Goal: Task Accomplishment & Management: Manage account settings

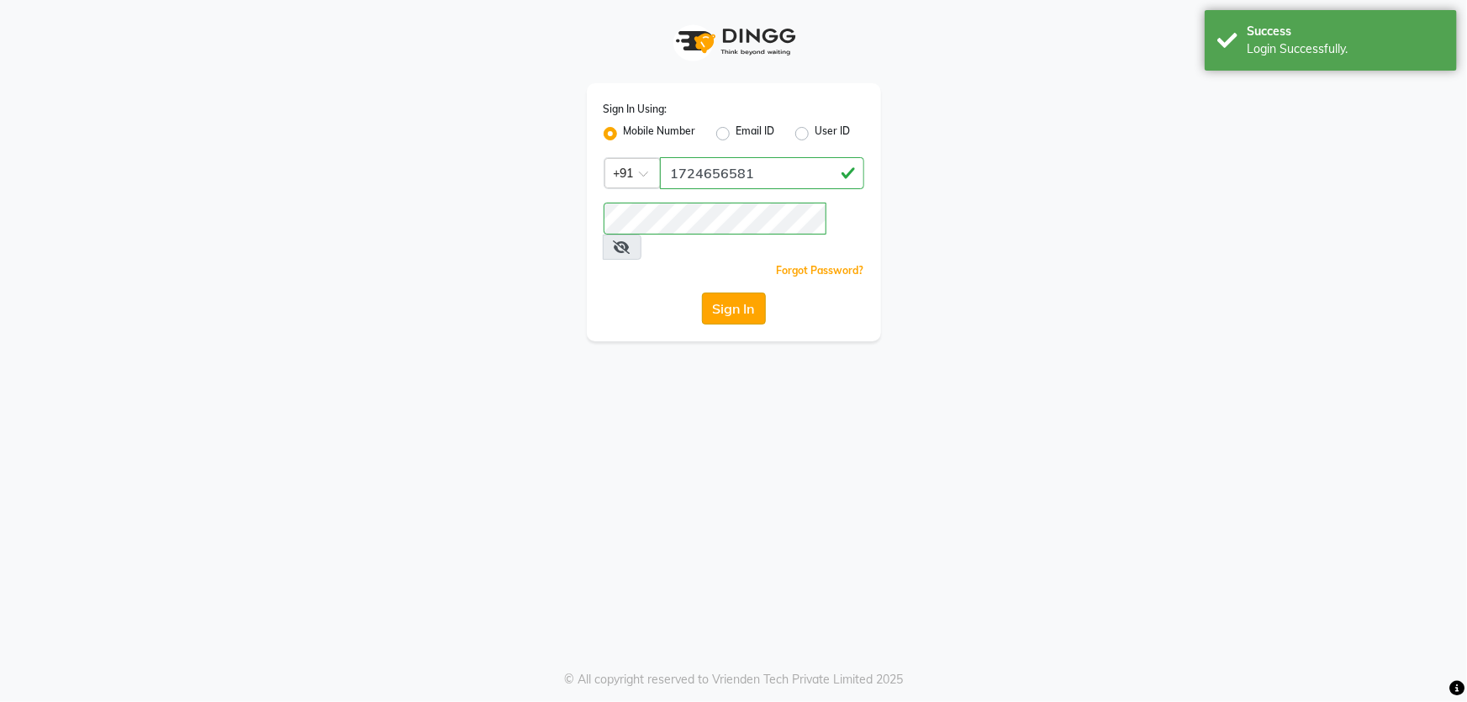
click at [734, 293] on button "Sign In" at bounding box center [734, 309] width 64 height 32
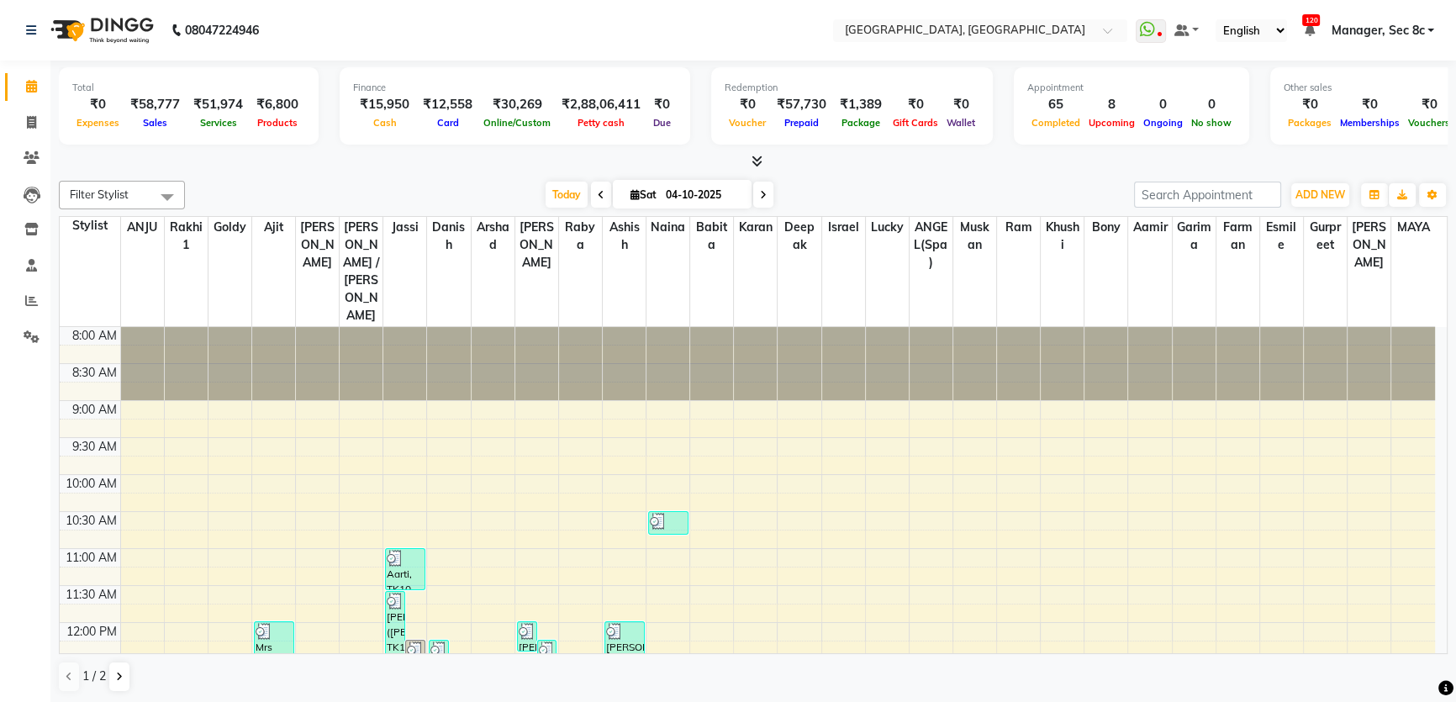
scroll to position [458, 0]
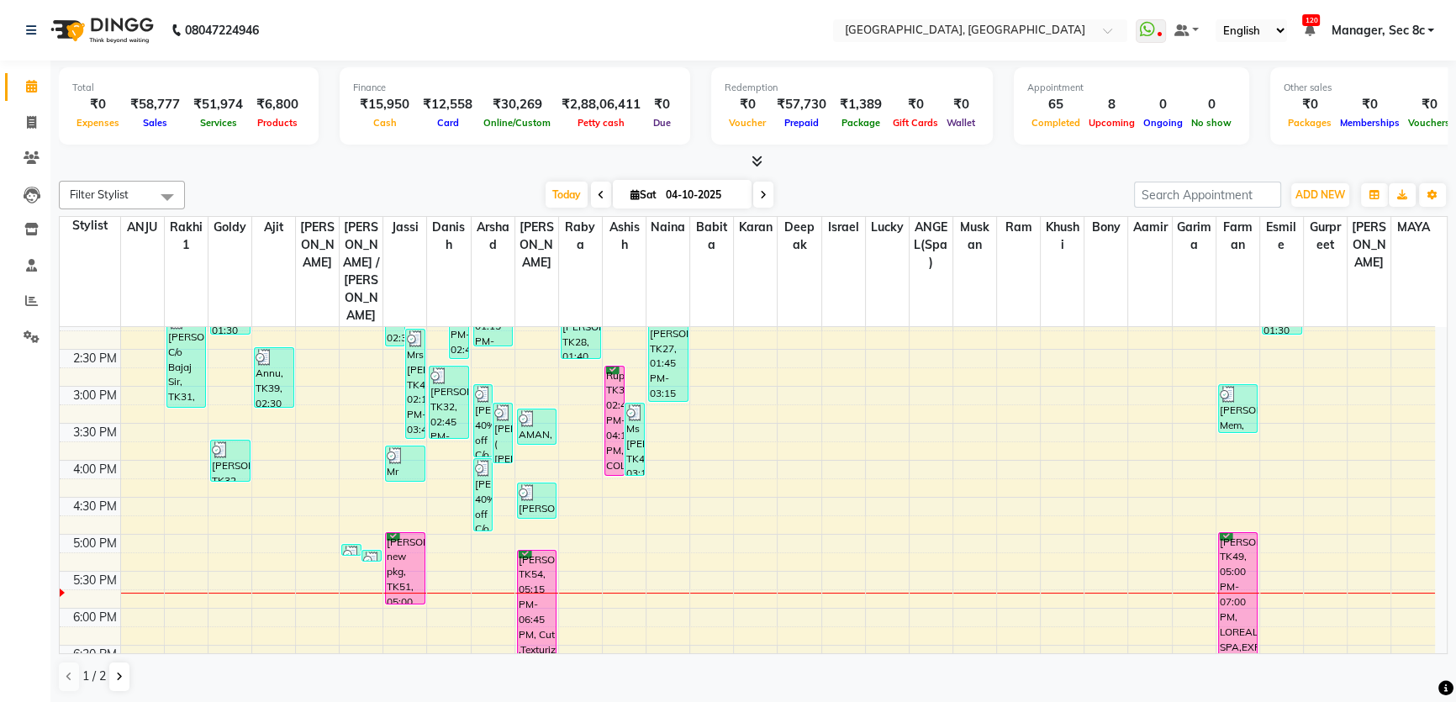
click at [282, 552] on div "8:00 AM 8:30 AM 9:00 AM 9:30 AM 10:00 AM 10:30 AM 11:00 AM 11:30 AM 12:00 PM 12…" at bounding box center [748, 386] width 1376 height 1035
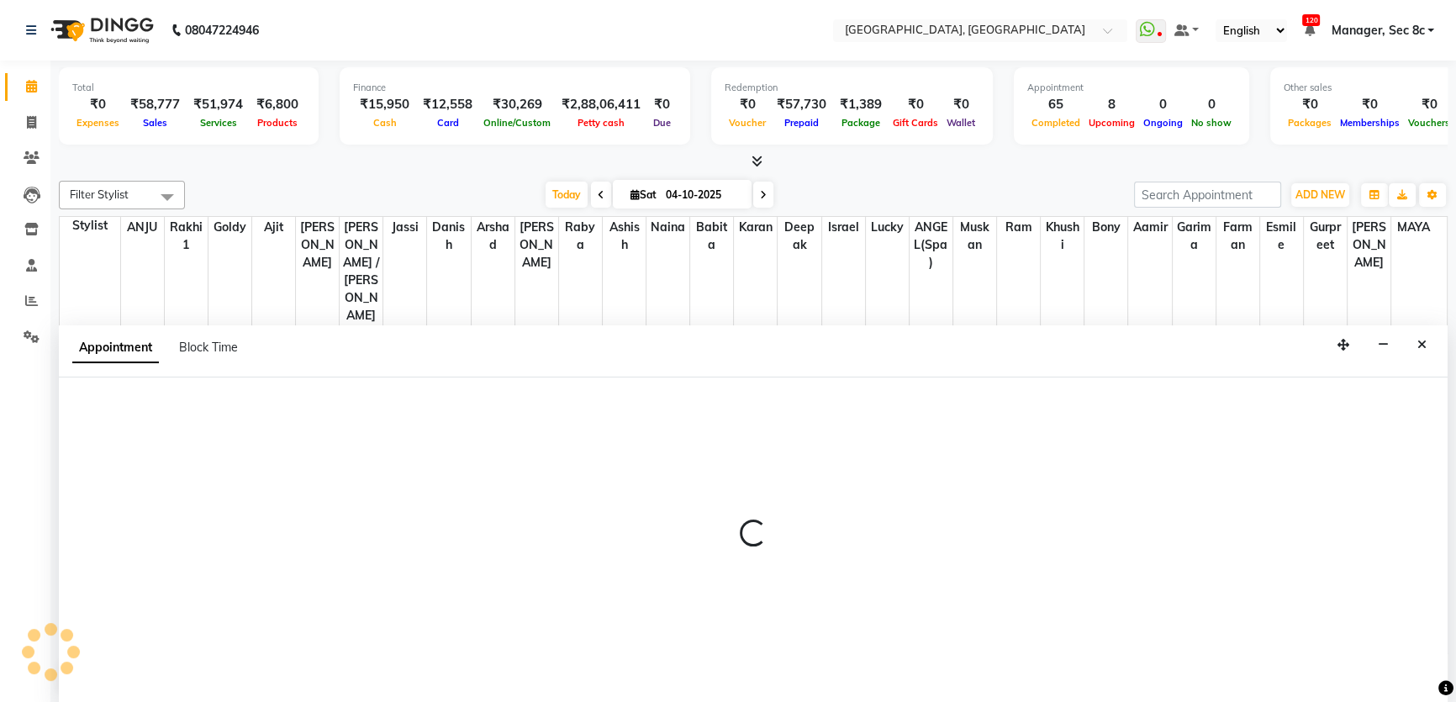
scroll to position [0, 0]
select select "25432"
select select "tentative"
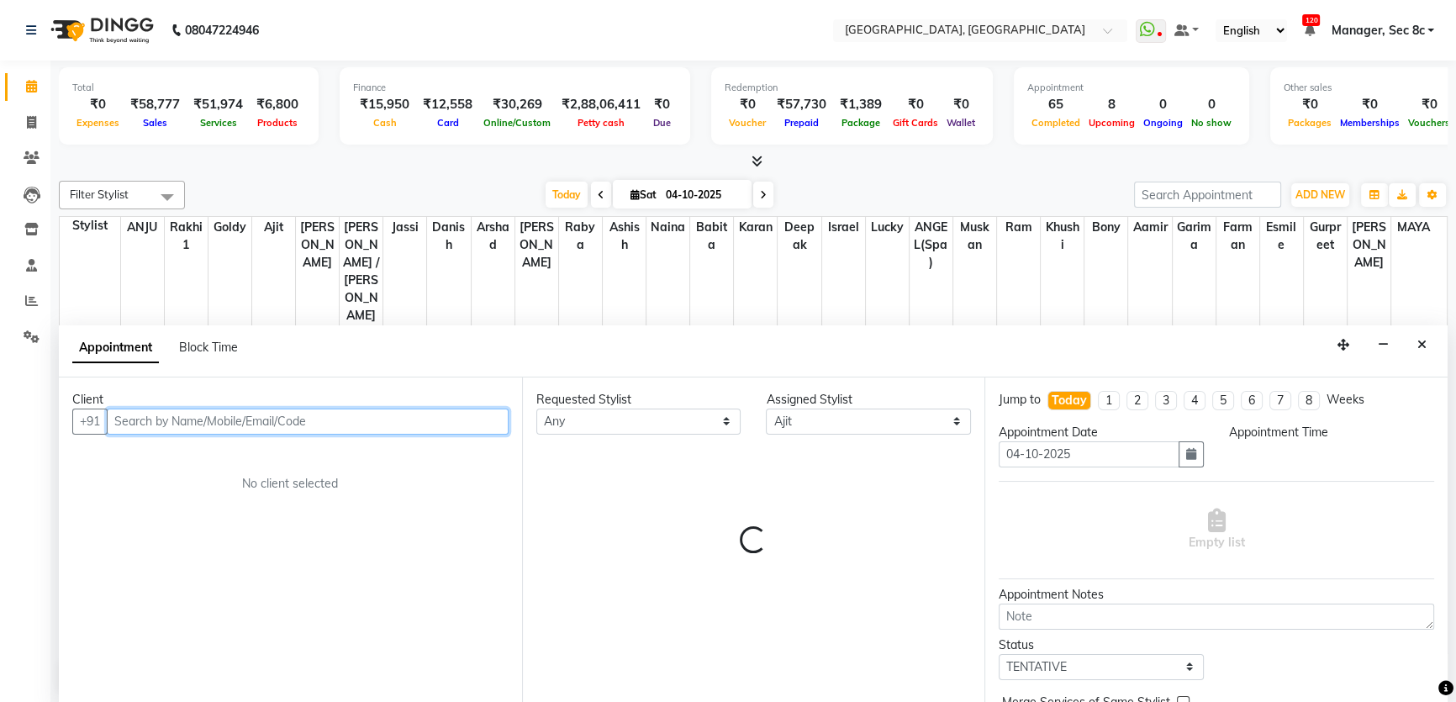
select select "1080"
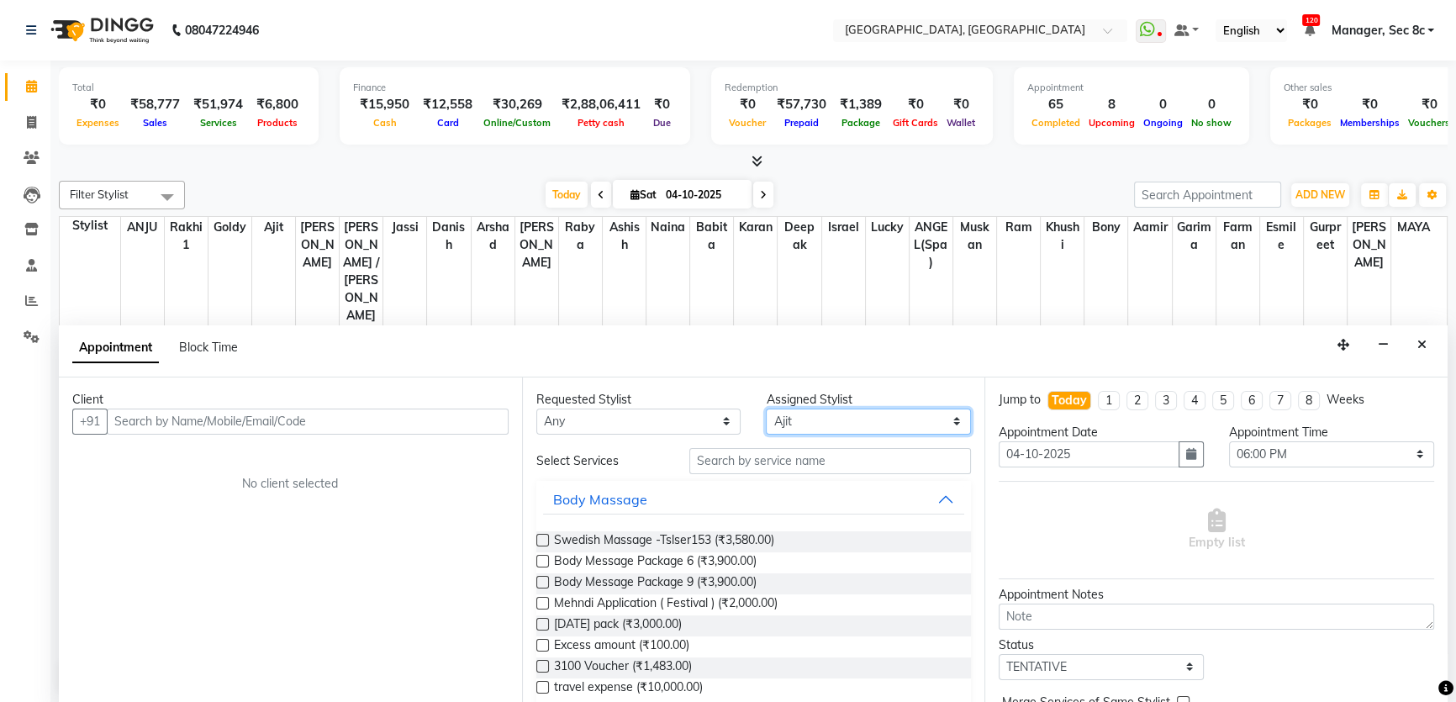
drag, startPoint x: 818, startPoint y: 422, endPoint x: 848, endPoint y: 422, distance: 30.3
click at [819, 422] on select "Select [PERSON_NAME](Spa) [PERSON_NAME] [PERSON_NAME] [PERSON_NAME] Bony Danish…" at bounding box center [868, 422] width 205 height 26
select select "25925"
click at [766, 409] on select "Select [PERSON_NAME](Spa) [PERSON_NAME] [PERSON_NAME] [PERSON_NAME] Bony Danish…" at bounding box center [868, 422] width 205 height 26
click at [769, 462] on input "text" at bounding box center [830, 461] width 282 height 26
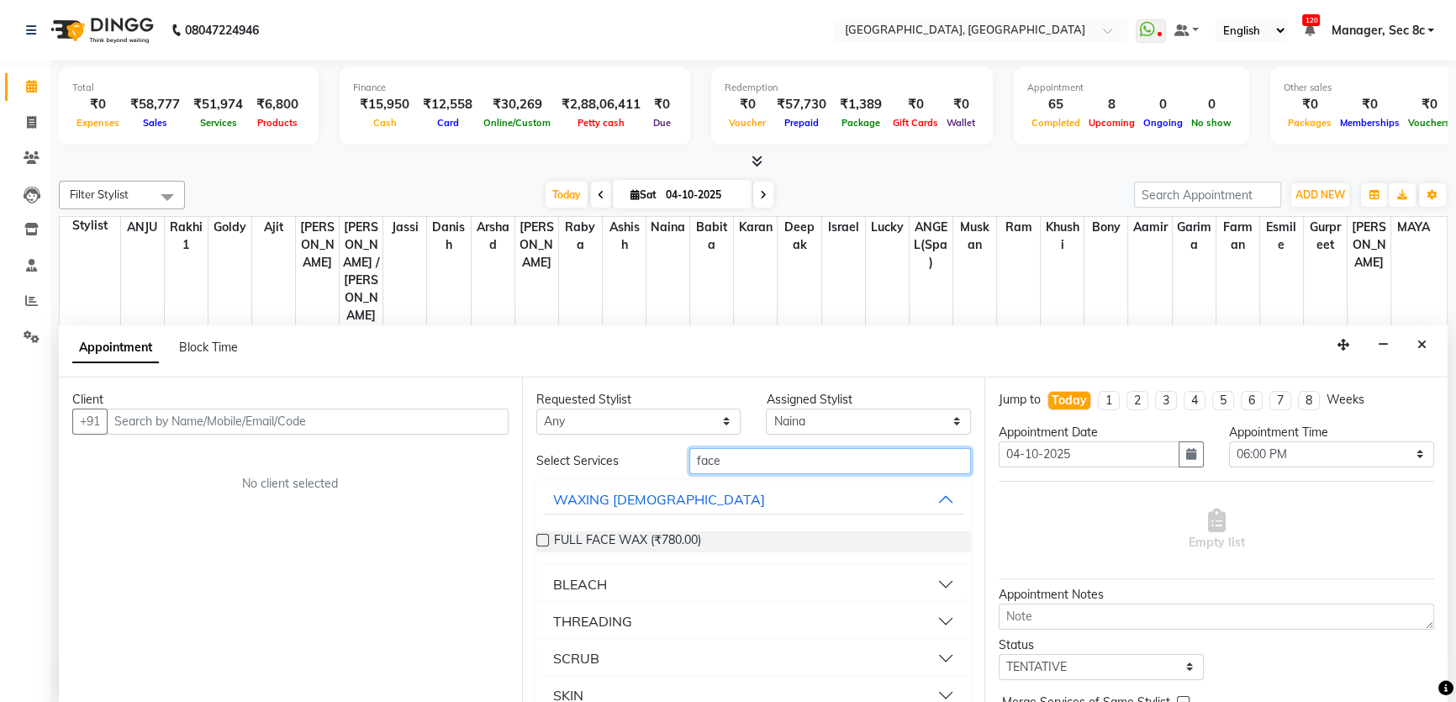
type input "face"
click at [578, 579] on div "BLEACH" at bounding box center [580, 584] width 54 height 20
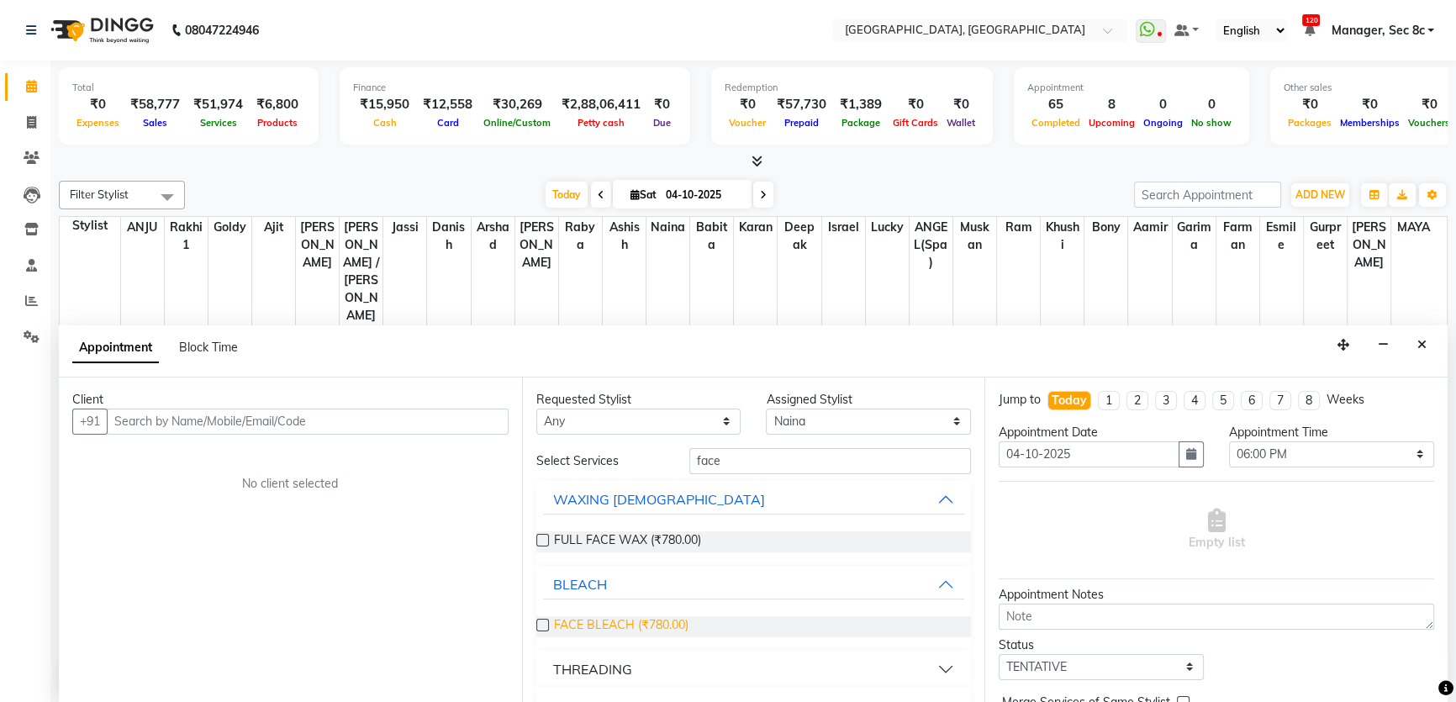
click at [604, 619] on span "FACE BLEACH (₹780.00)" at bounding box center [621, 626] width 135 height 21
checkbox input "false"
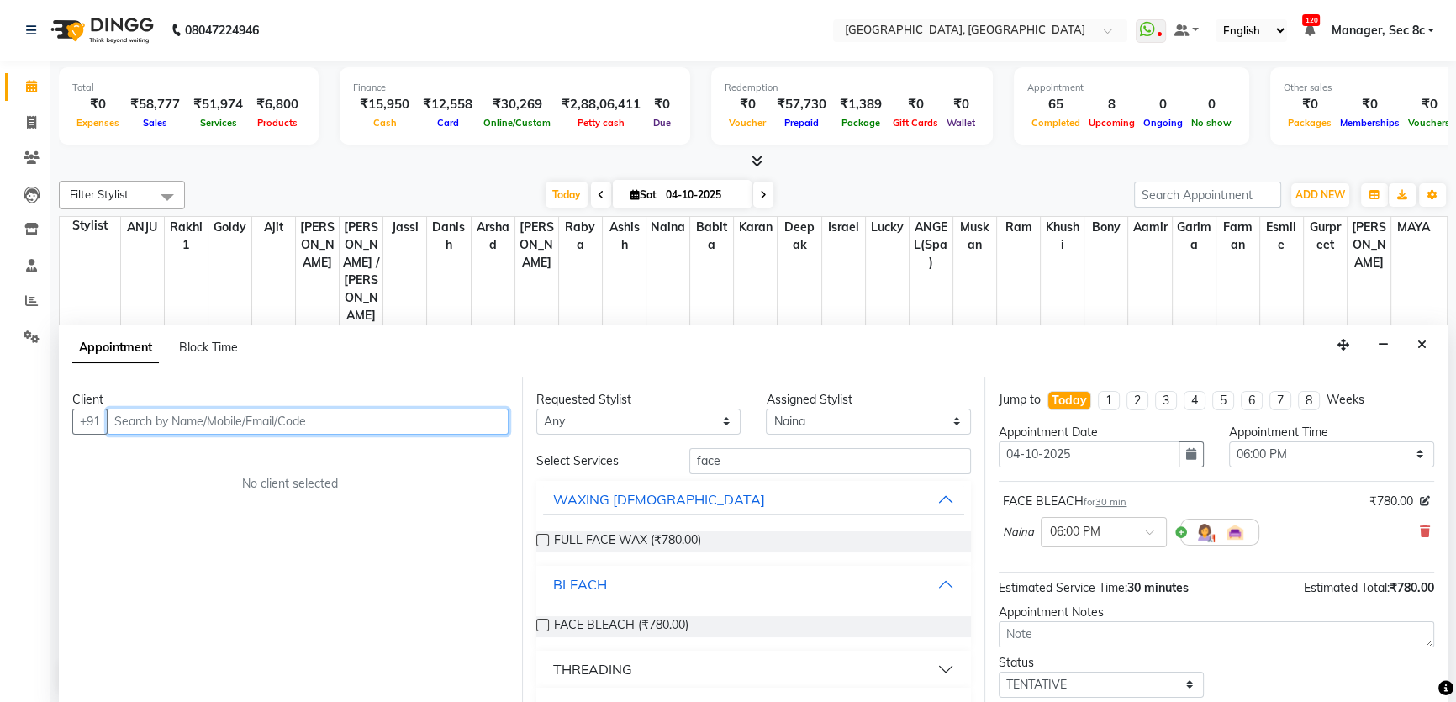
click at [409, 410] on input "text" at bounding box center [308, 422] width 402 height 26
click at [415, 422] on input "text" at bounding box center [308, 422] width 402 height 26
click at [1425, 350] on button "Close" at bounding box center [1422, 345] width 24 height 26
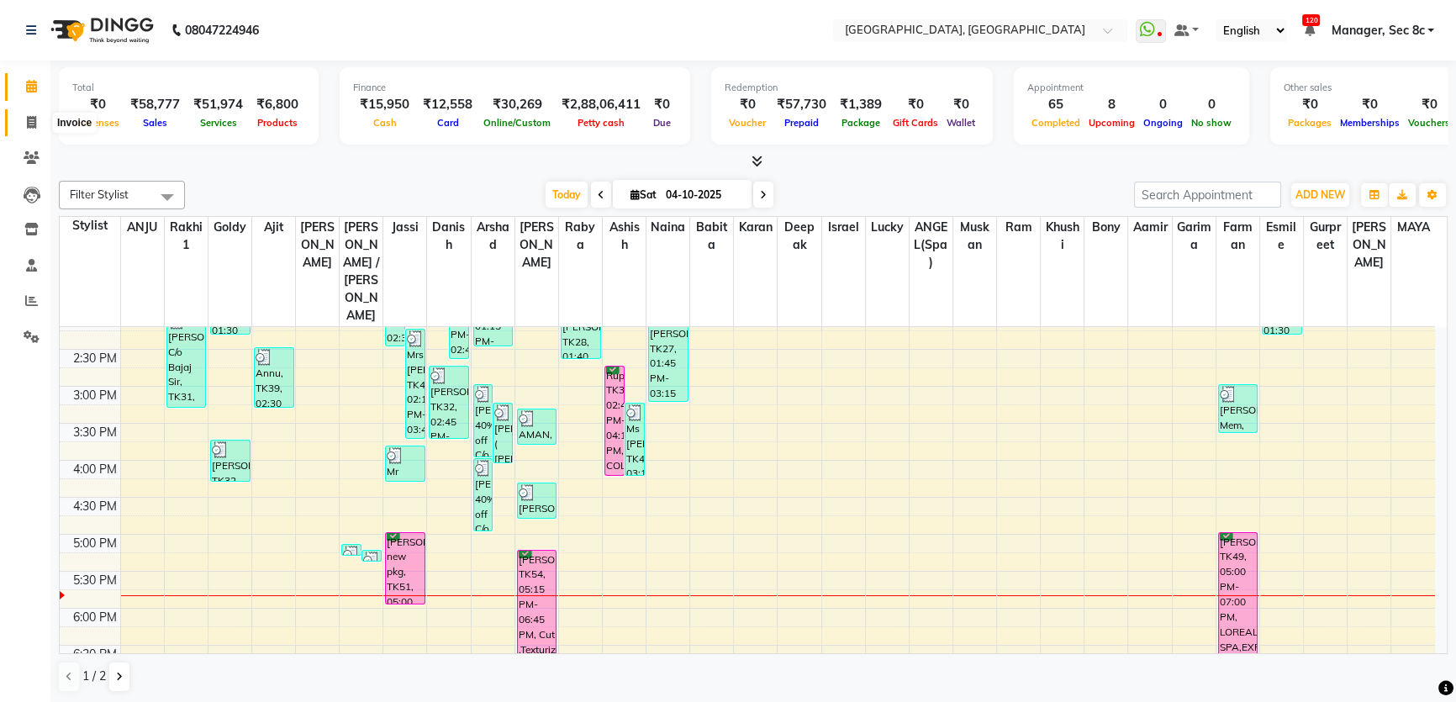
click at [17, 114] on span at bounding box center [31, 123] width 29 height 19
click at [34, 82] on icon at bounding box center [31, 86] width 11 height 13
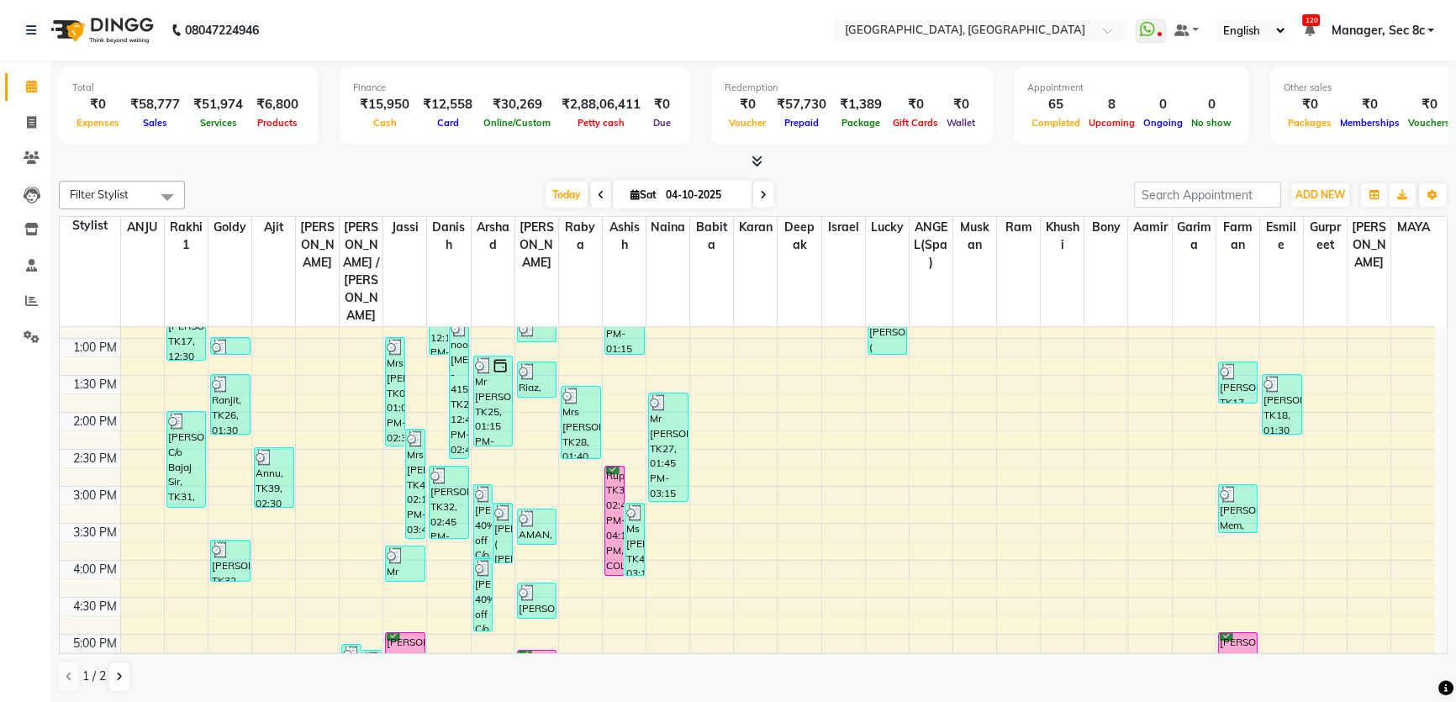
scroll to position [458, 0]
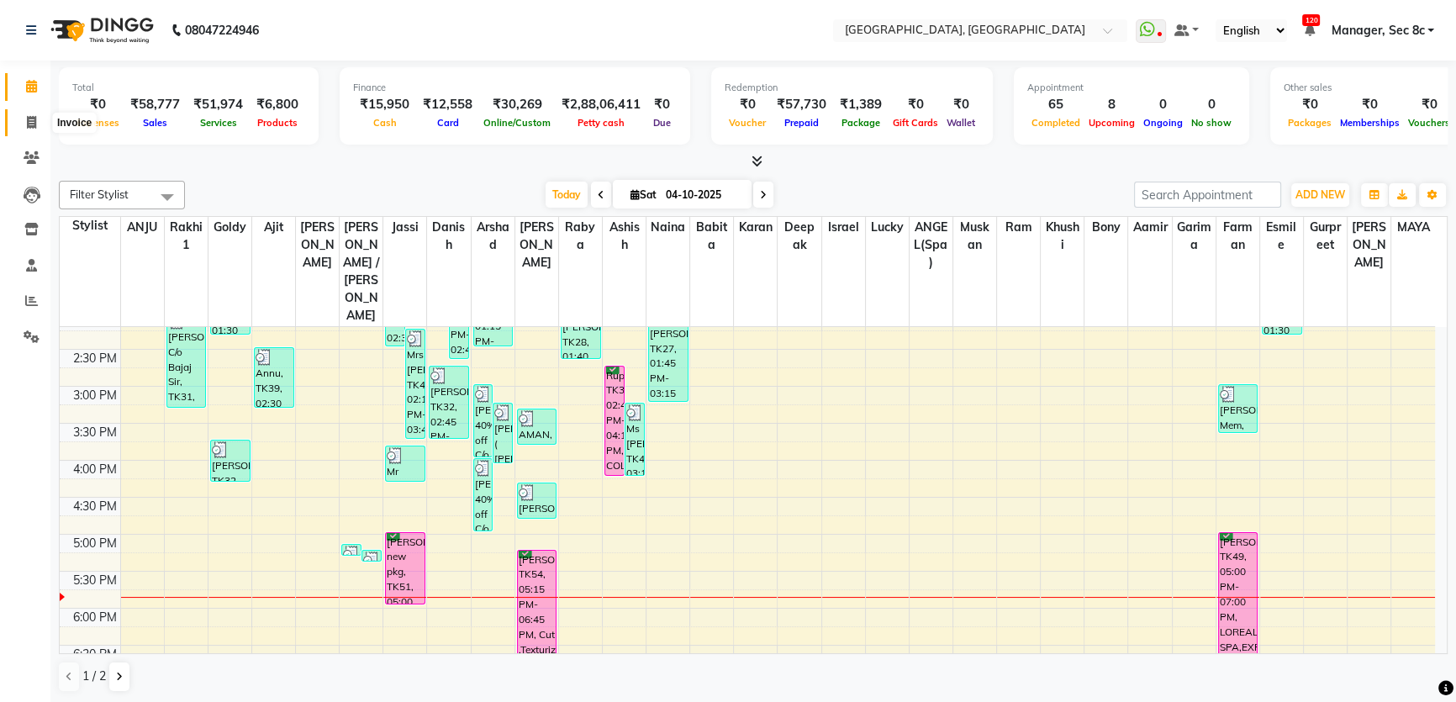
click at [34, 127] on icon at bounding box center [31, 122] width 9 height 13
select select "service"
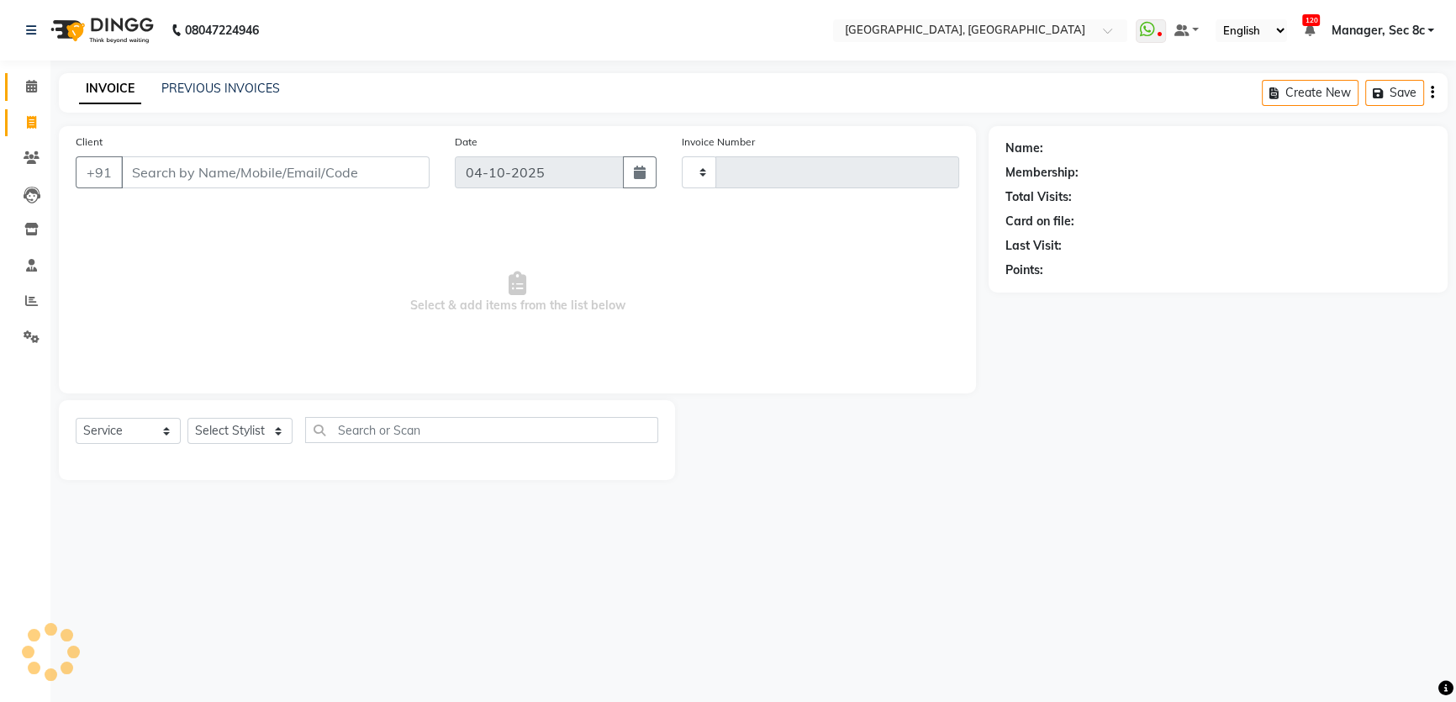
type input "9652"
click at [34, 91] on icon at bounding box center [31, 86] width 11 height 13
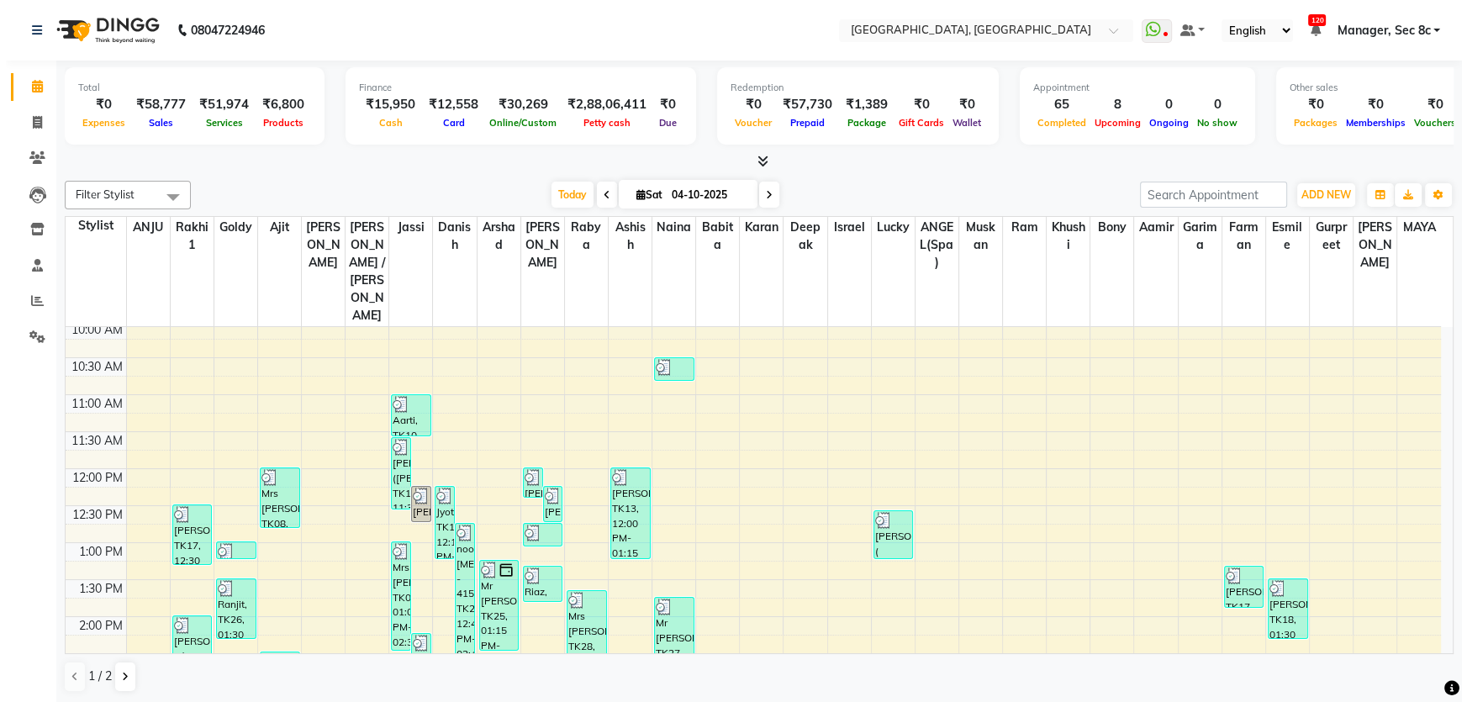
scroll to position [535, 0]
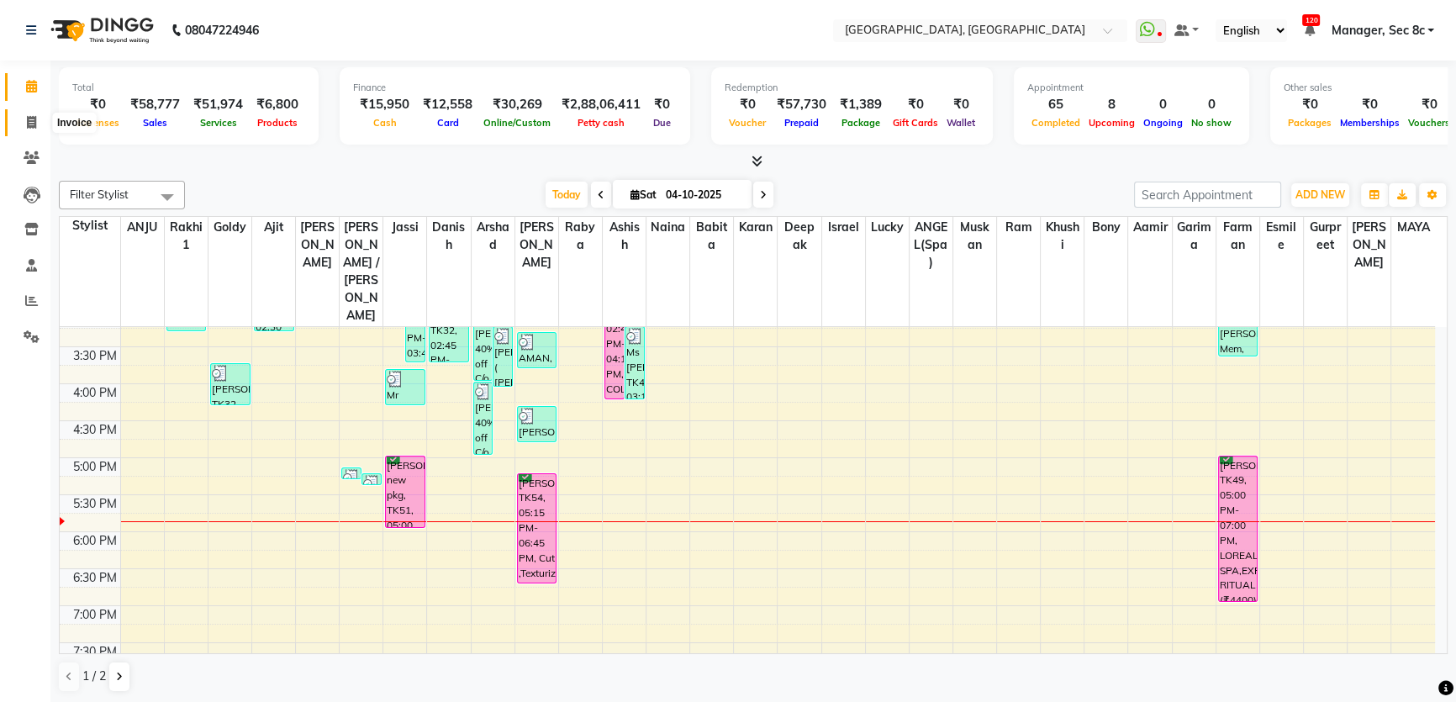
click at [35, 124] on icon at bounding box center [31, 122] width 9 height 13
select select "service"
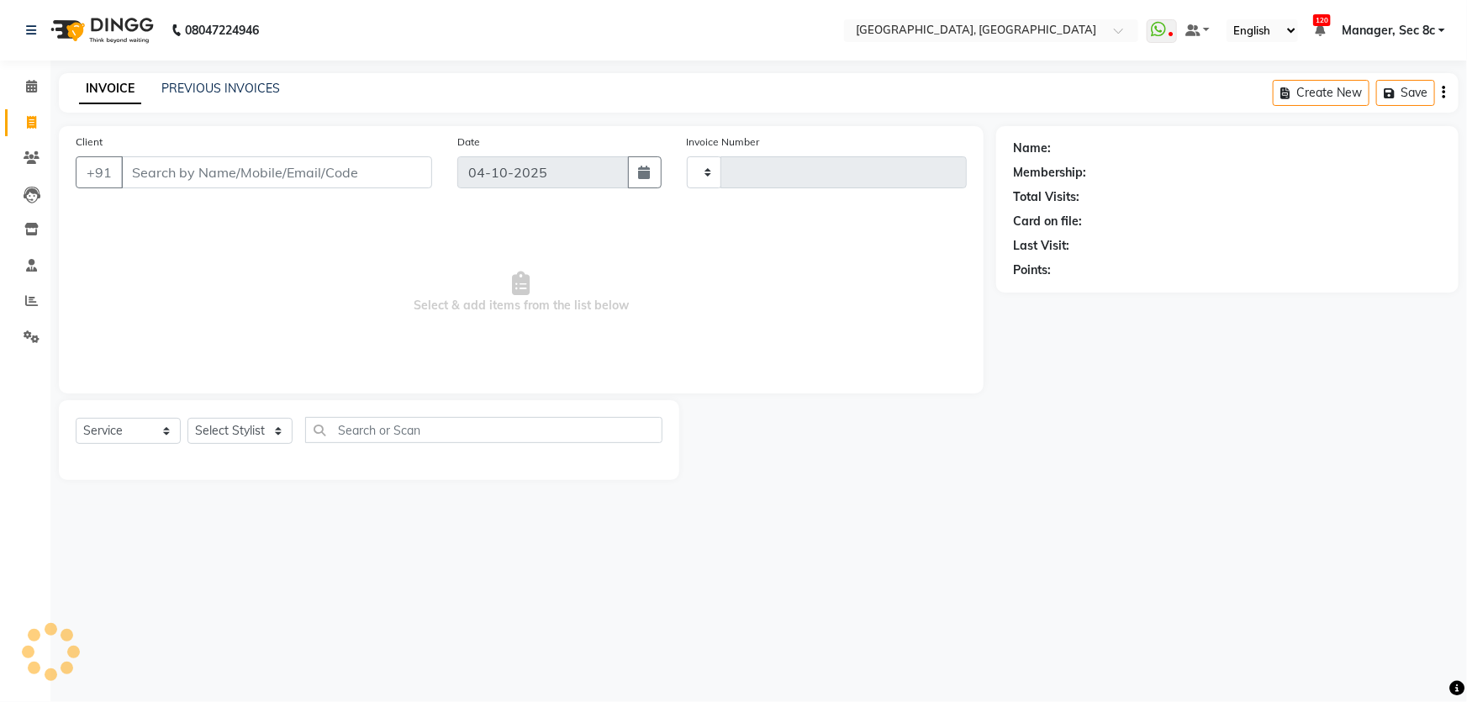
type input "9652"
select select "4281"
click at [42, 157] on span at bounding box center [31, 158] width 29 height 19
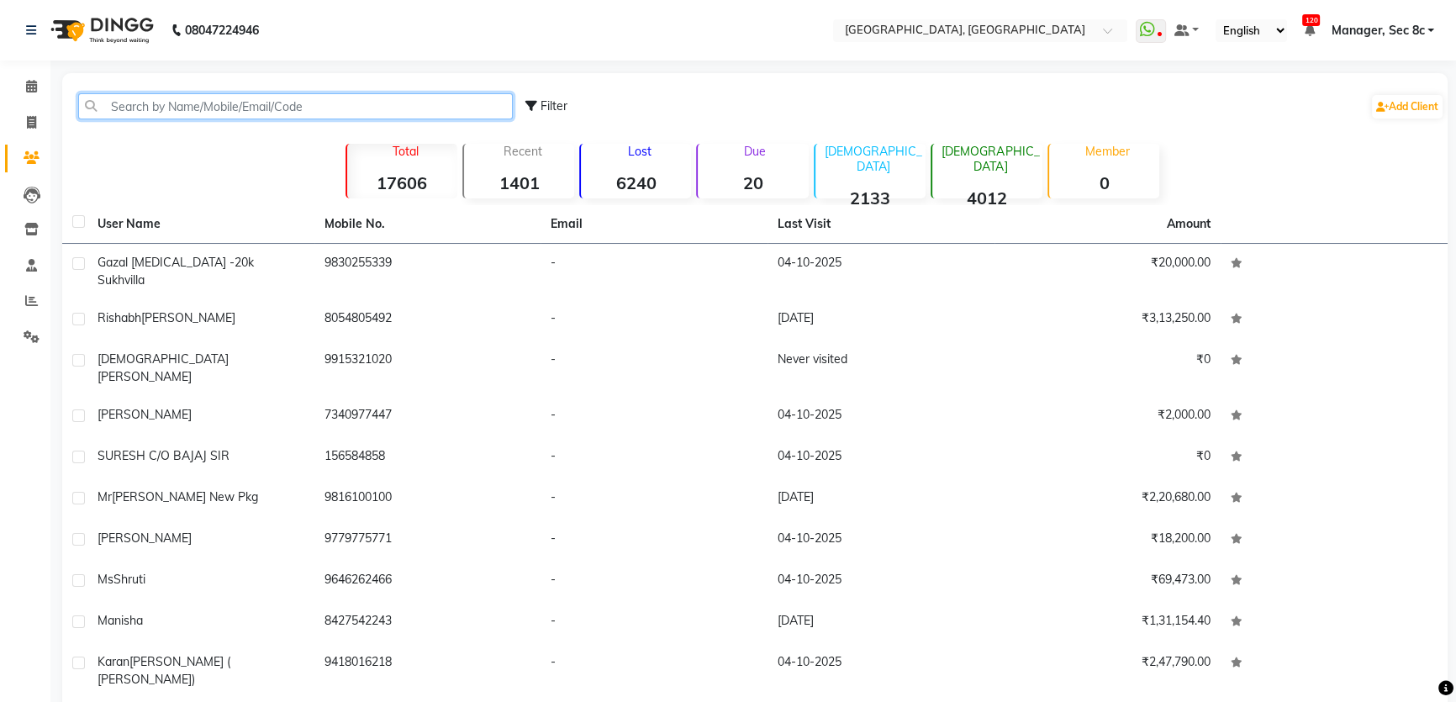
click at [281, 109] on input "text" at bounding box center [295, 106] width 435 height 26
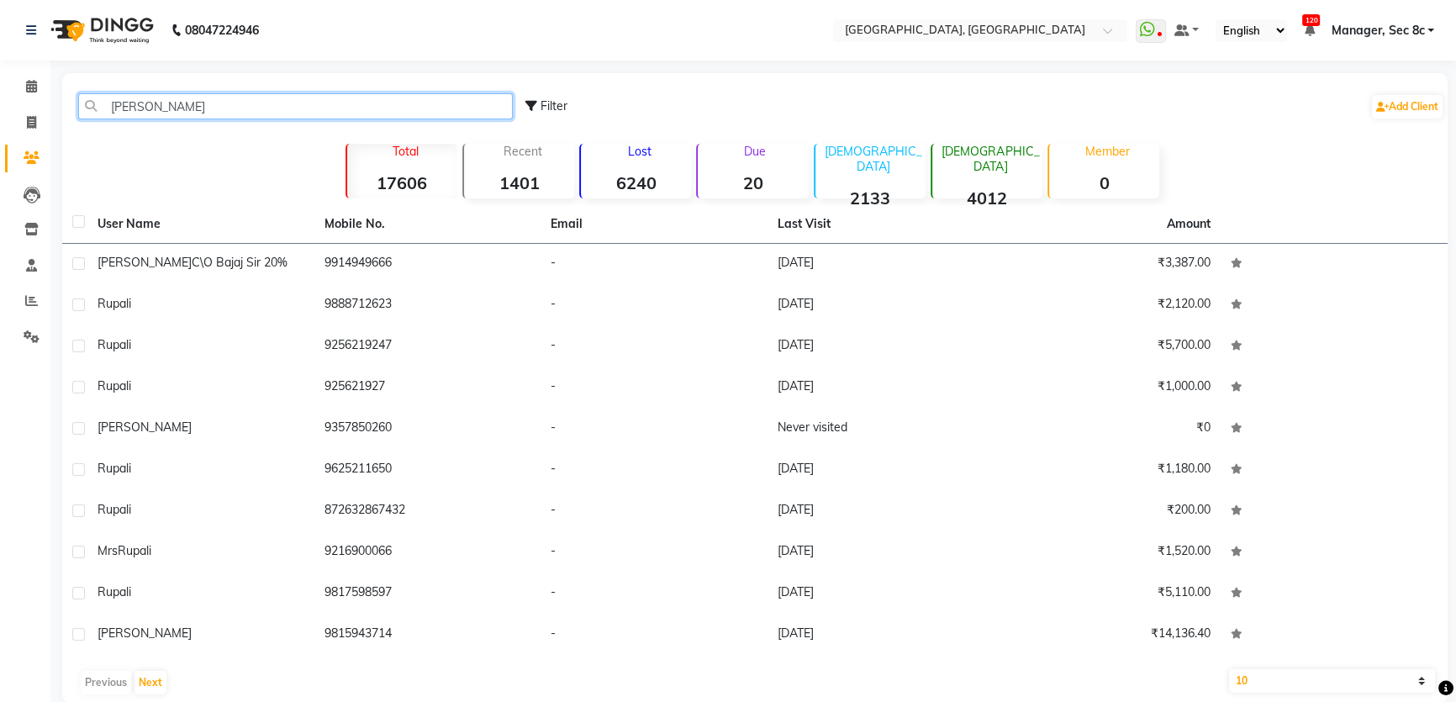
type input "[PERSON_NAME]"
click at [1420, 32] on span "Manager, Sec 8c" at bounding box center [1377, 31] width 93 height 18
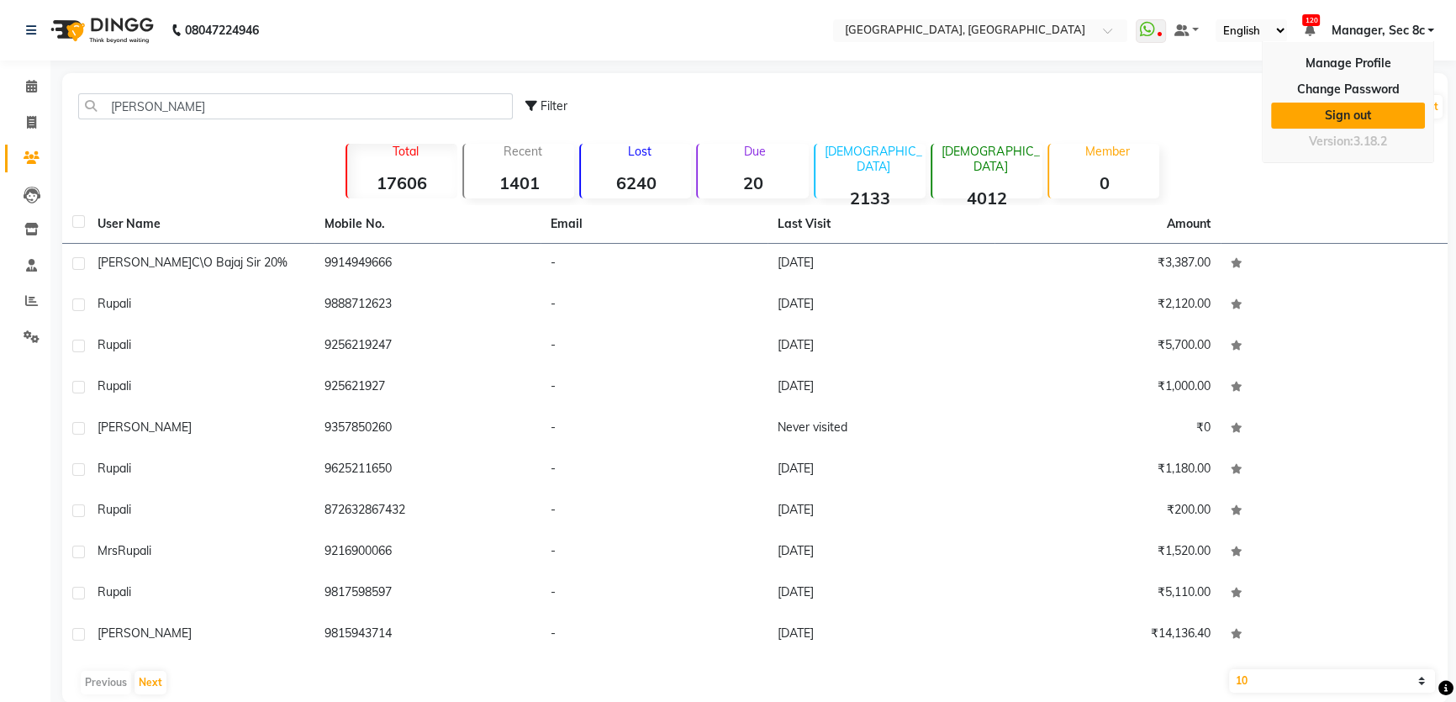
click at [1364, 112] on link "Sign out" at bounding box center [1348, 116] width 154 height 26
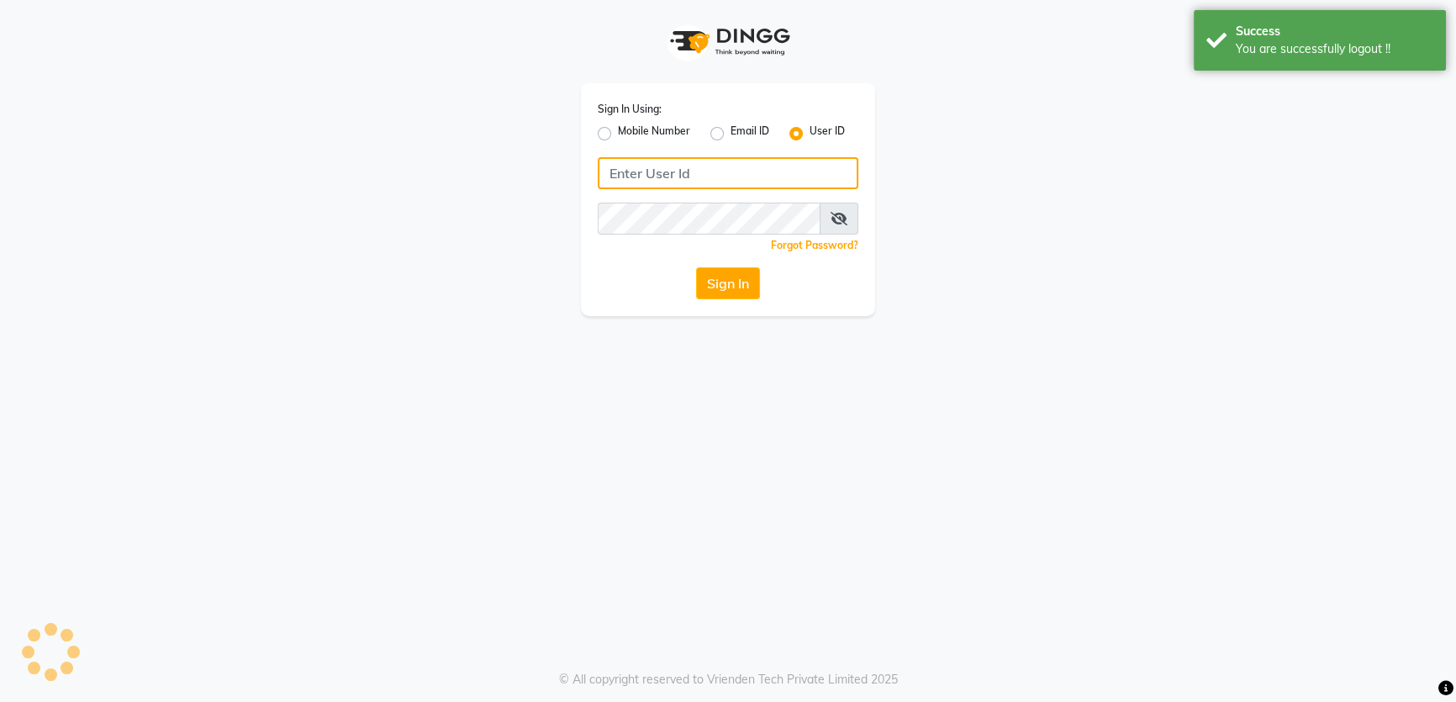
type input "1724656581"
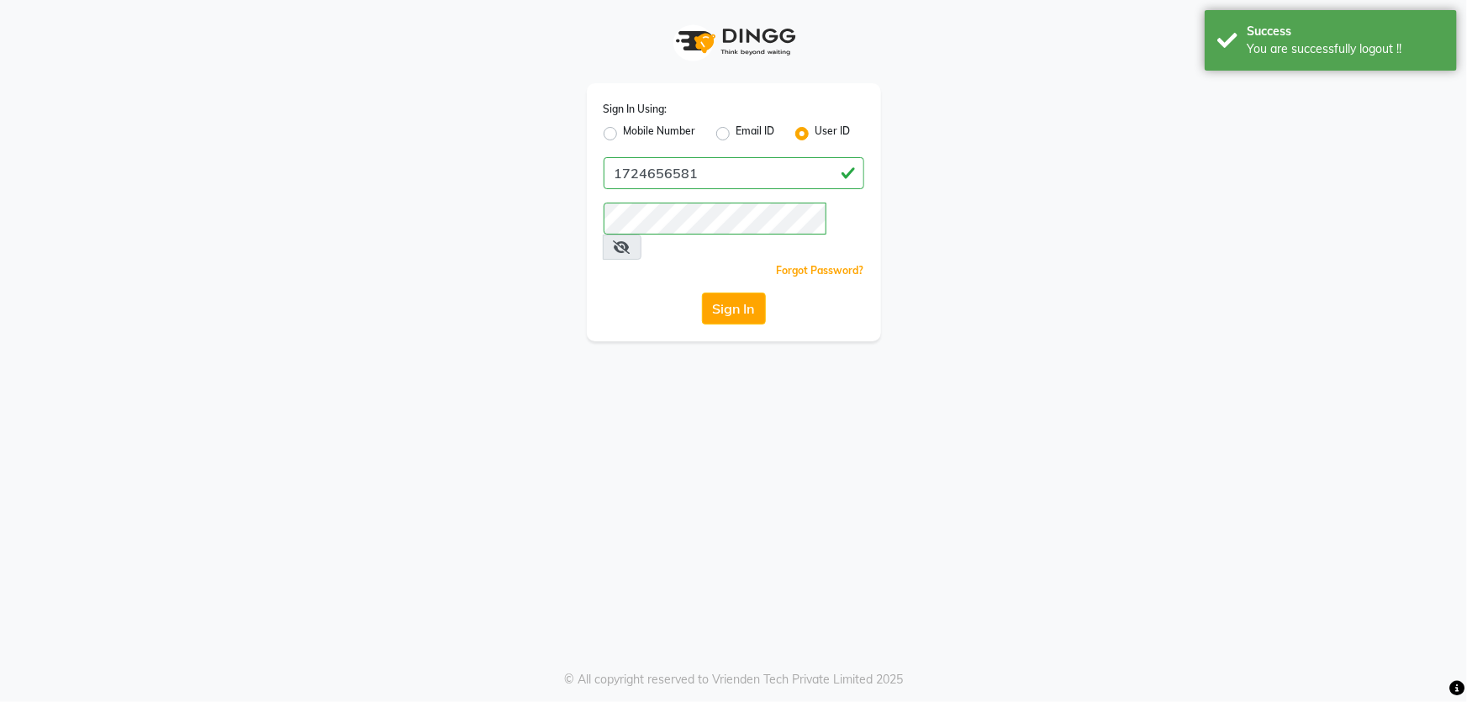
click at [658, 129] on label "Mobile Number" at bounding box center [660, 134] width 72 height 20
click at [635, 129] on input "Mobile Number" at bounding box center [629, 129] width 11 height 11
radio input "true"
radio input "false"
drag, startPoint x: 712, startPoint y: 176, endPoint x: 731, endPoint y: 190, distance: 23.4
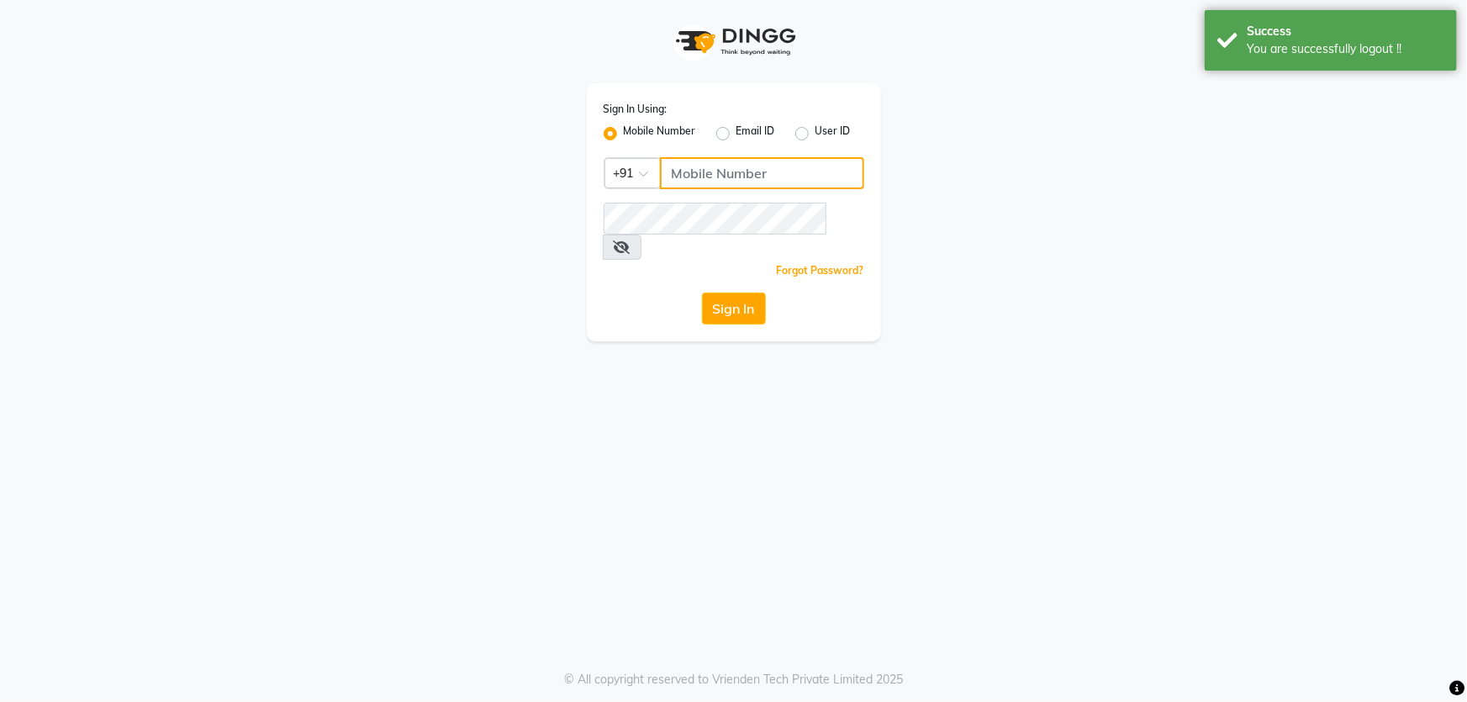
click at [713, 176] on input "Username" at bounding box center [762, 173] width 204 height 32
click at [737, 179] on input "8559033058" at bounding box center [762, 173] width 204 height 32
type input "6239163922"
drag, startPoint x: 738, startPoint y: 283, endPoint x: 786, endPoint y: 284, distance: 47.9
click at [739, 293] on button "Sign In" at bounding box center [734, 309] width 64 height 32
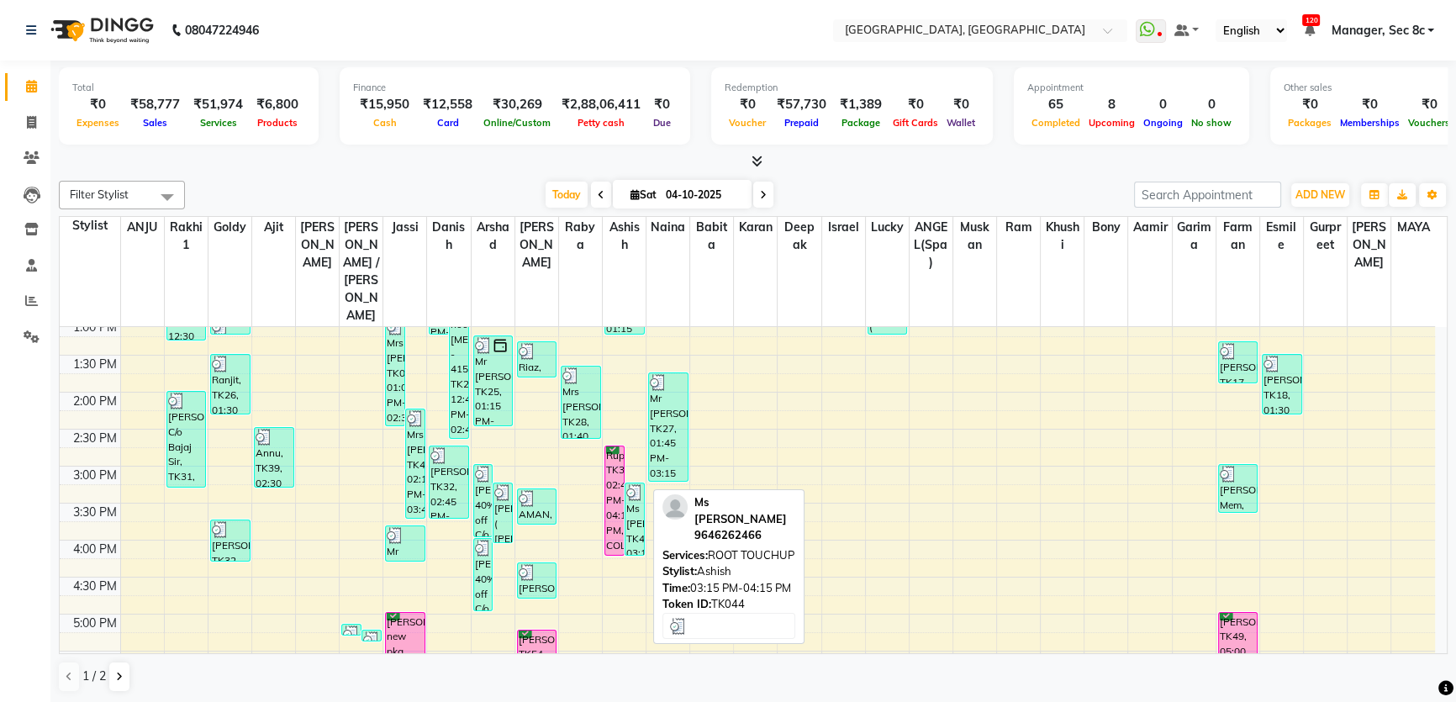
scroll to position [382, 0]
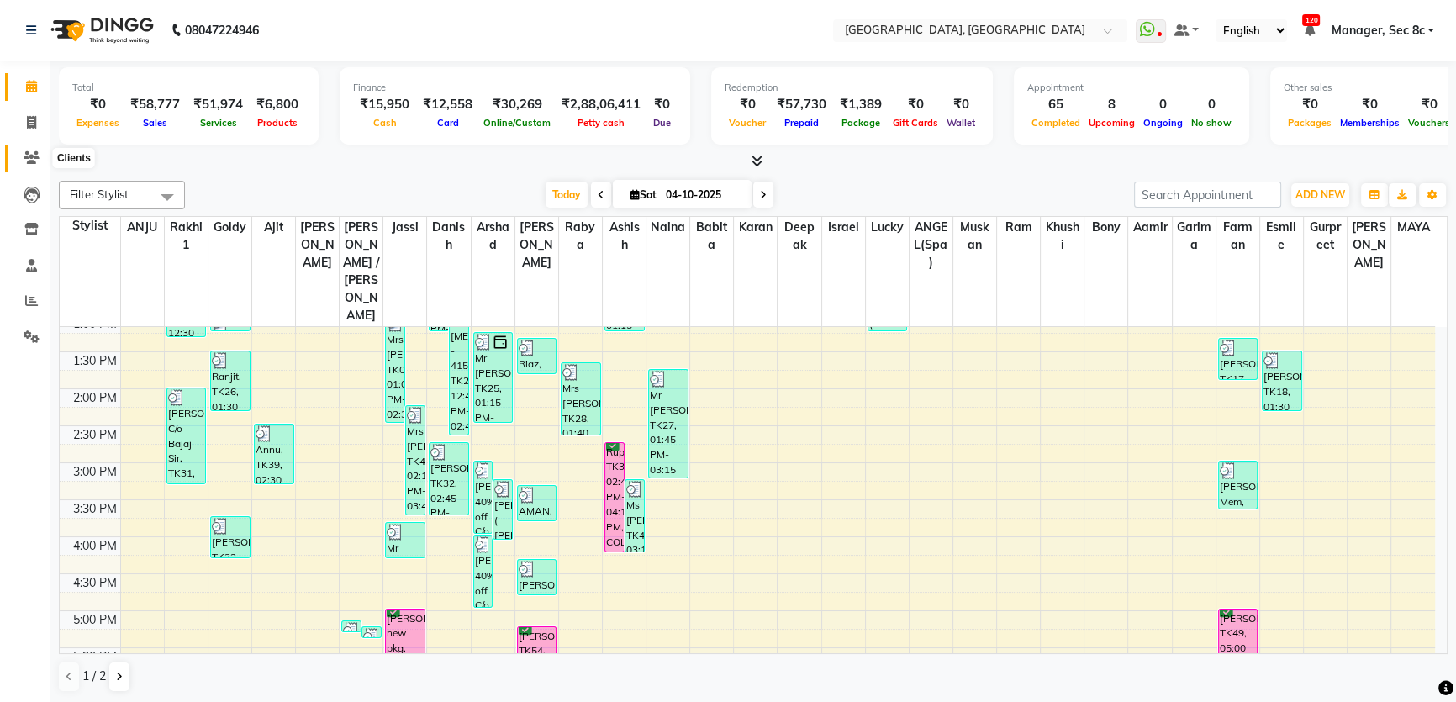
click at [27, 155] on icon at bounding box center [32, 157] width 16 height 13
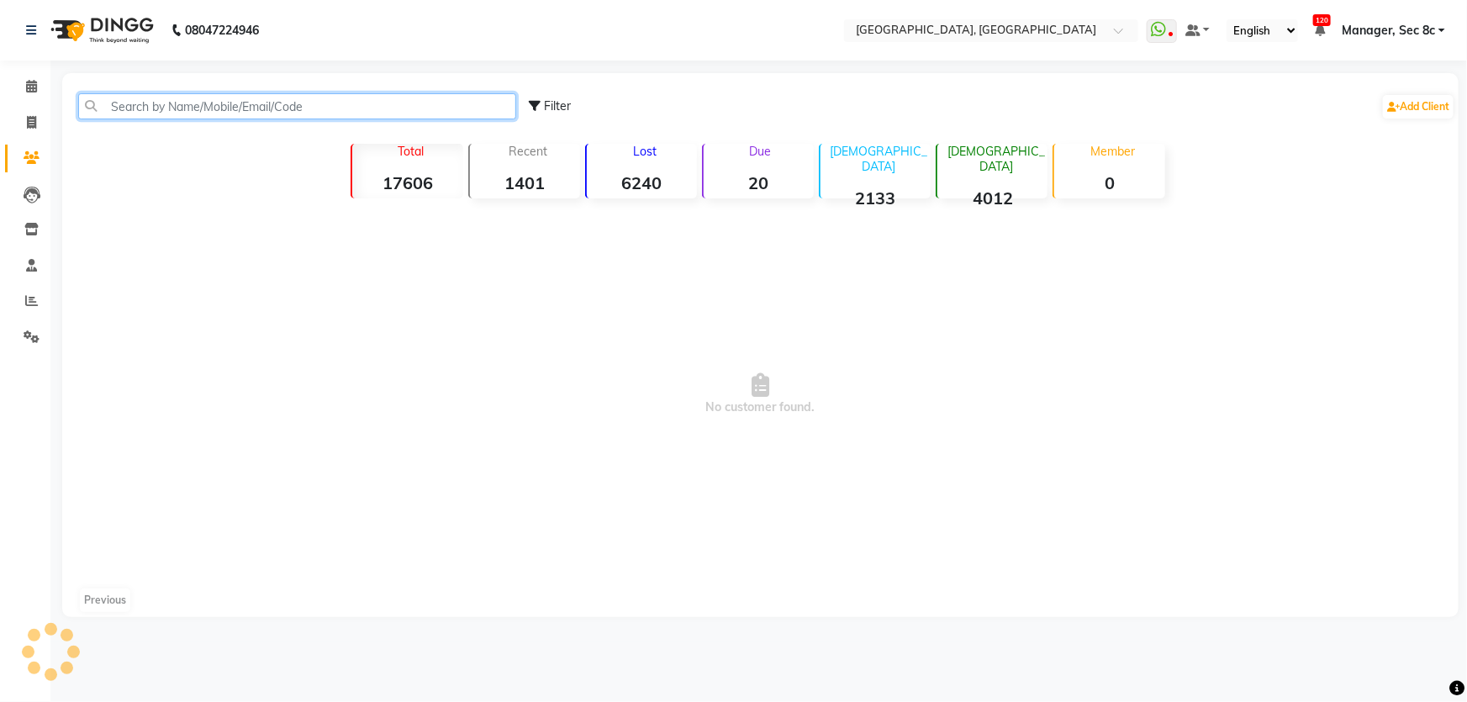
click at [294, 110] on input "text" at bounding box center [297, 106] width 438 height 26
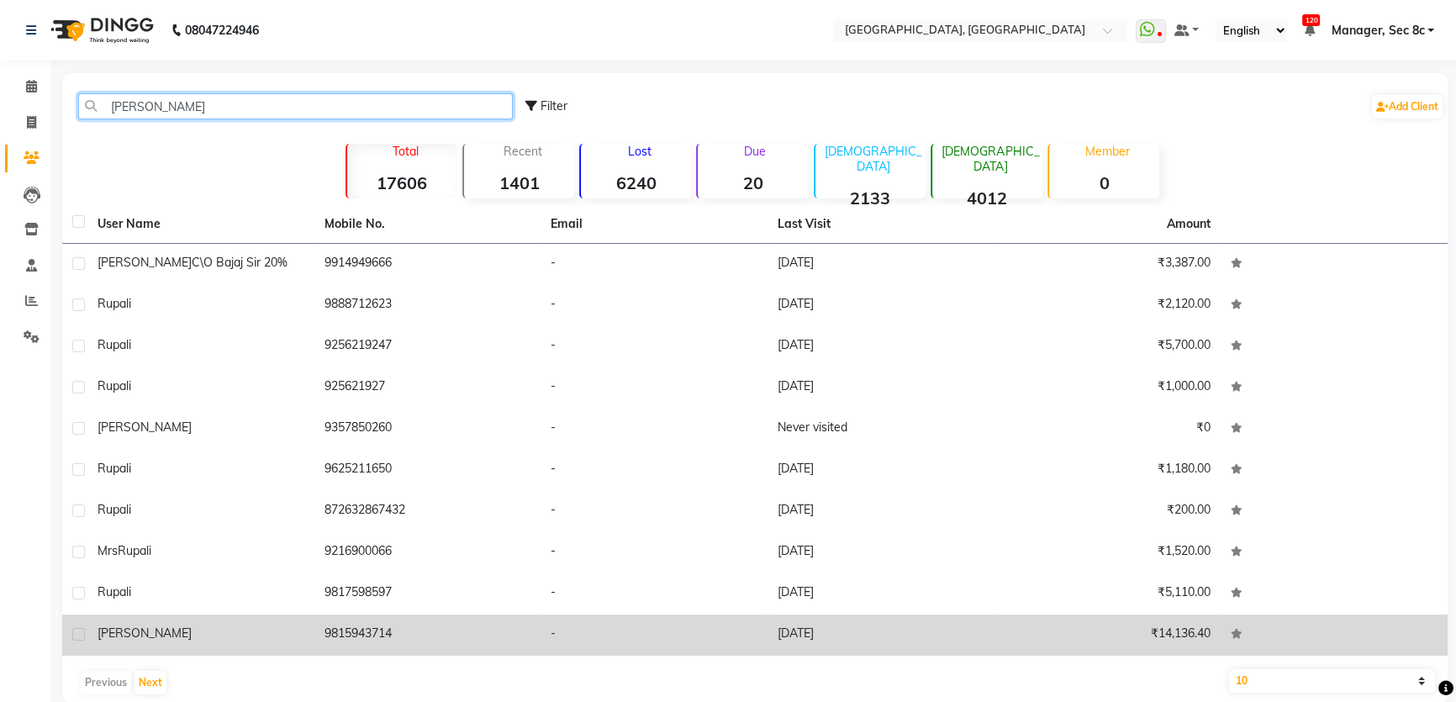
type input "[PERSON_NAME]"
click at [1054, 628] on td "₹14,136.40" at bounding box center [1108, 635] width 227 height 41
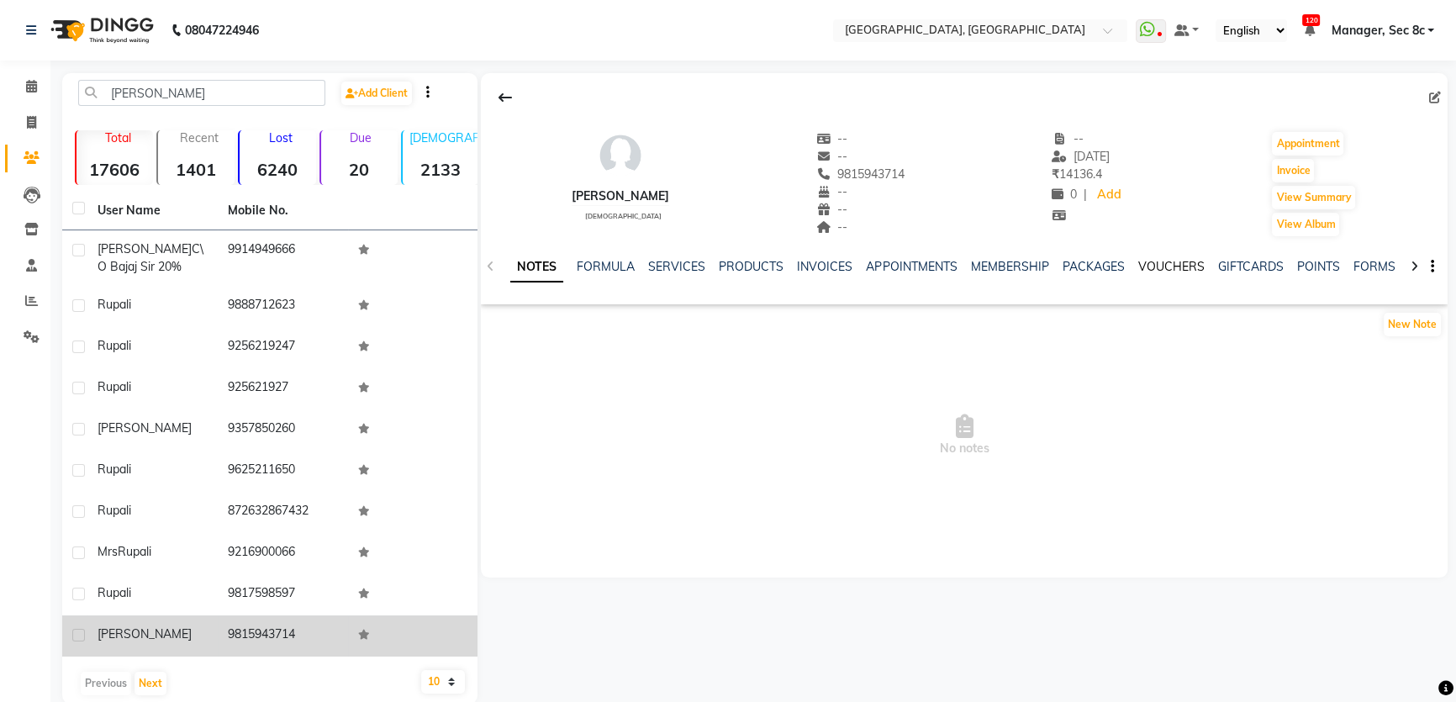
click at [1156, 262] on link "VOUCHERS" at bounding box center [1171, 266] width 66 height 15
click at [970, 269] on link "PACKAGES" at bounding box center [984, 266] width 62 height 15
click at [909, 265] on link "MEMBERSHIP" at bounding box center [913, 266] width 78 height 15
click at [852, 267] on link "APPOINTMENTS" at bounding box center [829, 266] width 91 height 15
click at [760, 268] on link "INVOICES" at bounding box center [755, 266] width 55 height 15
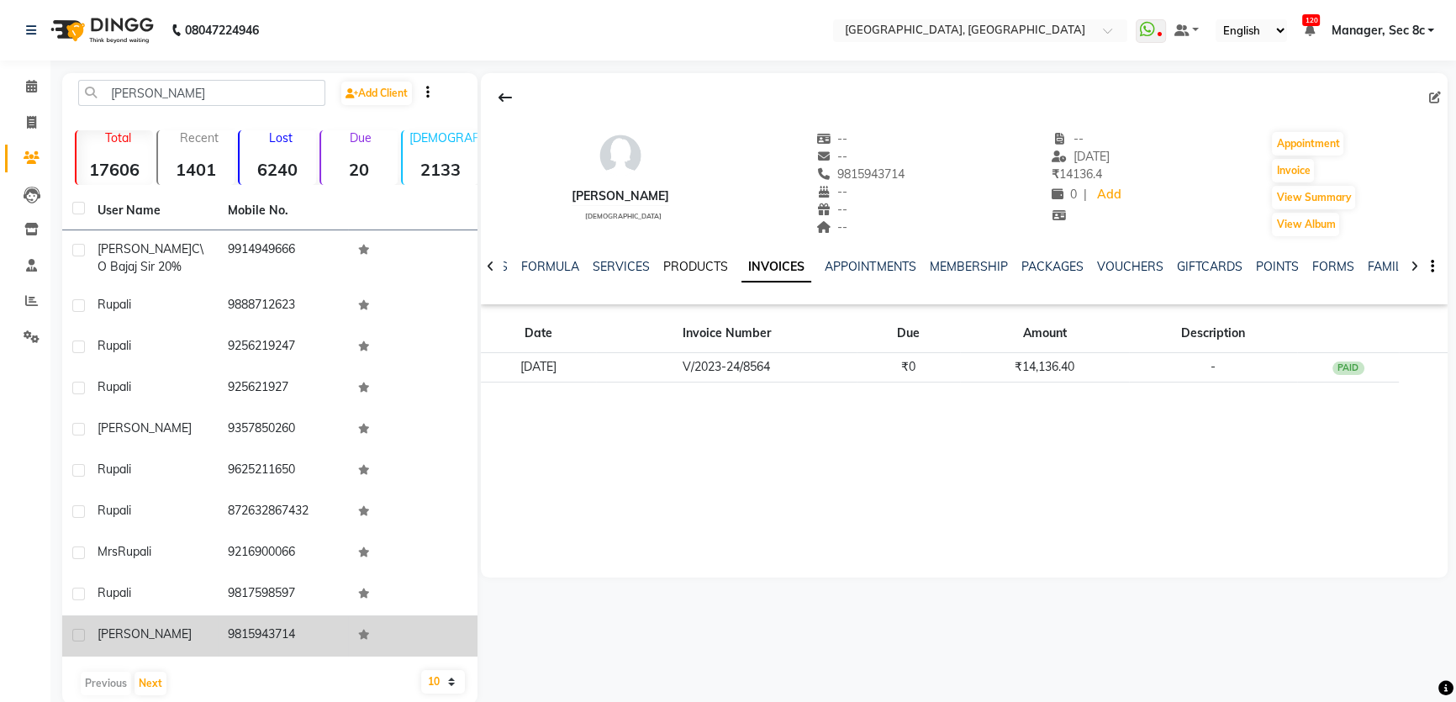
click at [696, 270] on link "PRODUCTS" at bounding box center [695, 266] width 65 height 15
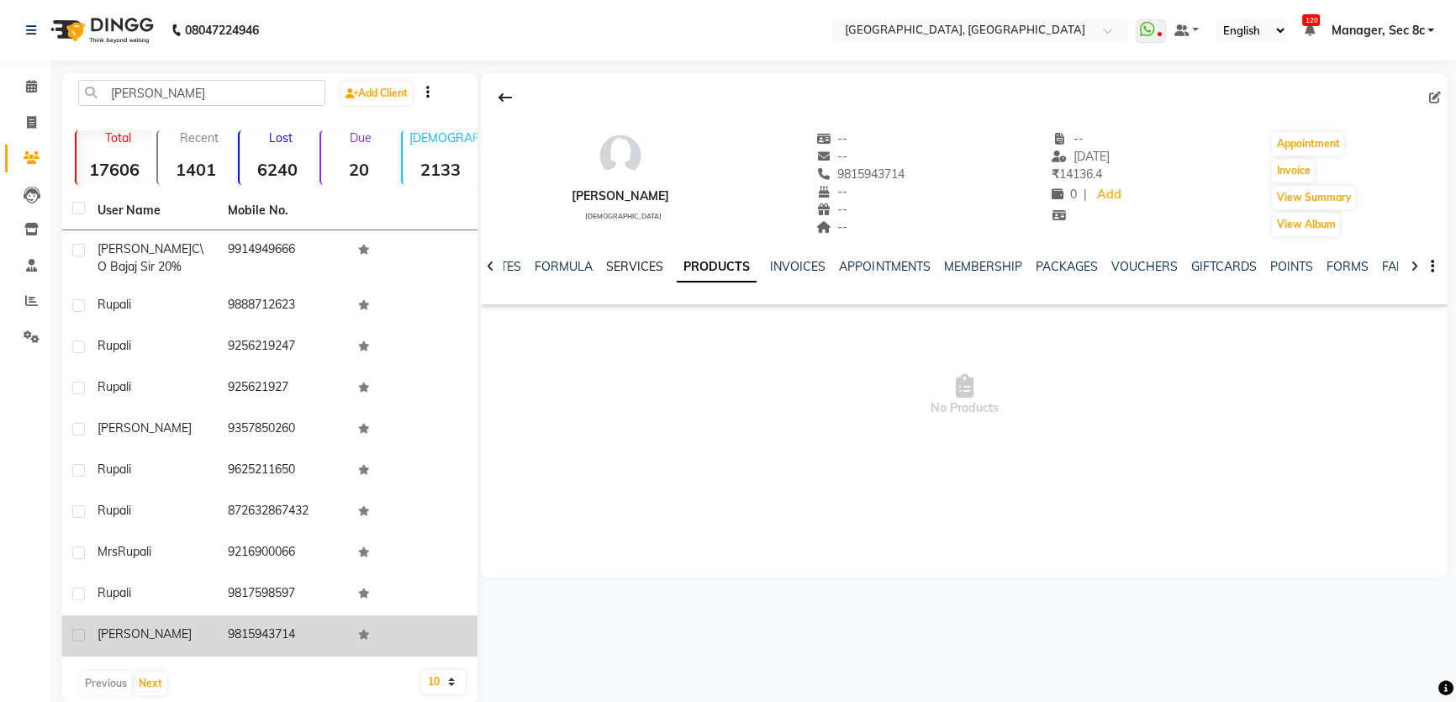
click at [631, 270] on link "SERVICES" at bounding box center [634, 266] width 57 height 15
click at [830, 270] on link "INVOICES" at bounding box center [809, 266] width 55 height 15
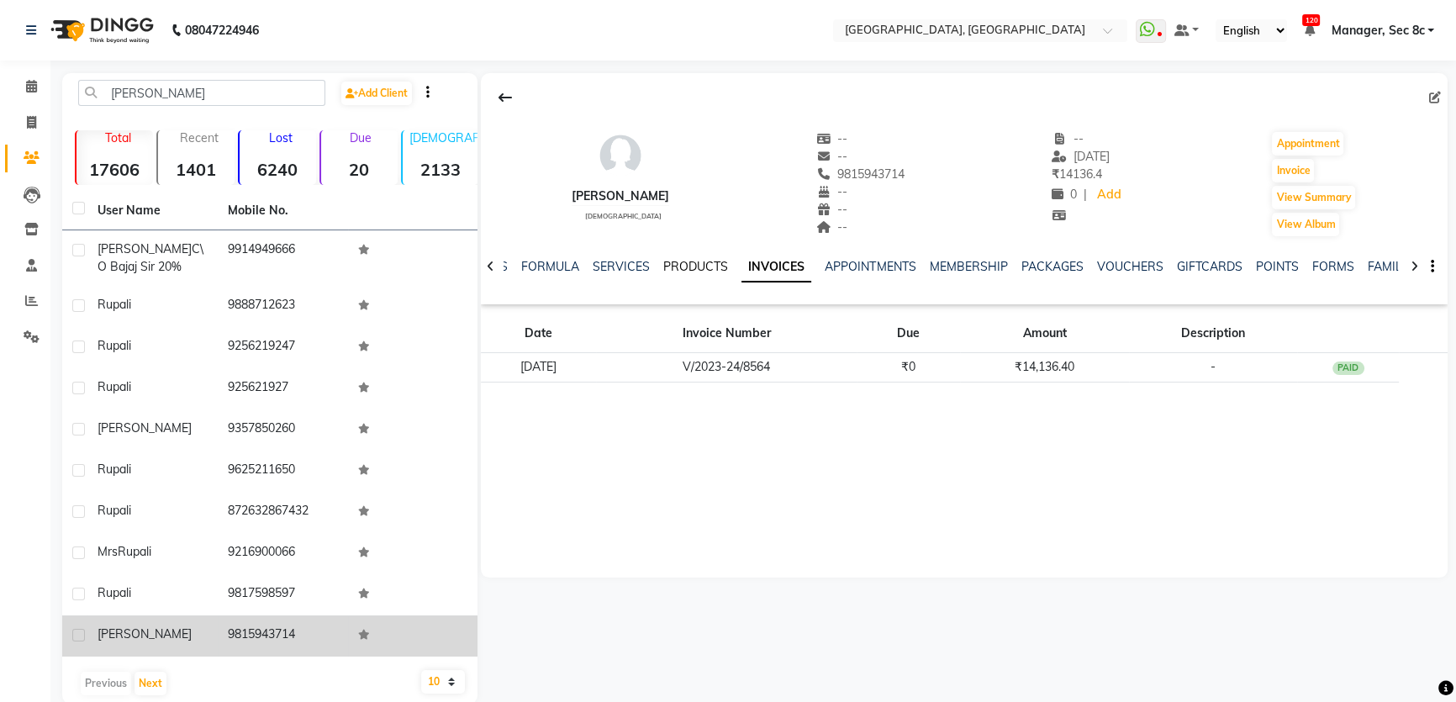
click at [700, 259] on link "PRODUCTS" at bounding box center [695, 266] width 65 height 15
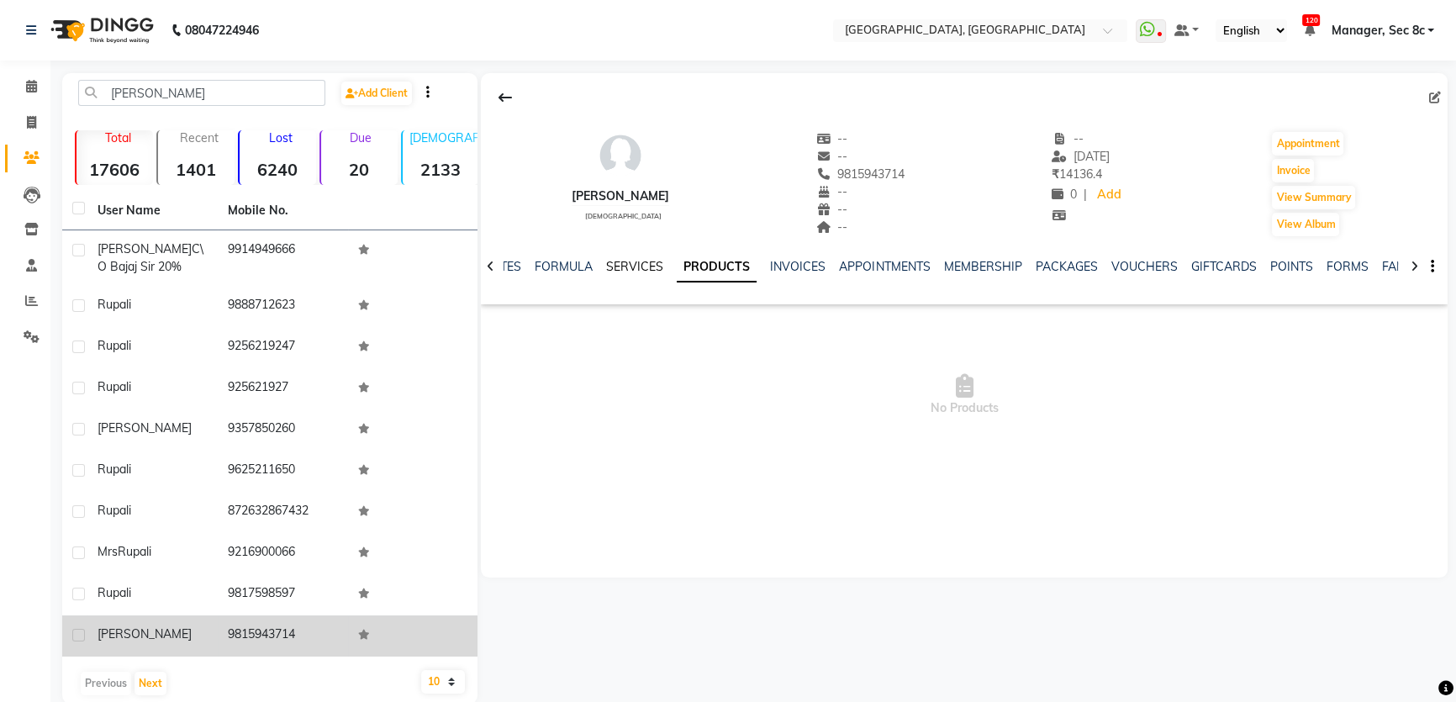
click at [649, 263] on link "SERVICES" at bounding box center [634, 266] width 57 height 15
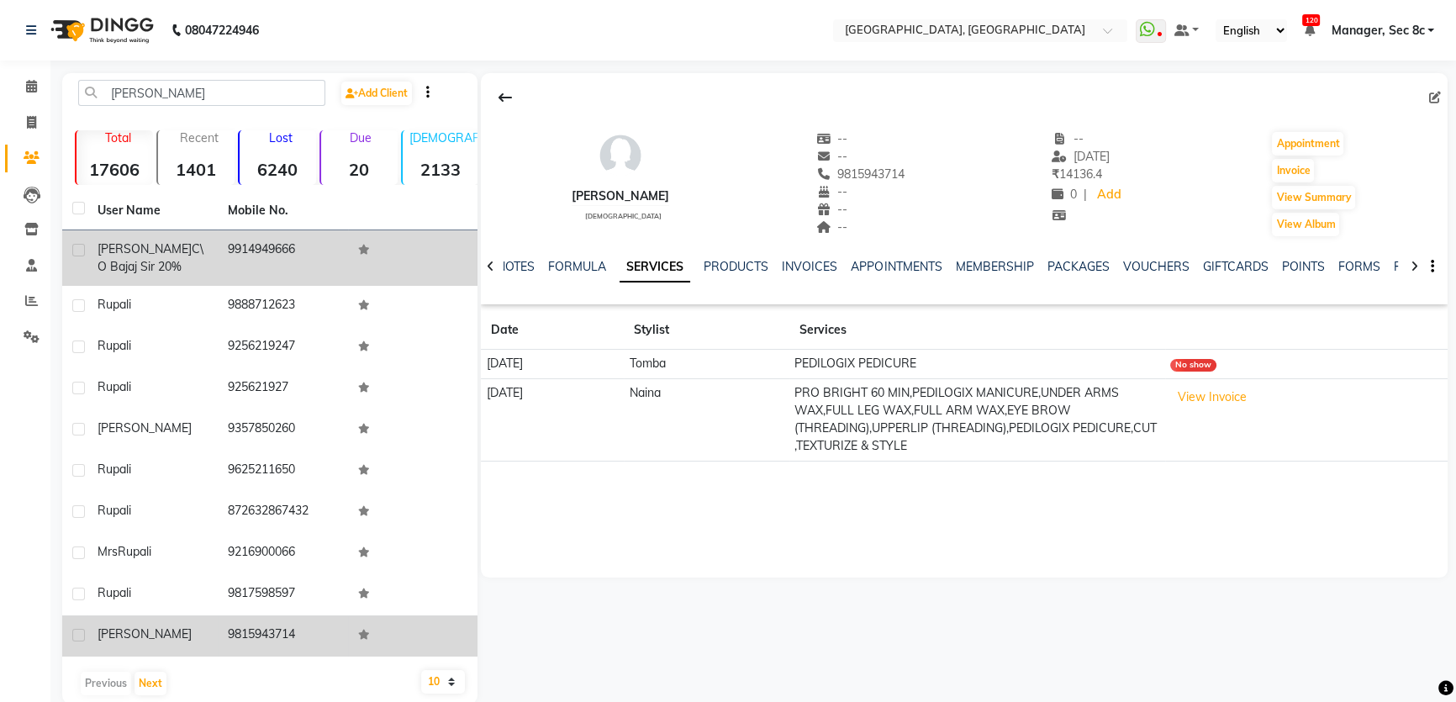
click at [173, 255] on span "c\o bajaj sir 20%" at bounding box center [151, 257] width 106 height 33
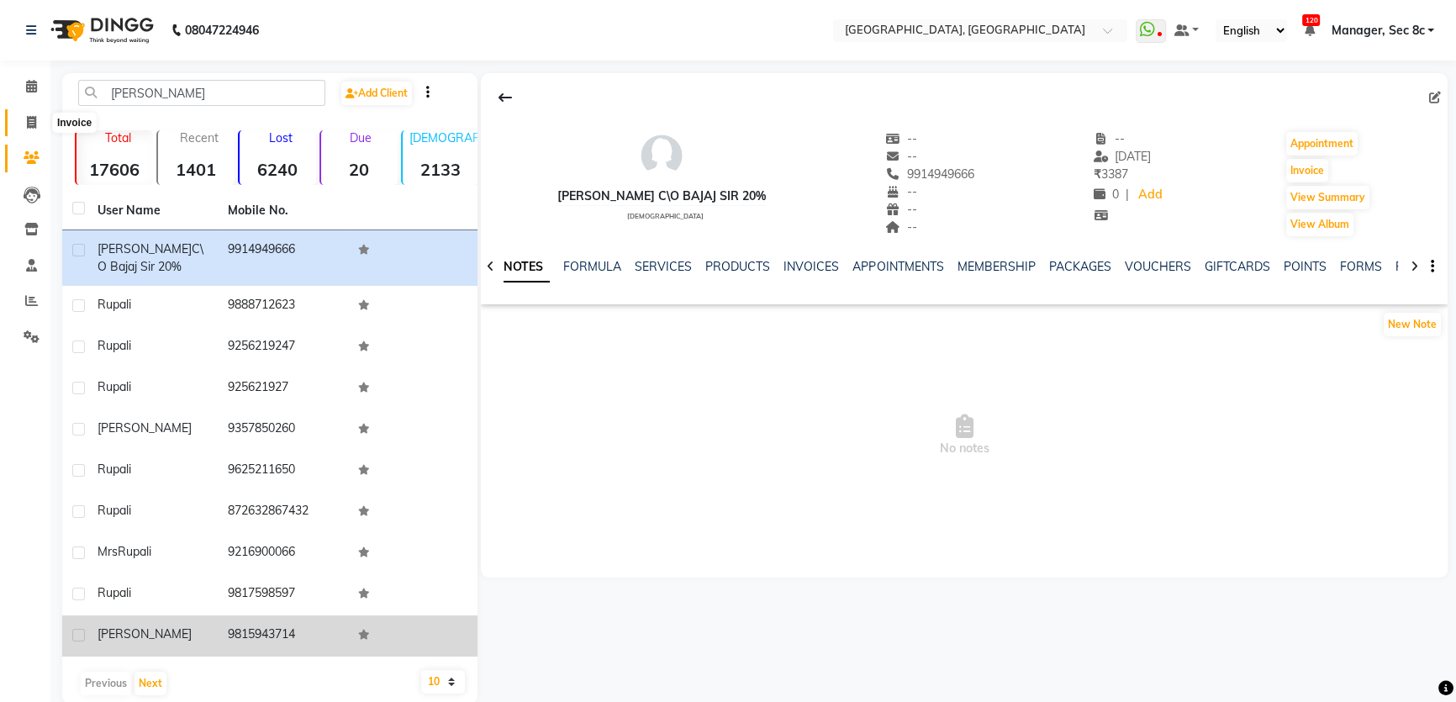
click at [31, 118] on icon at bounding box center [31, 122] width 9 height 13
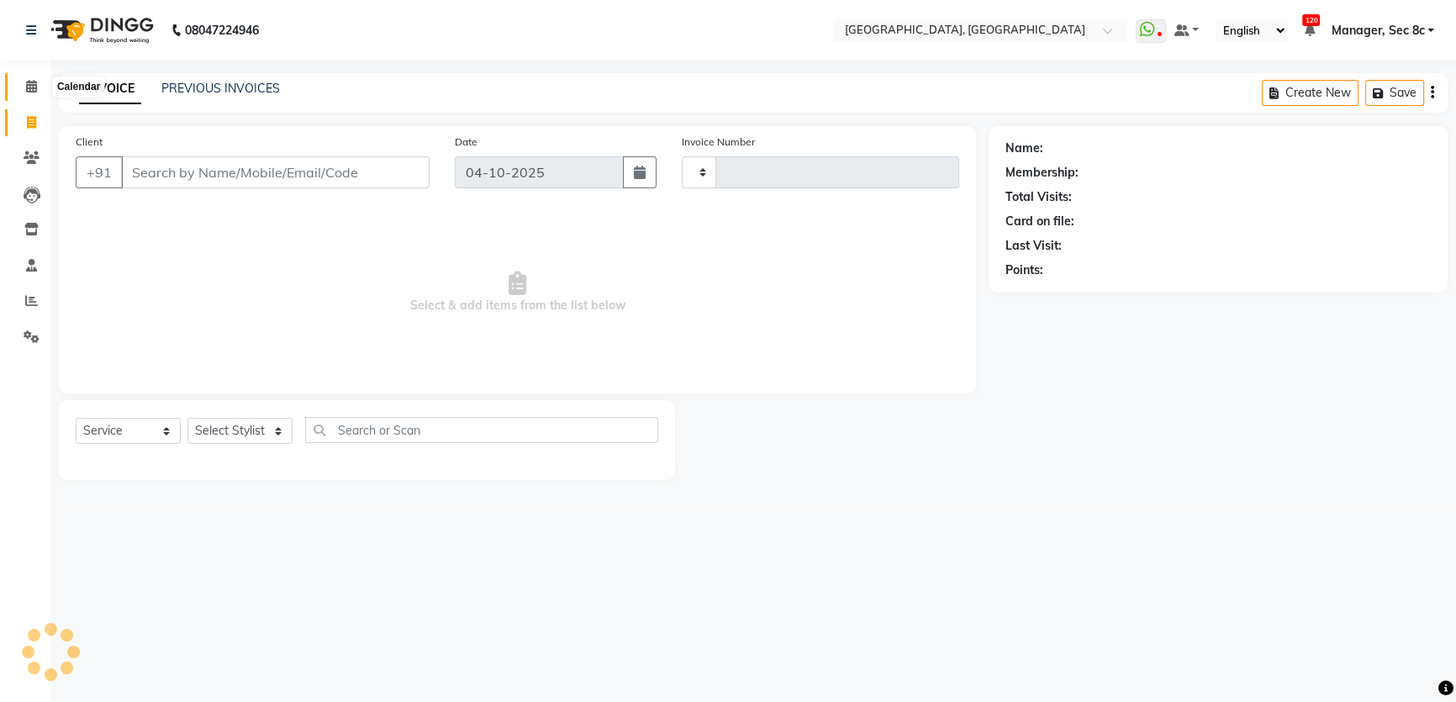
click at [31, 86] on icon at bounding box center [31, 86] width 11 height 13
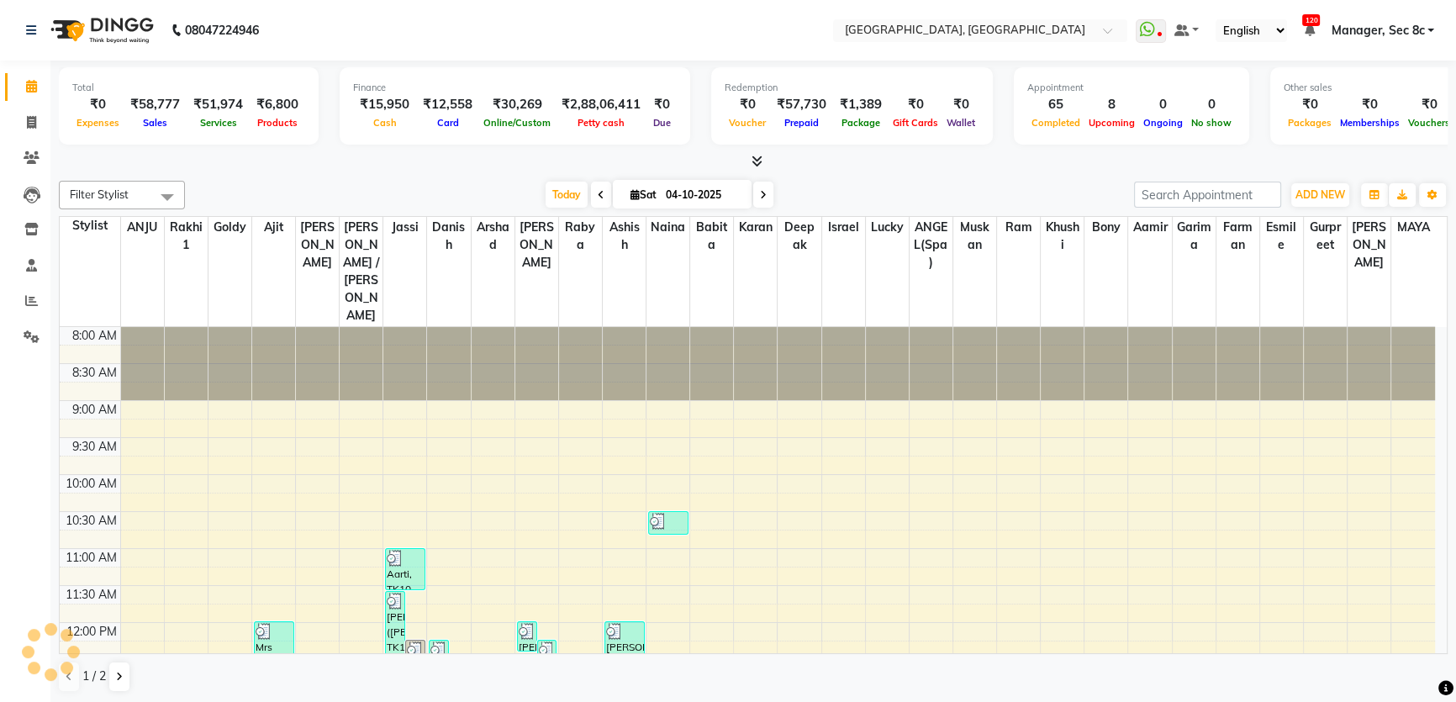
drag, startPoint x: 144, startPoint y: 112, endPoint x: 333, endPoint y: 87, distance: 190.9
click at [170, 109] on div "₹58,777" at bounding box center [155, 104] width 63 height 19
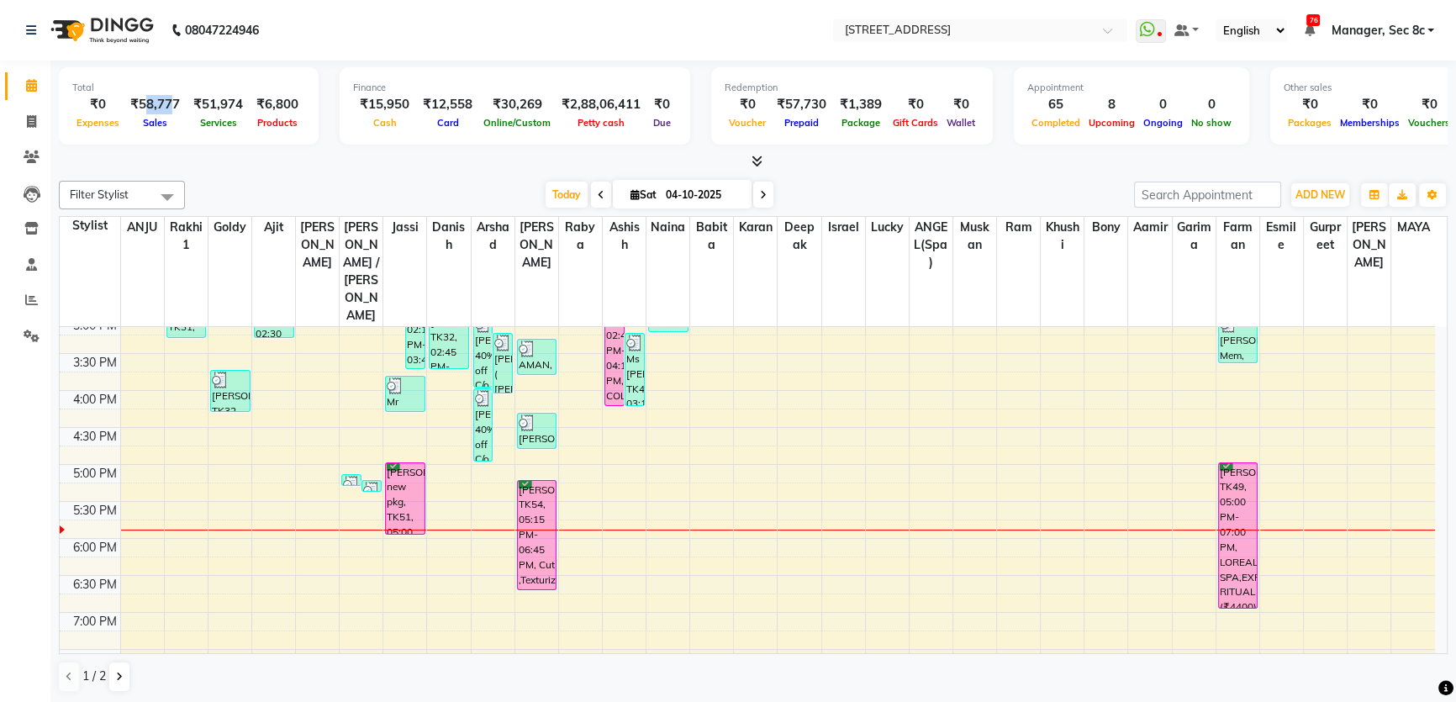
scroll to position [535, 0]
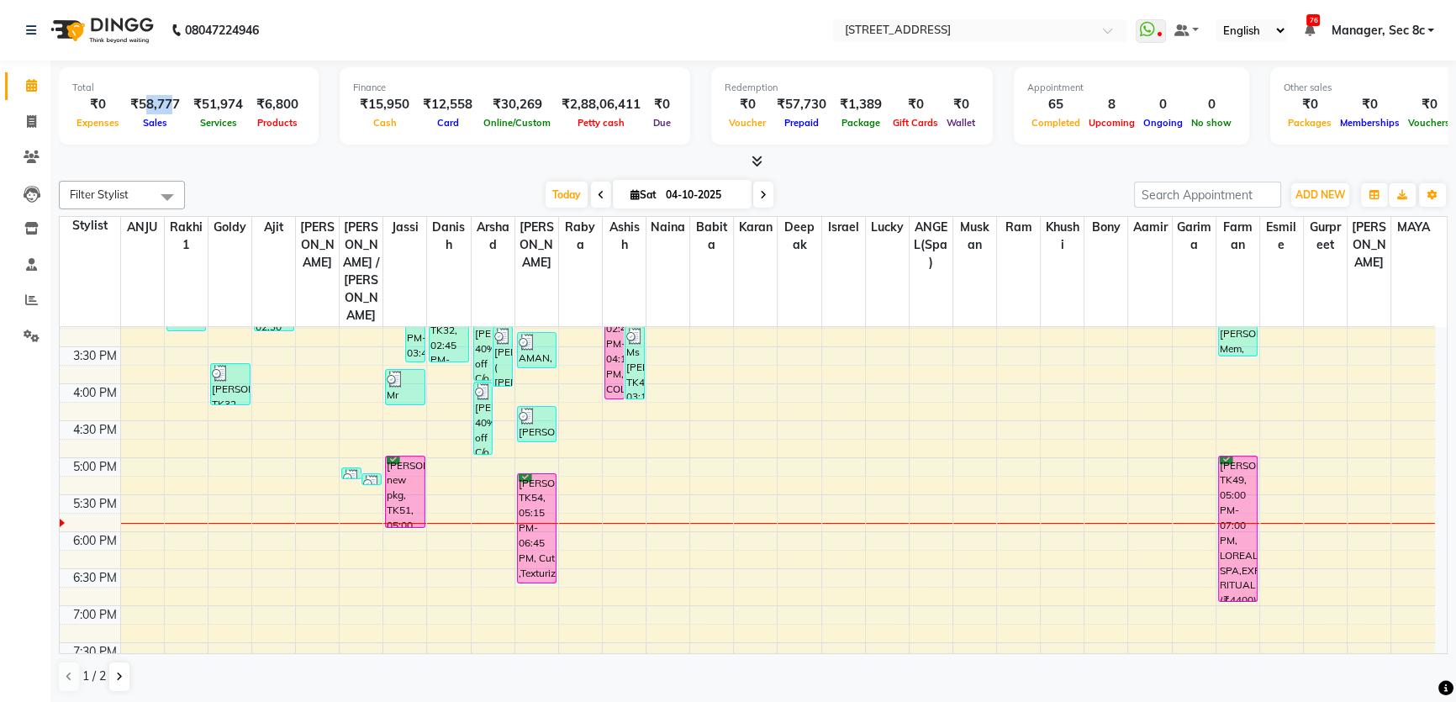
click at [303, 473] on div "8:00 AM 8:30 AM 9:00 AM 9:30 AM 10:00 AM 10:30 AM 11:00 AM 11:30 AM 12:00 PM 12…" at bounding box center [748, 309] width 1376 height 1035
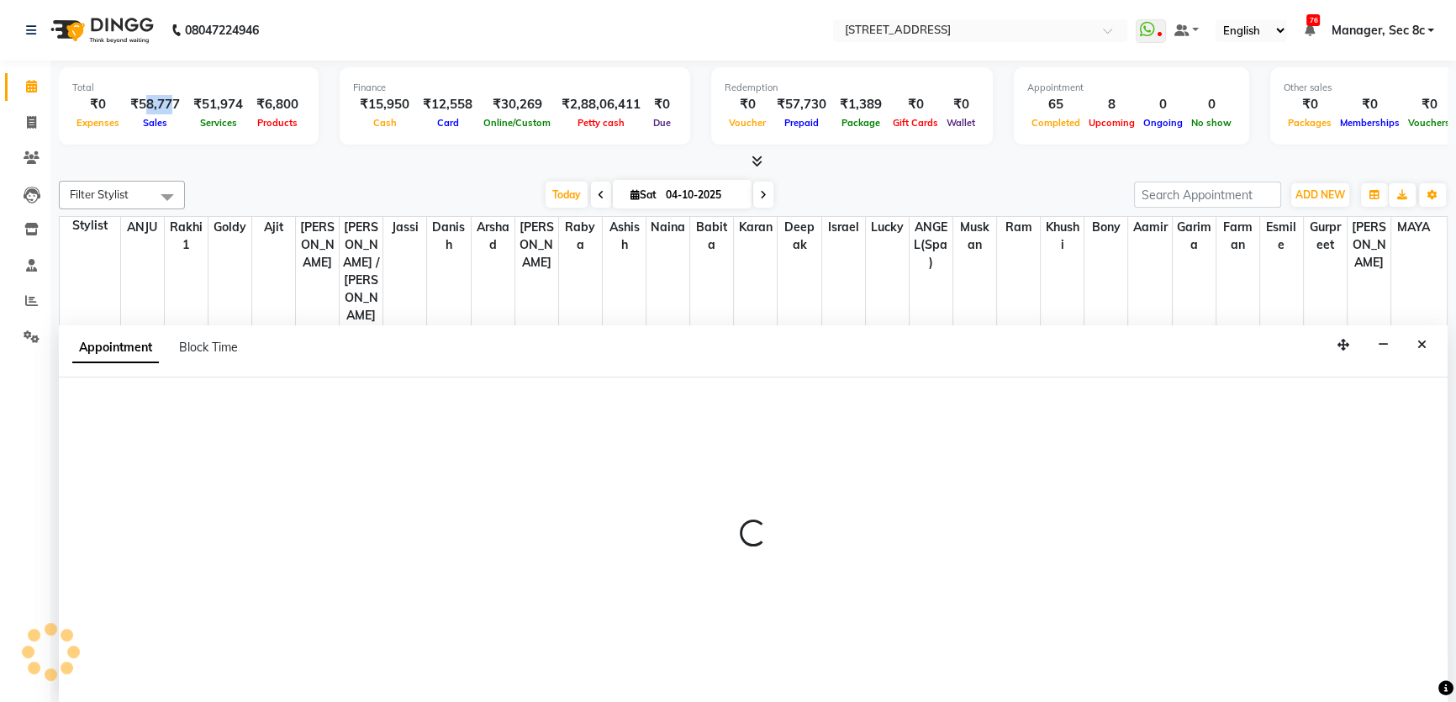
scroll to position [0, 0]
select select "25433"
select select "tentative"
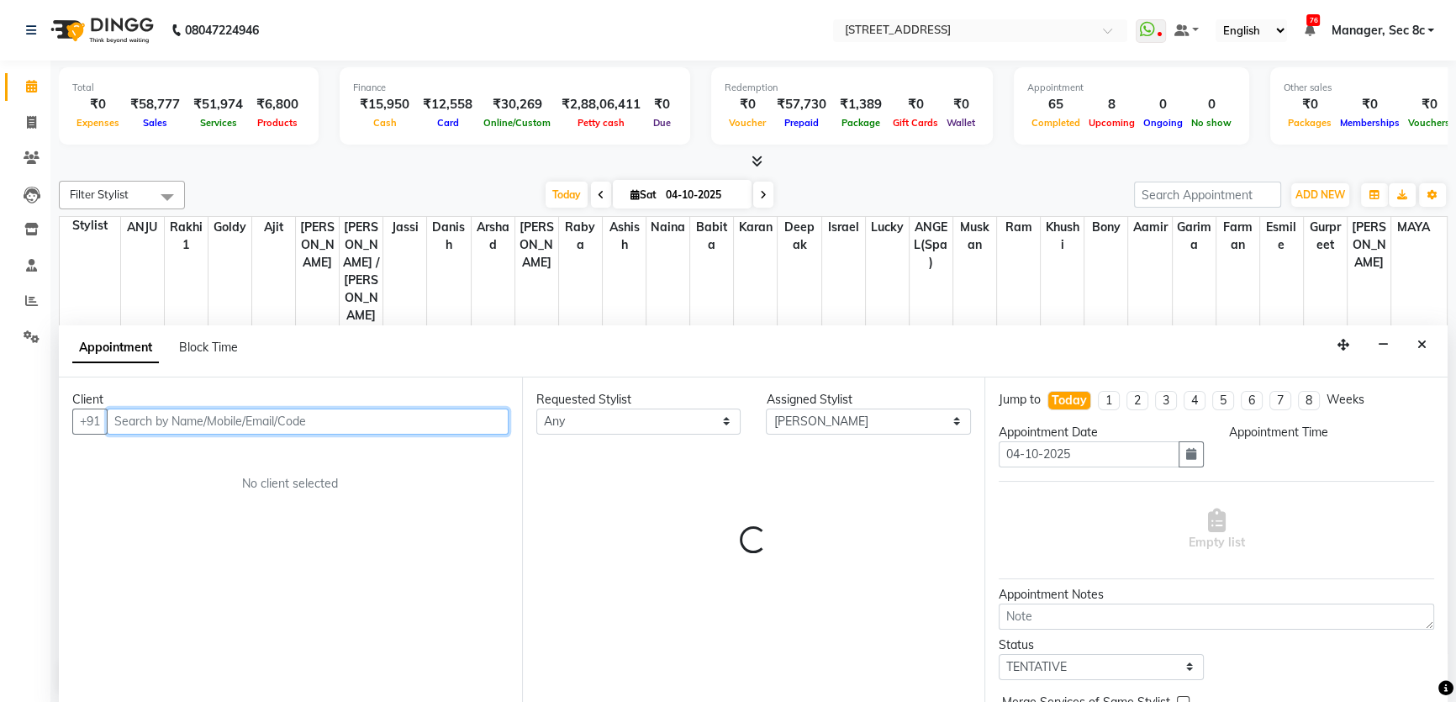
select select "1065"
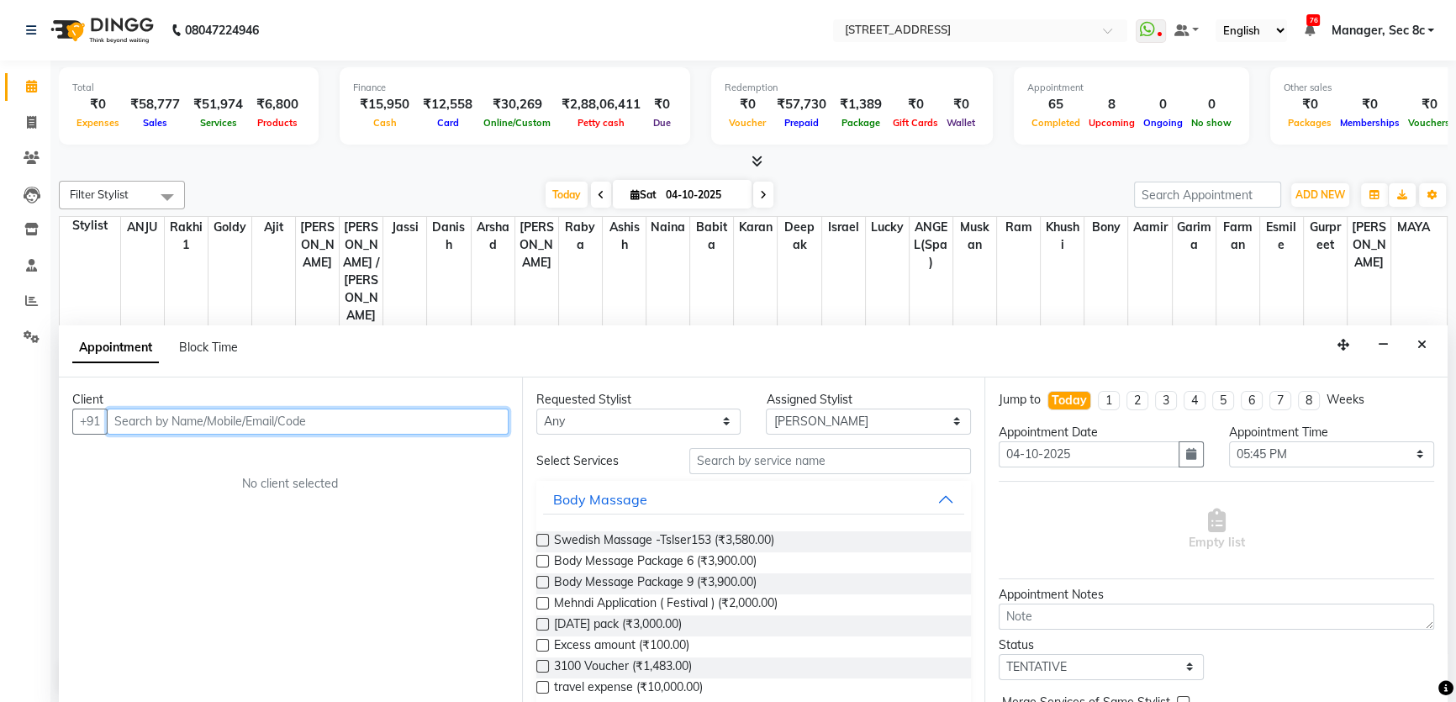
click at [235, 424] on input "text" at bounding box center [308, 422] width 402 height 26
paste input "8140292200"
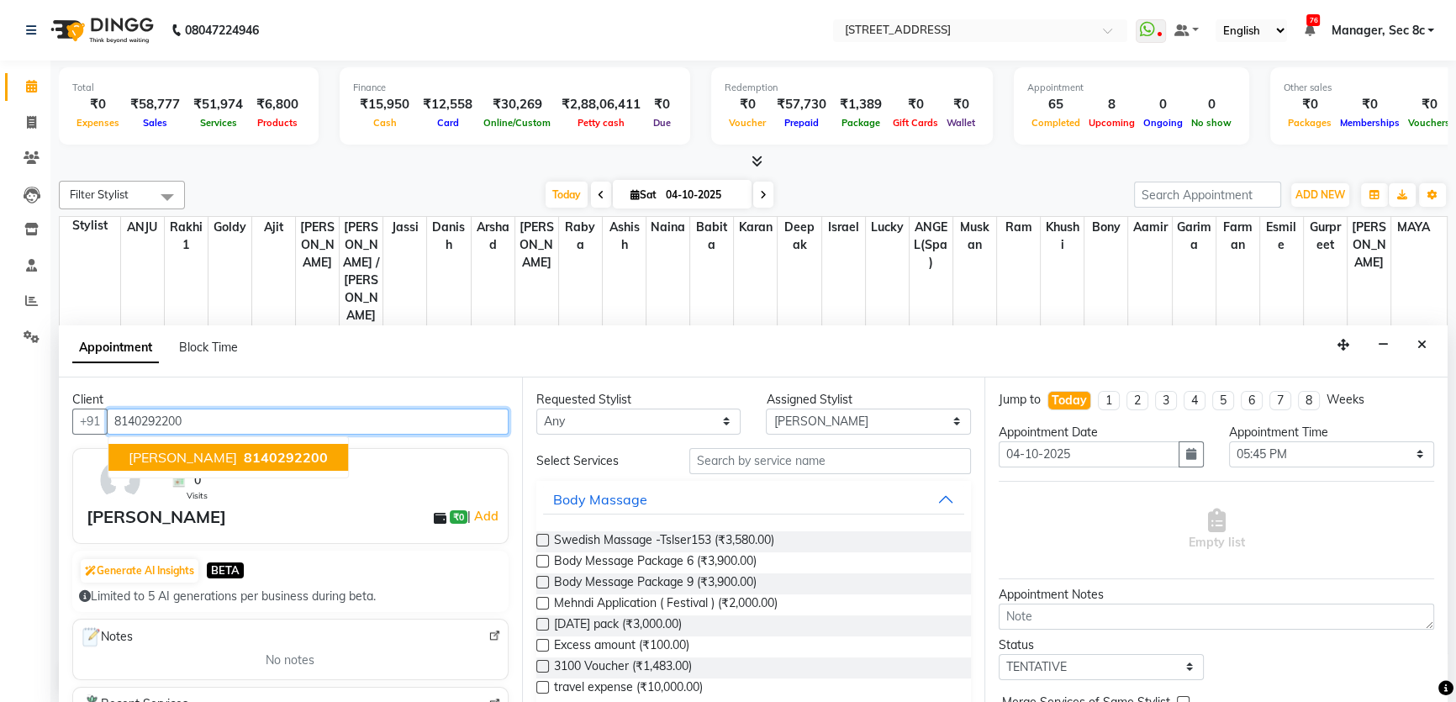
click at [244, 452] on span "8140292200" at bounding box center [286, 457] width 84 height 17
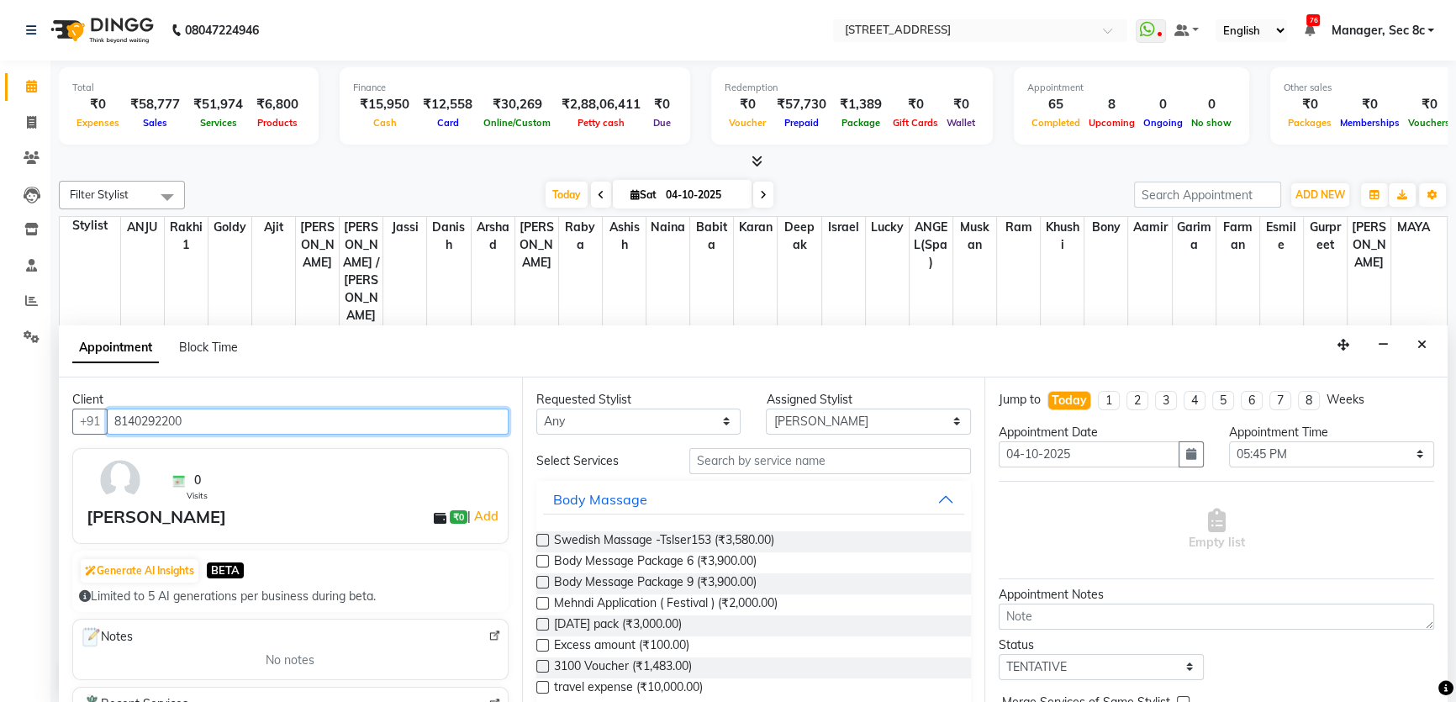
type input "8140292200"
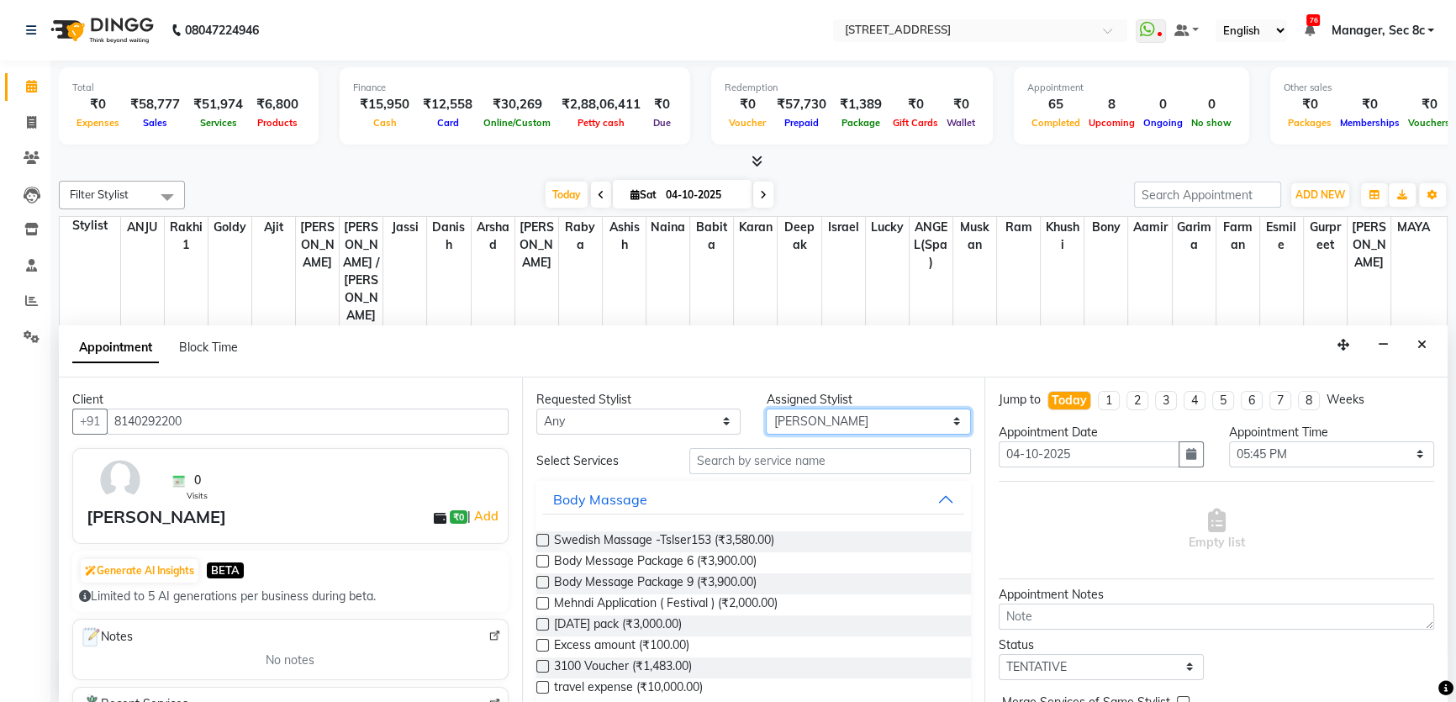
click at [808, 423] on select "Select [PERSON_NAME](Spa) [PERSON_NAME] [PERSON_NAME] [PERSON_NAME] Bony Danish…" at bounding box center [868, 422] width 205 height 26
select select "25925"
click at [766, 409] on select "Select [PERSON_NAME](Spa) [PERSON_NAME] [PERSON_NAME] [PERSON_NAME] Bony Danish…" at bounding box center [868, 422] width 205 height 26
click at [747, 471] on input "text" at bounding box center [830, 461] width 282 height 26
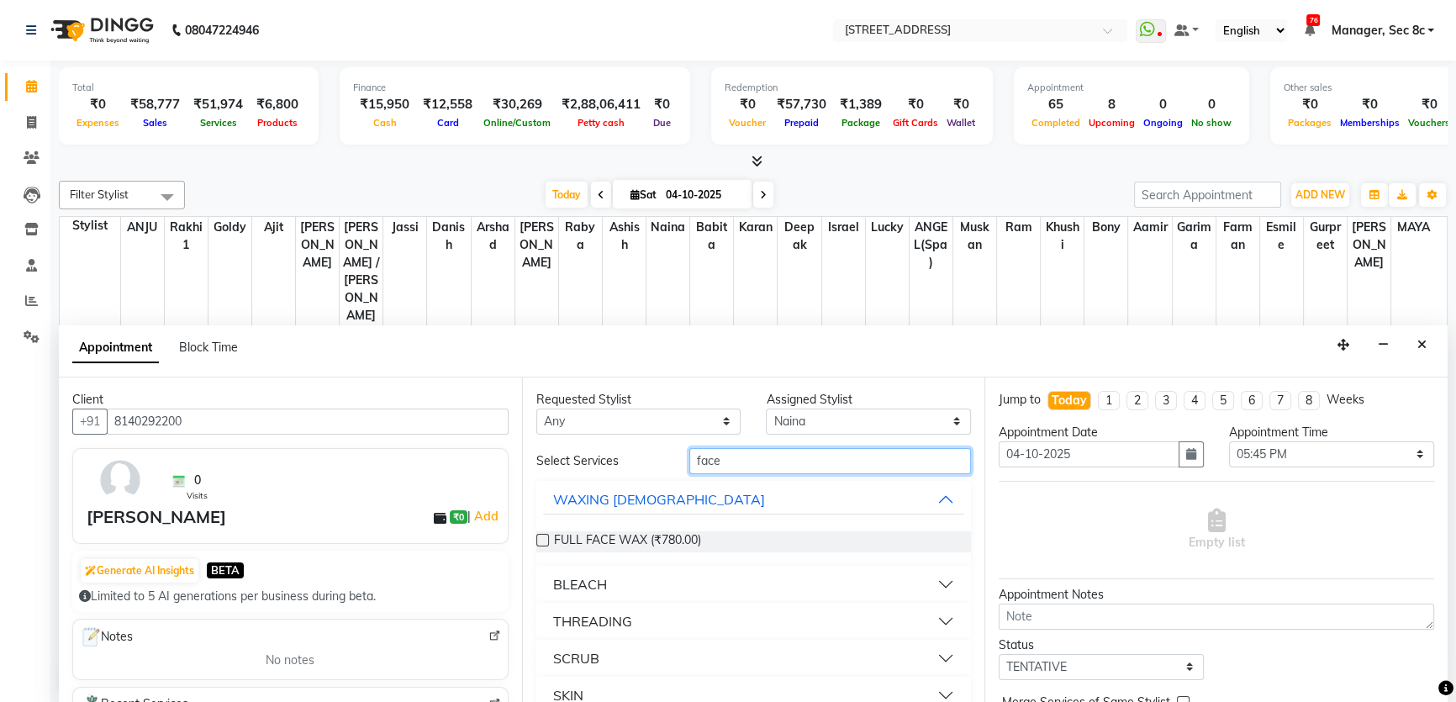
type input "face"
click at [558, 574] on div "BLEACH" at bounding box center [580, 584] width 54 height 20
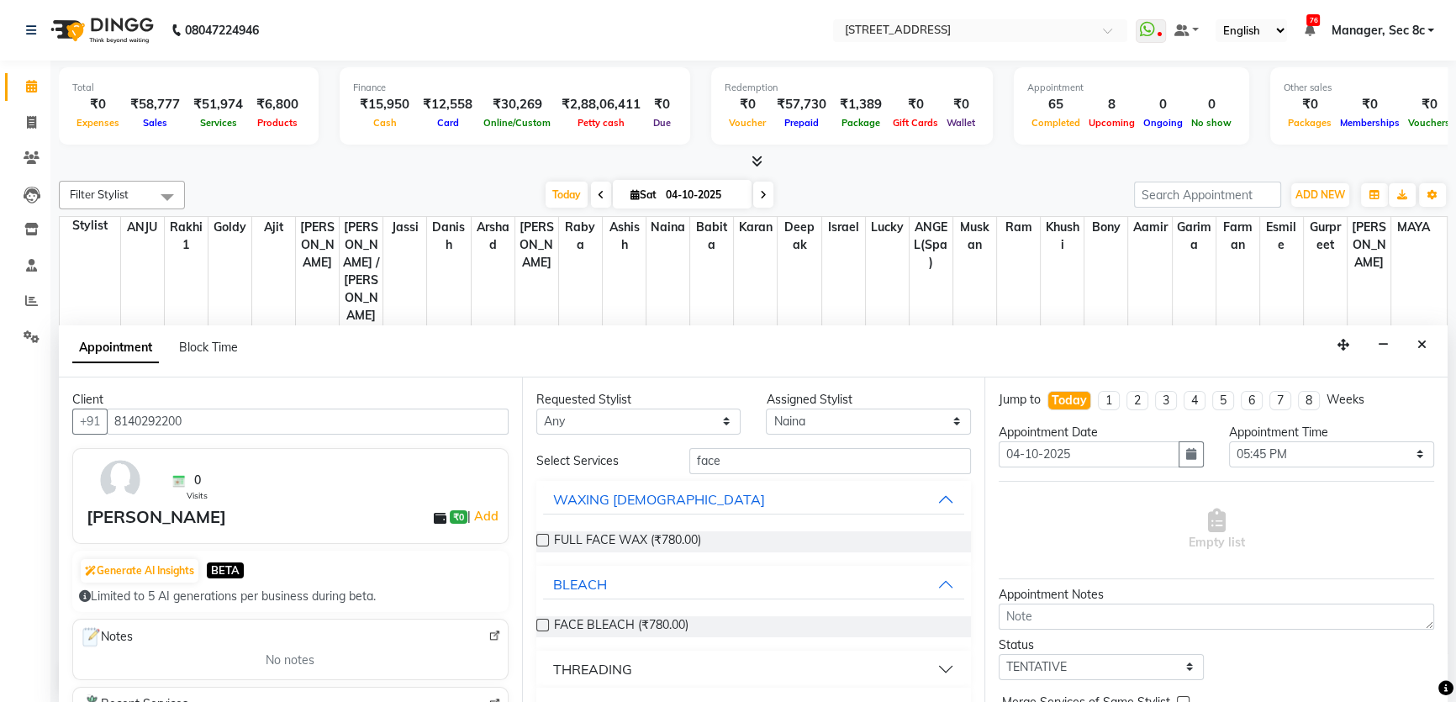
drag, startPoint x: 589, startPoint y: 622, endPoint x: 684, endPoint y: 639, distance: 96.5
click at [589, 622] on span "FACE BLEACH (₹780.00)" at bounding box center [621, 626] width 135 height 21
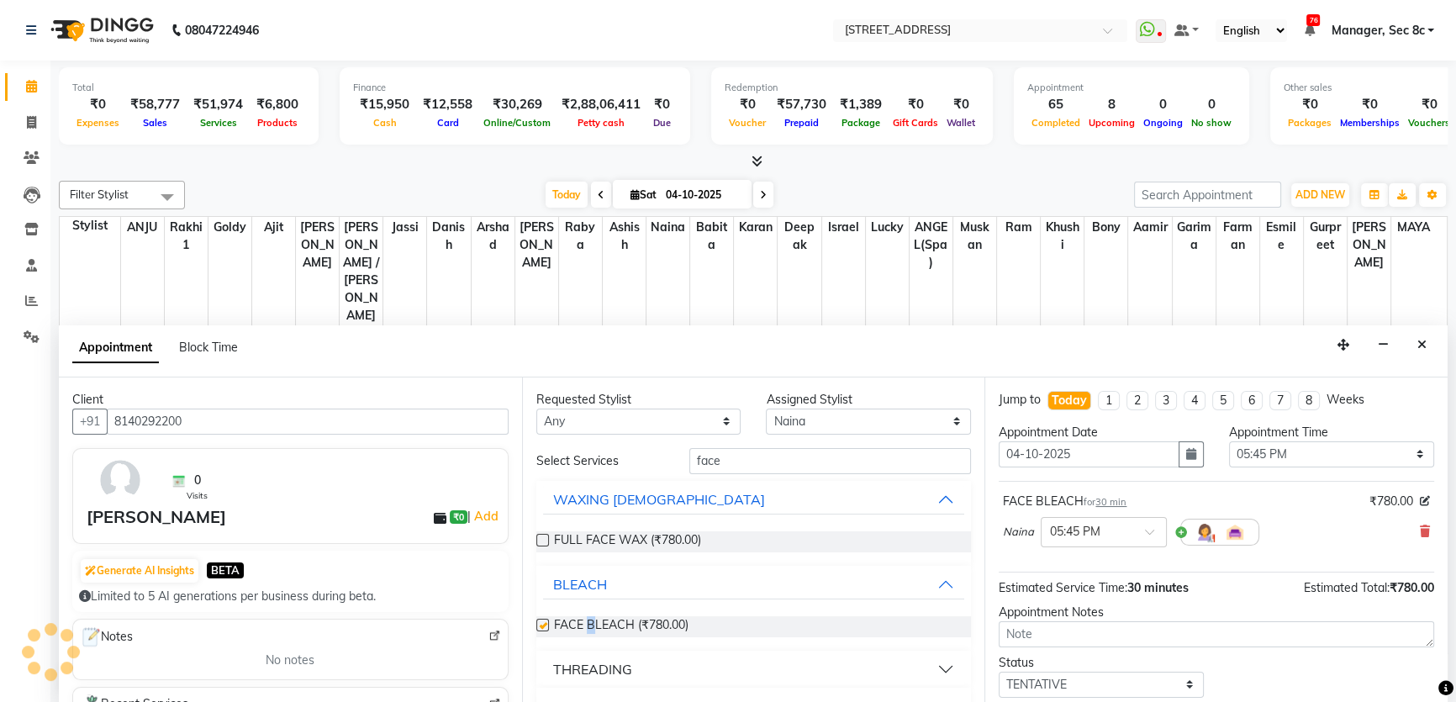
checkbox input "false"
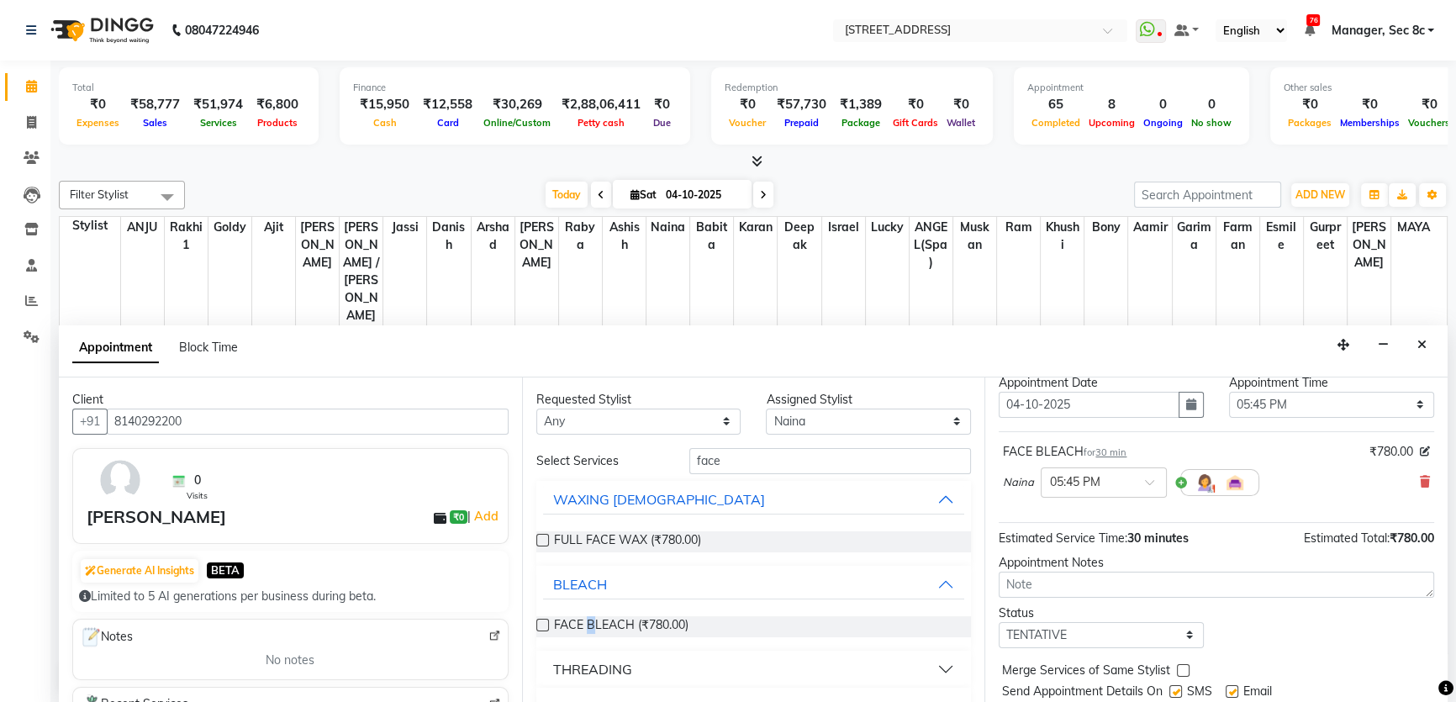
scroll to position [99, 0]
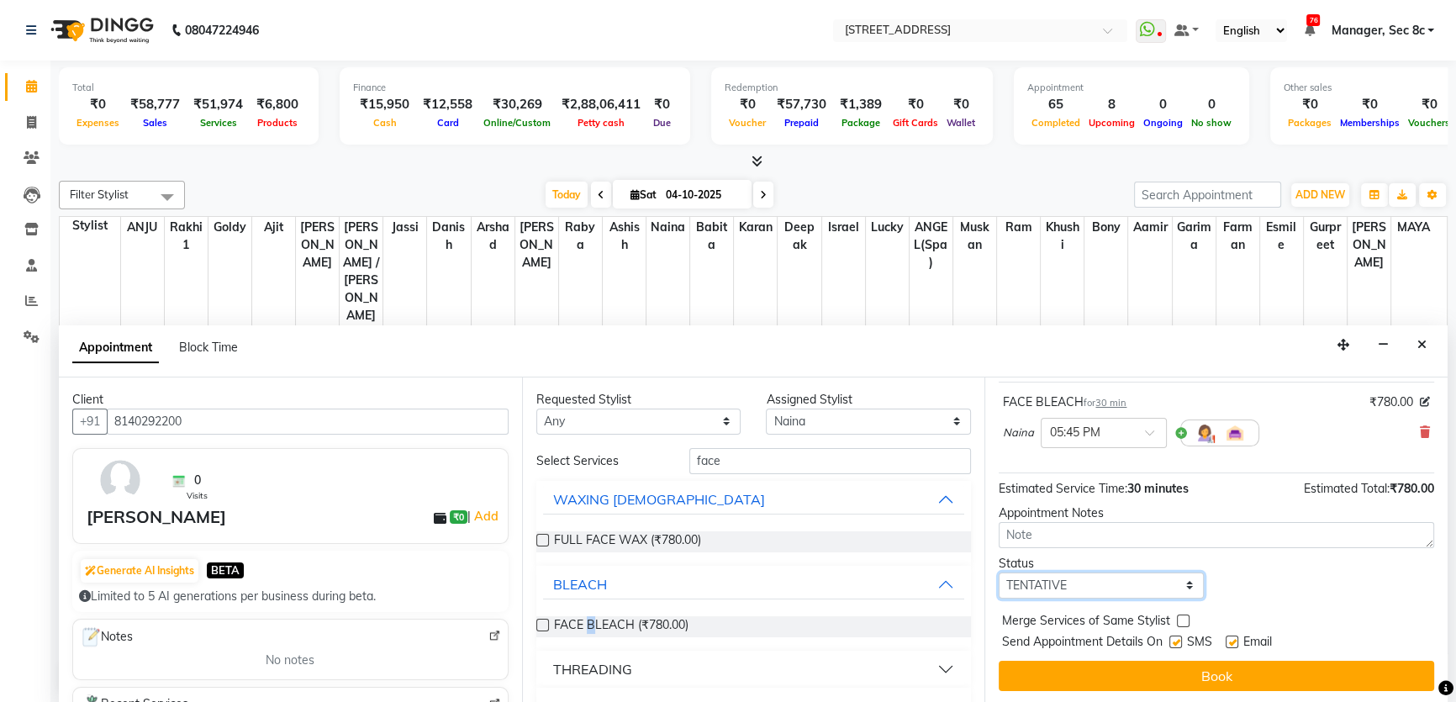
click at [1143, 584] on select "Select TENTATIVE CONFIRM CHECK-IN UPCOMING" at bounding box center [1101, 586] width 205 height 26
select select "confirm booking"
click at [999, 573] on select "Select TENTATIVE CONFIRM CHECK-IN UPCOMING" at bounding box center [1101, 586] width 205 height 26
click at [1181, 615] on label at bounding box center [1183, 621] width 13 height 13
click at [1181, 617] on input "checkbox" at bounding box center [1182, 622] width 11 height 11
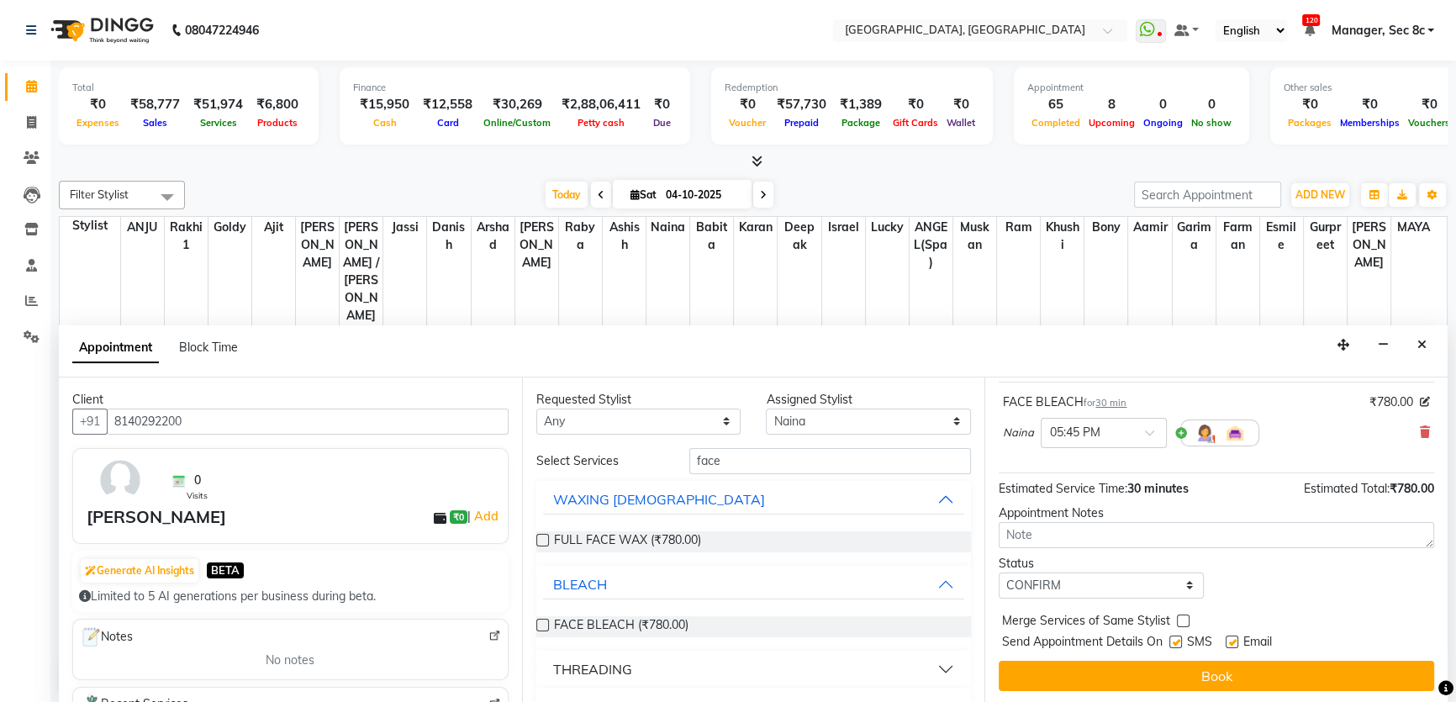
checkbox input "true"
click at [1181, 641] on label at bounding box center [1176, 642] width 13 height 13
click at [1181, 641] on input "checkbox" at bounding box center [1175, 643] width 11 height 11
checkbox input "false"
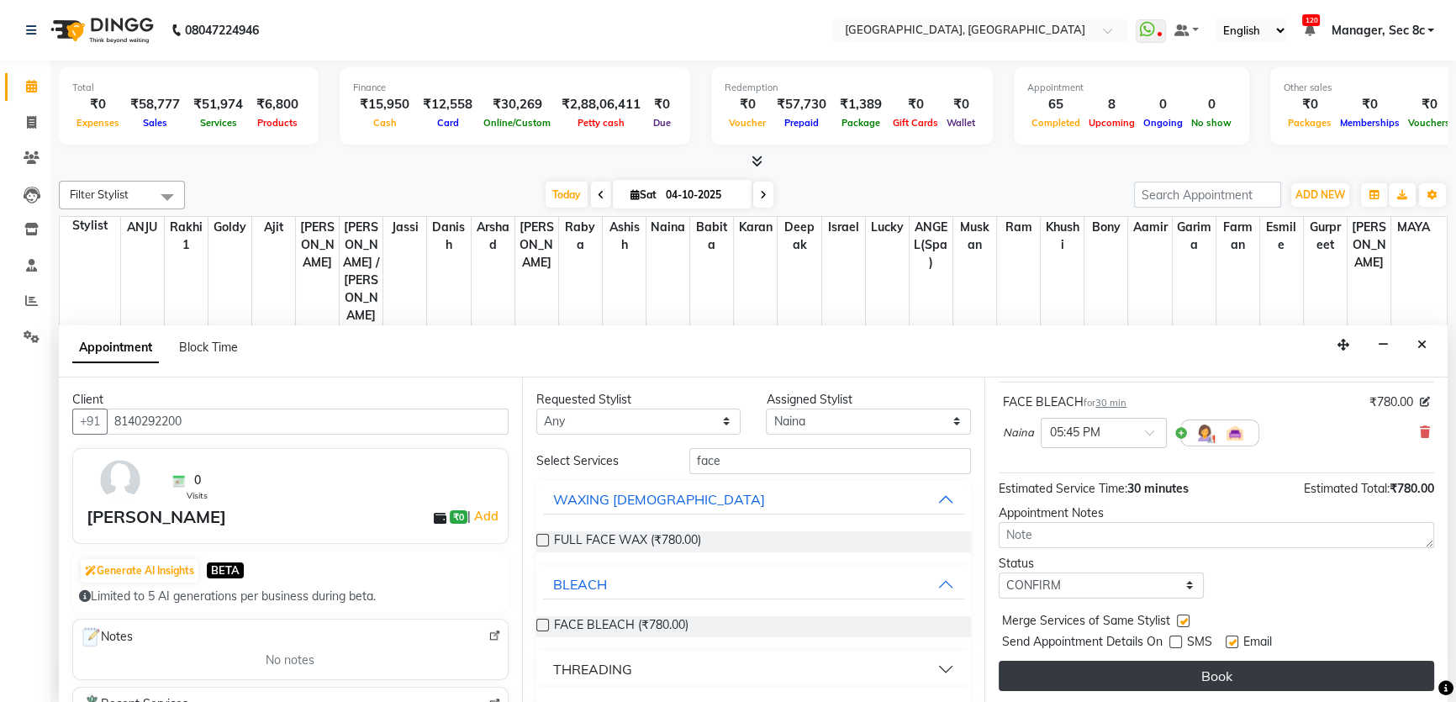
click at [1186, 666] on button "Book" at bounding box center [1217, 676] width 436 height 30
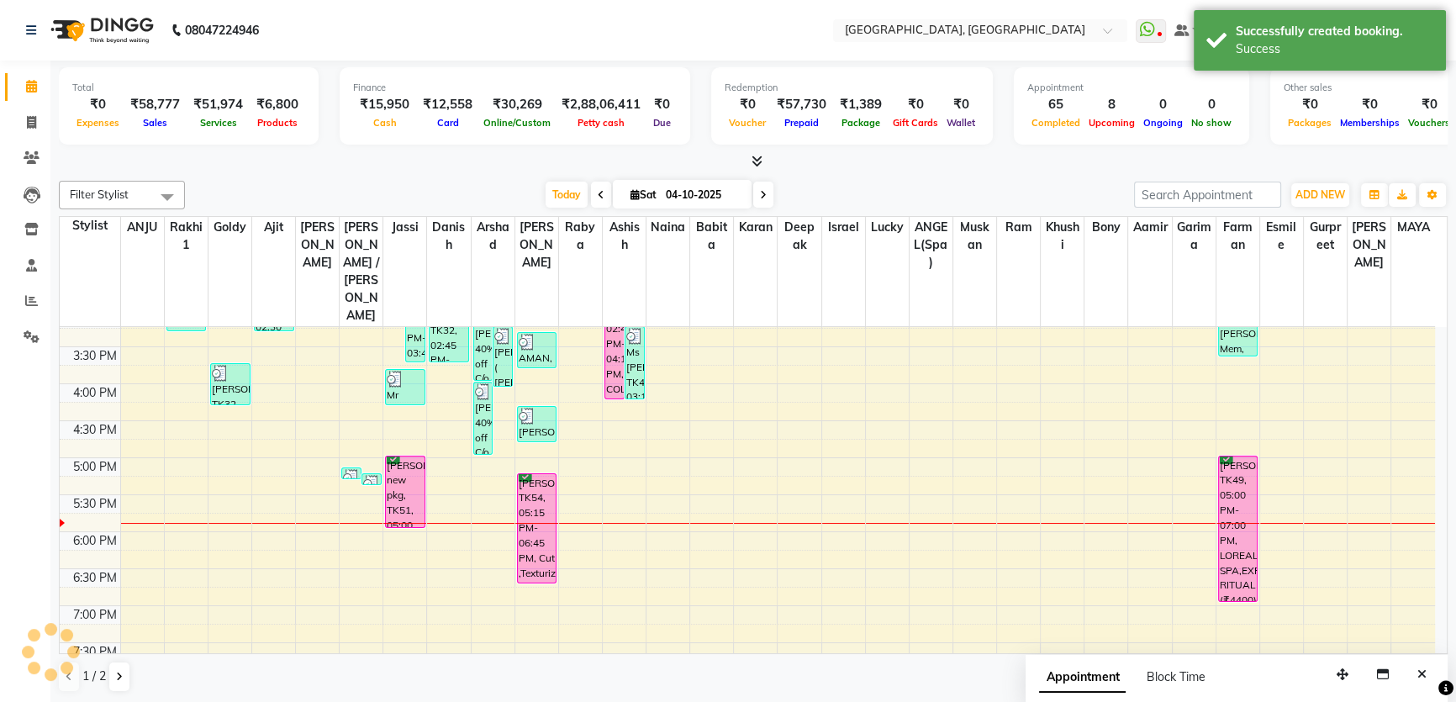
scroll to position [0, 0]
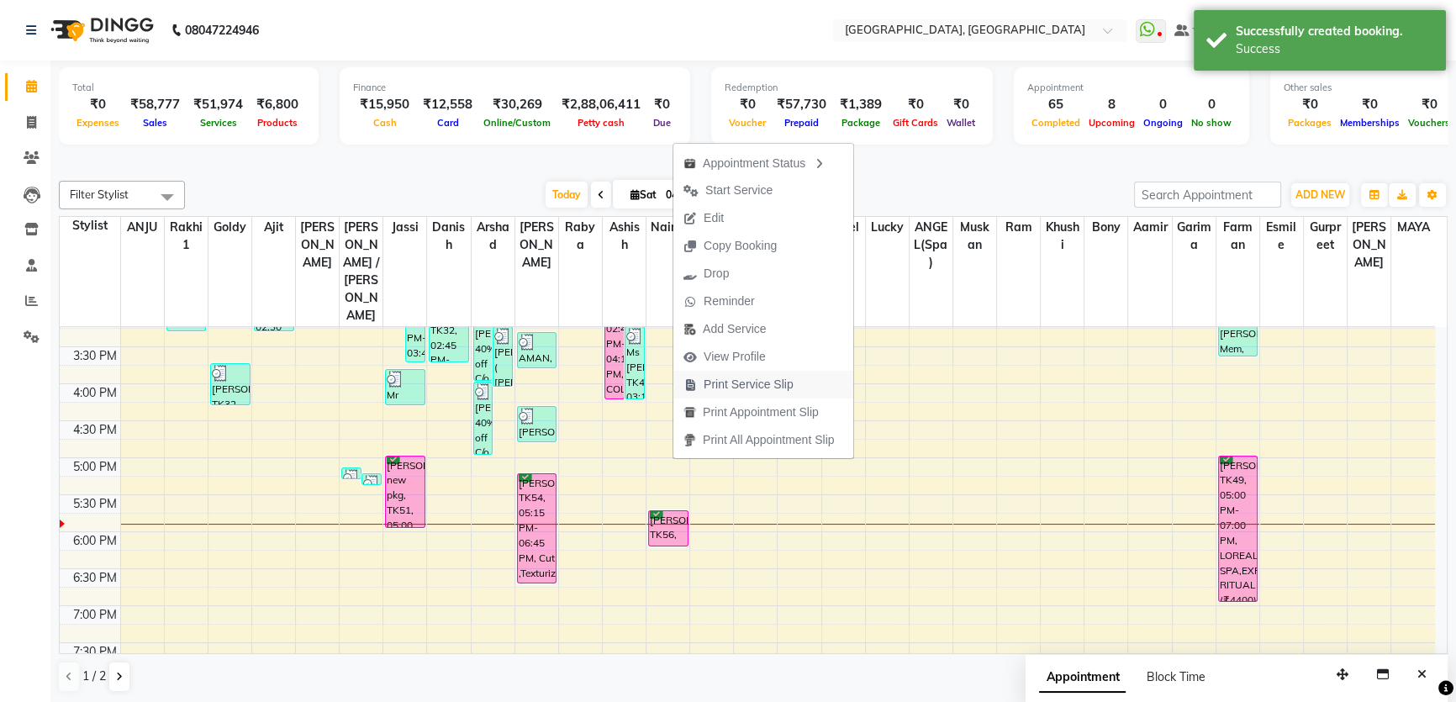
click at [758, 378] on span "Print Service Slip" at bounding box center [749, 385] width 90 height 18
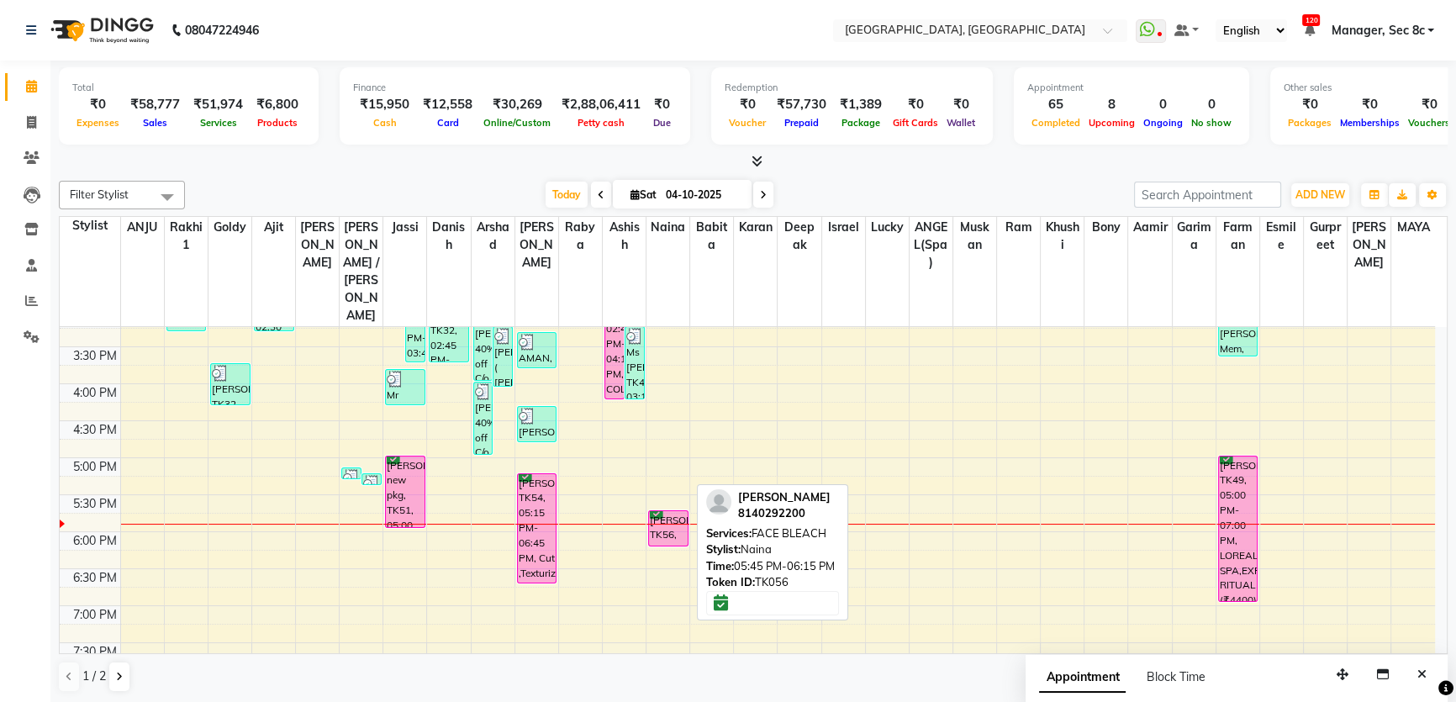
click at [663, 511] on div "[PERSON_NAME], TK56, 05:45 PM-06:15 PM, FACE BLEACH" at bounding box center [668, 528] width 39 height 34
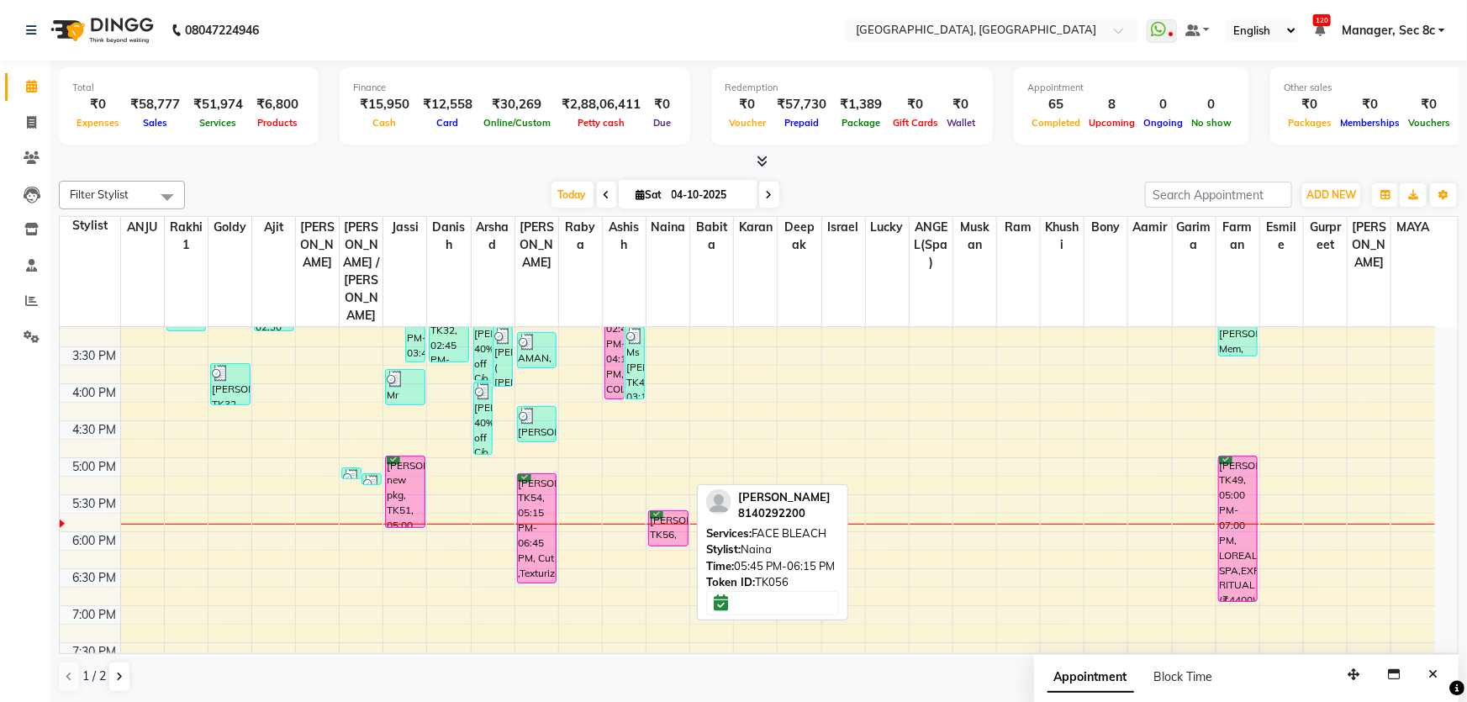
select select "6"
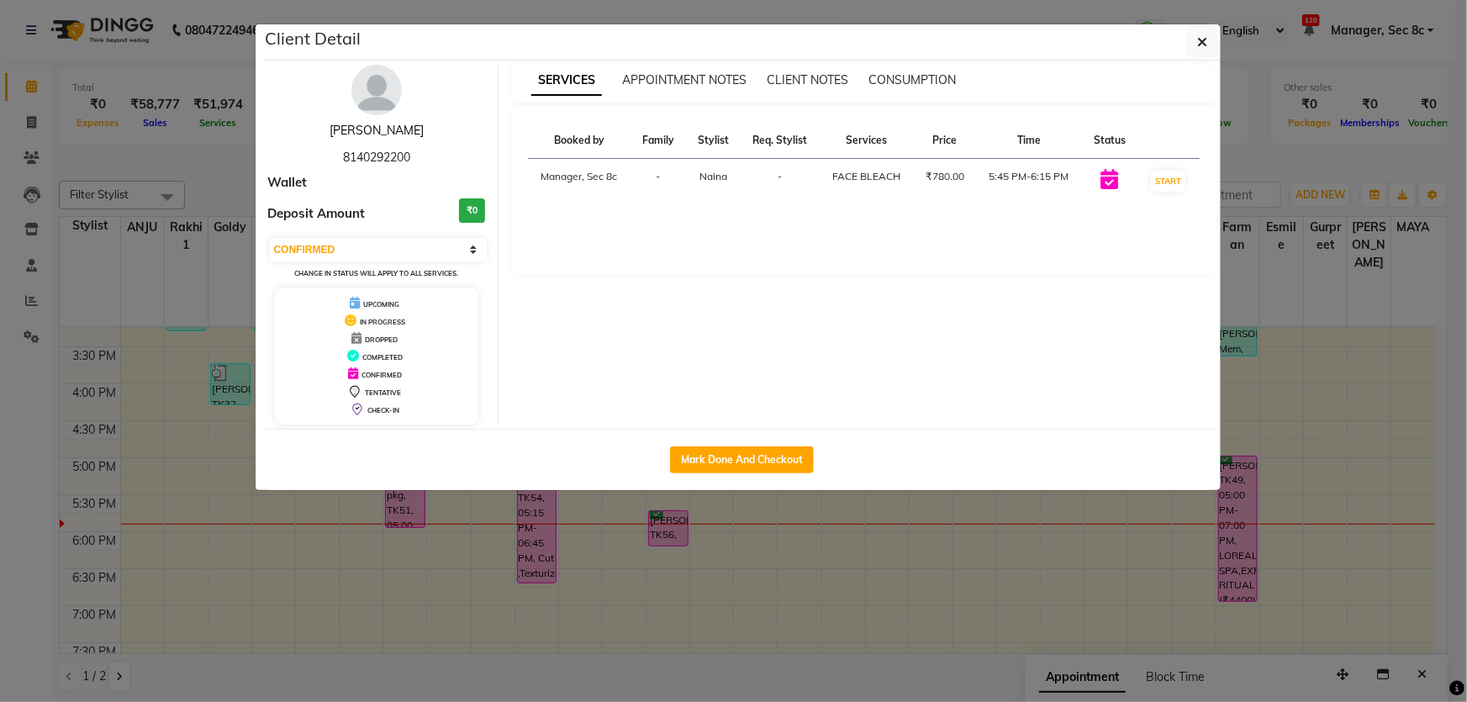
click at [379, 131] on link "[PERSON_NAME]" at bounding box center [377, 130] width 94 height 15
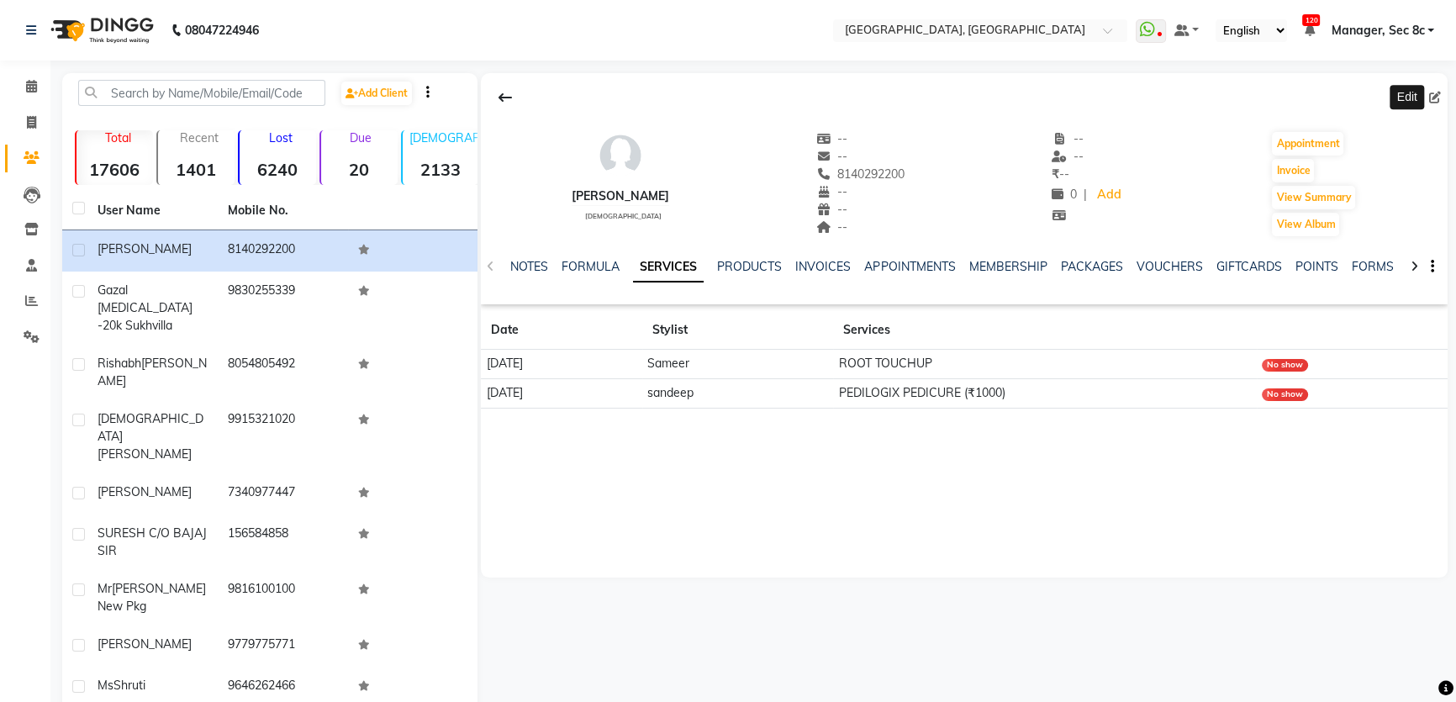
click at [1429, 92] on icon at bounding box center [1435, 98] width 12 height 12
select select "[DEMOGRAPHIC_DATA]"
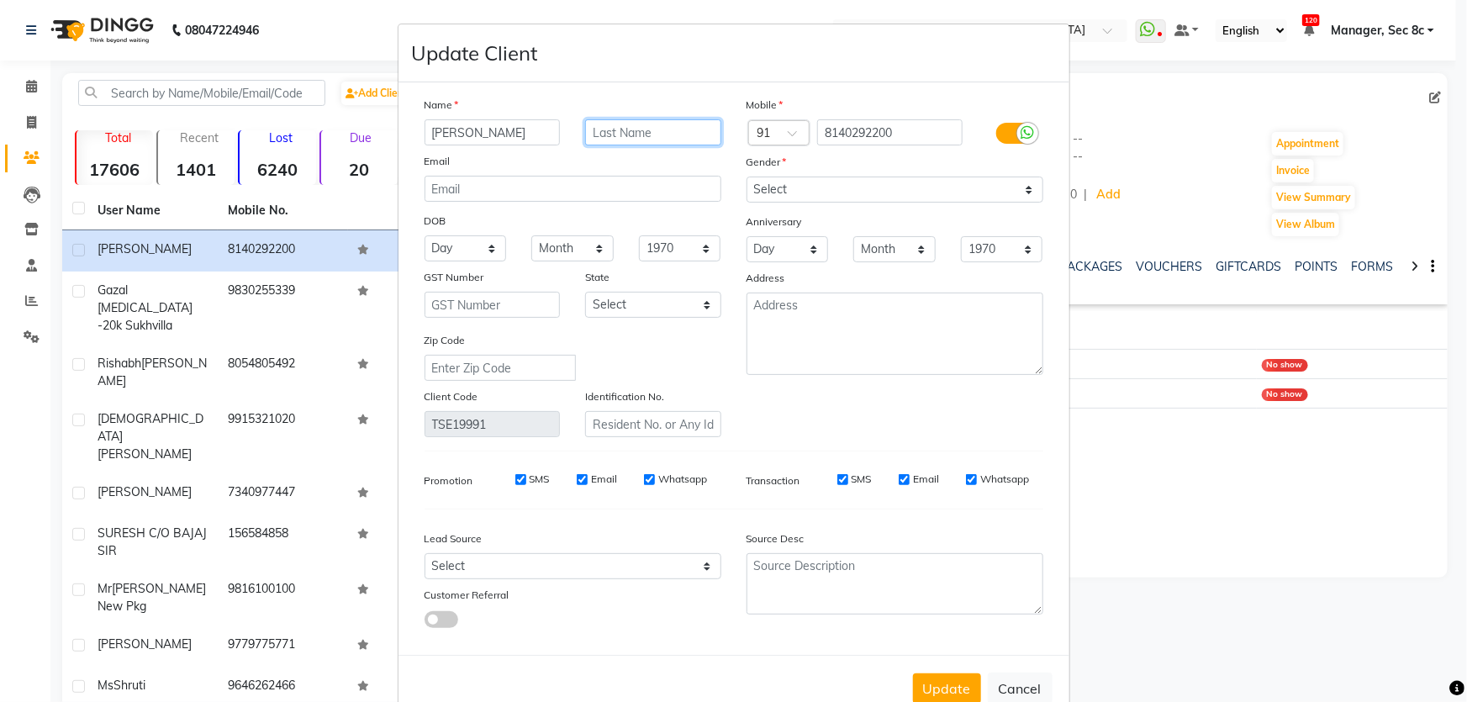
click at [642, 126] on input "text" at bounding box center [653, 132] width 136 height 26
type input "Sood"
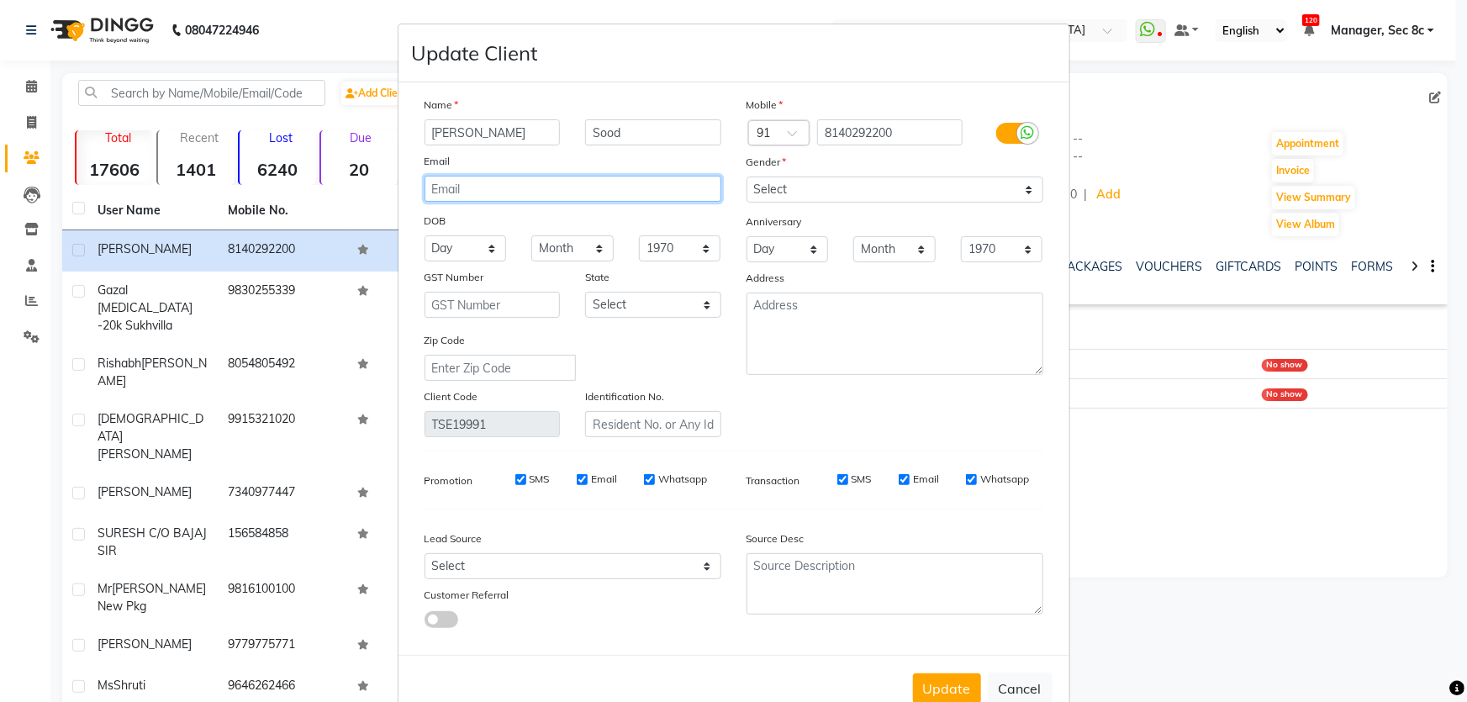
click at [529, 199] on input "email" at bounding box center [573, 189] width 297 height 26
paste input "[EMAIL_ADDRESS][DOMAIN_NAME]"
click at [428, 189] on input "[EMAIL_ADDRESS][DOMAIN_NAME]" at bounding box center [573, 189] width 297 height 26
type input "[EMAIL_ADDRESS][DOMAIN_NAME]"
click at [930, 689] on button "Update" at bounding box center [947, 688] width 68 height 30
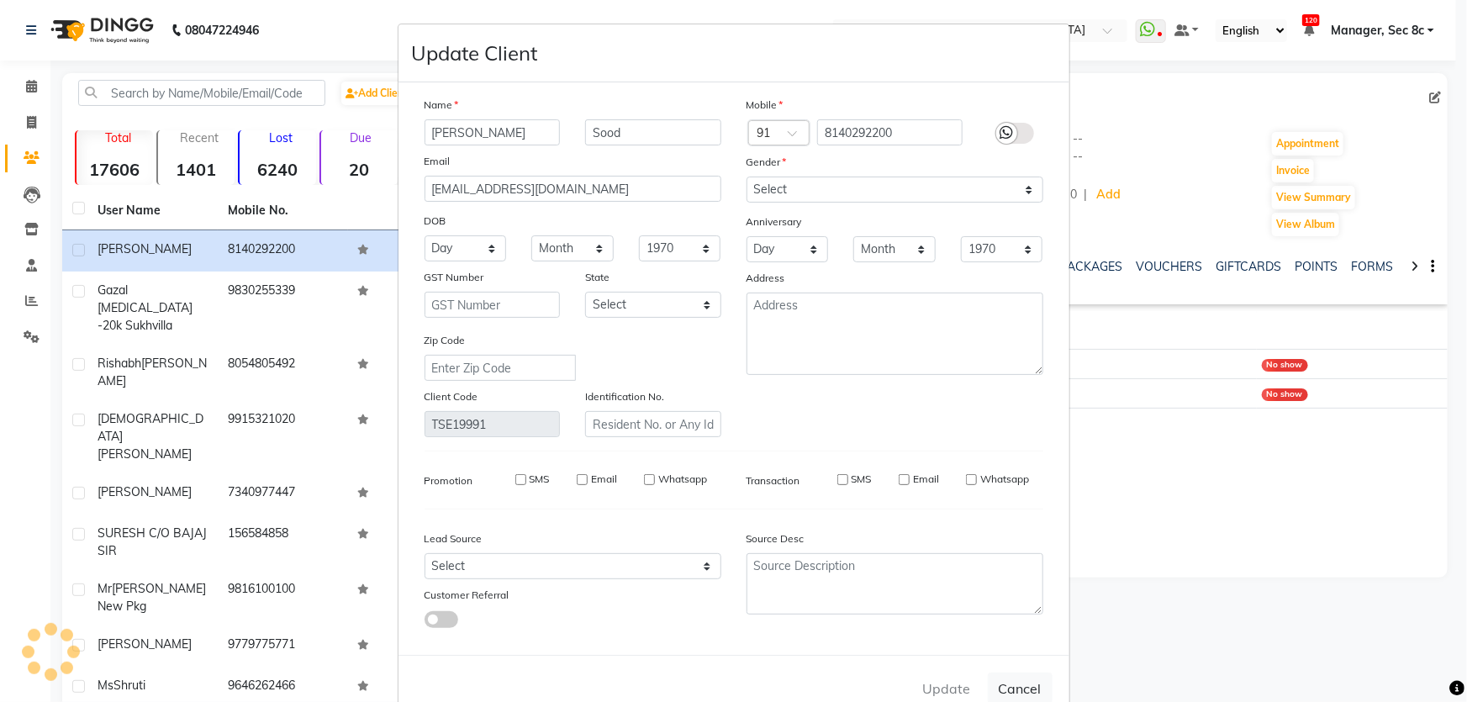
select select
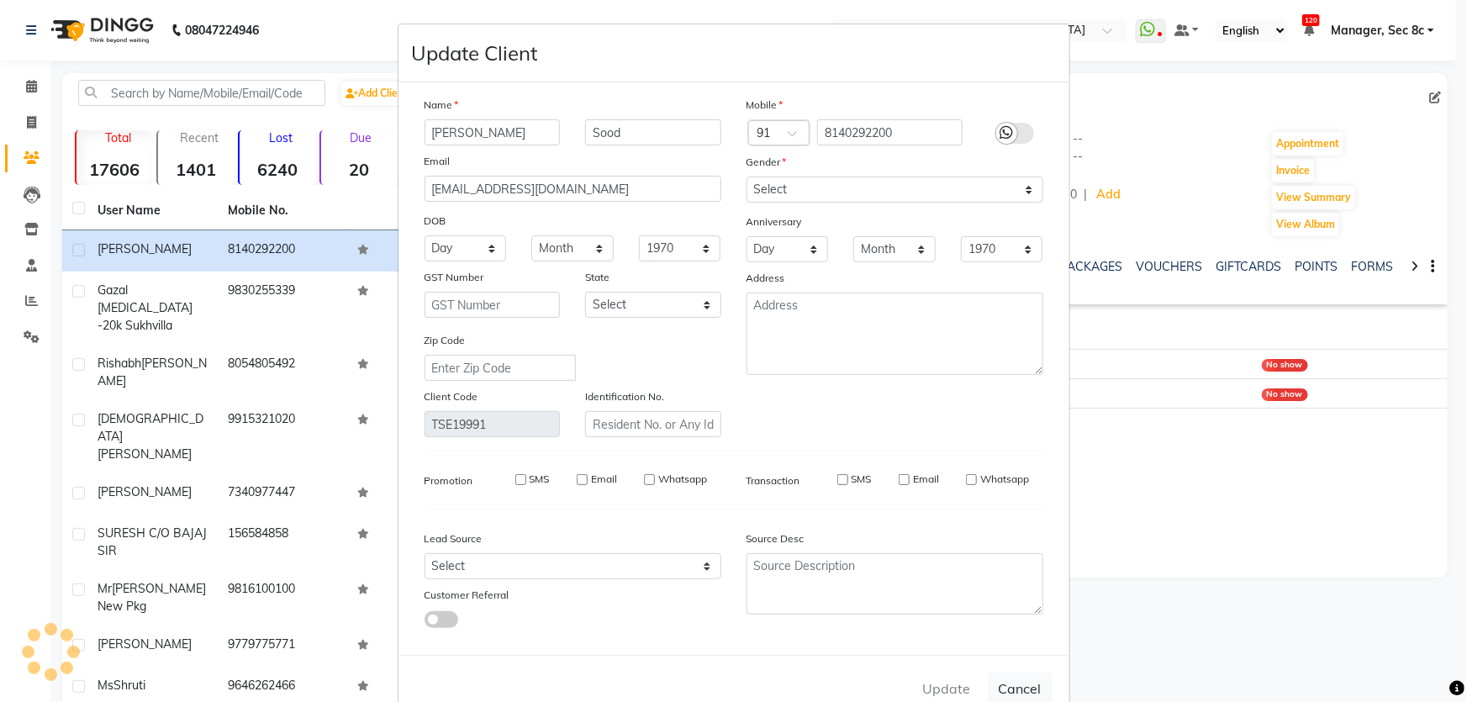
select select
checkbox input "false"
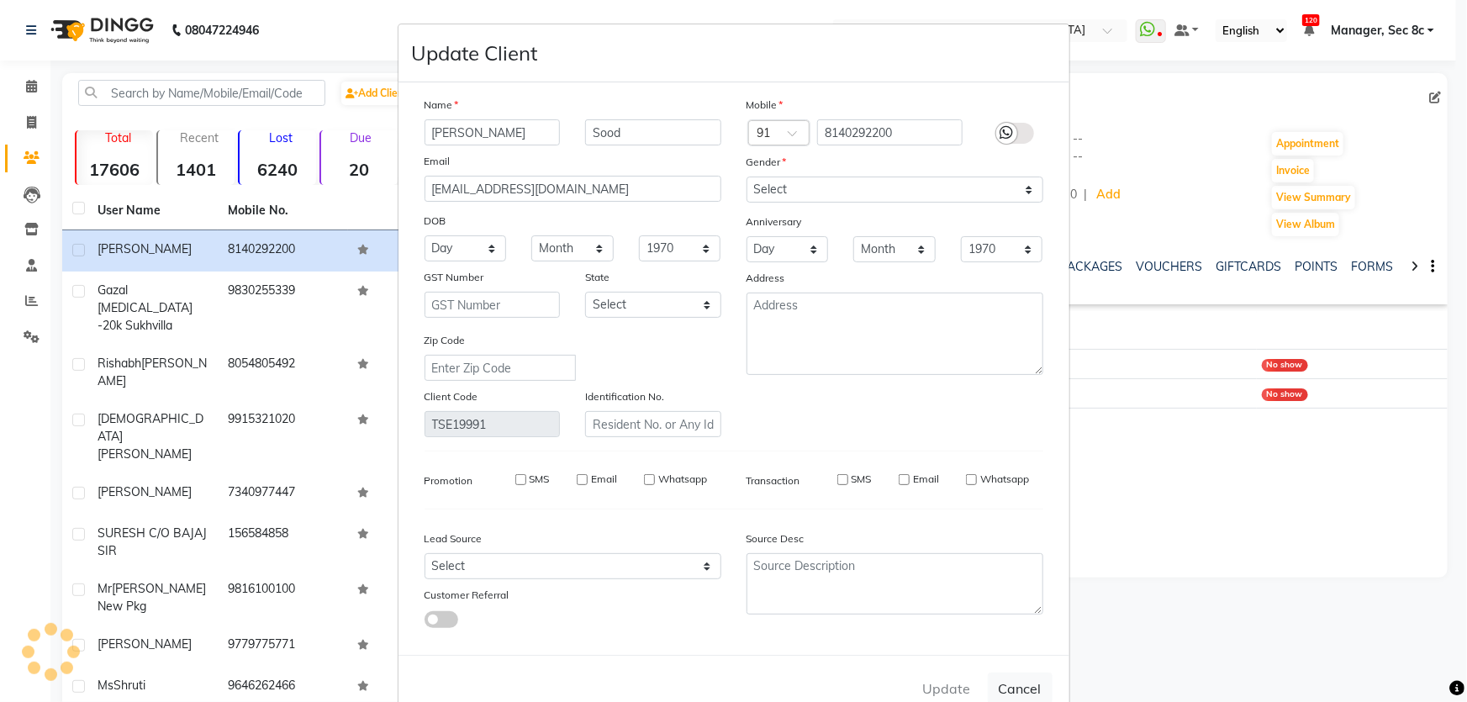
checkbox input "false"
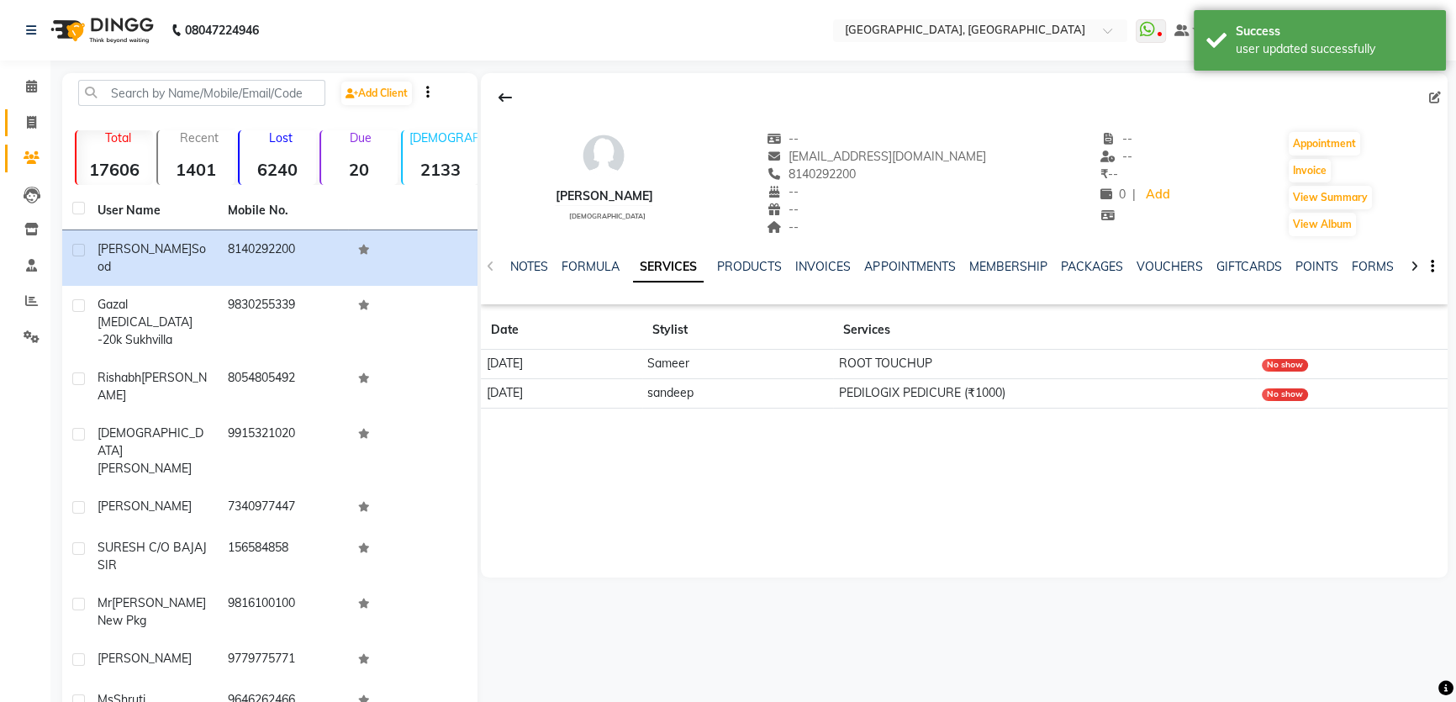
click at [34, 133] on link "Invoice" at bounding box center [25, 123] width 40 height 28
select select "service"
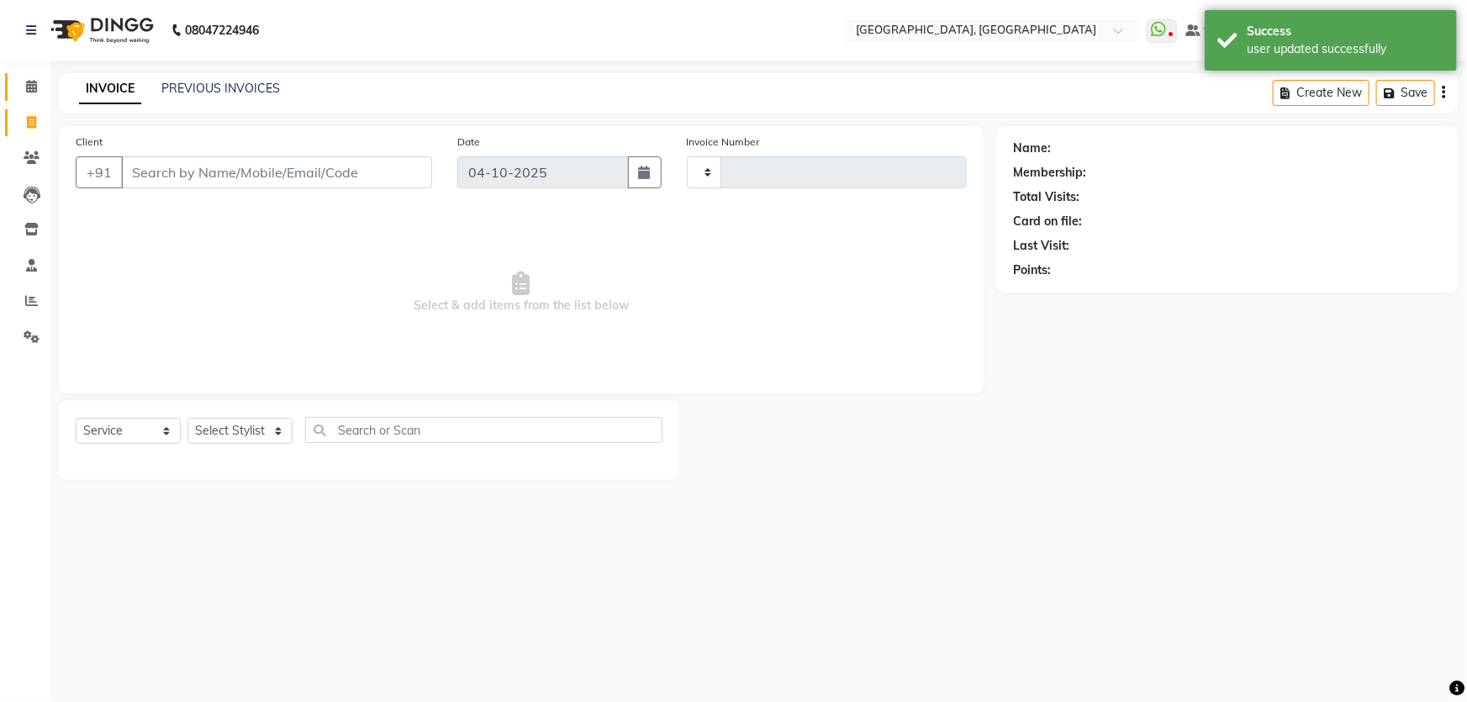
click at [34, 92] on span at bounding box center [31, 86] width 29 height 19
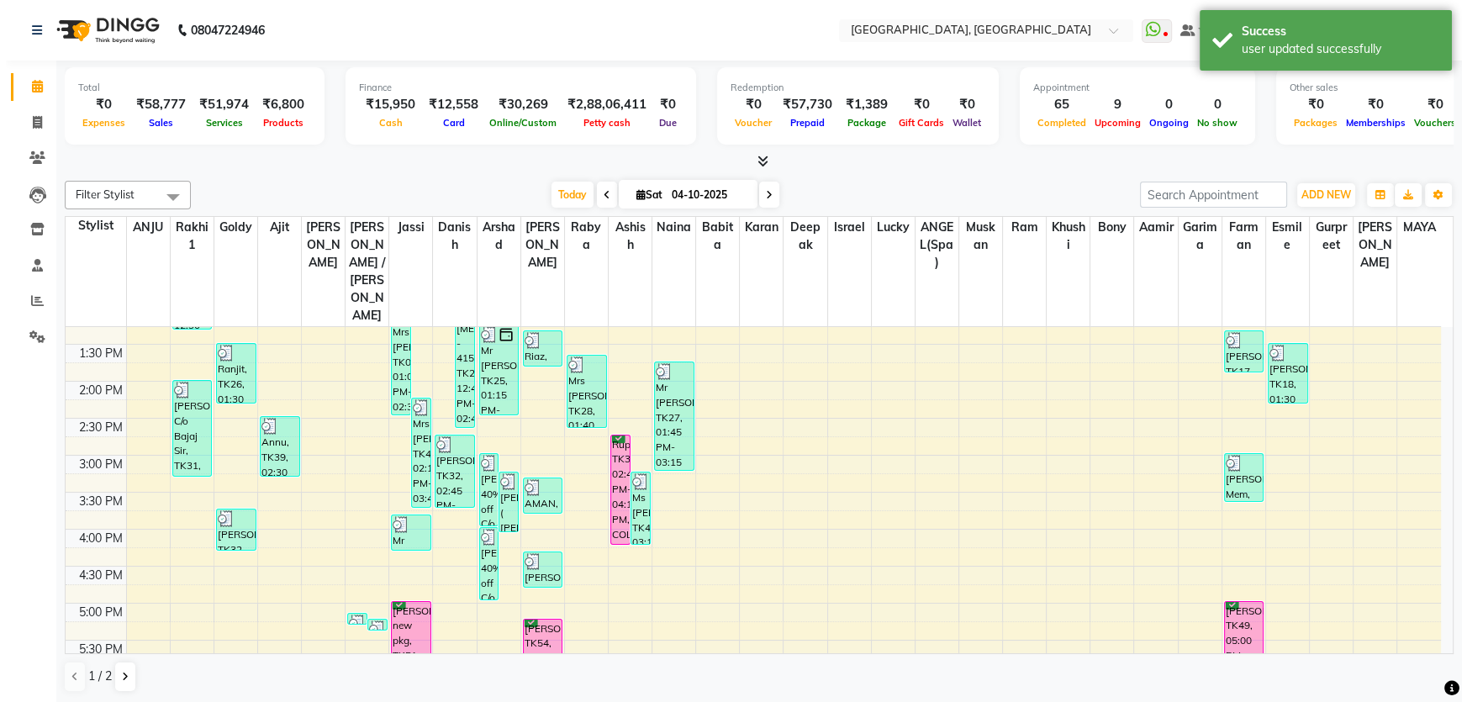
scroll to position [458, 0]
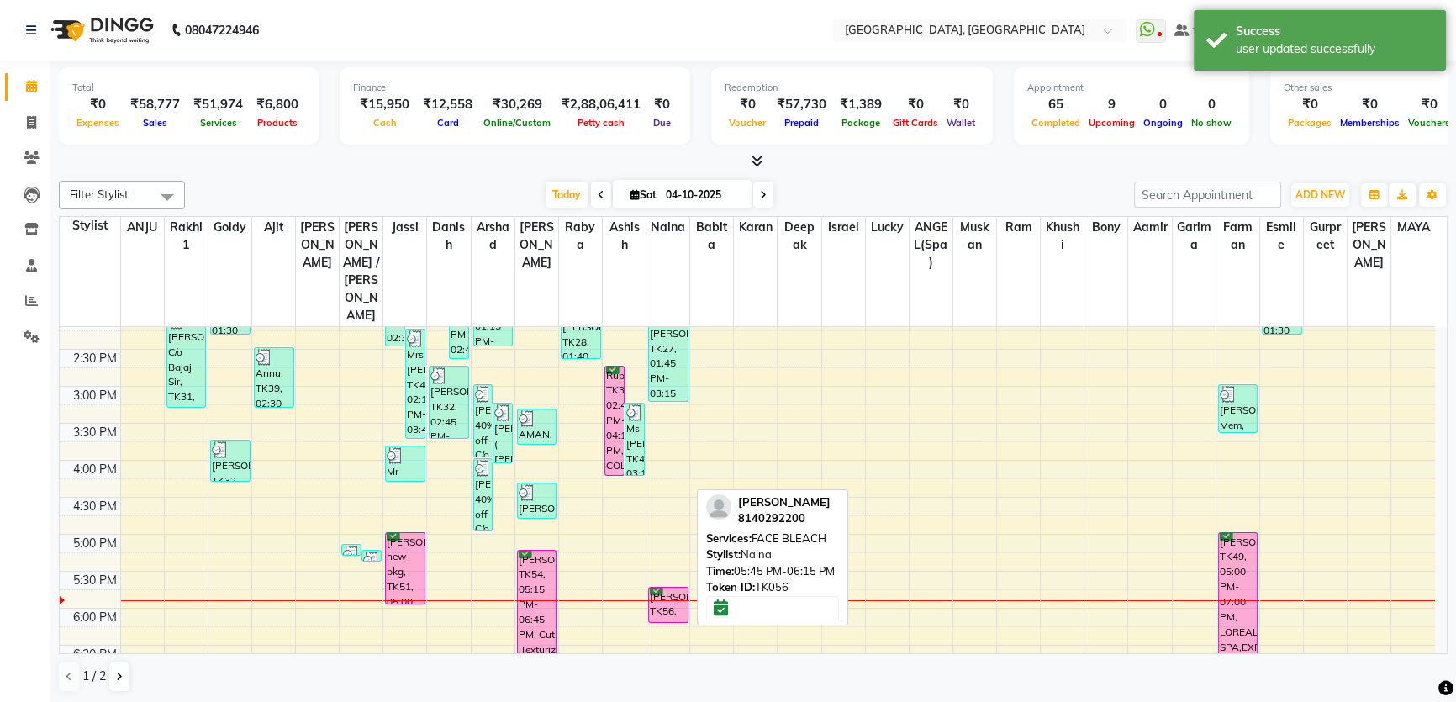
click at [667, 588] on div "[PERSON_NAME], TK56, 05:45 PM-06:15 PM, FACE BLEACH" at bounding box center [668, 605] width 39 height 34
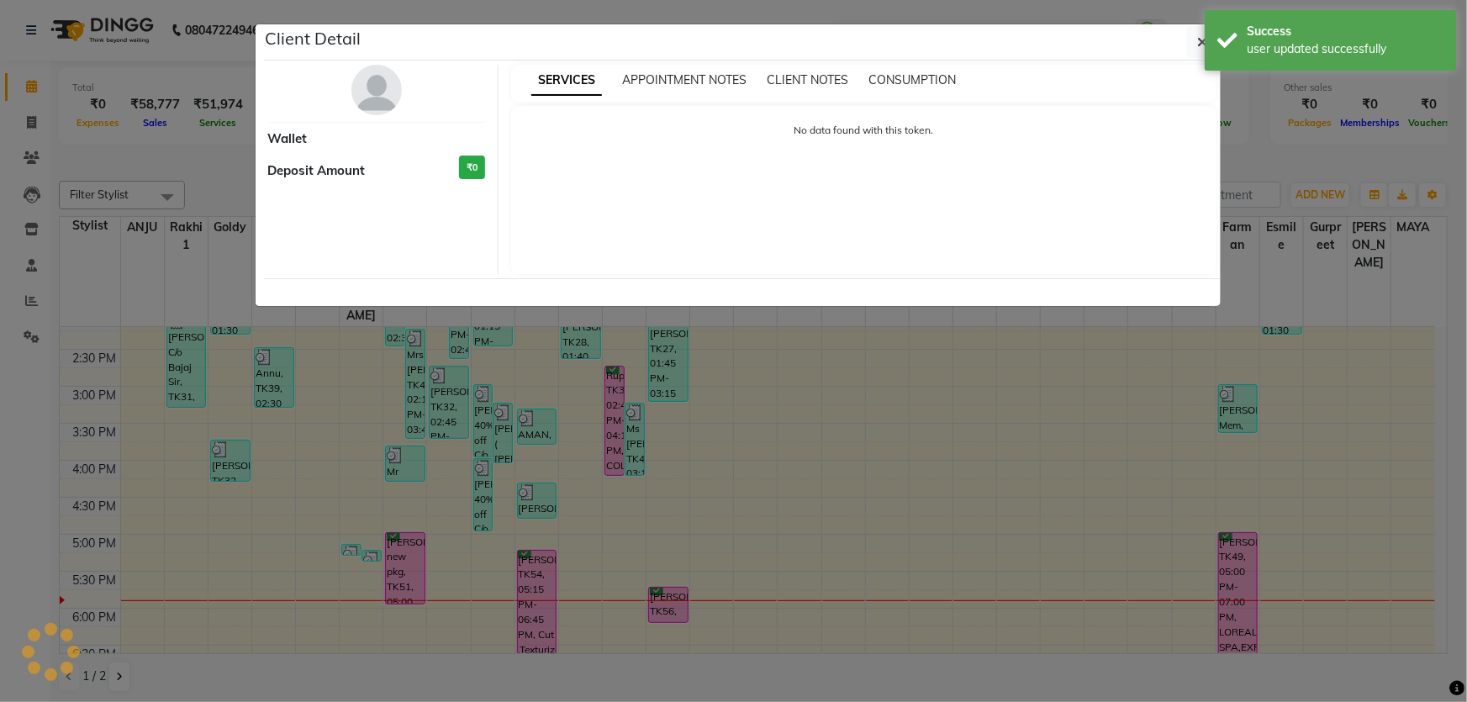
select select "6"
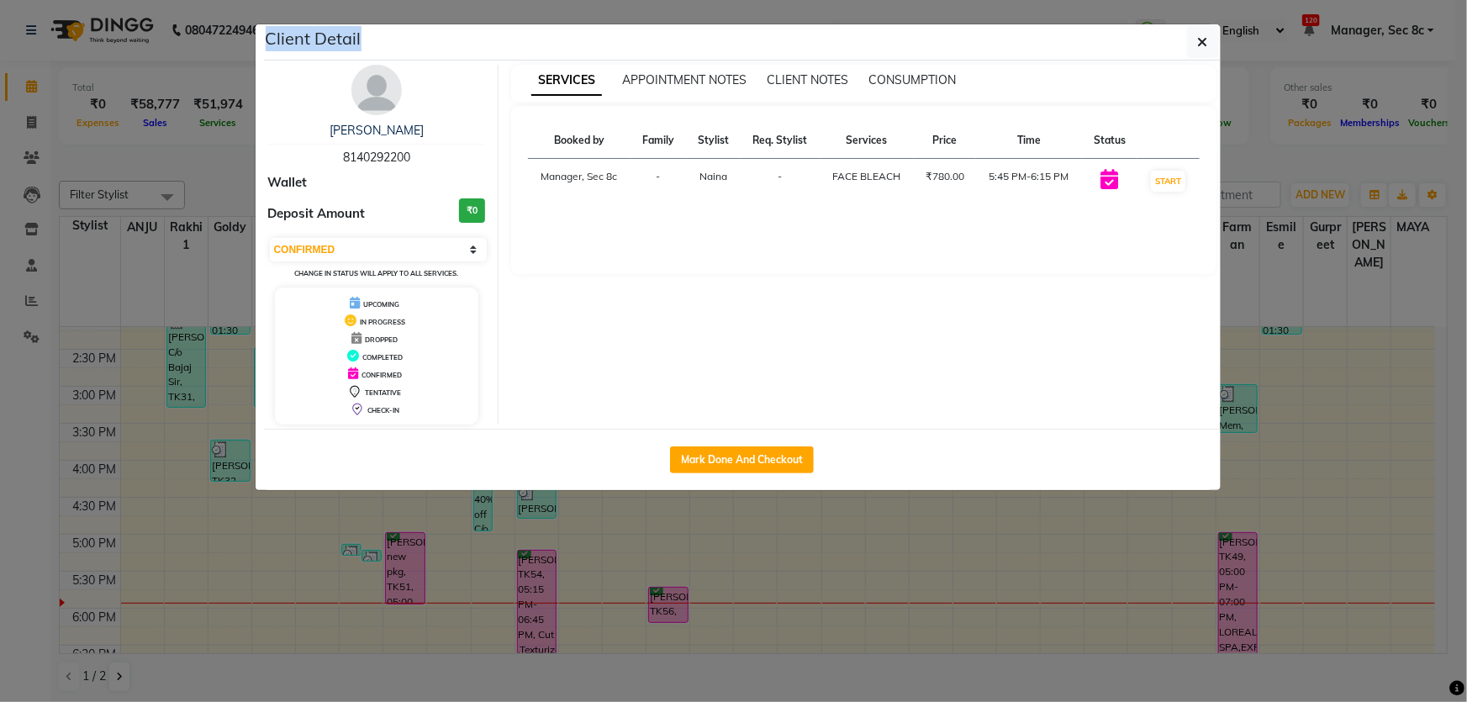
drag, startPoint x: 269, startPoint y: 42, endPoint x: 381, endPoint y: 35, distance: 112.0
click at [381, 35] on div "Client Detail" at bounding box center [742, 42] width 957 height 36
click at [1186, 42] on div "Client Detail" at bounding box center [742, 42] width 957 height 36
click at [1194, 40] on button "button" at bounding box center [1203, 42] width 32 height 32
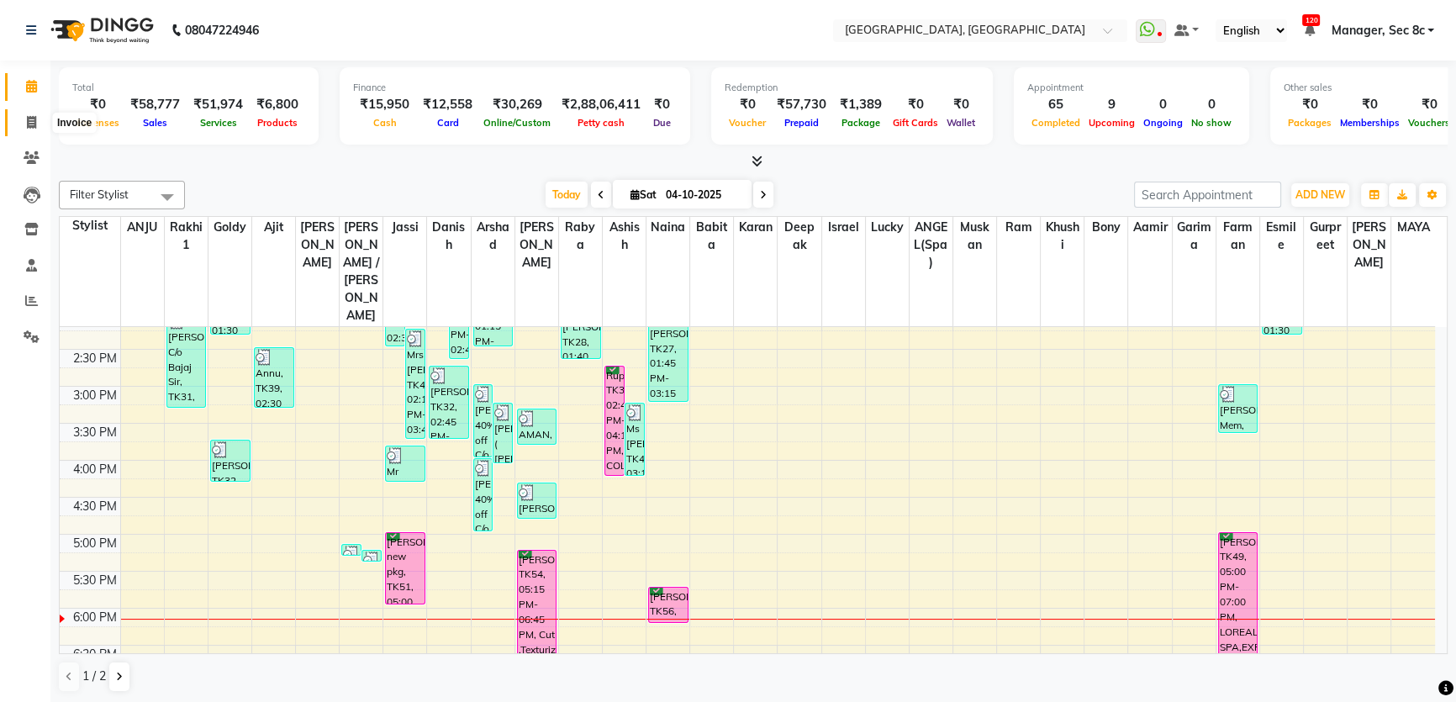
click at [27, 120] on icon at bounding box center [31, 122] width 9 height 13
select select "4281"
select select "service"
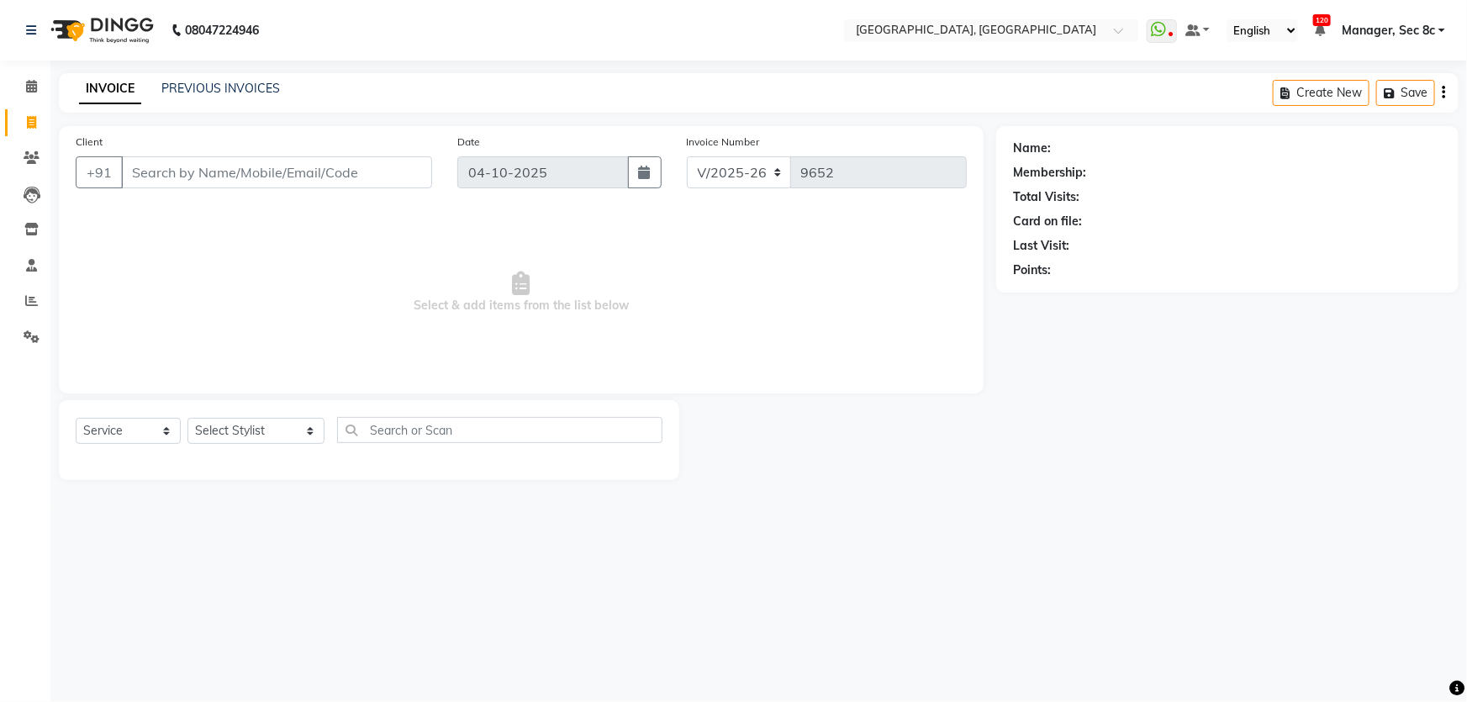
click at [199, 166] on input "Client" at bounding box center [276, 172] width 311 height 32
type input "8826621116"
click at [391, 172] on span "Add Client" at bounding box center [389, 172] width 66 height 17
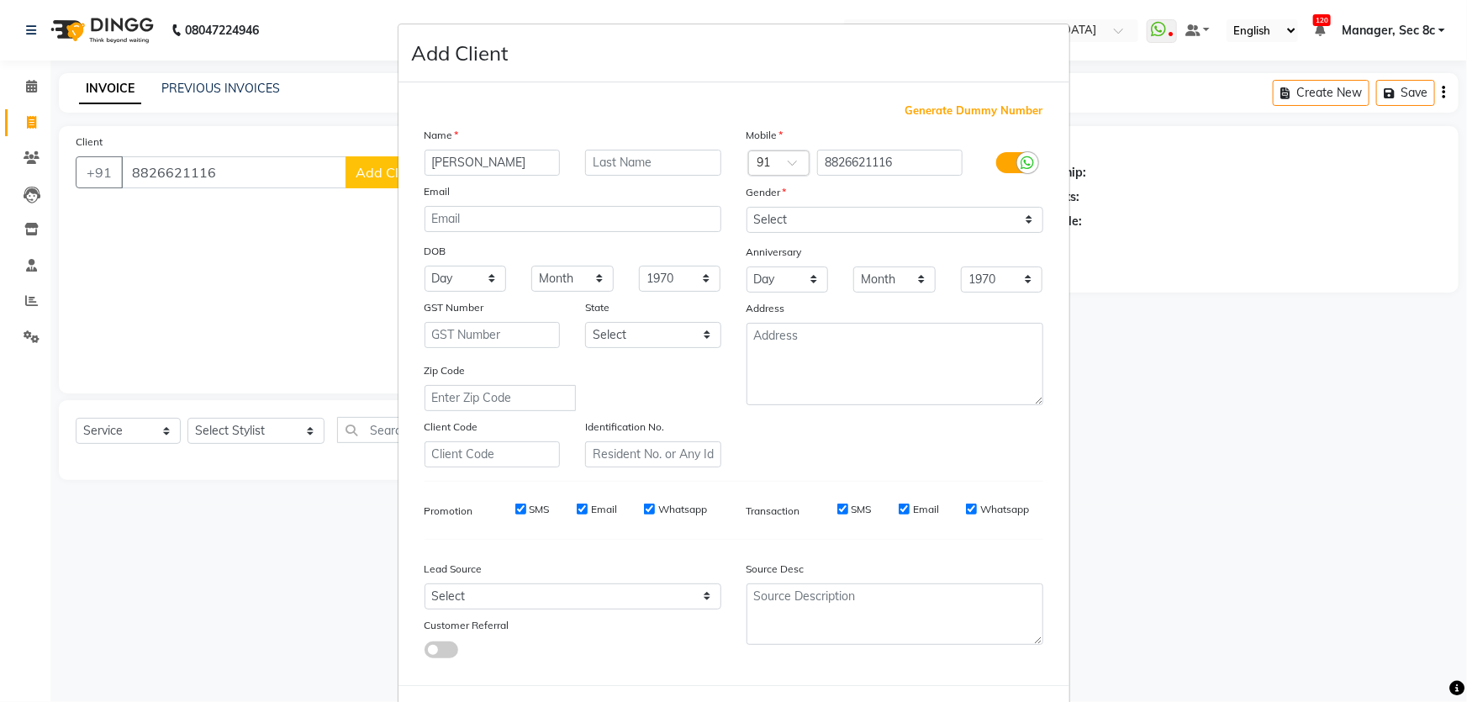
type input "[PERSON_NAME]"
click at [874, 201] on div "Gender" at bounding box center [895, 195] width 322 height 24
click at [866, 223] on select "Select [DEMOGRAPHIC_DATA] [DEMOGRAPHIC_DATA] Other Prefer Not To Say" at bounding box center [895, 220] width 297 height 26
select select "[DEMOGRAPHIC_DATA]"
click at [747, 207] on select "Select [DEMOGRAPHIC_DATA] [DEMOGRAPHIC_DATA] Other Prefer Not To Say" at bounding box center [895, 220] width 297 height 26
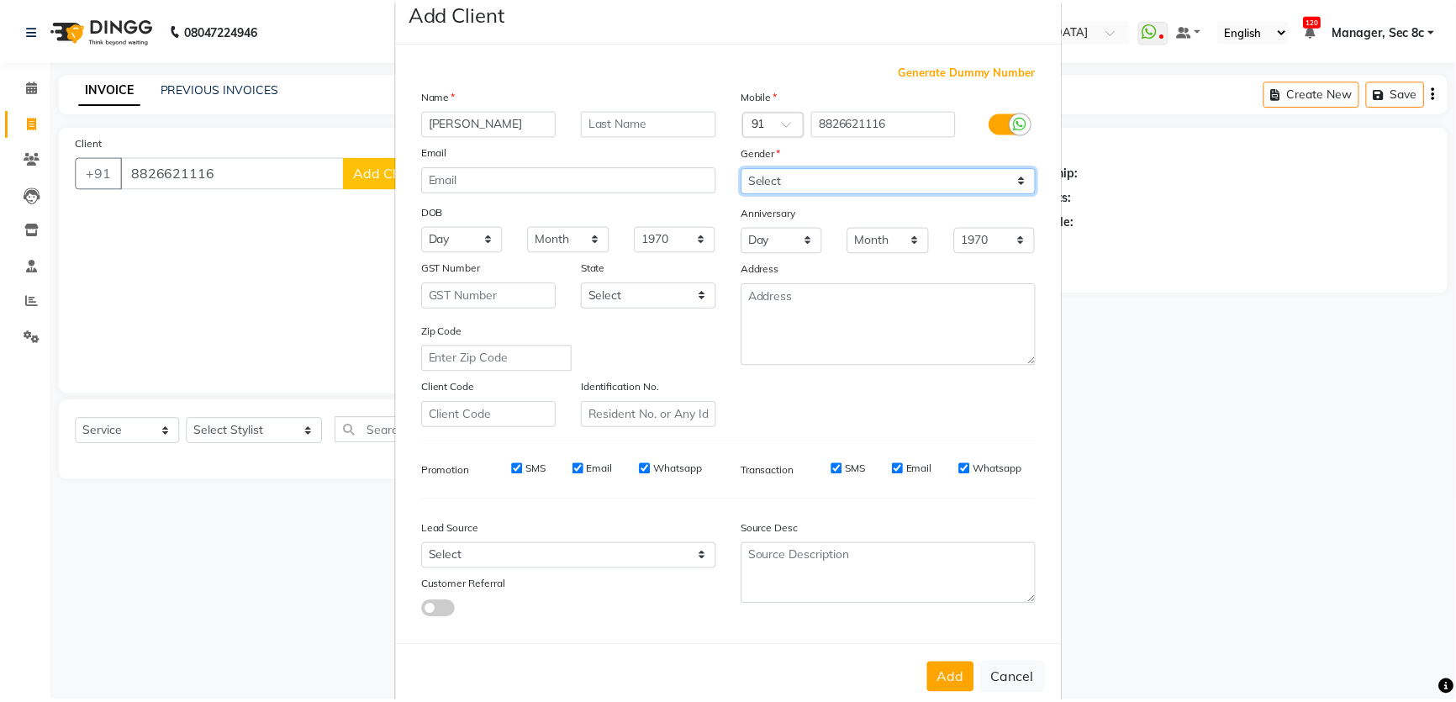
scroll to position [78, 0]
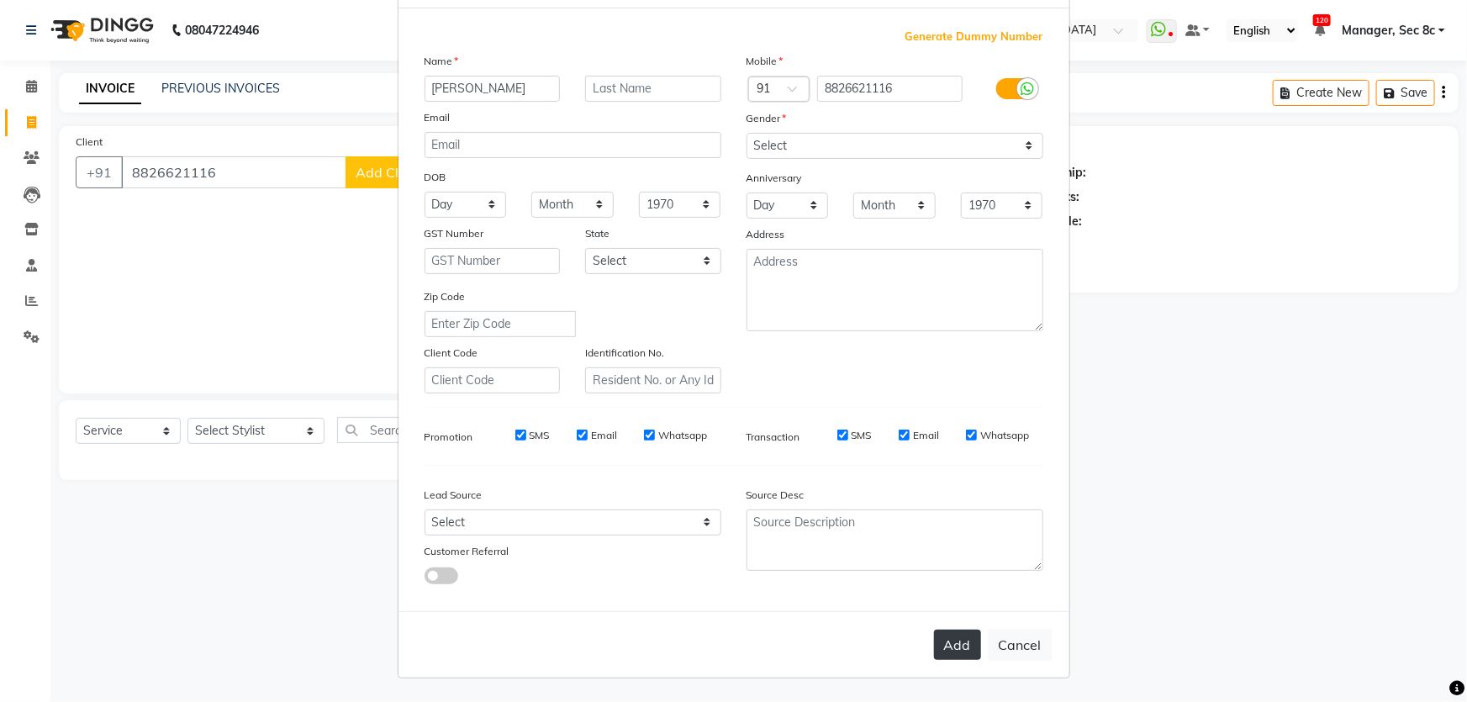
click at [964, 649] on button "Add" at bounding box center [957, 645] width 47 height 30
select select
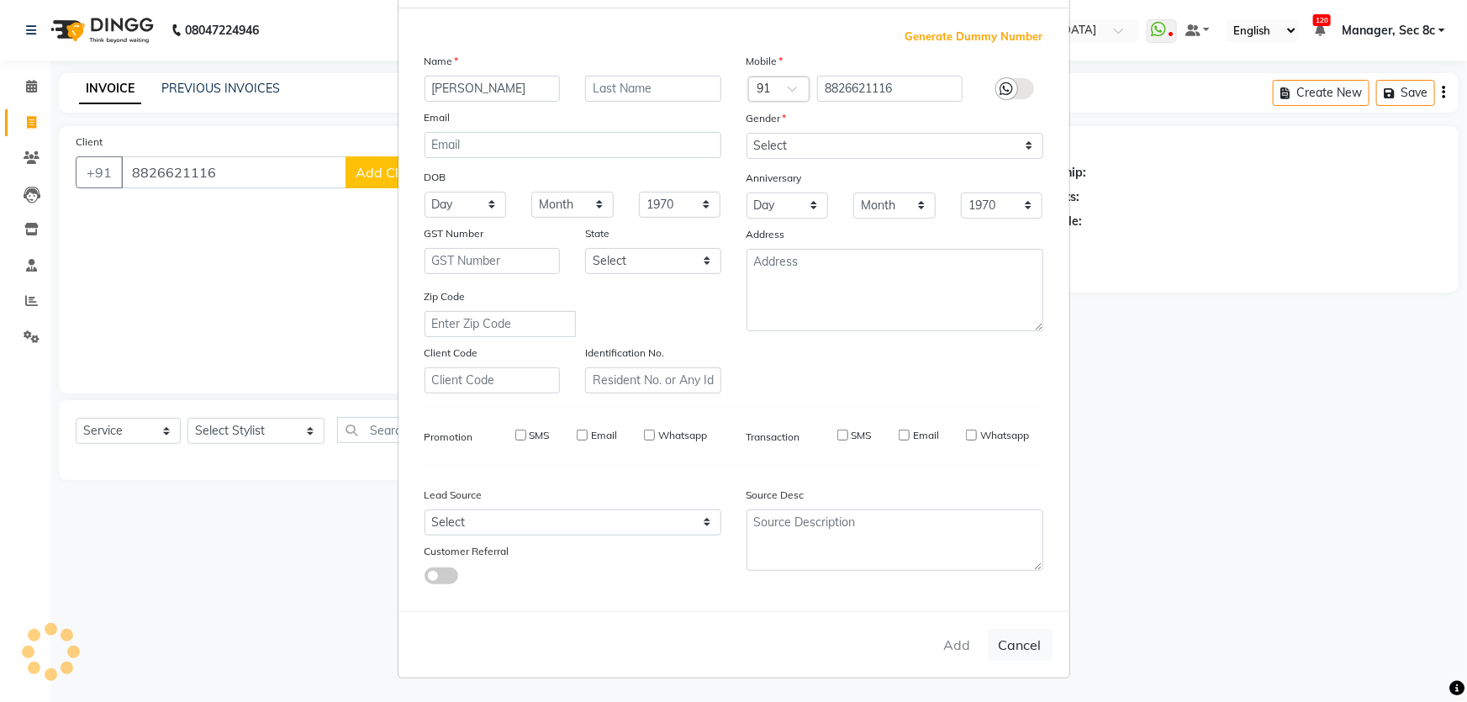
select select
checkbox input "false"
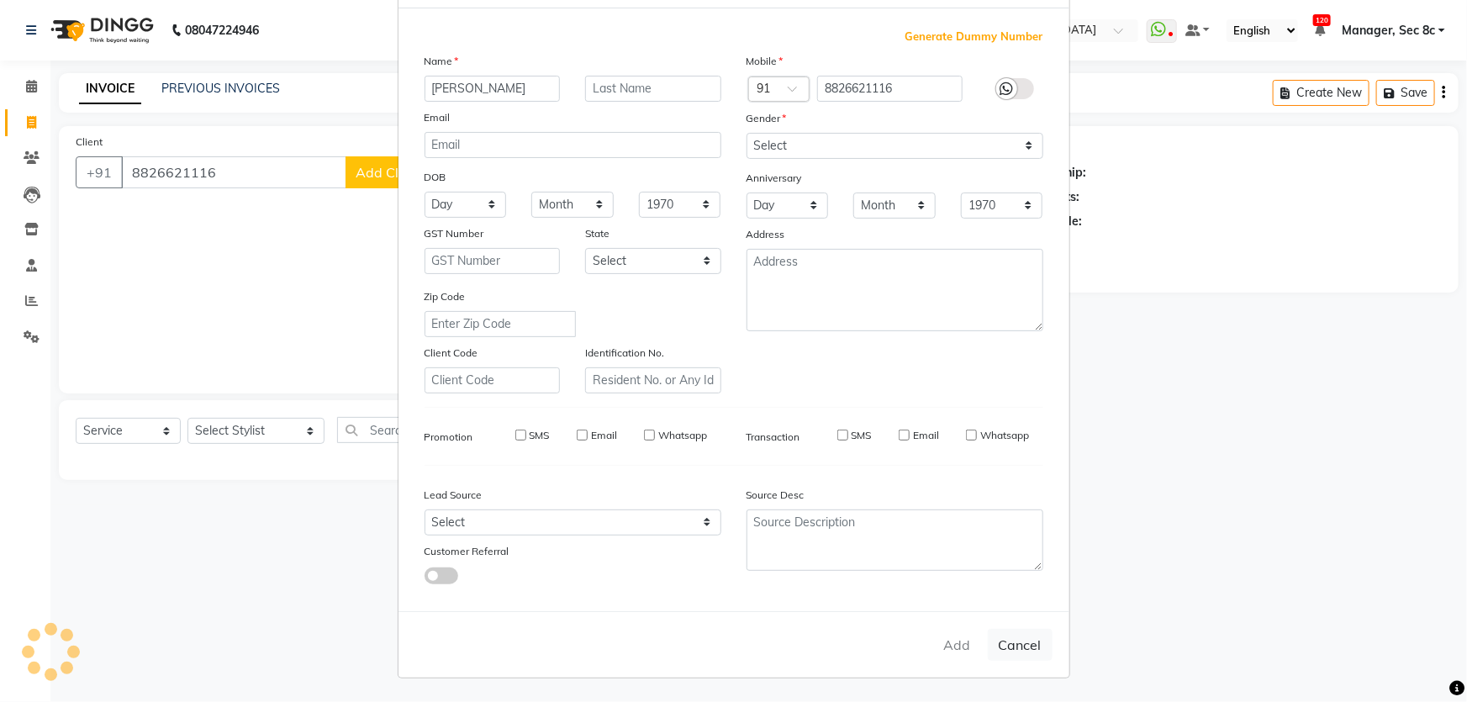
checkbox input "false"
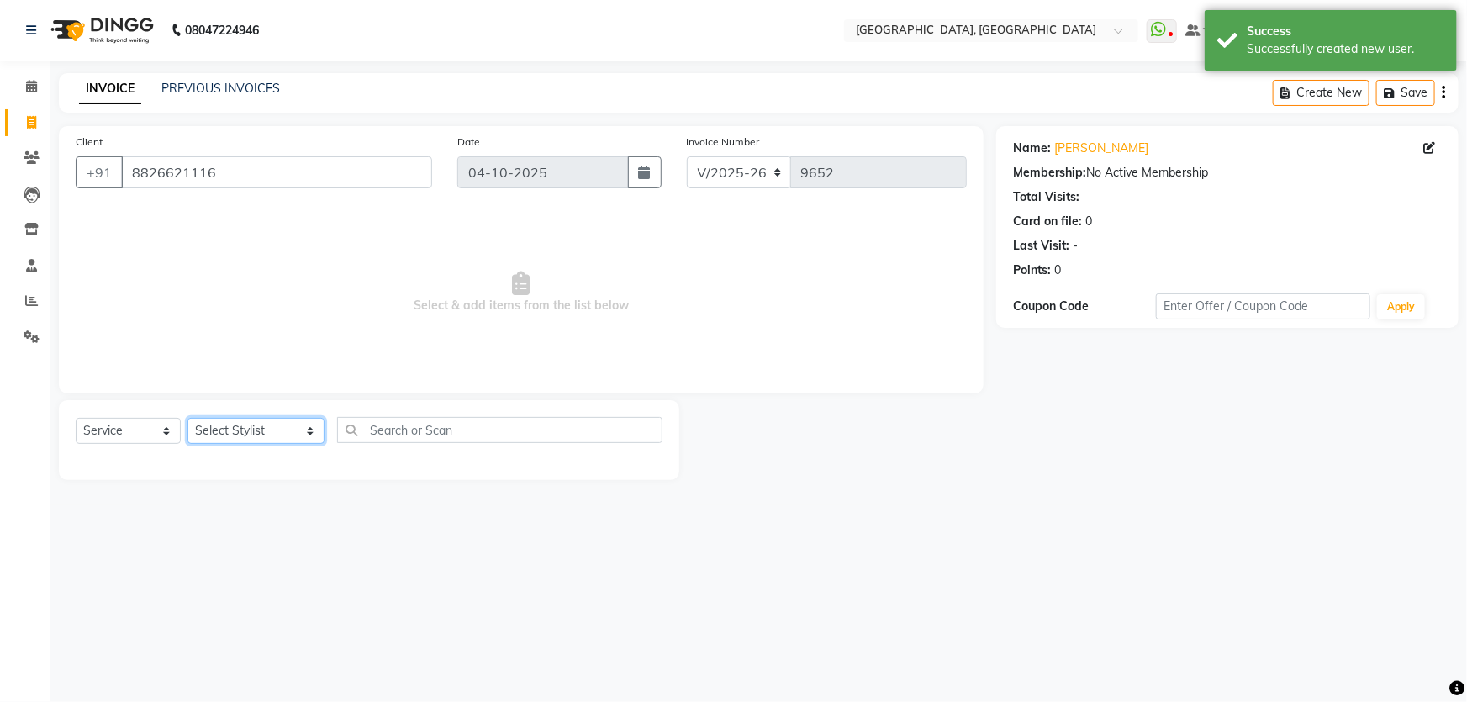
click at [277, 434] on select "Select Stylist [PERSON_NAME] [PERSON_NAME] Aditya [PERSON_NAME] [PERSON_NAME](S…" at bounding box center [256, 431] width 137 height 26
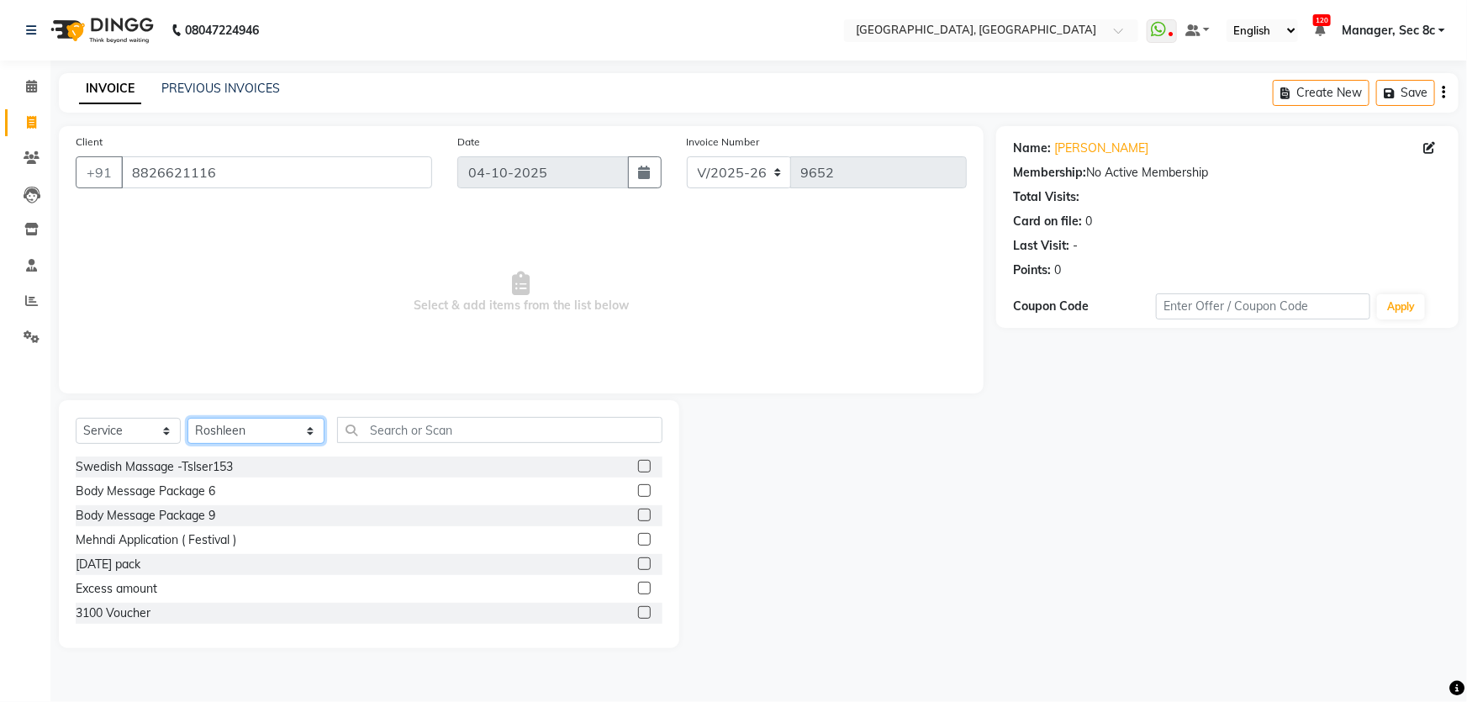
click at [293, 420] on select "Select Stylist [PERSON_NAME] [PERSON_NAME] Aditya [PERSON_NAME] [PERSON_NAME](S…" at bounding box center [256, 431] width 137 height 26
select select "25437"
click at [188, 418] on select "Select Stylist [PERSON_NAME] [PERSON_NAME] Aditya [PERSON_NAME] [PERSON_NAME](S…" at bounding box center [256, 431] width 137 height 26
click at [437, 425] on input "text" at bounding box center [500, 430] width 326 height 26
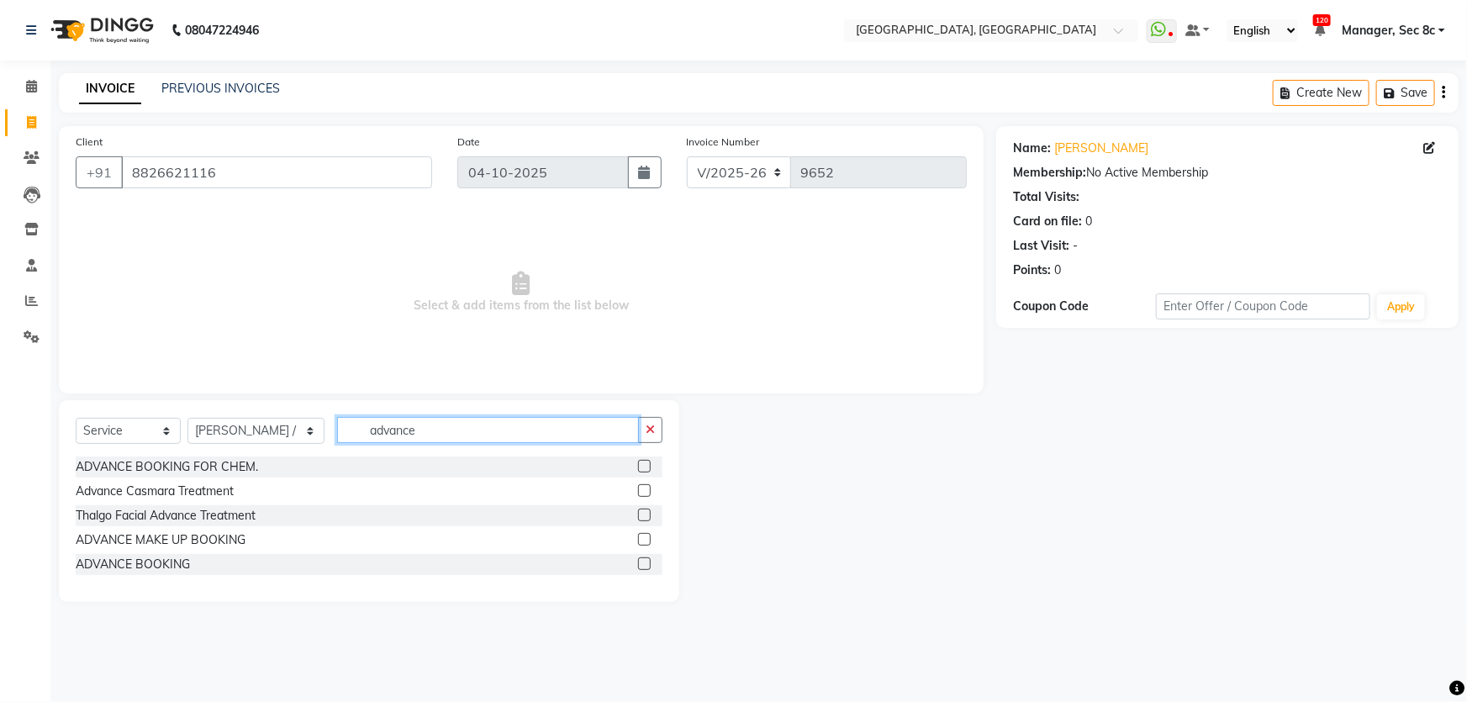
type input "advance"
click at [646, 538] on label at bounding box center [644, 539] width 13 height 13
click at [646, 538] on input "checkbox" at bounding box center [643, 540] width 11 height 11
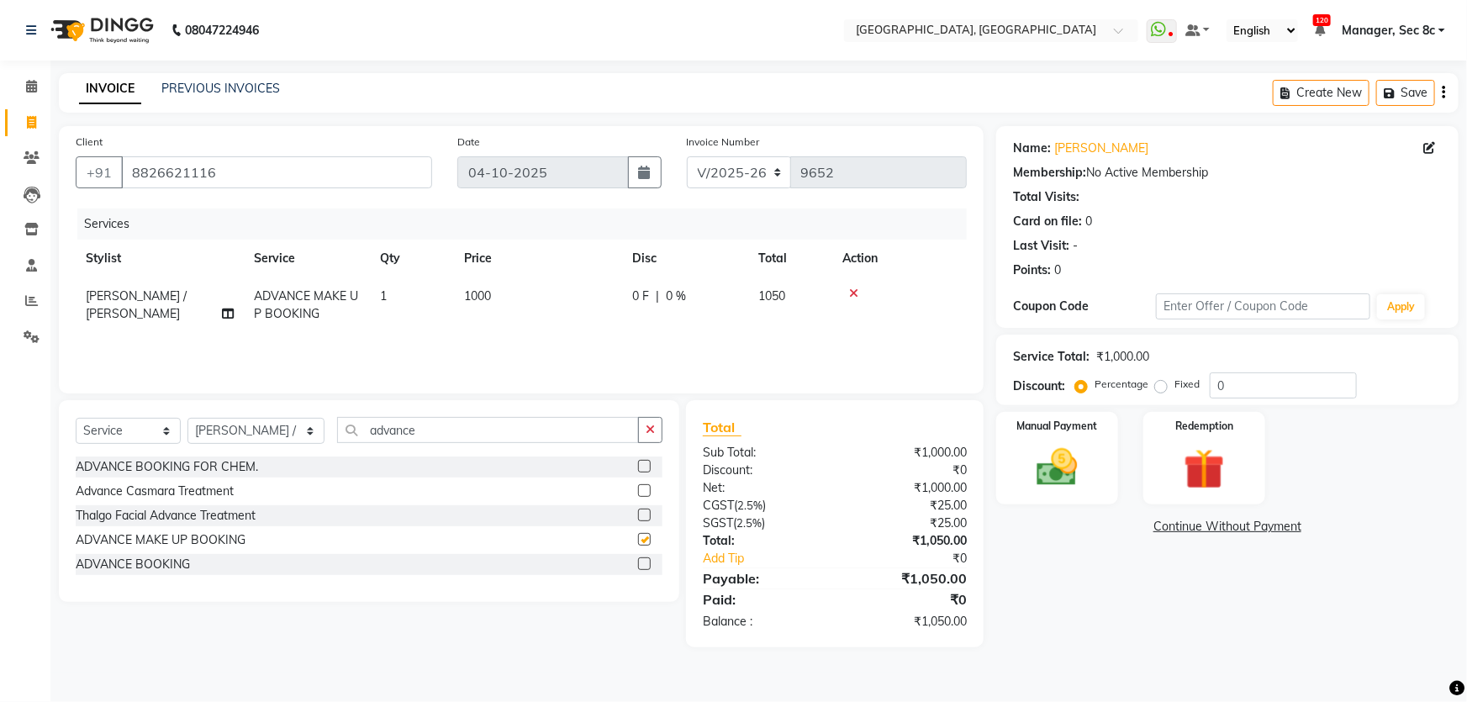
checkbox input "false"
click at [490, 288] on td "1000" at bounding box center [538, 304] width 168 height 55
select select "25437"
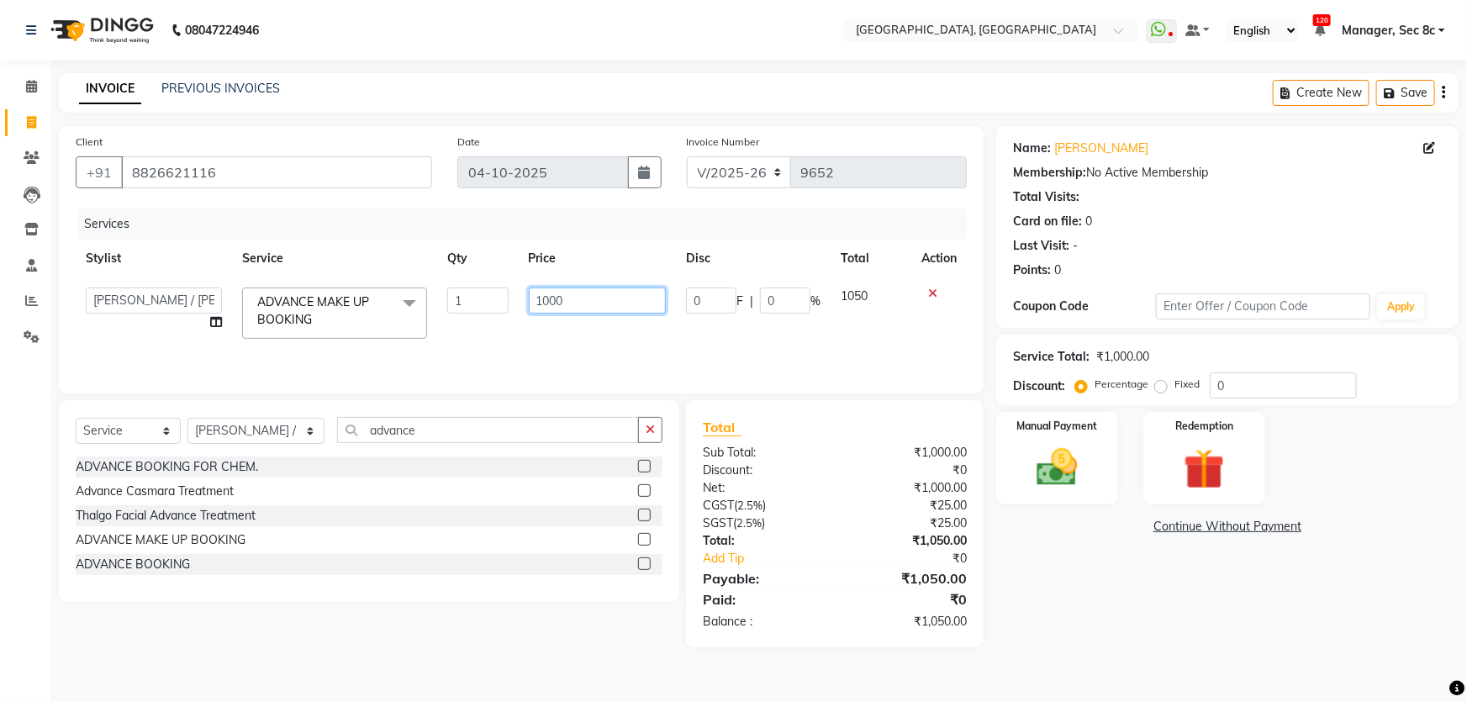
click at [560, 298] on input "1000" at bounding box center [598, 301] width 138 height 26
type input "10000"
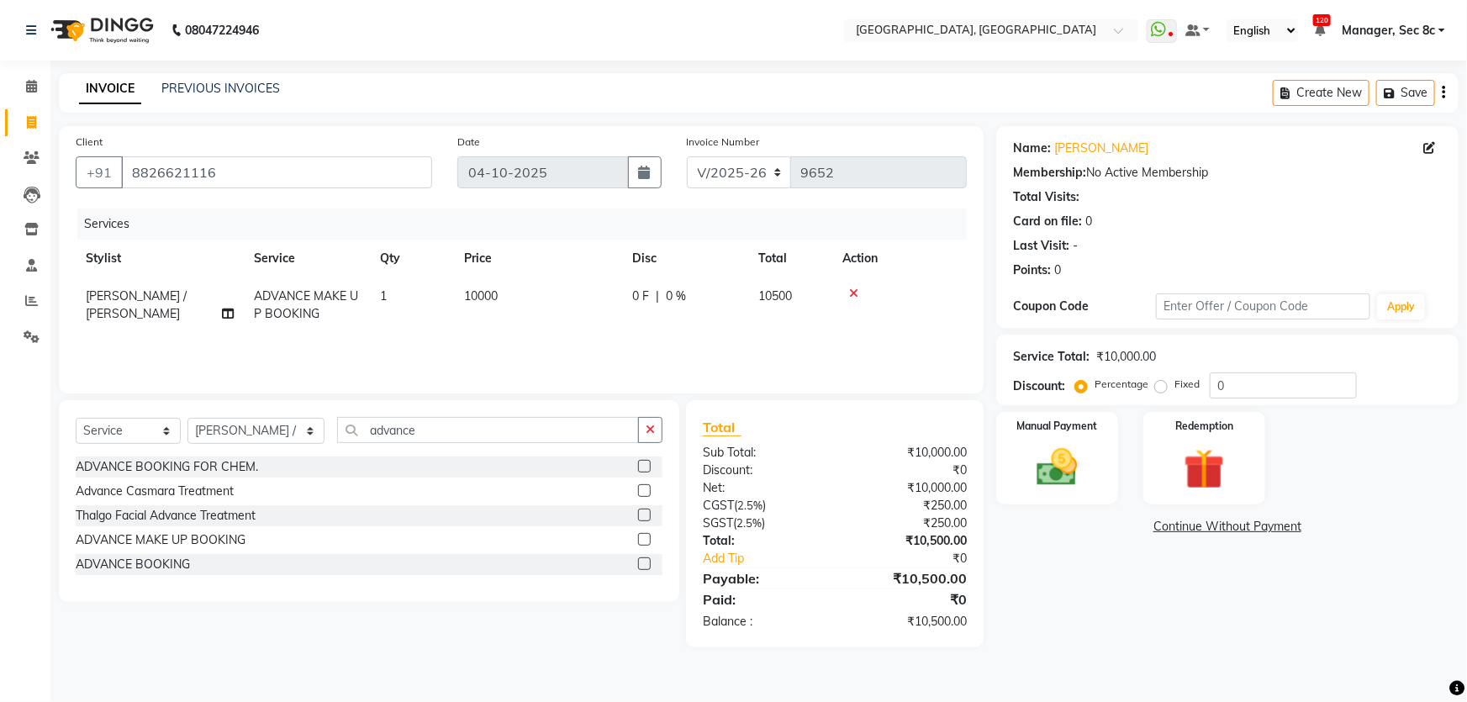
click at [714, 353] on div "Services Stylist Service Qty Price Disc Total Action [PERSON_NAME] / [PERSON_NA…" at bounding box center [521, 293] width 891 height 168
click at [1218, 378] on input "0" at bounding box center [1283, 385] width 147 height 26
click at [1175, 386] on label "Fixed" at bounding box center [1187, 384] width 25 height 15
click at [1164, 386] on input "Fixed" at bounding box center [1165, 384] width 12 height 12
radio input "true"
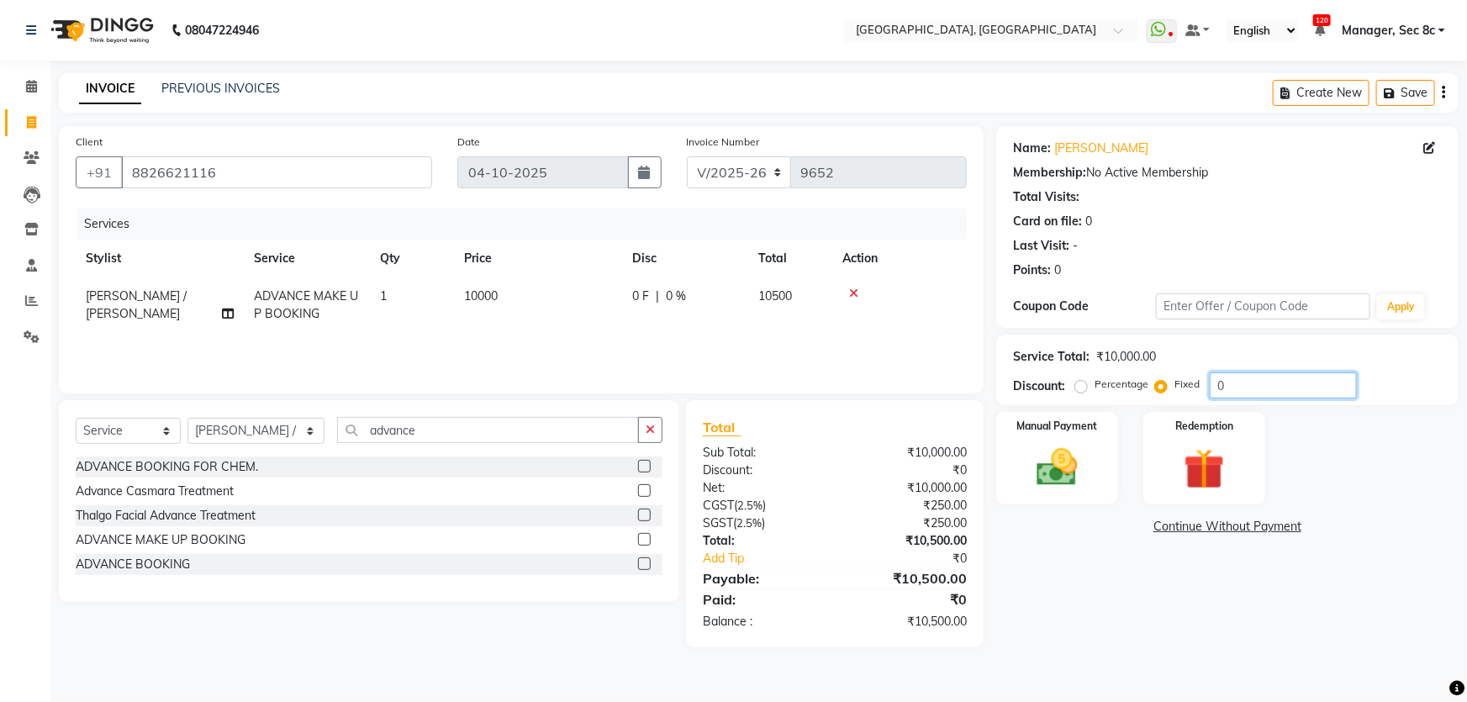
click at [1217, 380] on input "0" at bounding box center [1283, 385] width 147 height 26
type input "500"
click at [1092, 439] on div "Manual Payment" at bounding box center [1057, 458] width 127 height 97
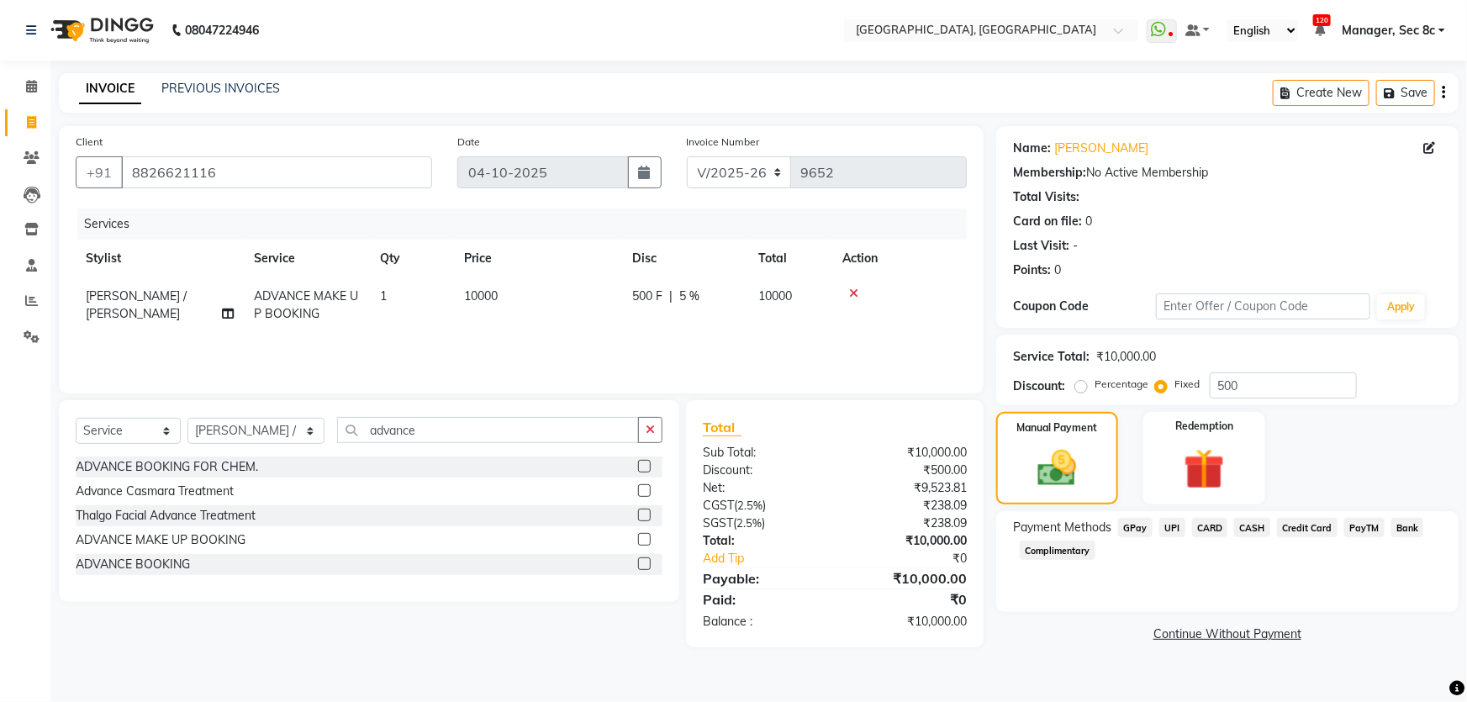
click at [1175, 528] on span "UPI" at bounding box center [1172, 527] width 26 height 19
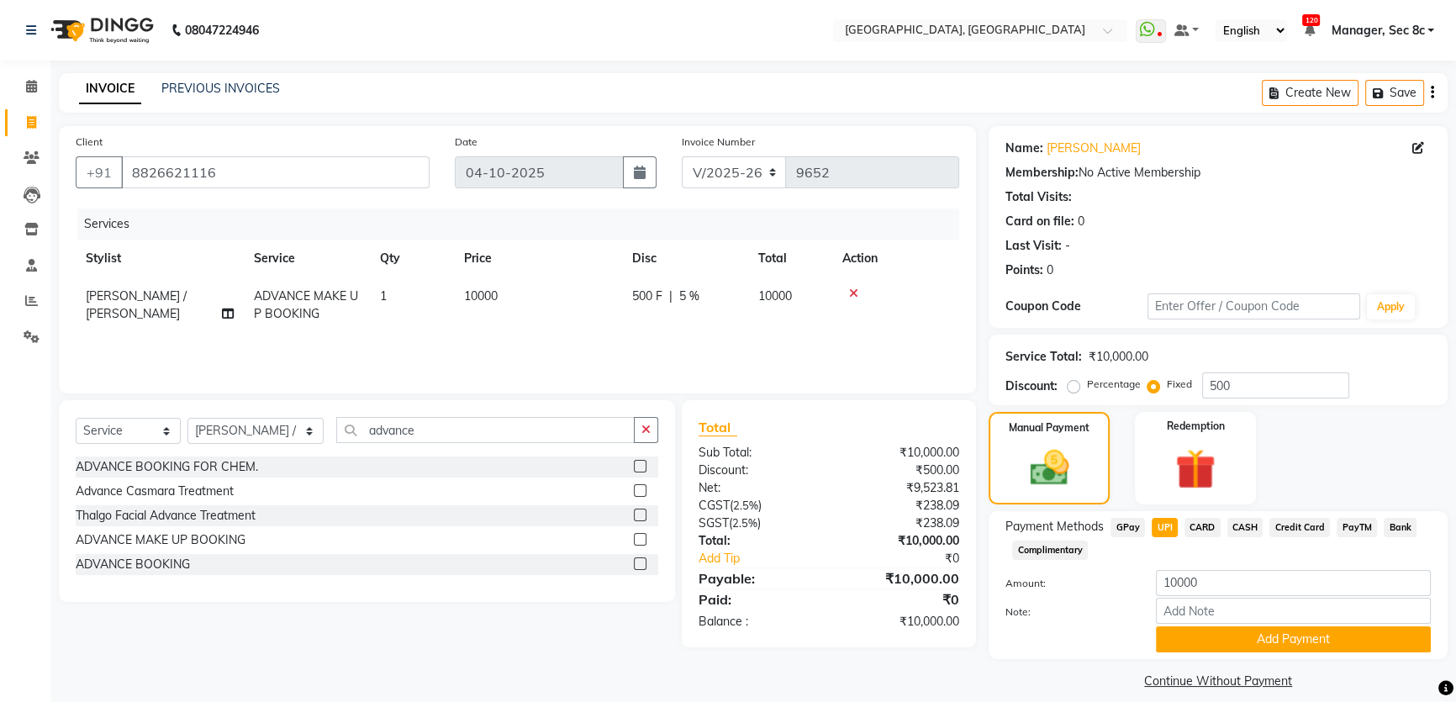
scroll to position [16, 0]
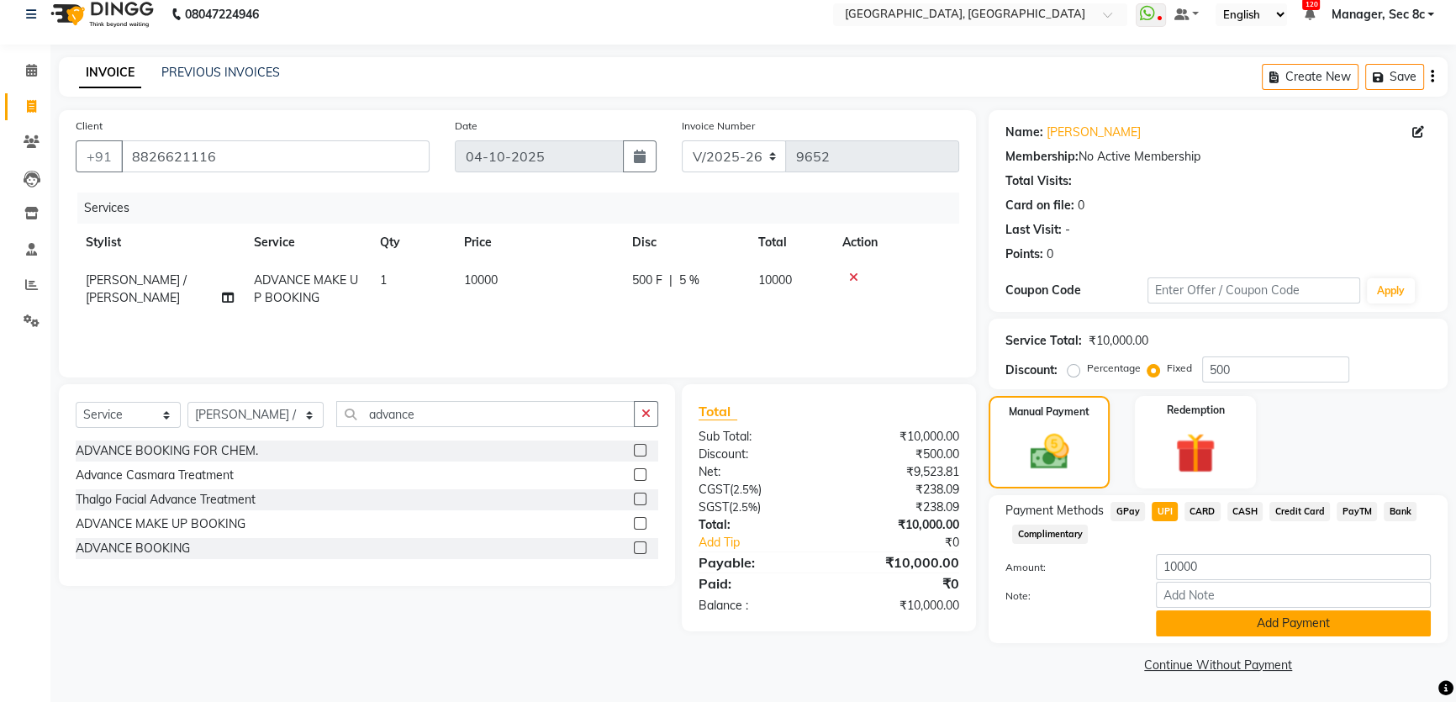
click at [1246, 633] on button "Add Payment" at bounding box center [1293, 623] width 275 height 26
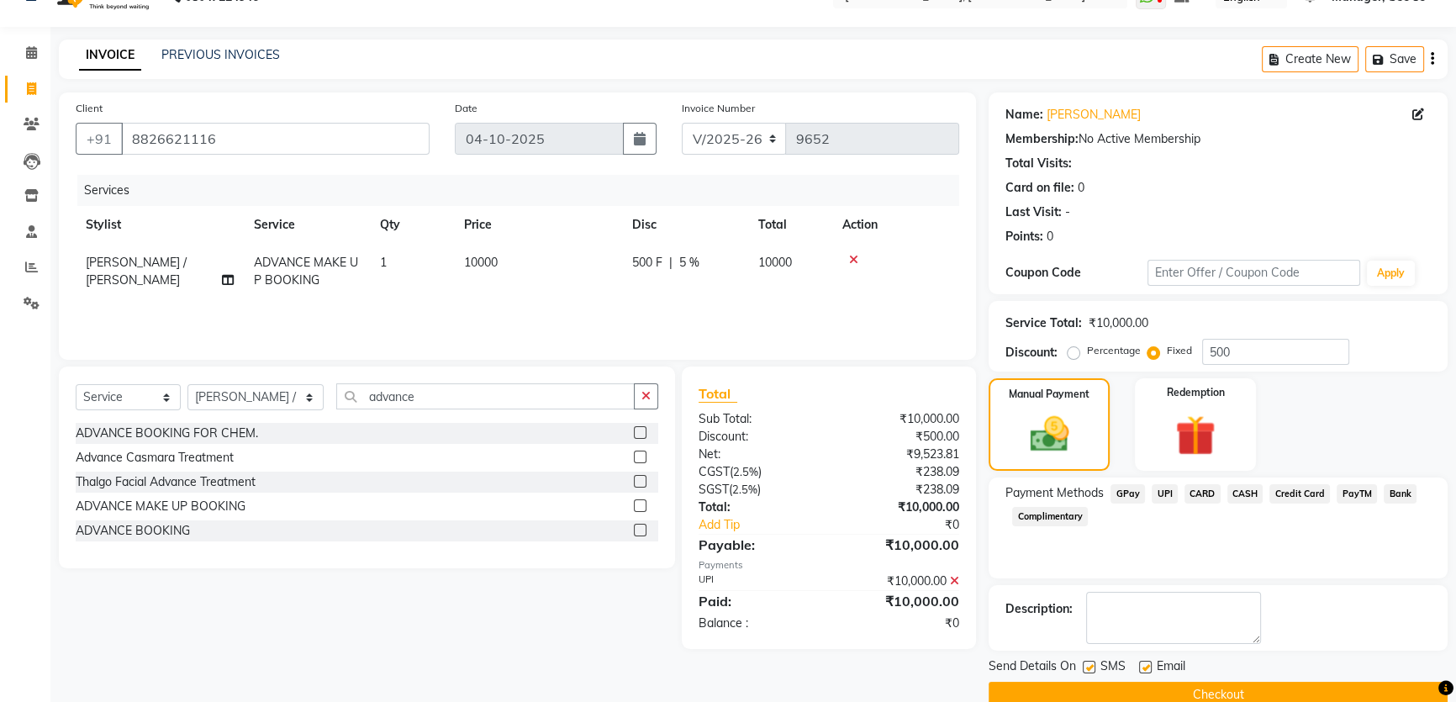
scroll to position [63, 0]
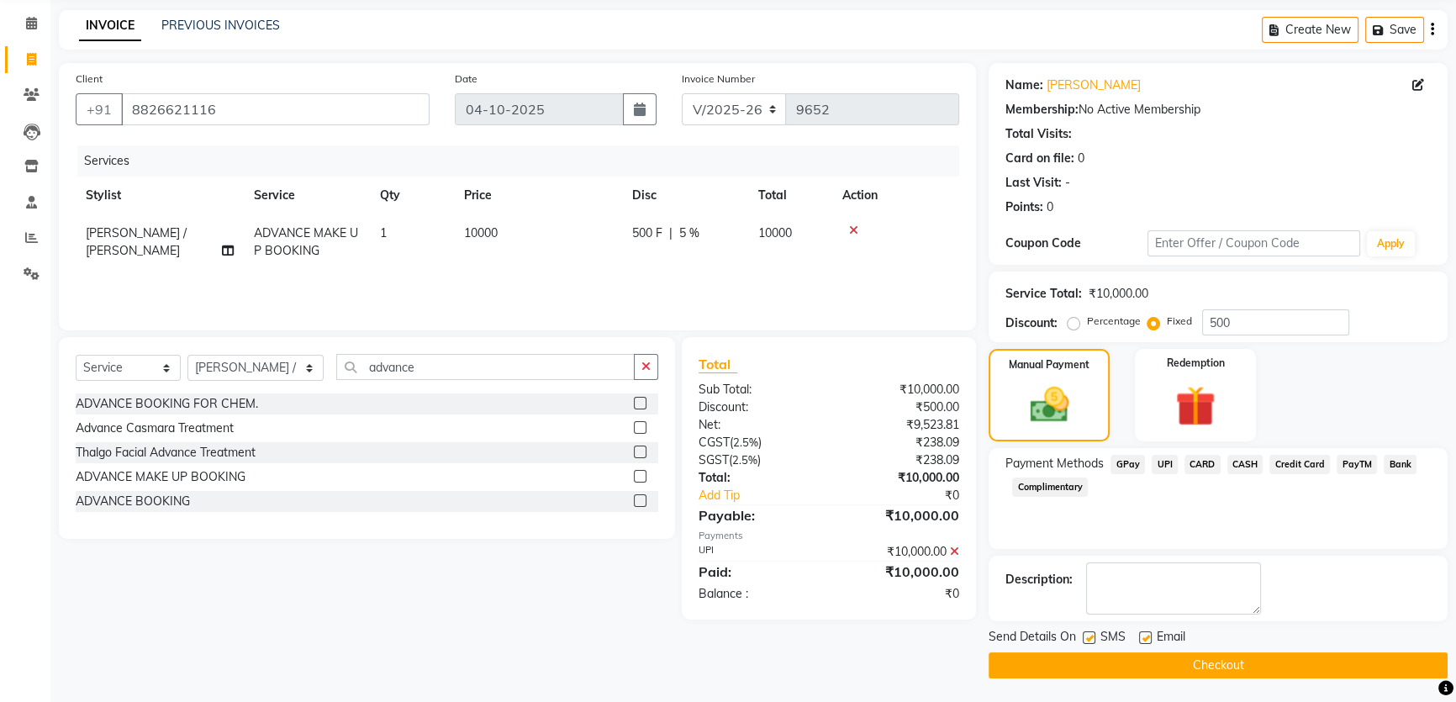
click at [1167, 660] on button "Checkout" at bounding box center [1218, 665] width 459 height 26
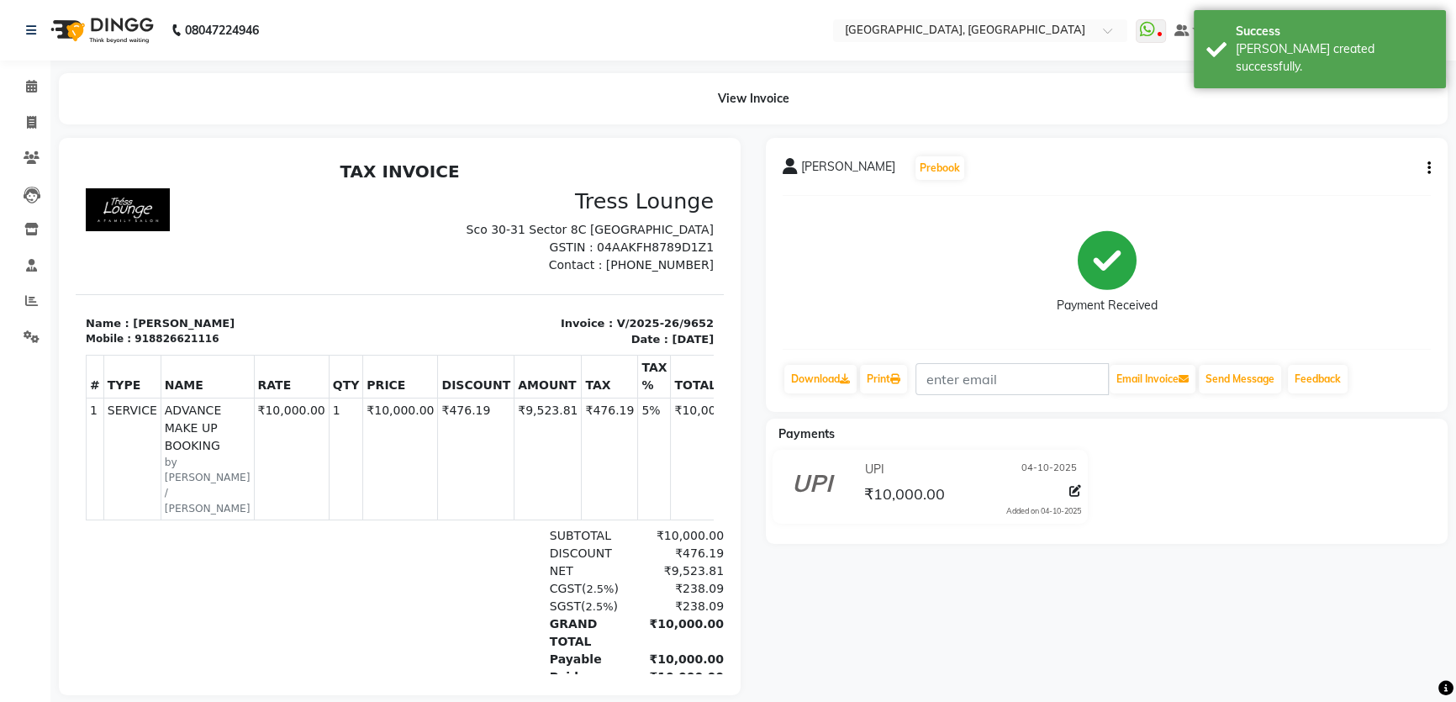
scroll to position [29, 0]
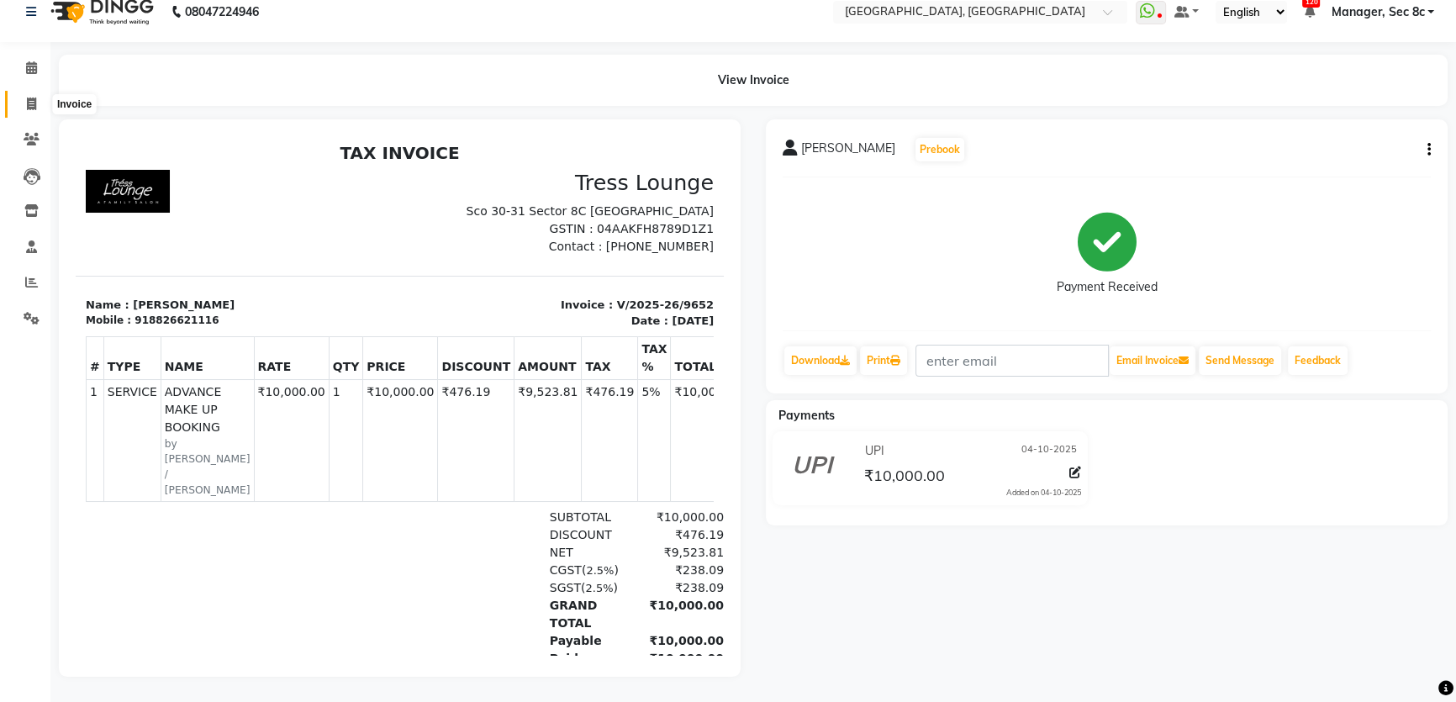
click at [27, 98] on icon at bounding box center [31, 104] width 9 height 13
select select "service"
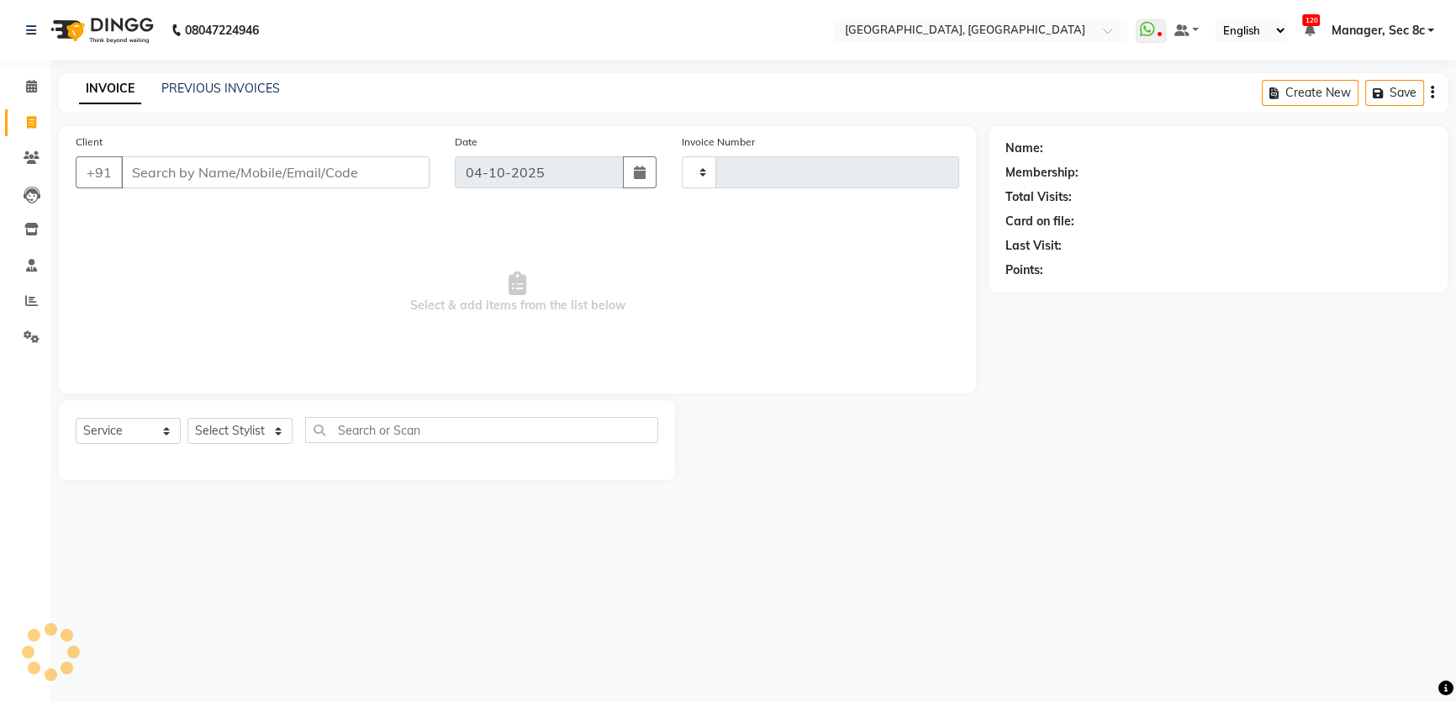
type input "9653"
select select "4281"
click at [33, 87] on icon at bounding box center [31, 86] width 11 height 13
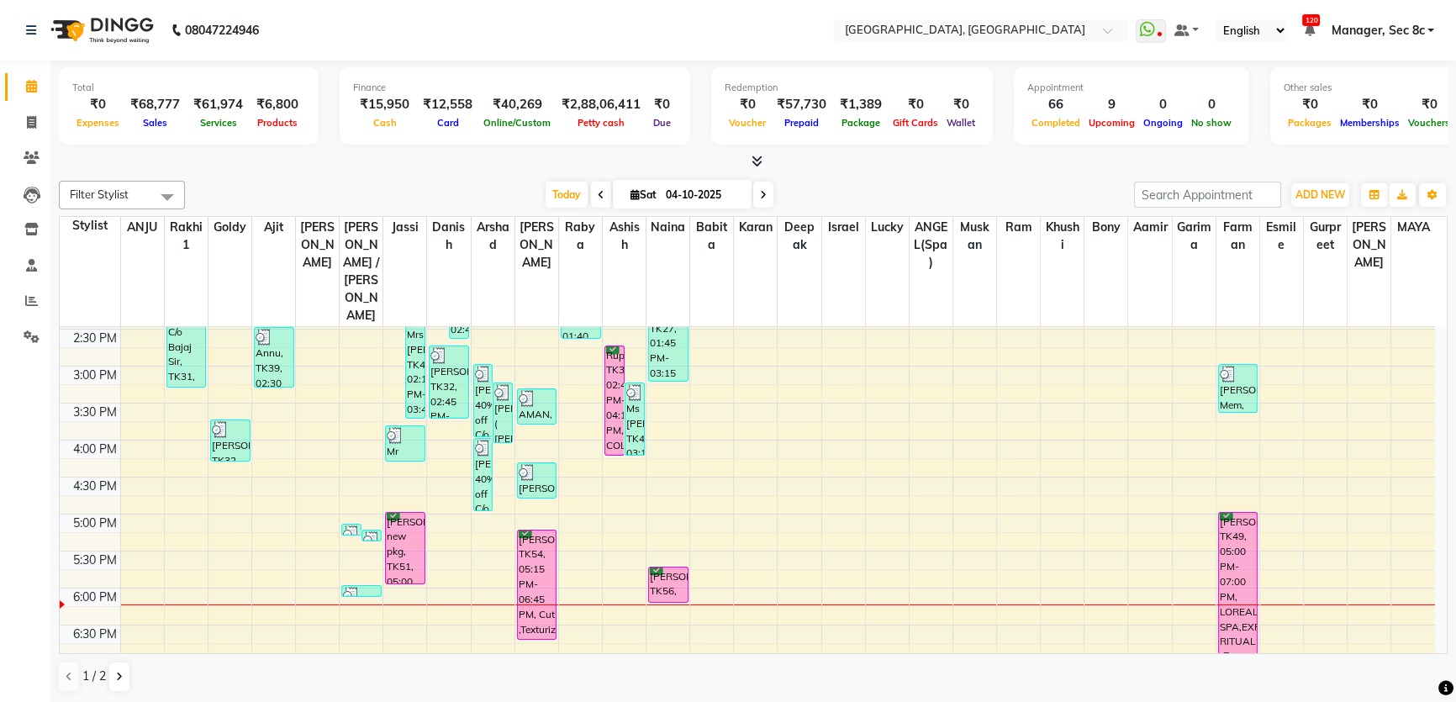
scroll to position [535, 0]
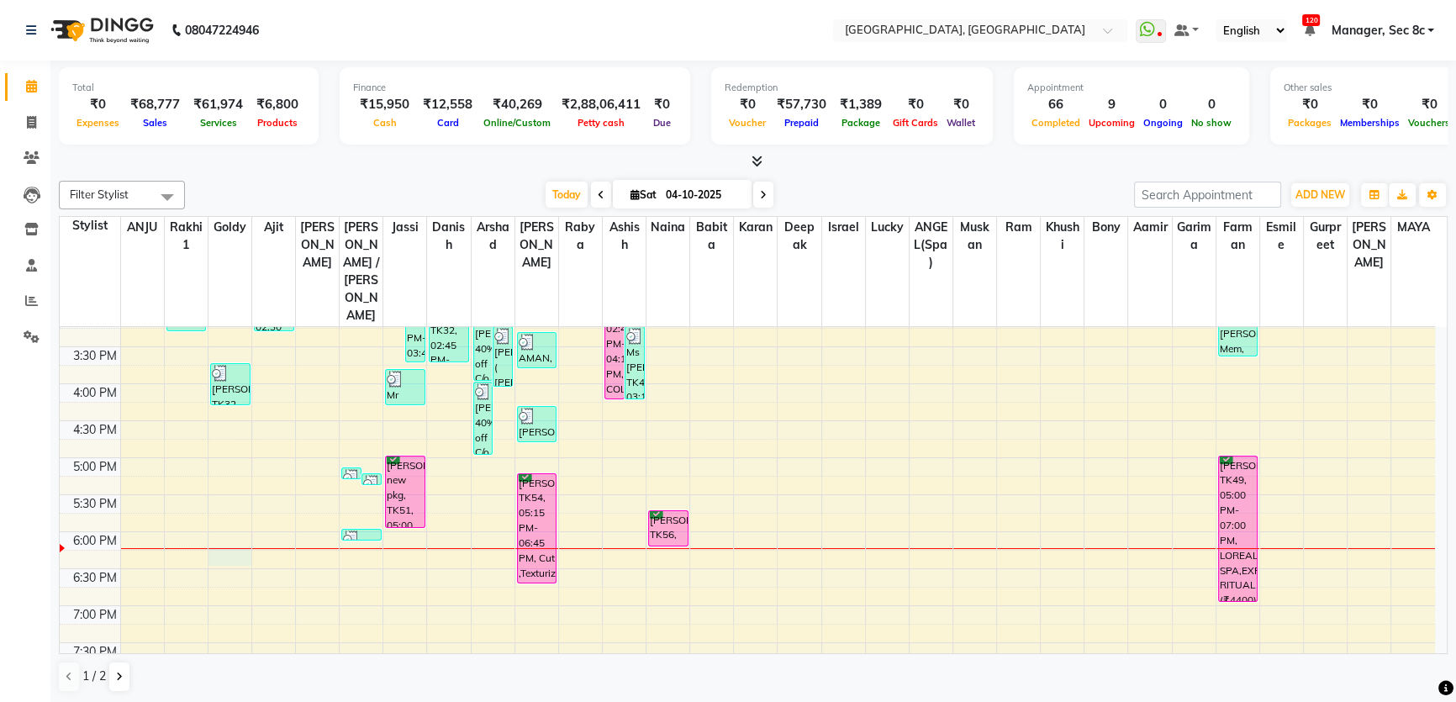
click at [230, 501] on div "8:00 AM 8:30 AM 9:00 AM 9:30 AM 10:00 AM 10:30 AM 11:00 AM 11:30 AM 12:00 PM 12…" at bounding box center [748, 309] width 1376 height 1035
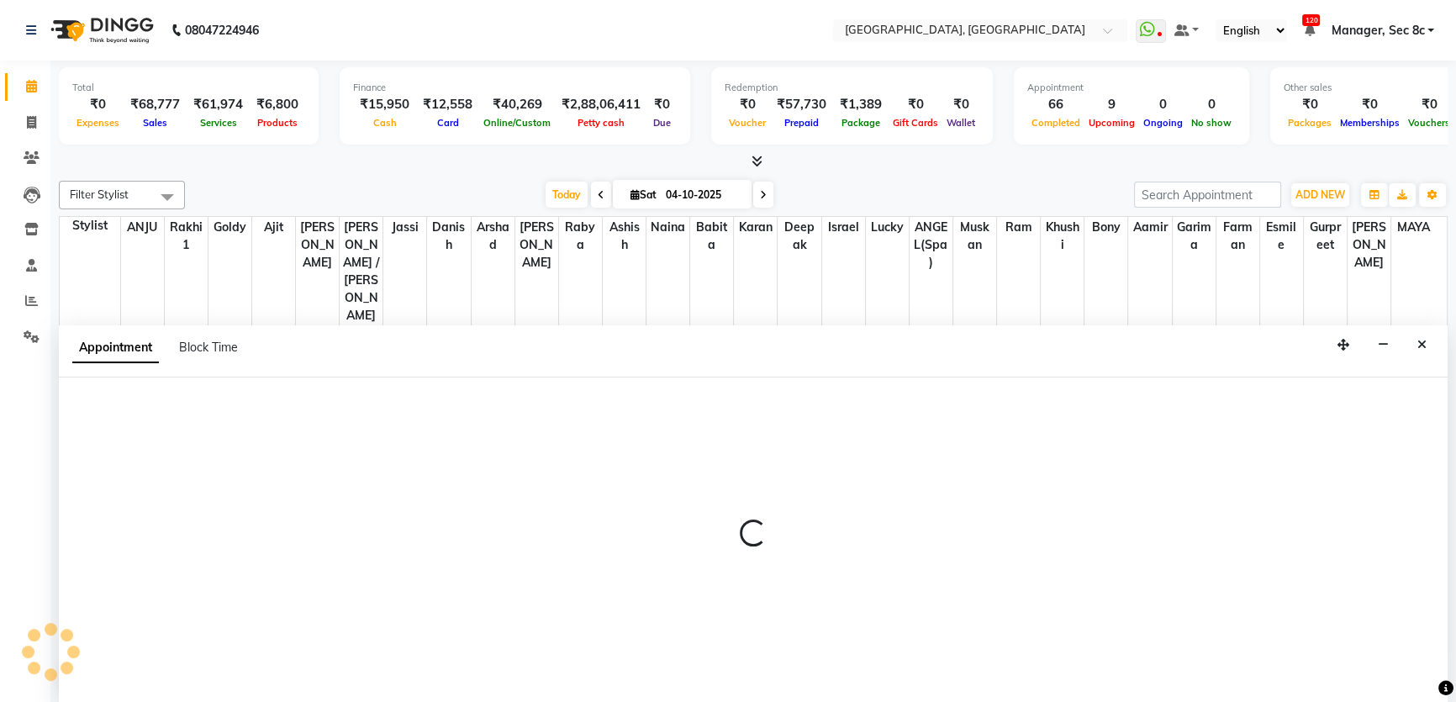
scroll to position [0, 0]
select select "25427"
select select "tentative"
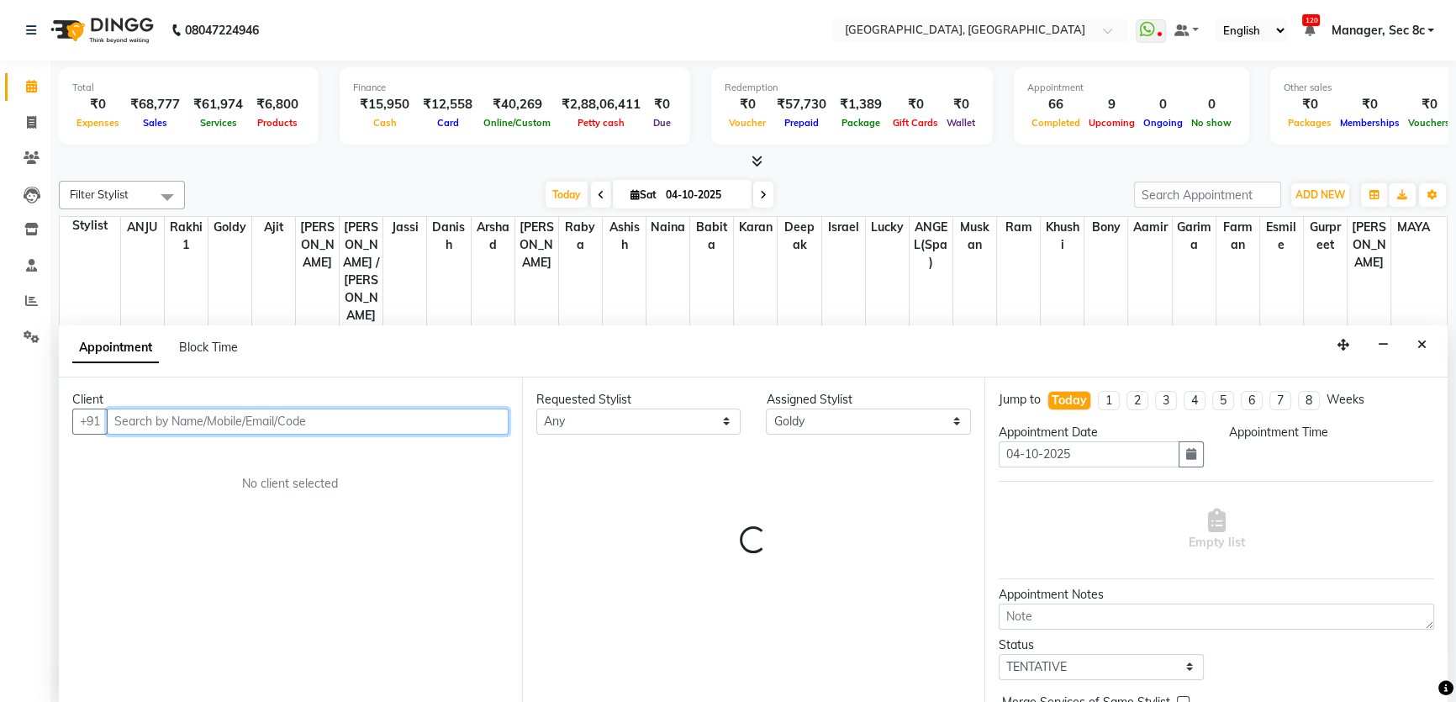
select select "1095"
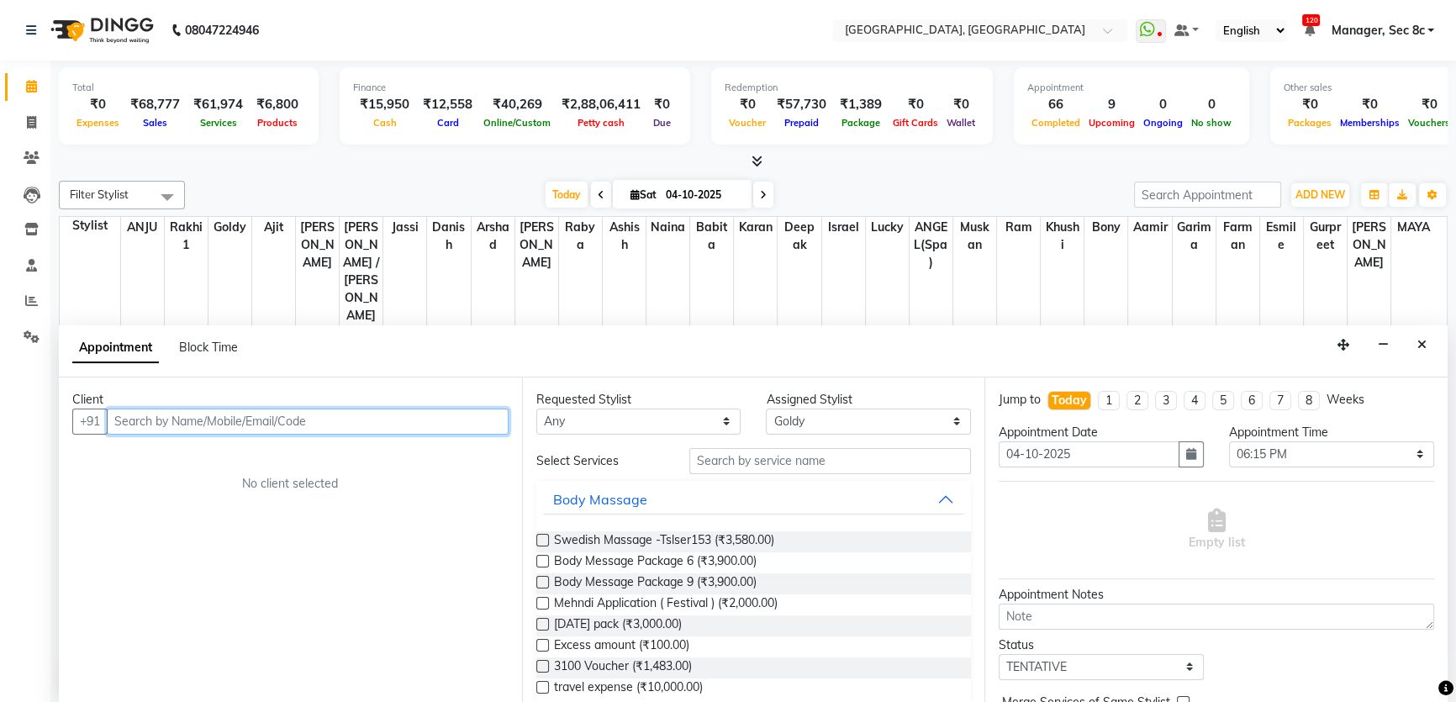
click at [230, 409] on input "text" at bounding box center [308, 422] width 402 height 26
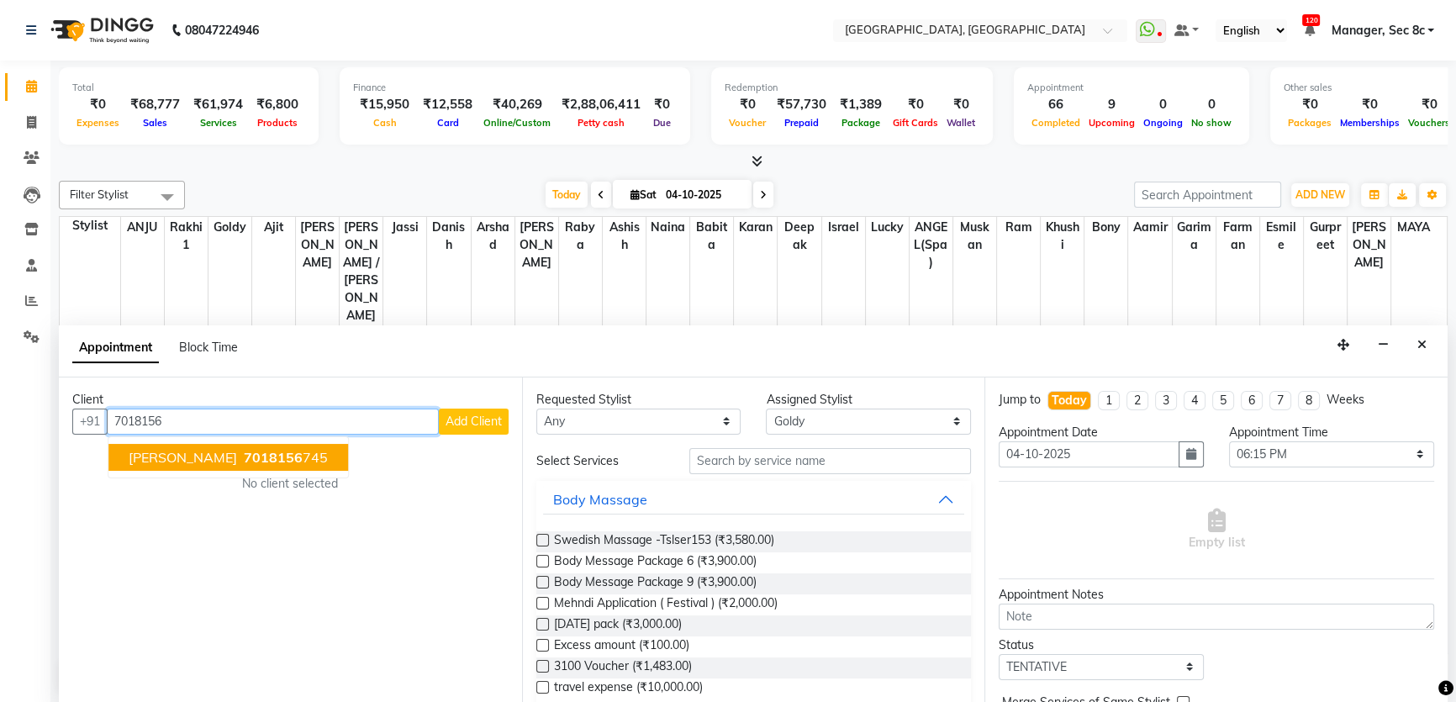
click at [156, 452] on span "[PERSON_NAME]" at bounding box center [183, 457] width 108 height 17
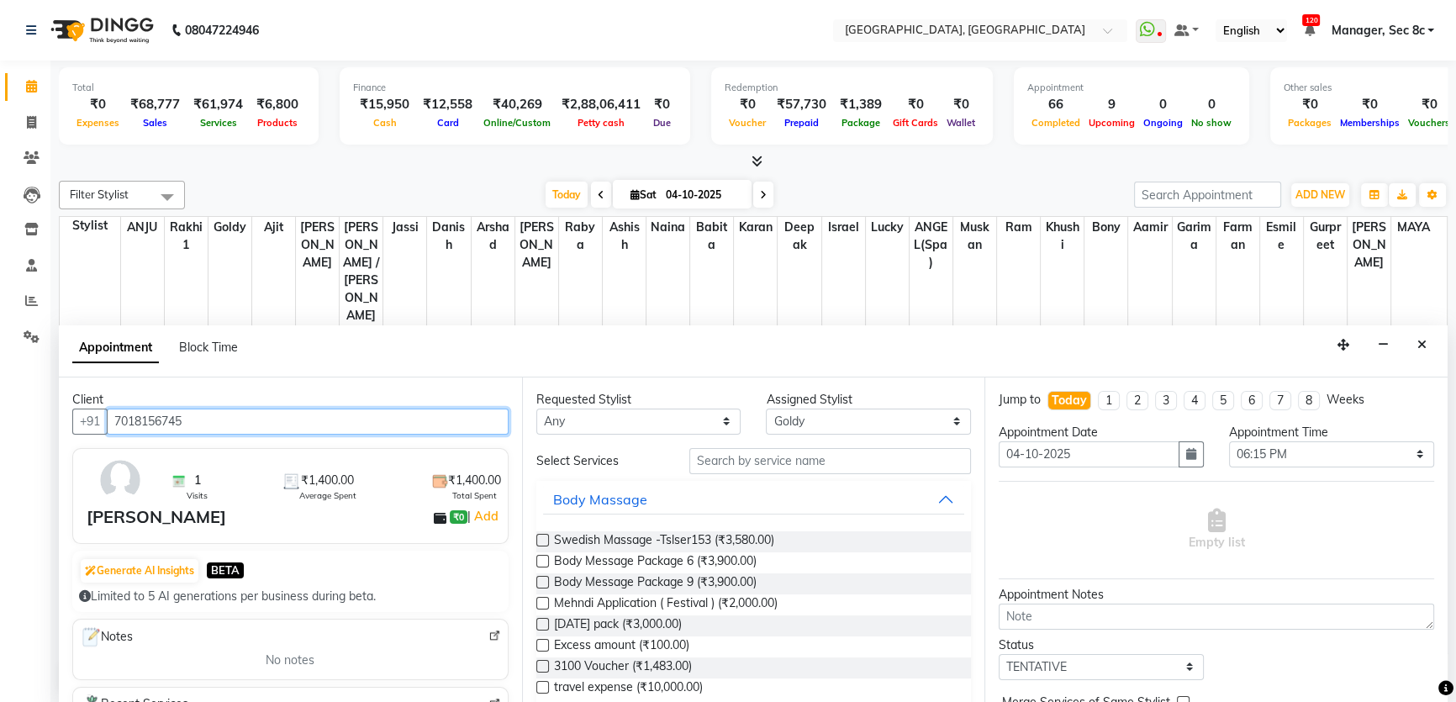
type input "7018156745"
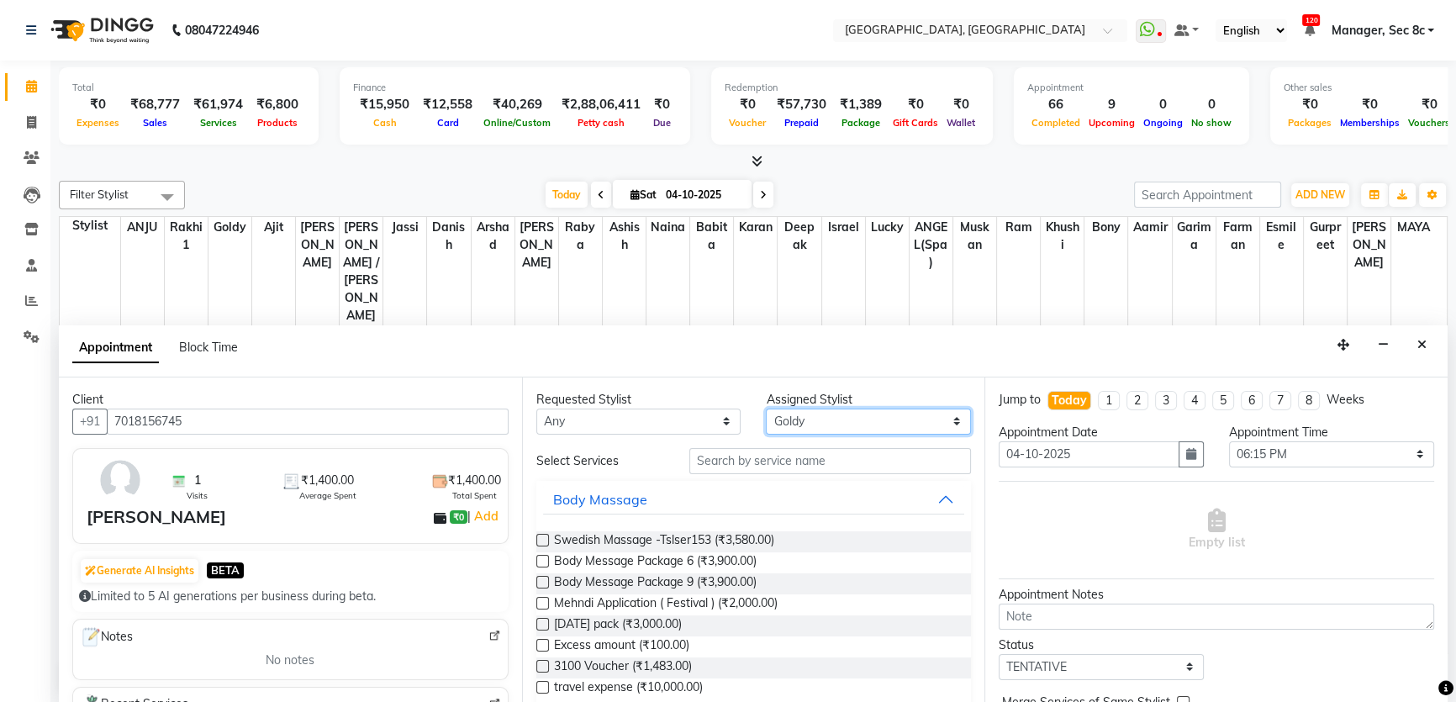
click at [874, 418] on select "Select [PERSON_NAME](Spa) [PERSON_NAME] [PERSON_NAME] [PERSON_NAME] Bony Danish…" at bounding box center [868, 422] width 205 height 26
select select "25445"
click at [874, 418] on select "Select [PERSON_NAME](Spa) [PERSON_NAME] [PERSON_NAME] [PERSON_NAME] Bony Danish…" at bounding box center [868, 422] width 205 height 26
click at [778, 462] on input "text" at bounding box center [830, 461] width 282 height 26
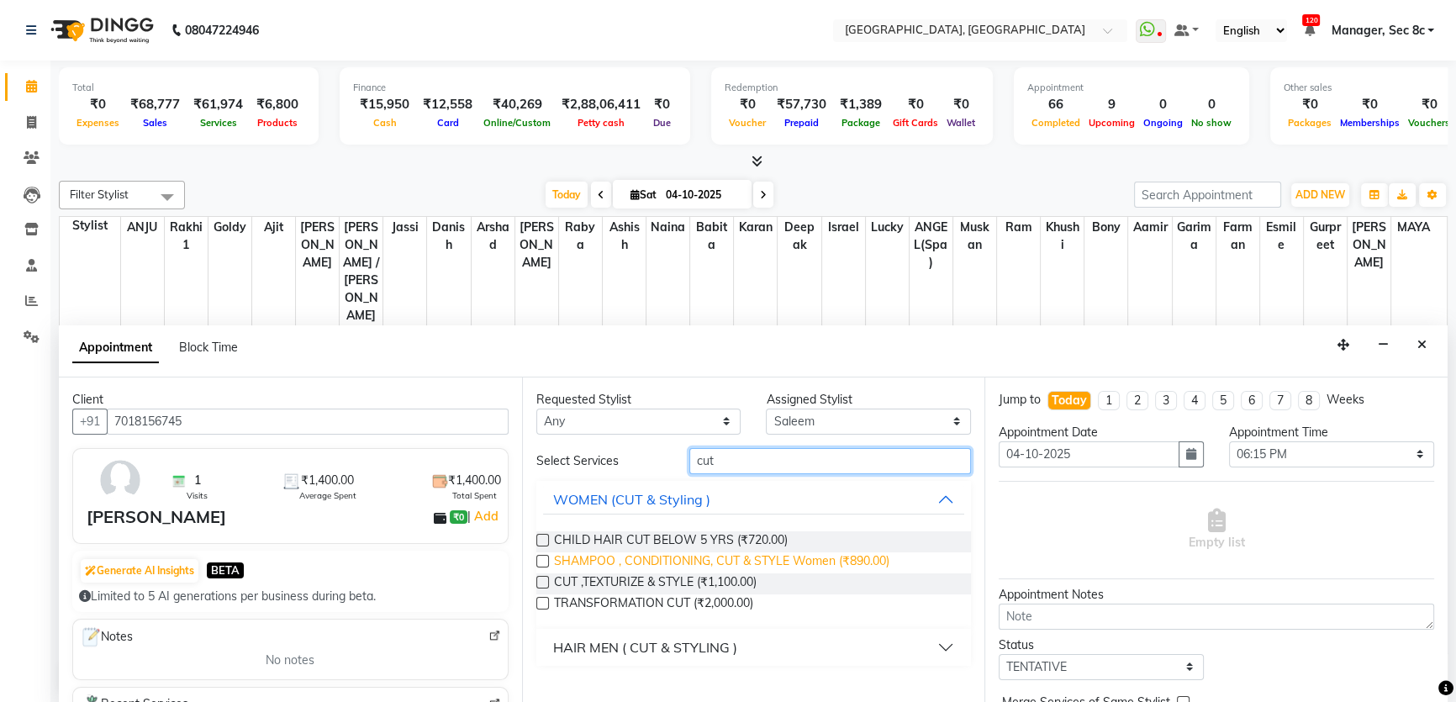
type input "cut"
click at [758, 568] on span "SHAMPOO , CONDITIONING, CUT & STYLE Women (₹890.00)" at bounding box center [721, 562] width 335 height 21
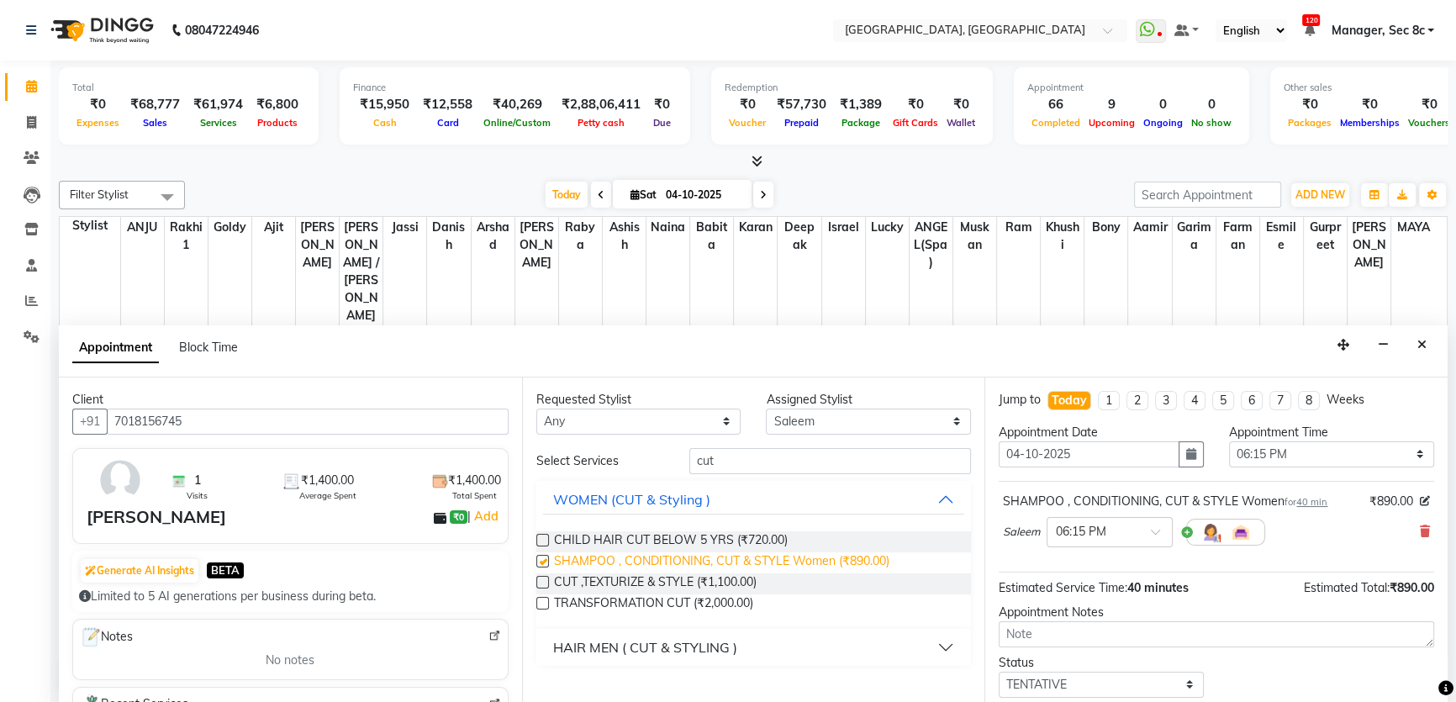
checkbox input "false"
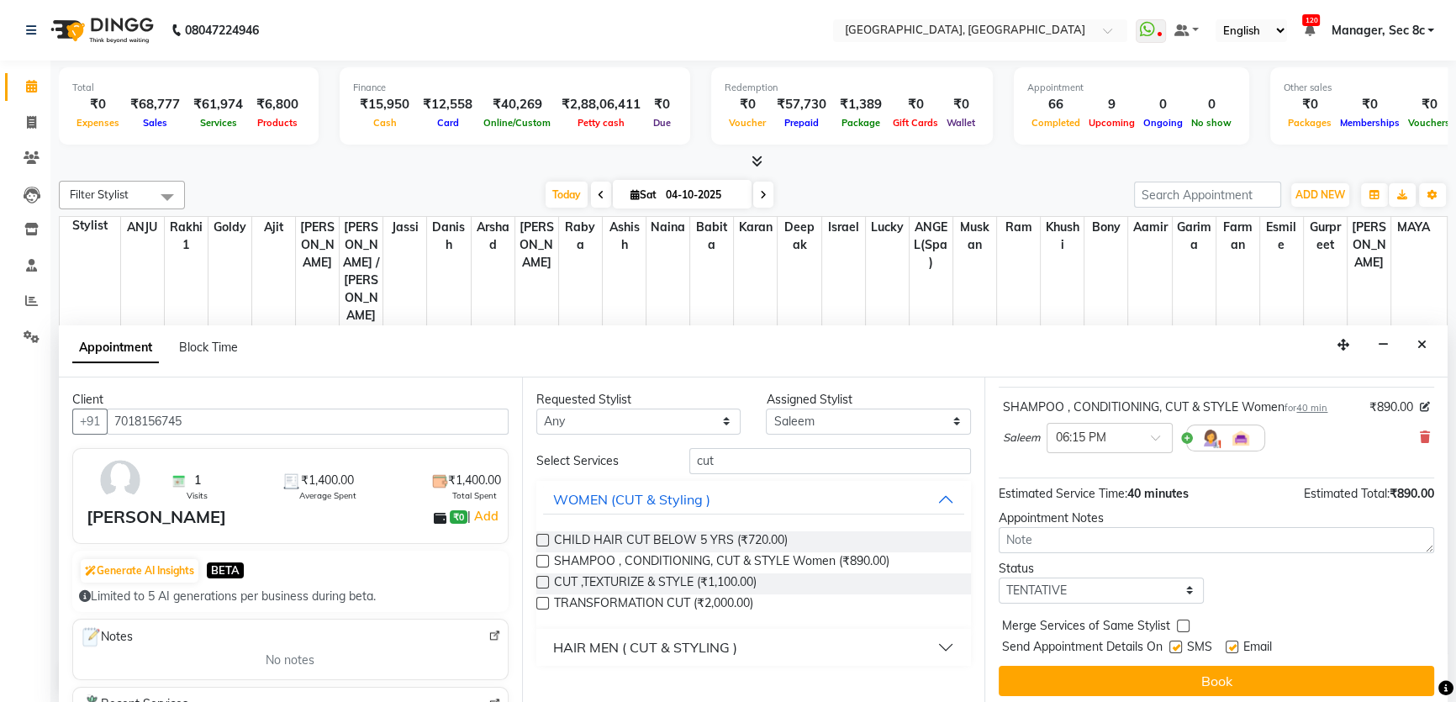
scroll to position [99, 0]
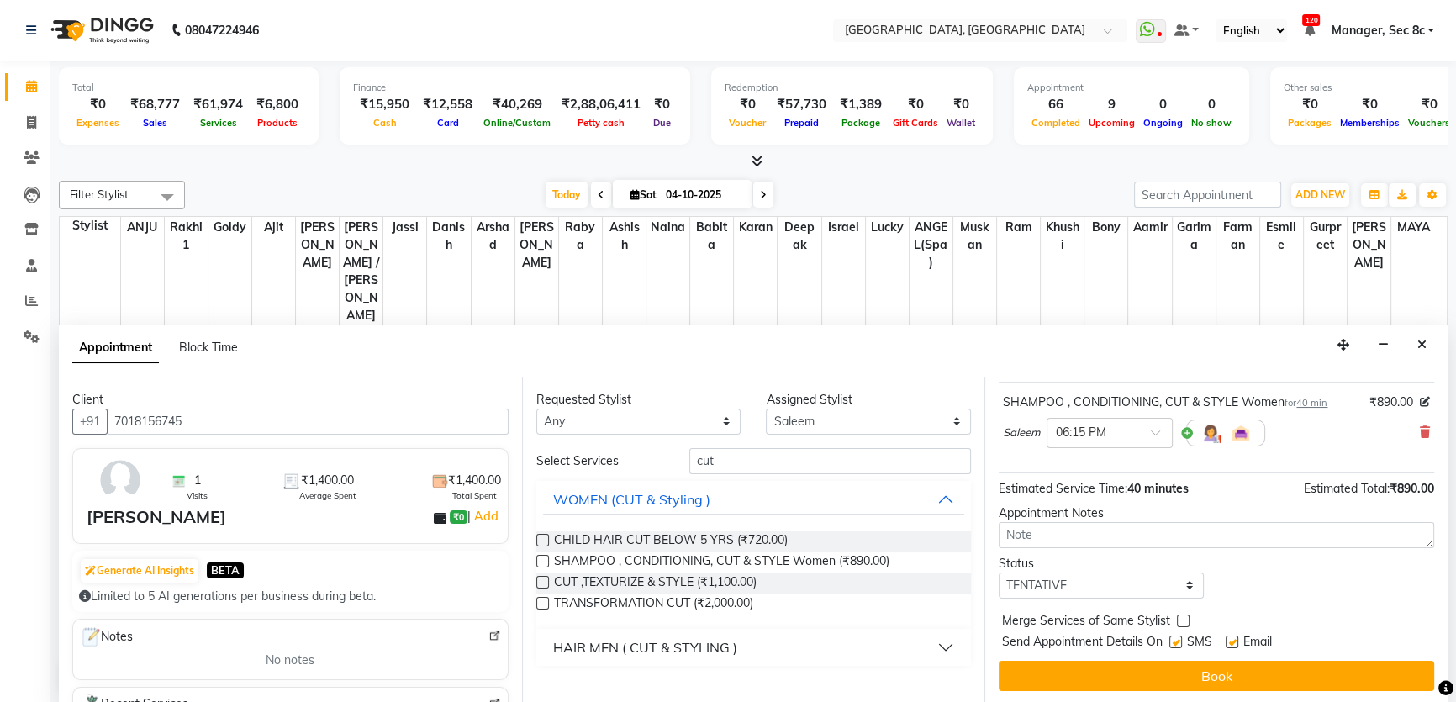
click at [1101, 597] on div "Jump to [DATE] 1 2 3 4 5 6 7 8 Weeks Appointment Date [DATE] Appointment Time S…" at bounding box center [1216, 541] width 463 height 326
click at [1120, 600] on div "Jump to [DATE] 1 2 3 4 5 6 7 8 Weeks Appointment Date [DATE] Appointment Time S…" at bounding box center [1216, 541] width 463 height 326
click at [1124, 590] on select "Select TENTATIVE CONFIRM CHECK-IN UPCOMING" at bounding box center [1101, 586] width 205 height 26
select select "confirm booking"
click at [999, 573] on select "Select TENTATIVE CONFIRM CHECK-IN UPCOMING" at bounding box center [1101, 586] width 205 height 26
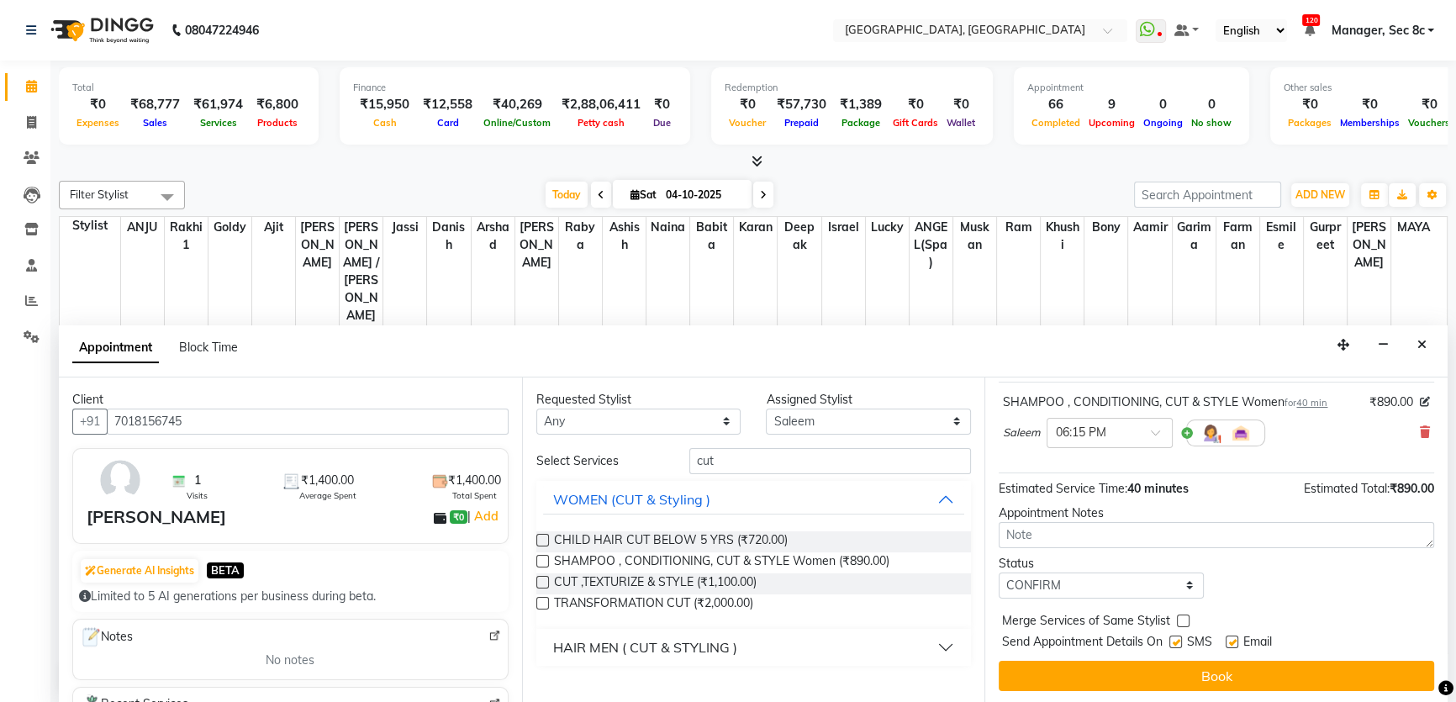
click at [1177, 636] on label at bounding box center [1176, 642] width 13 height 13
click at [1177, 638] on input "checkbox" at bounding box center [1175, 643] width 11 height 11
checkbox input "false"
click at [1178, 621] on label at bounding box center [1183, 621] width 13 height 13
click at [1178, 621] on input "checkbox" at bounding box center [1182, 622] width 11 height 11
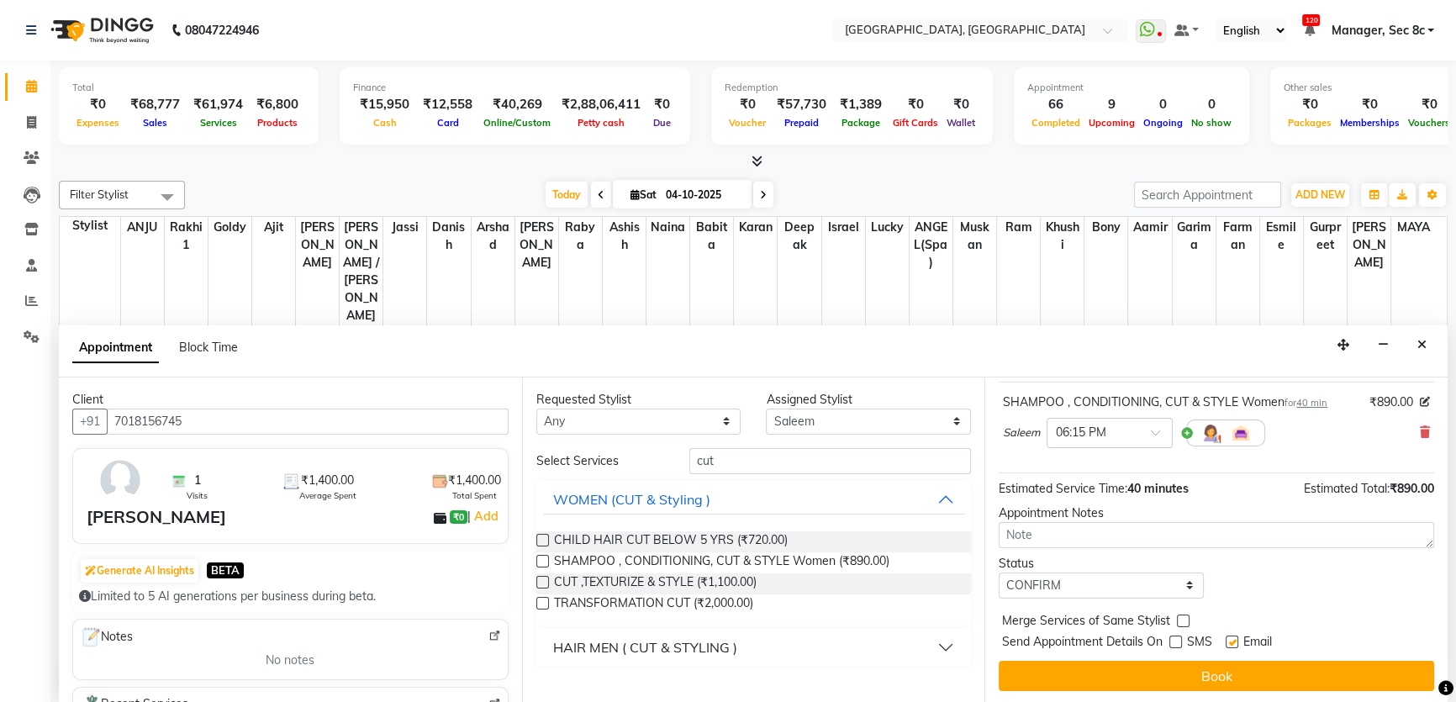
checkbox input "true"
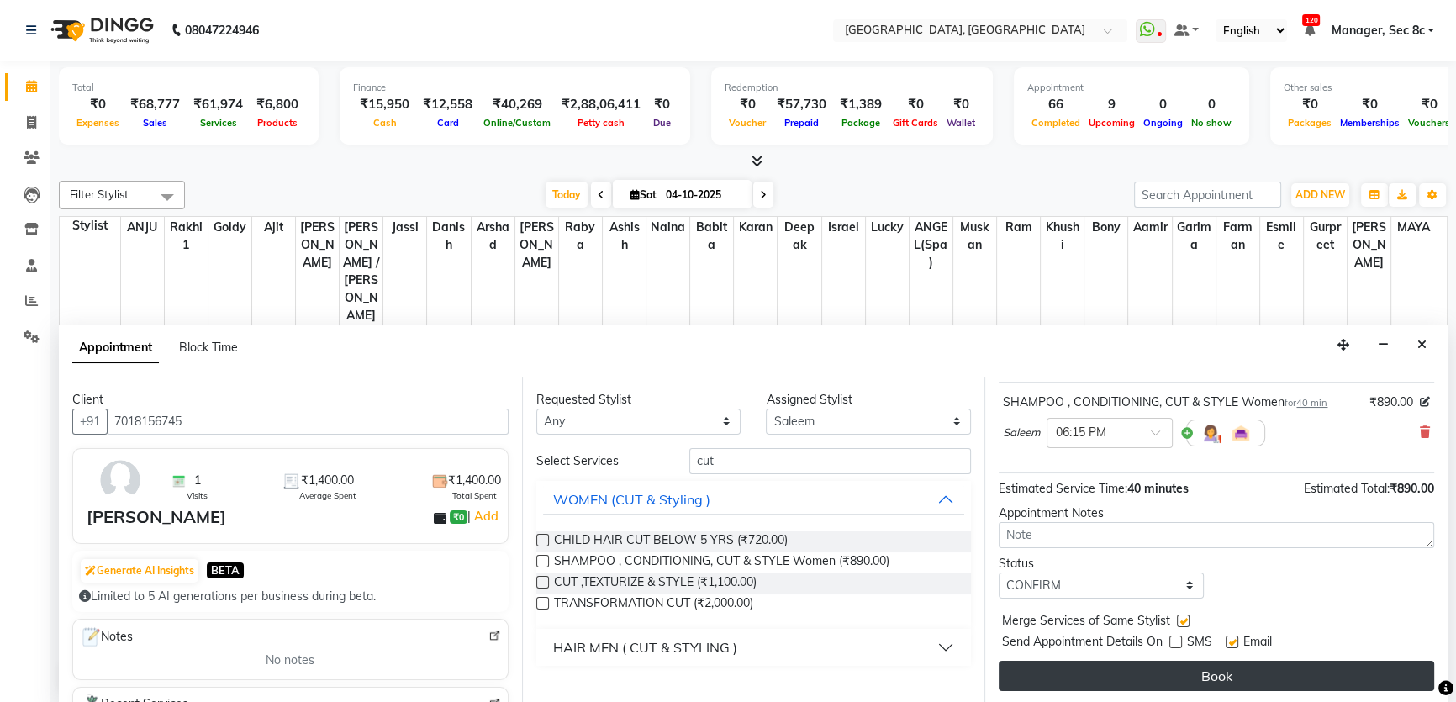
click at [1152, 666] on button "Book" at bounding box center [1217, 676] width 436 height 30
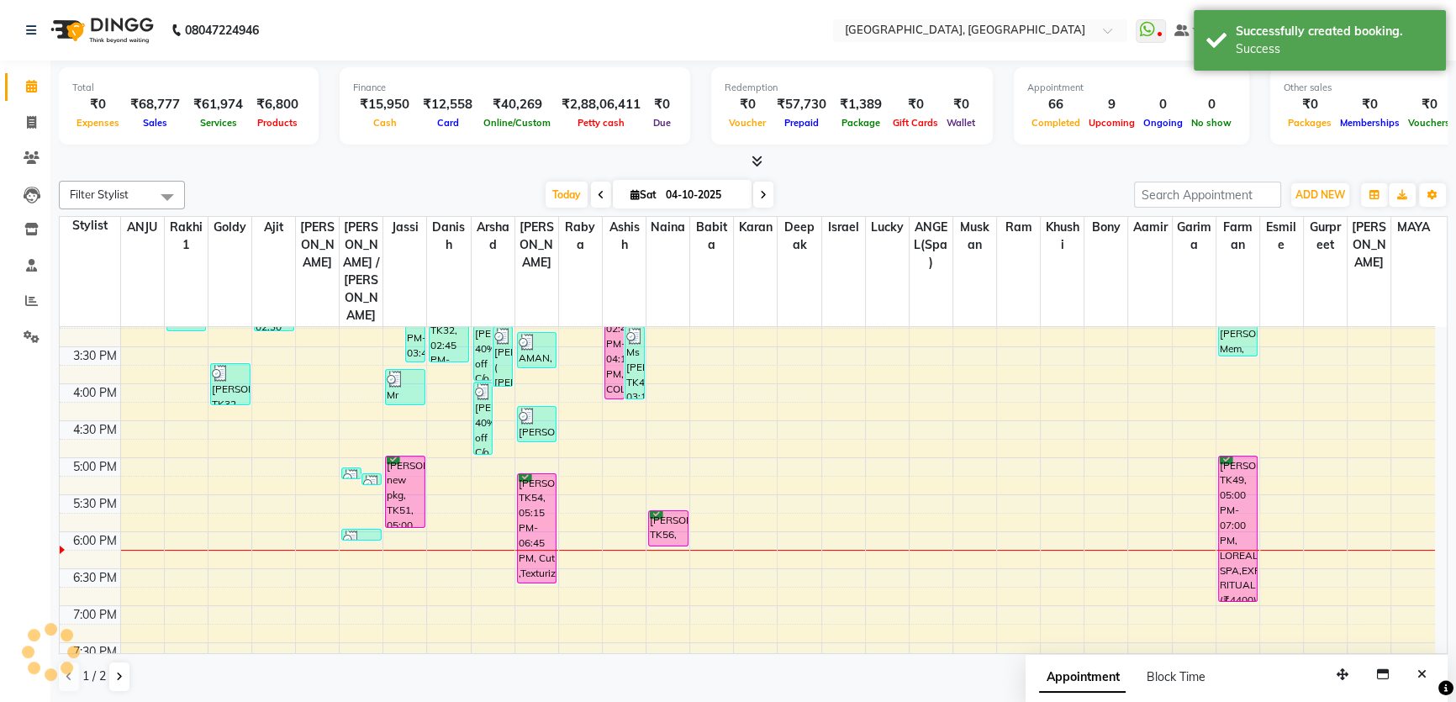
scroll to position [0, 0]
click at [120, 680] on icon at bounding box center [119, 677] width 7 height 10
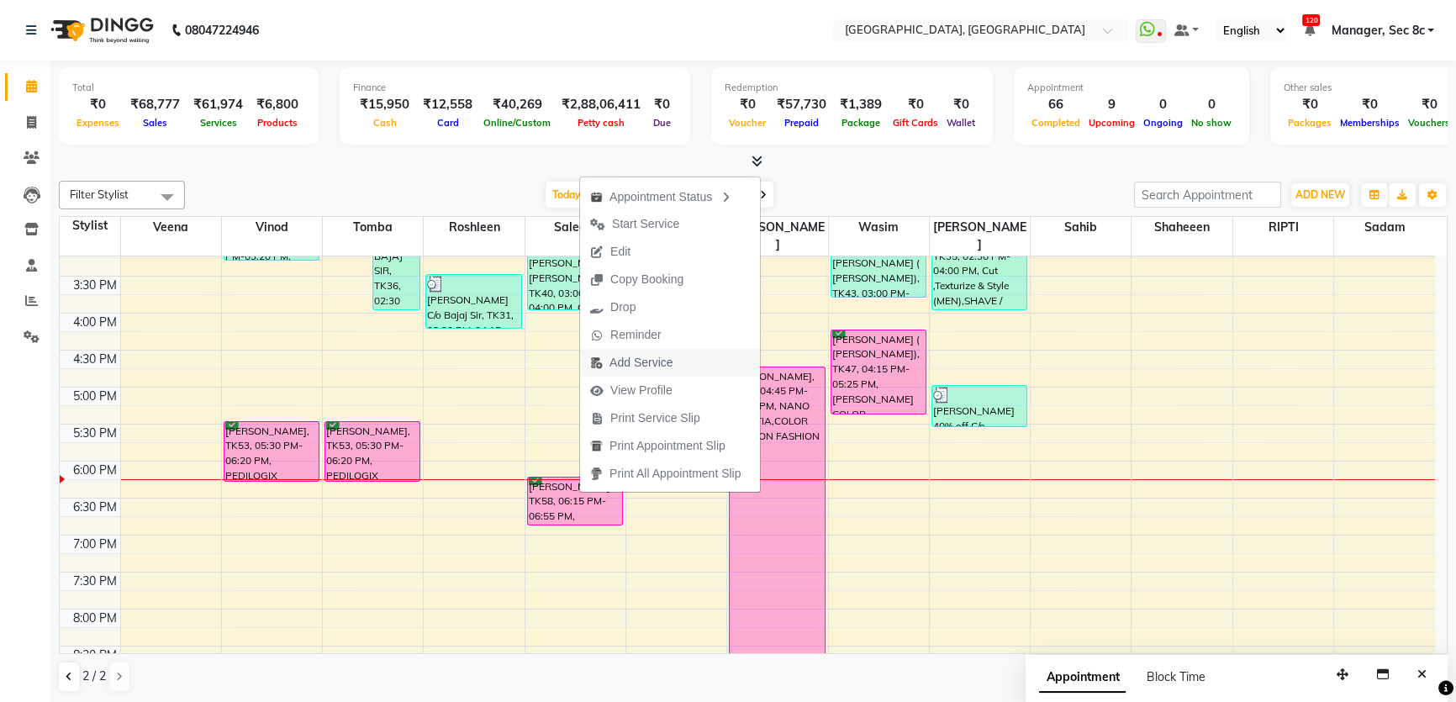
click at [664, 367] on span "Add Service" at bounding box center [641, 363] width 63 height 18
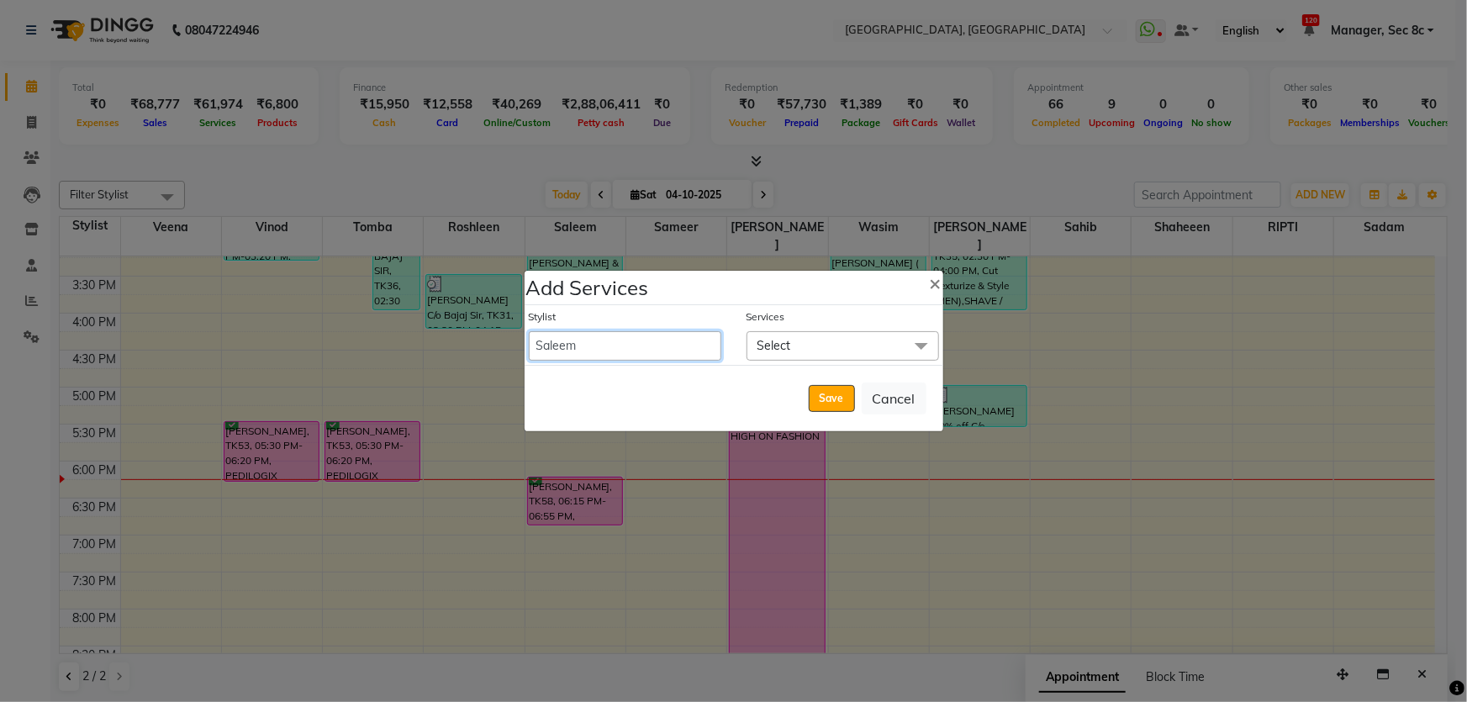
click at [662, 341] on select "[PERSON_NAME] [PERSON_NAME] Aditya [PERSON_NAME] [PERSON_NAME](Spa) [PERSON_NAM…" at bounding box center [625, 345] width 193 height 29
select select "49554"
select select "1140"
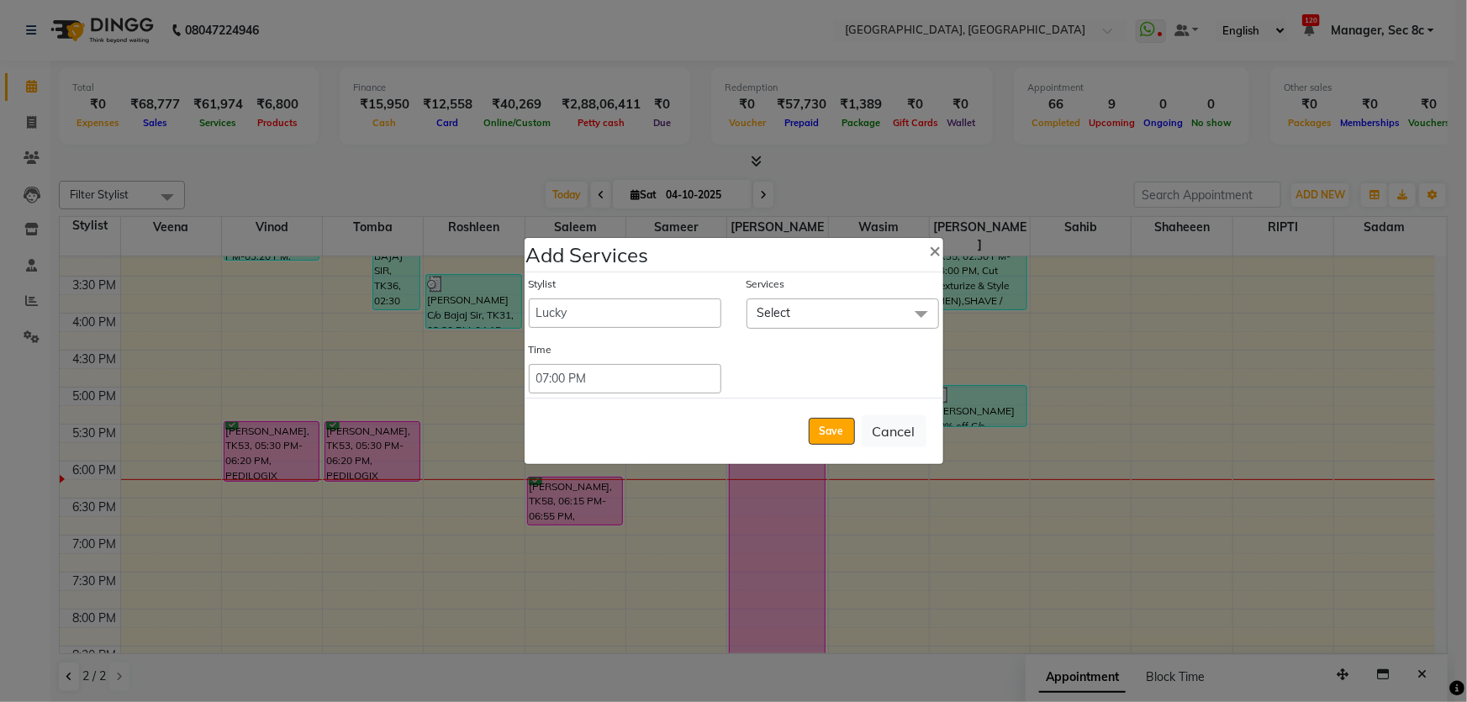
click at [671, 347] on div "Time" at bounding box center [625, 353] width 193 height 22
click at [834, 313] on span "Select" at bounding box center [843, 312] width 193 height 29
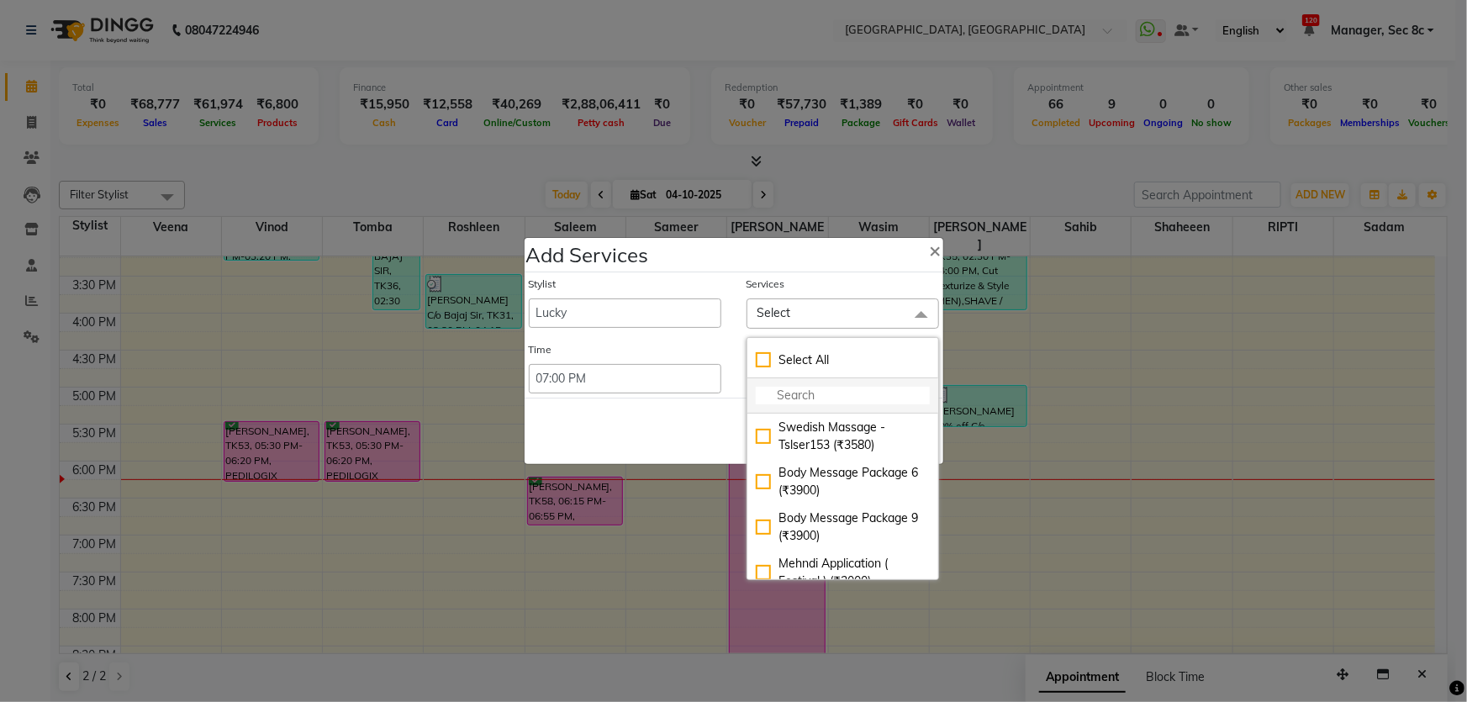
click at [832, 400] on input "multiselect-search" at bounding box center [843, 396] width 174 height 18
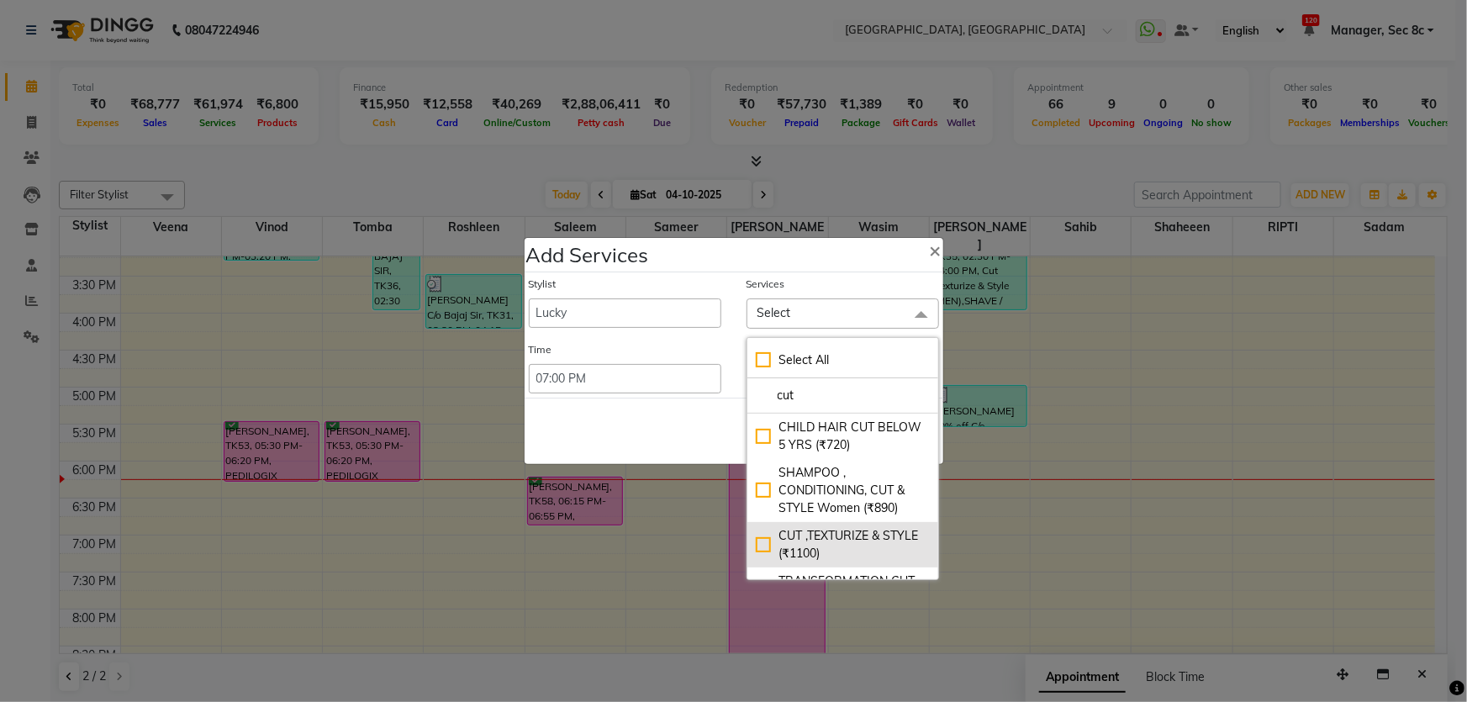
type input "cut"
click at [831, 547] on div "CUT ,TEXTURIZE & STYLE (₹1100)" at bounding box center [843, 544] width 174 height 35
checkbox input "true"
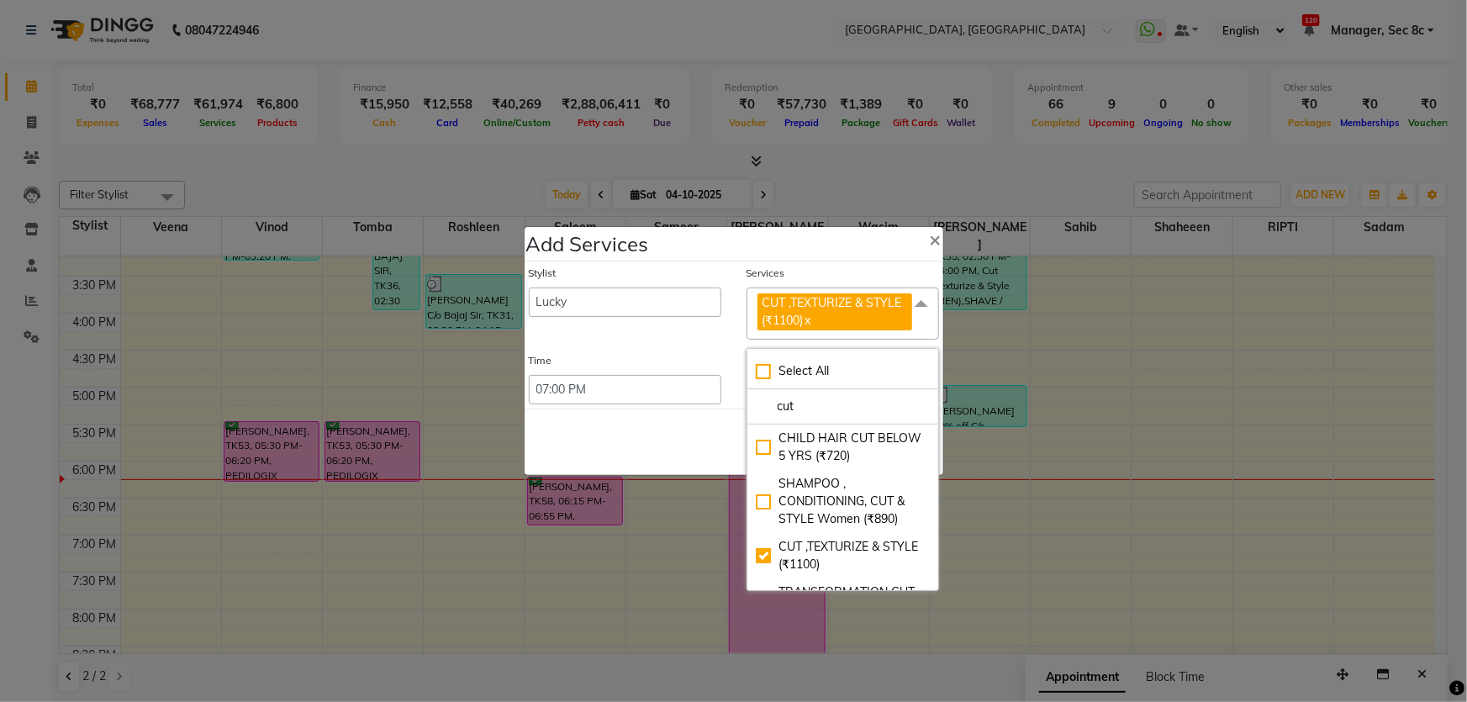
click at [659, 471] on div "Save Cancel" at bounding box center [734, 442] width 419 height 66
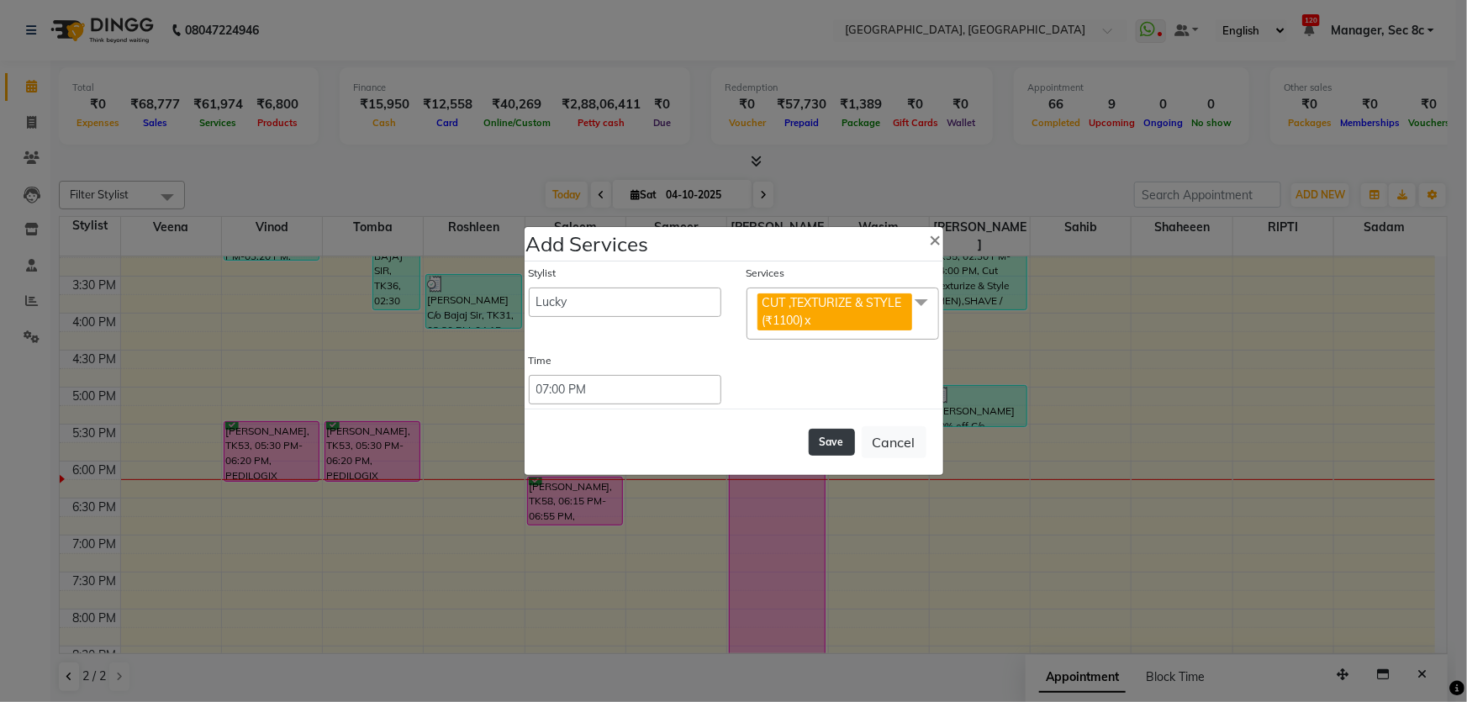
click at [831, 441] on button "Save" at bounding box center [832, 442] width 46 height 27
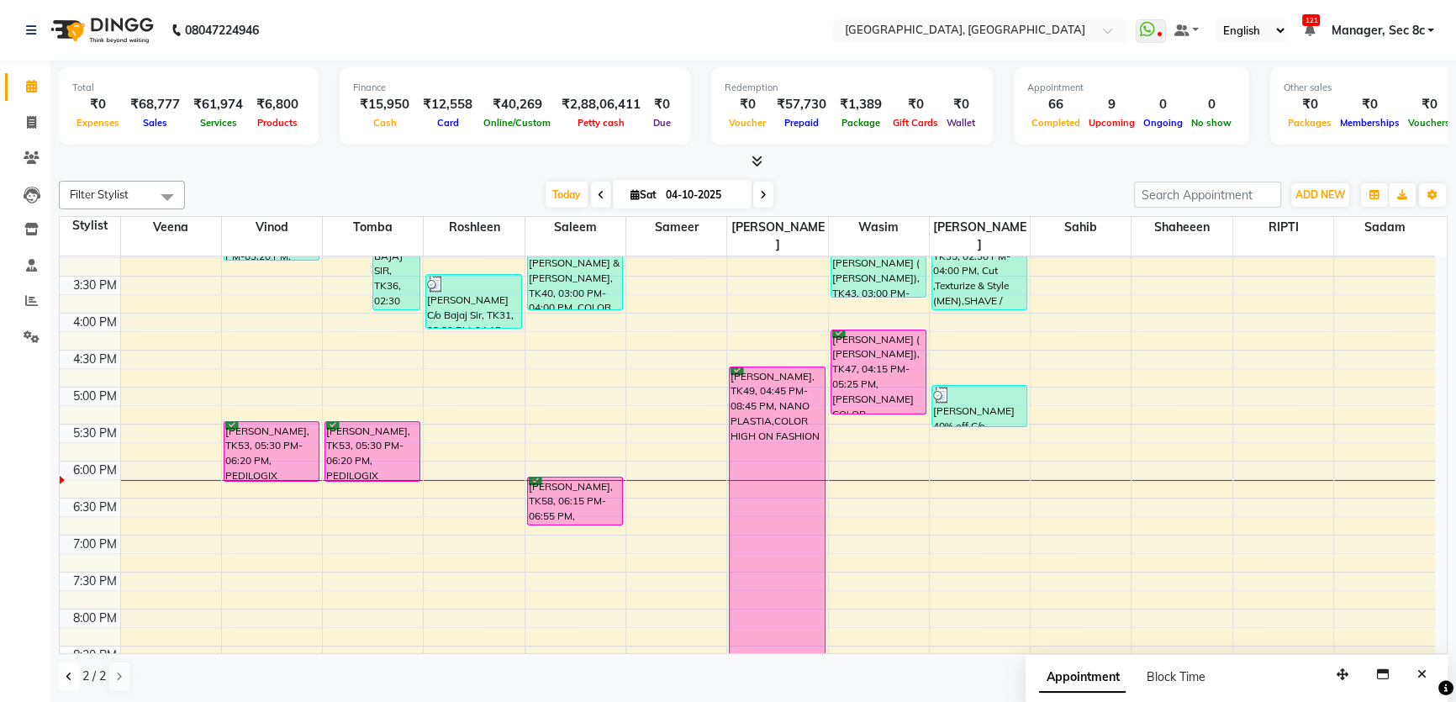
click at [64, 679] on button at bounding box center [69, 677] width 20 height 29
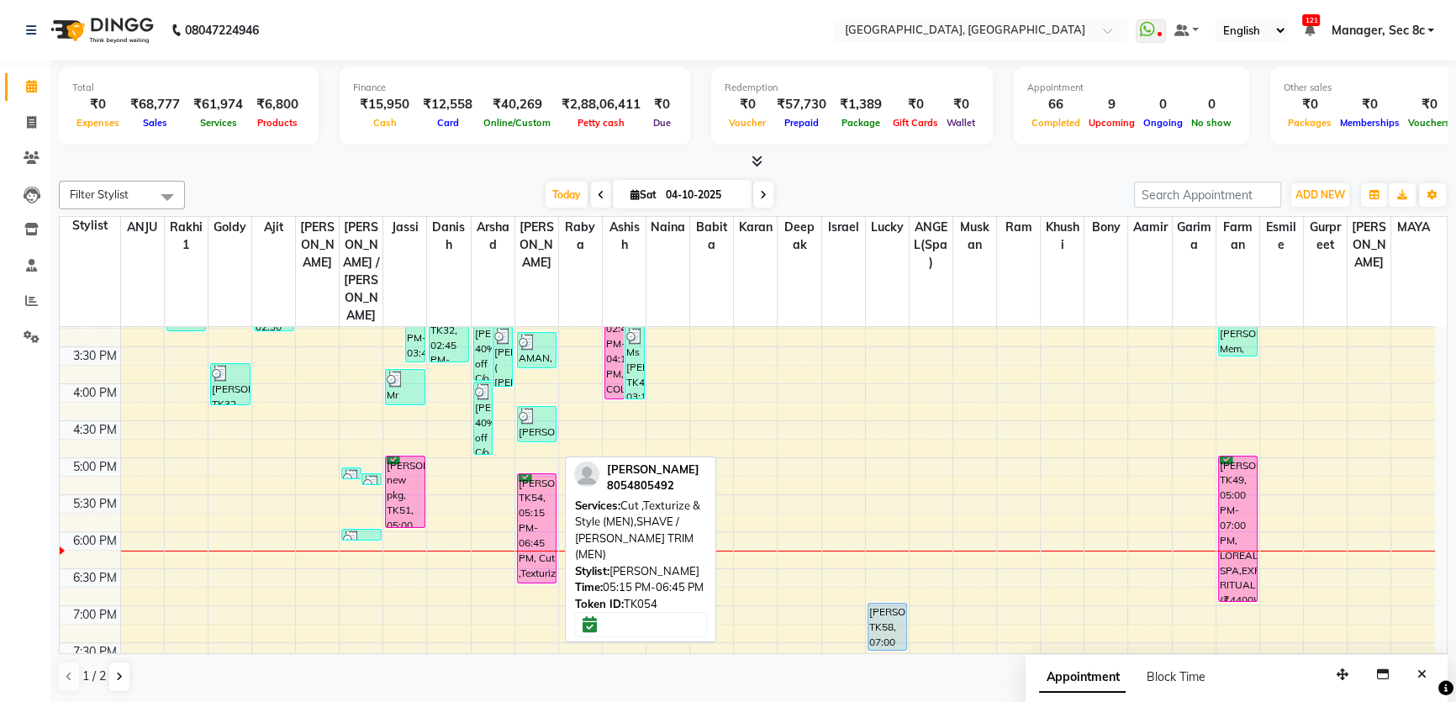
click at [531, 474] on div "[PERSON_NAME], TK54, 05:15 PM-06:45 PM, Cut ,Texturize & Style (MEN),SHAVE / [P…" at bounding box center [537, 528] width 39 height 108
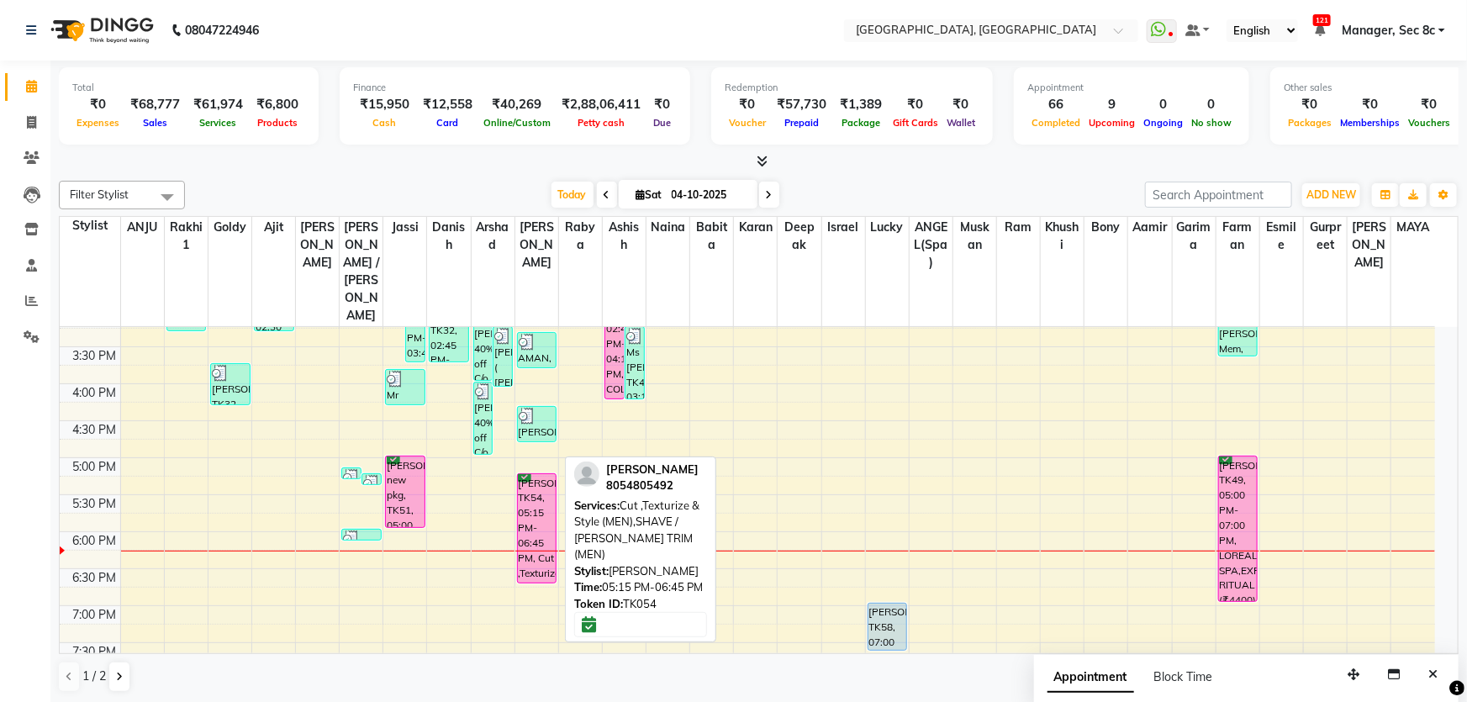
select select "6"
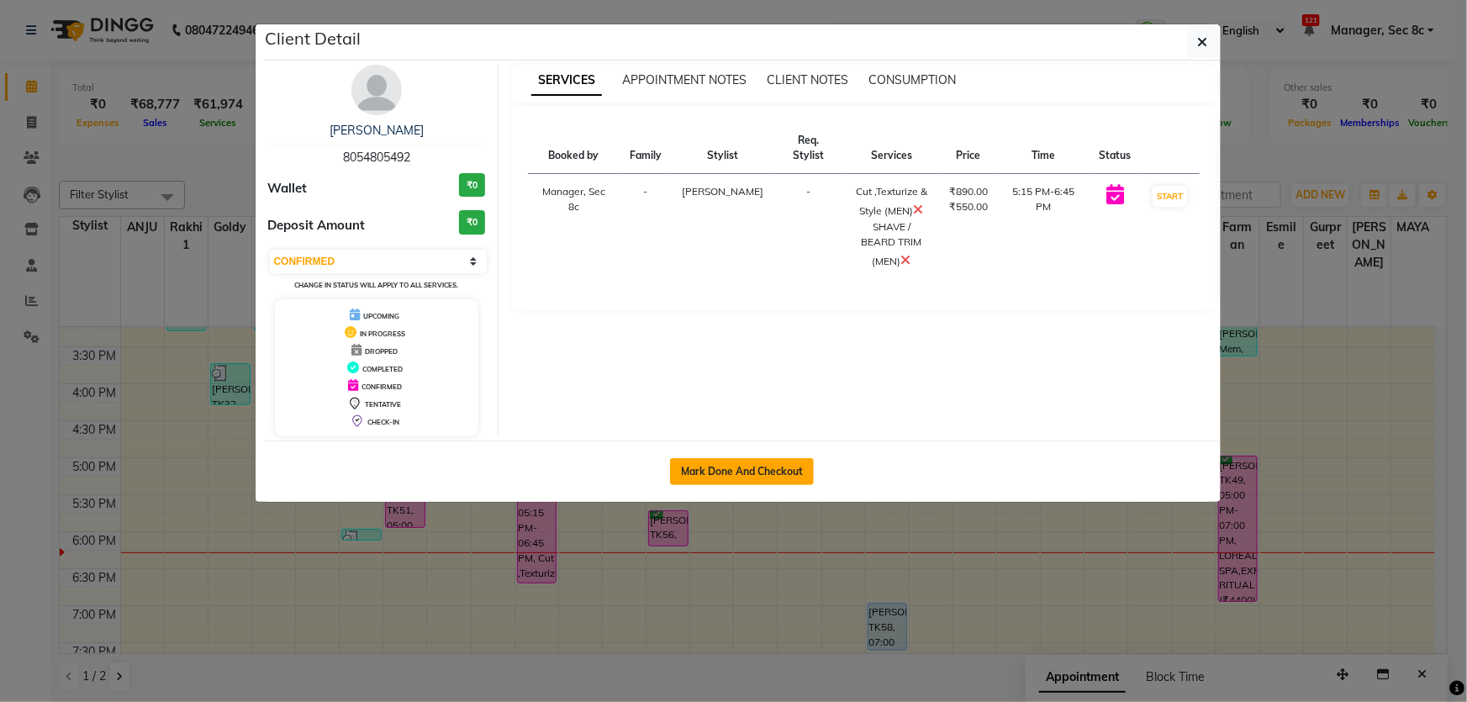
click at [742, 461] on button "Mark Done And Checkout" at bounding box center [742, 471] width 144 height 27
select select "service"
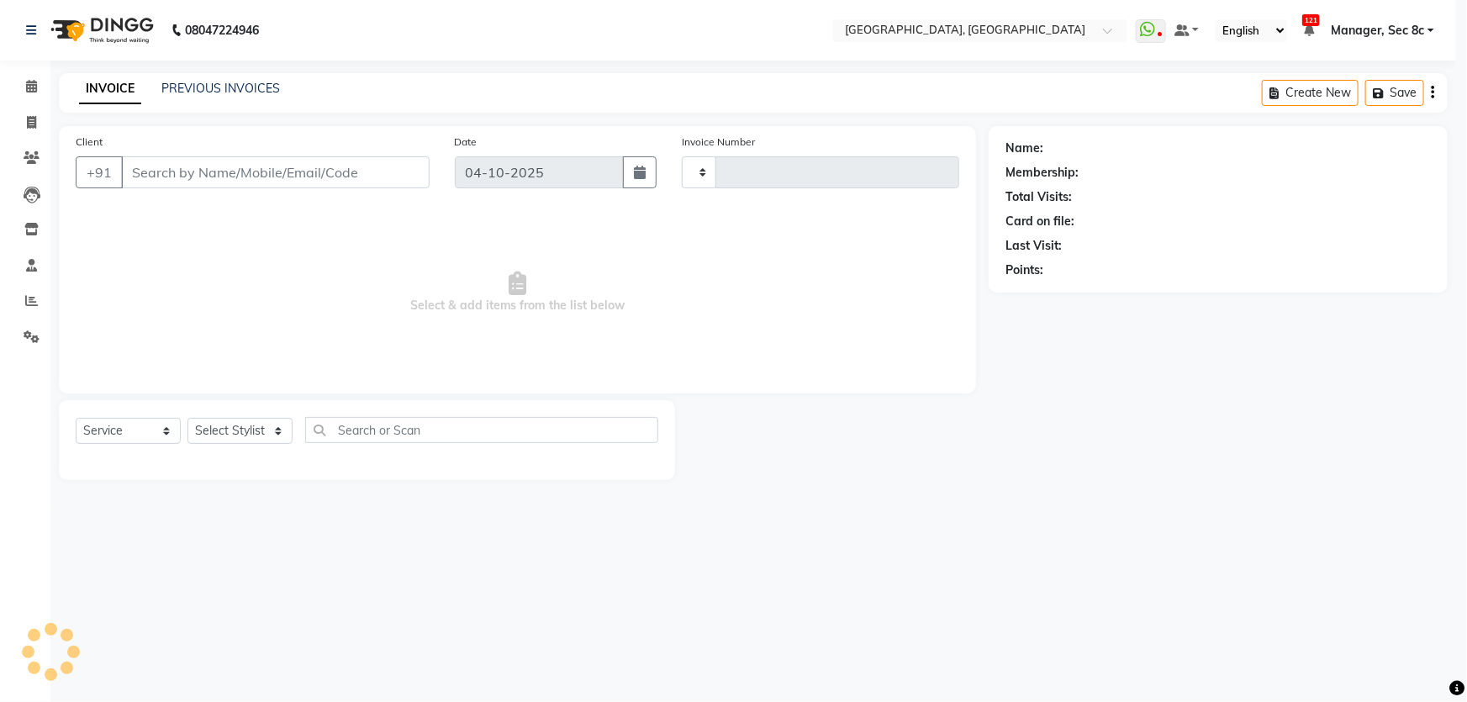
type input "9653"
select select "4281"
type input "8054805492"
select select "25452"
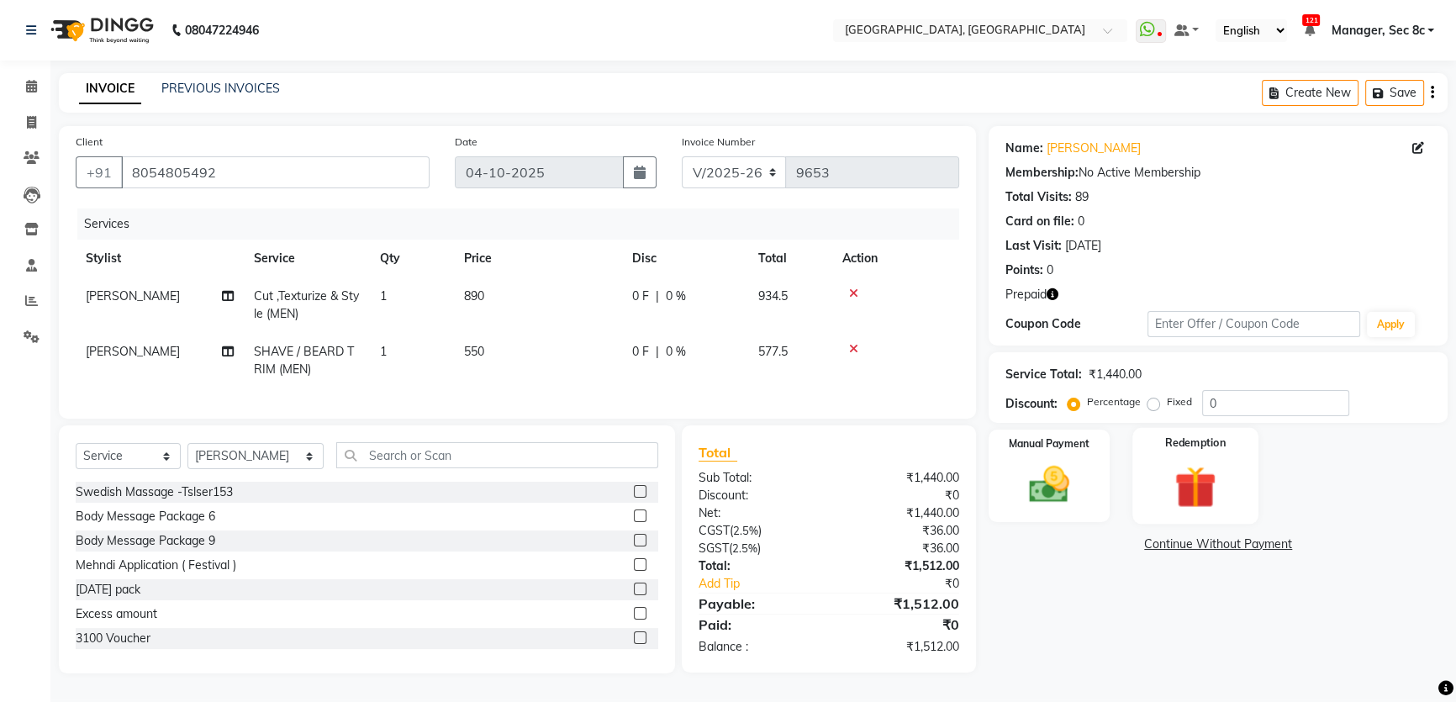
click at [1166, 446] on label "Redemption" at bounding box center [1195, 443] width 61 height 16
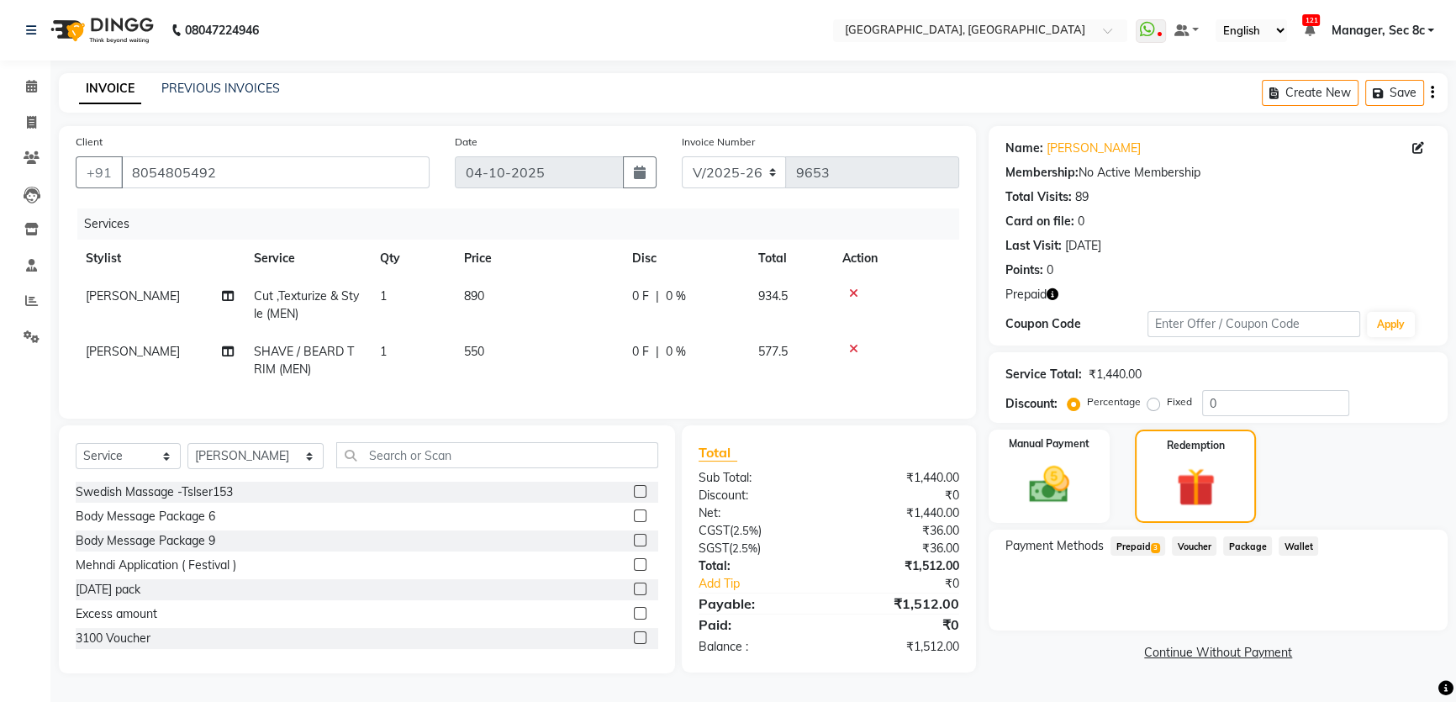
click at [1151, 551] on span "Prepaid 3" at bounding box center [1138, 545] width 55 height 19
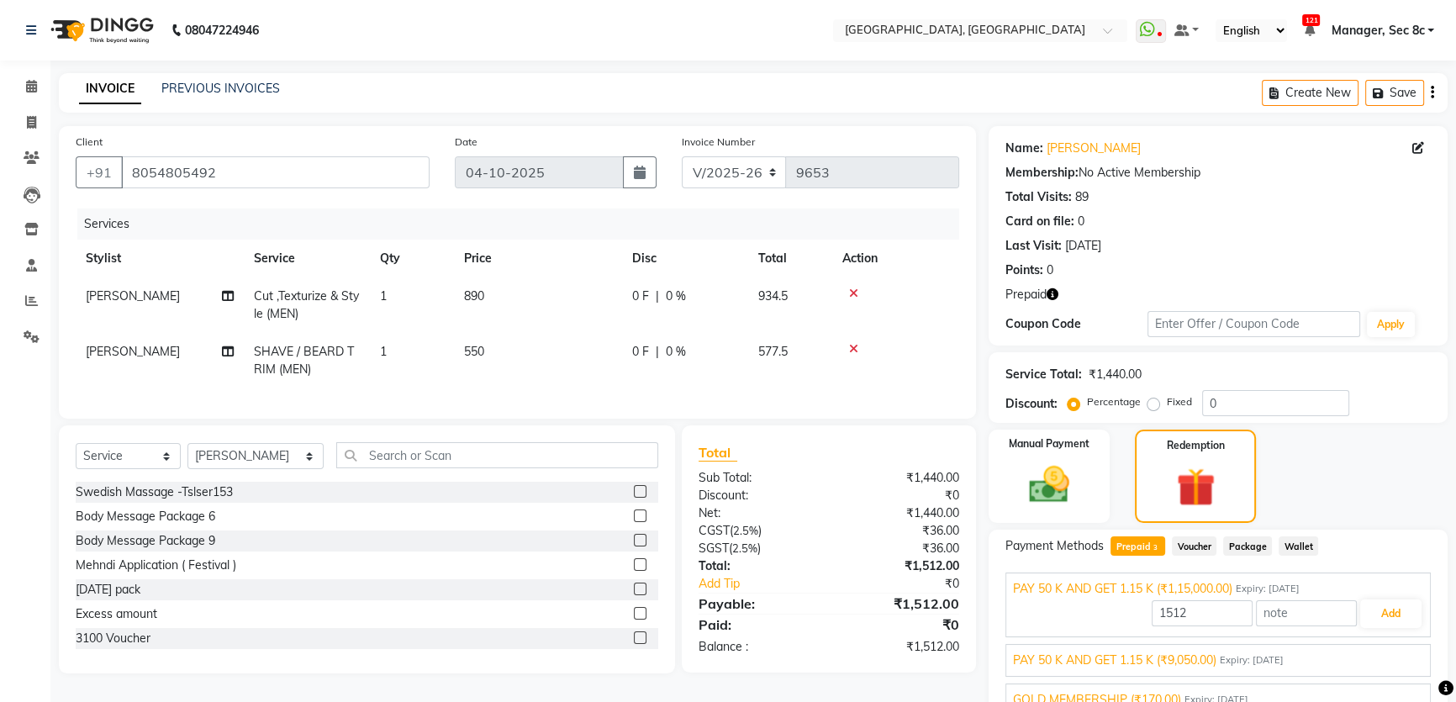
click at [1244, 673] on div "PAY 50 K AND GET 1.15 K (₹9,050.00) Expiry: [DATE] 1512 Add" at bounding box center [1218, 660] width 425 height 33
click at [1247, 663] on span "Expiry: [DATE]" at bounding box center [1252, 660] width 64 height 14
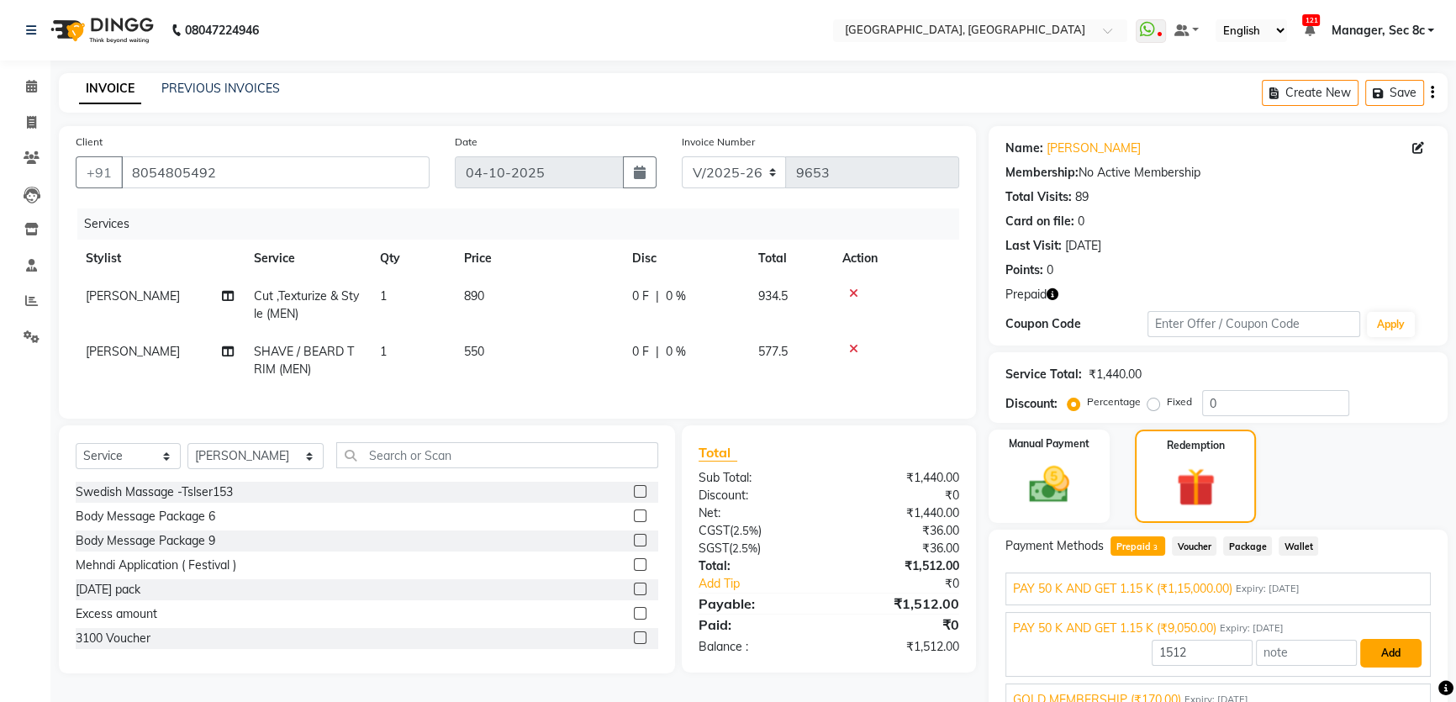
click at [1393, 650] on button "Add" at bounding box center [1390, 653] width 61 height 29
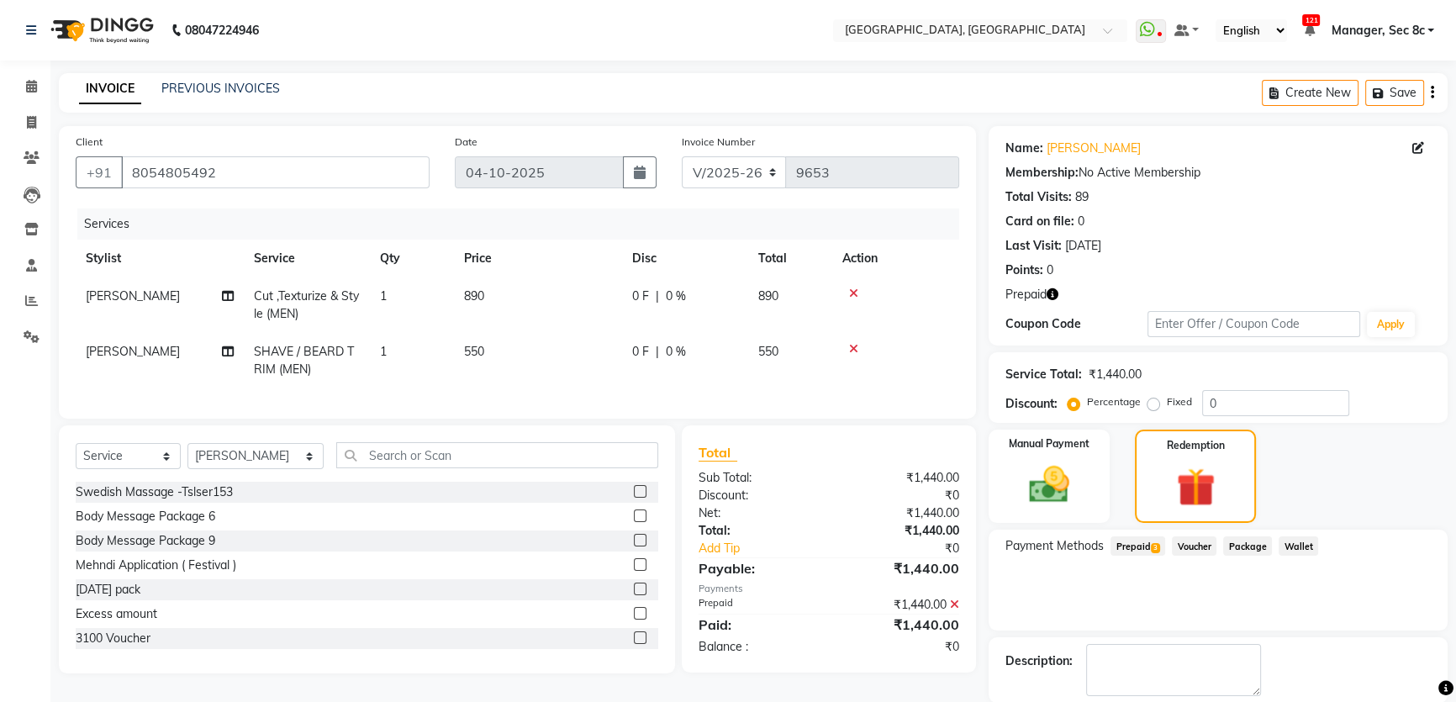
scroll to position [82, 0]
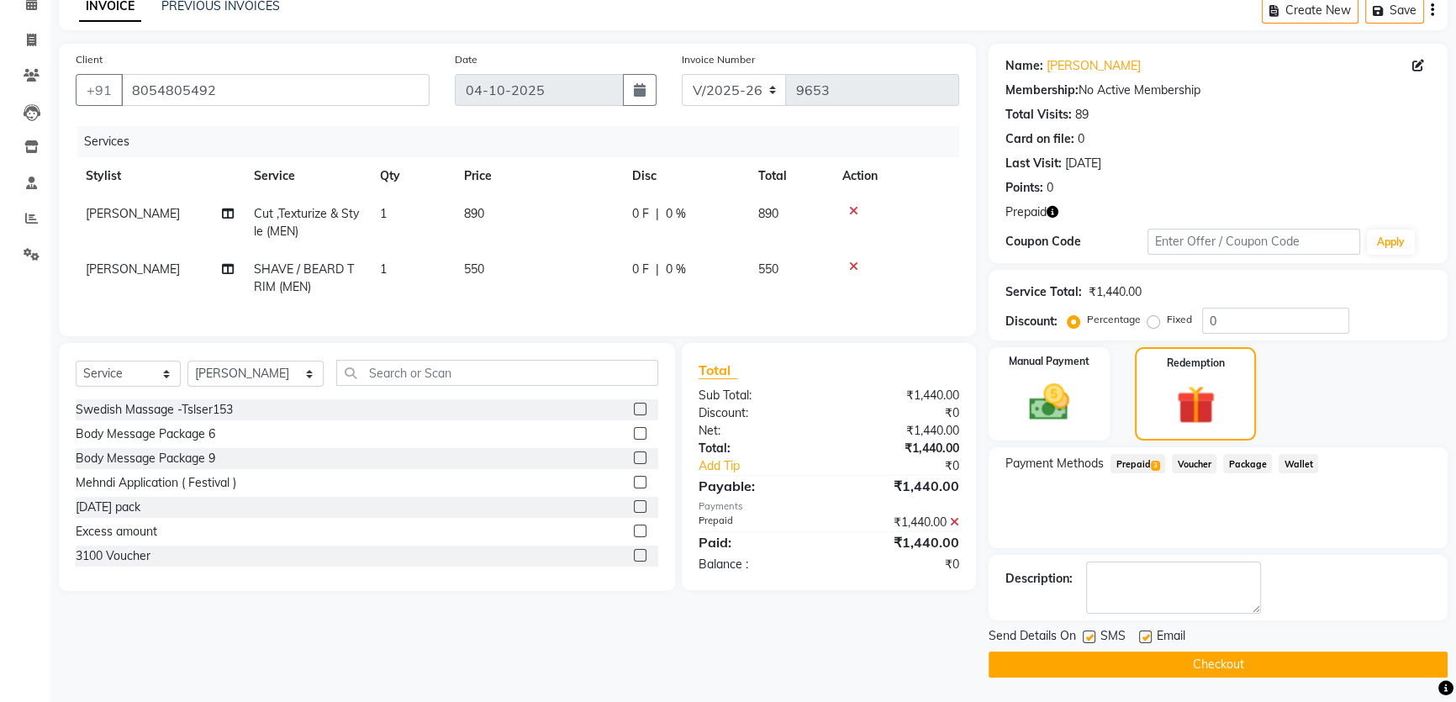
drag, startPoint x: 1116, startPoint y: 664, endPoint x: 1244, endPoint y: 630, distance: 133.2
click at [1117, 664] on button "Checkout" at bounding box center [1218, 665] width 459 height 26
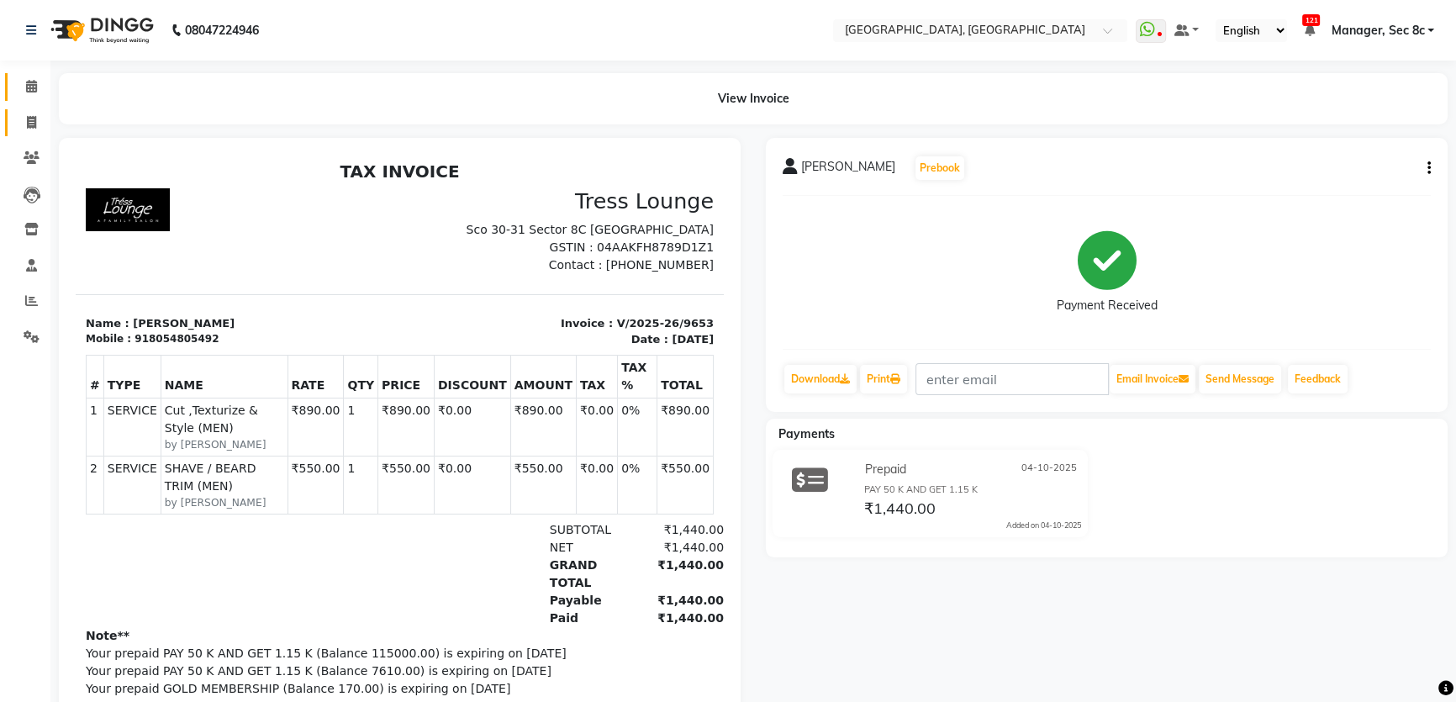
click at [21, 121] on span at bounding box center [31, 123] width 29 height 19
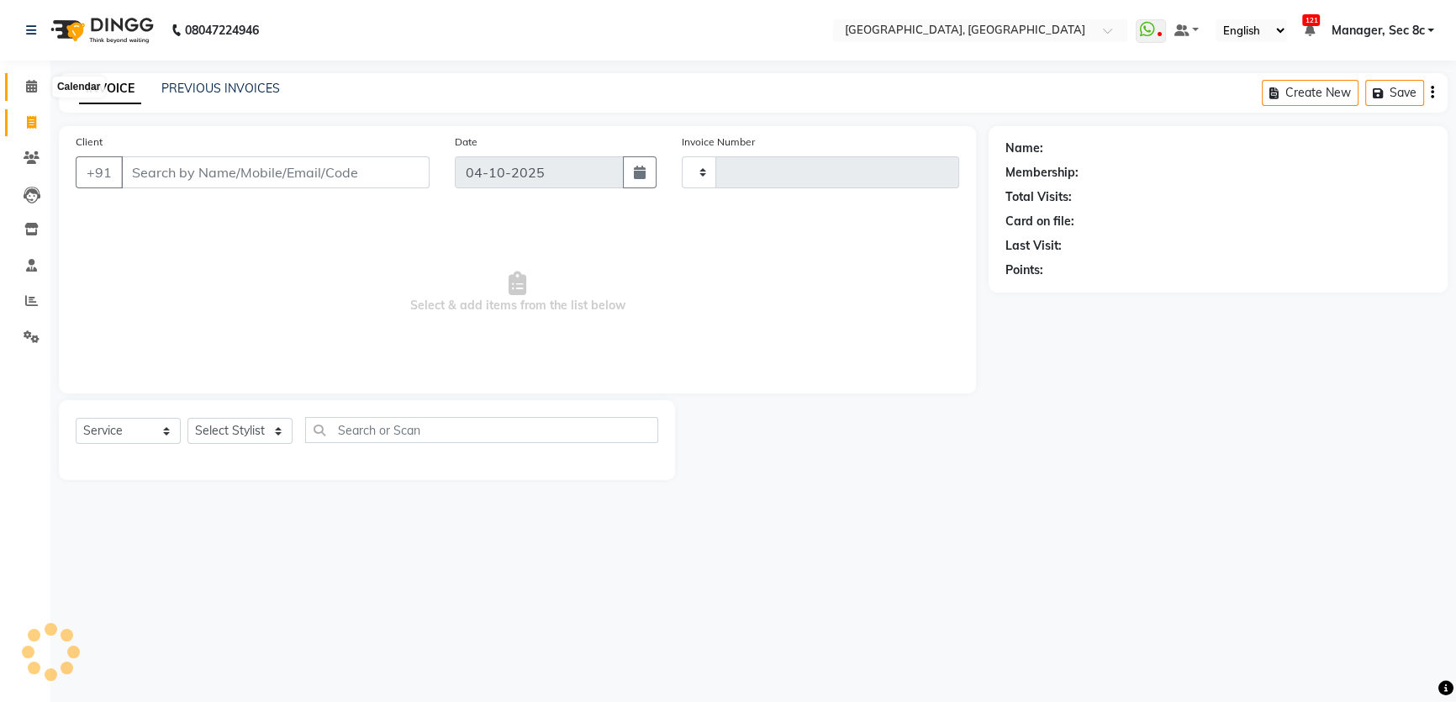
click at [29, 80] on icon at bounding box center [31, 86] width 11 height 13
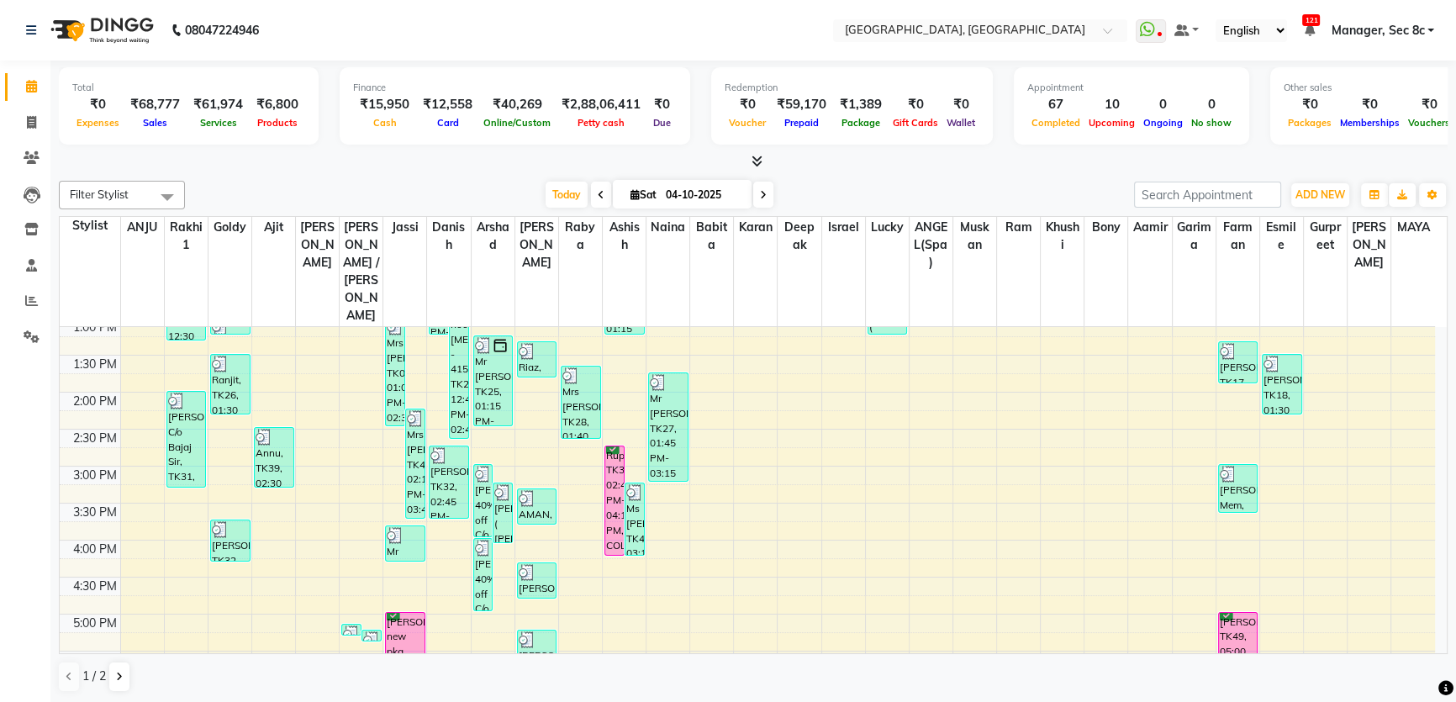
scroll to position [382, 0]
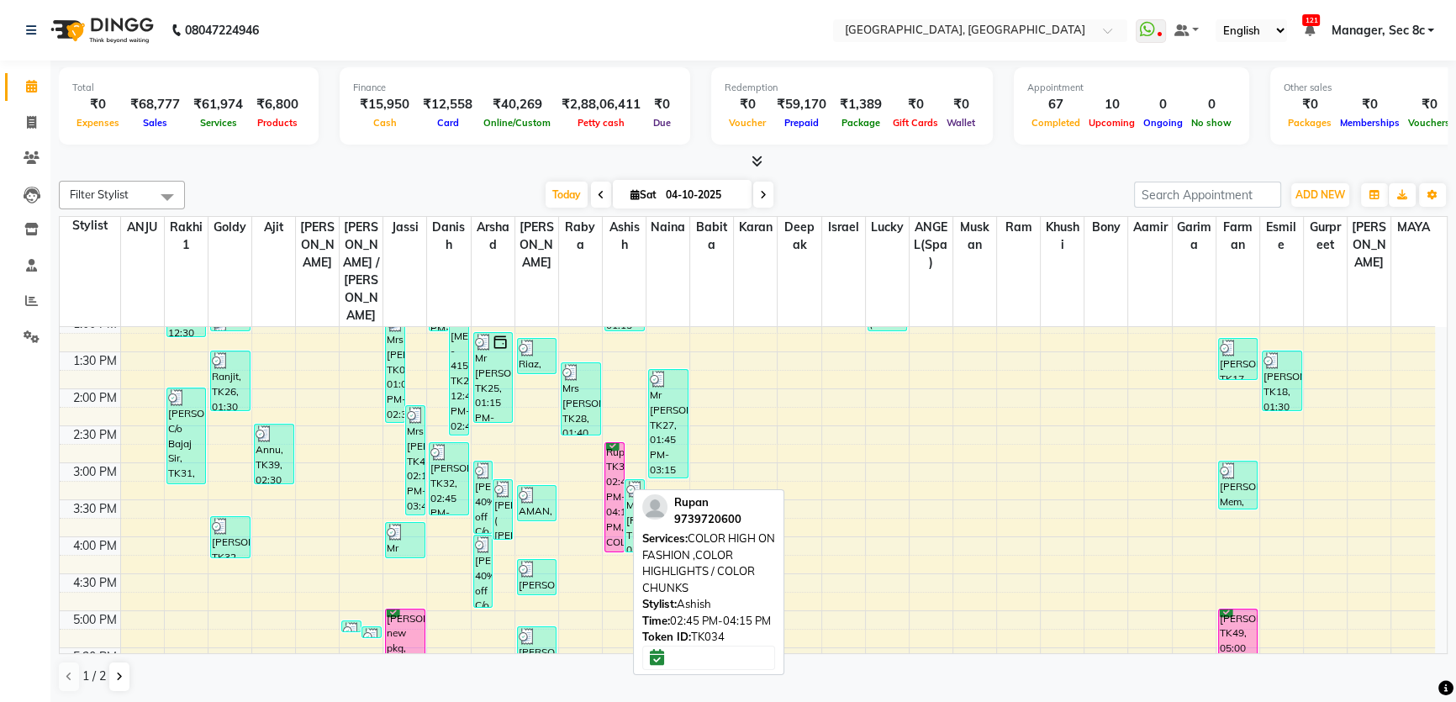
click at [616, 443] on div "Rupan, TK34, 02:45 PM-04:15 PM, COLOR HIGH ON FASHION ,COLOR HIGHLIGHTS / COLOR…" at bounding box center [614, 497] width 18 height 108
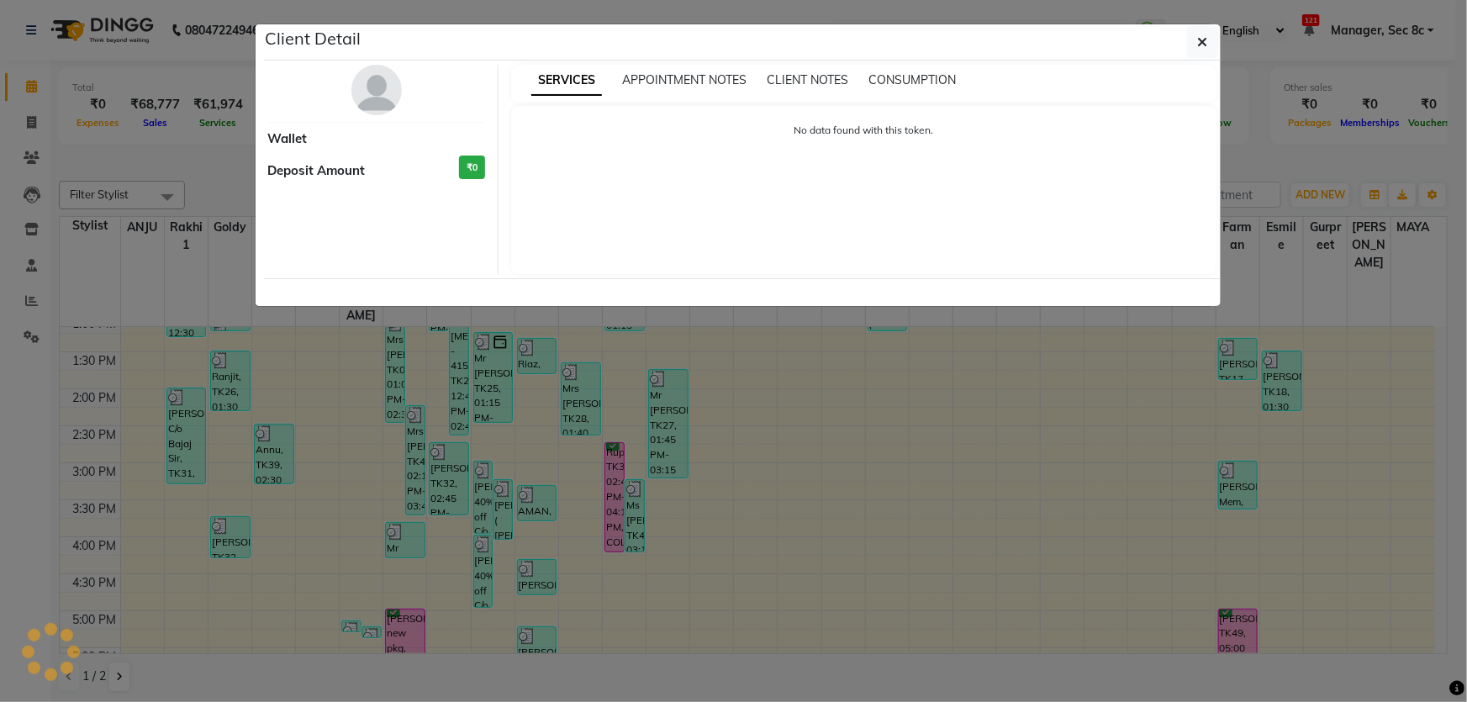
select select "6"
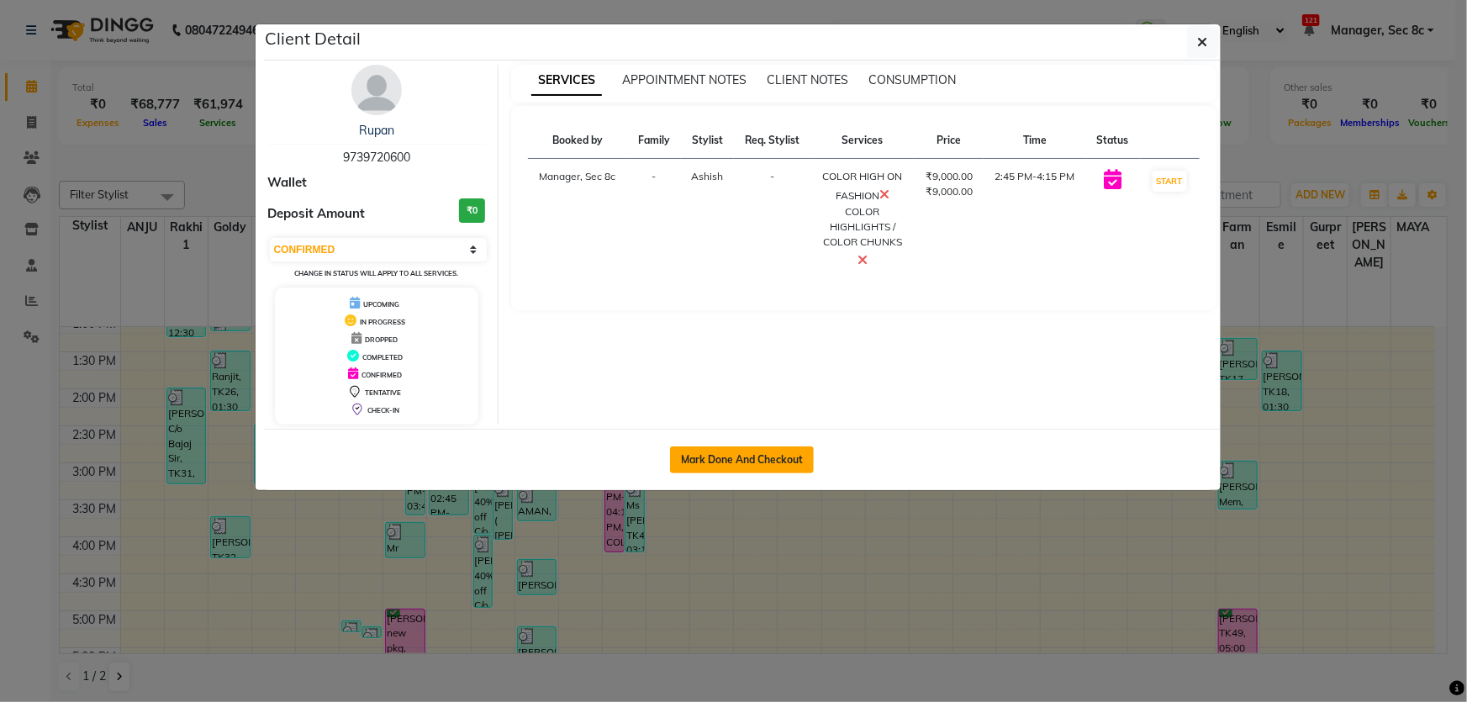
click at [756, 446] on button "Mark Done And Checkout" at bounding box center [742, 459] width 144 height 27
select select "service"
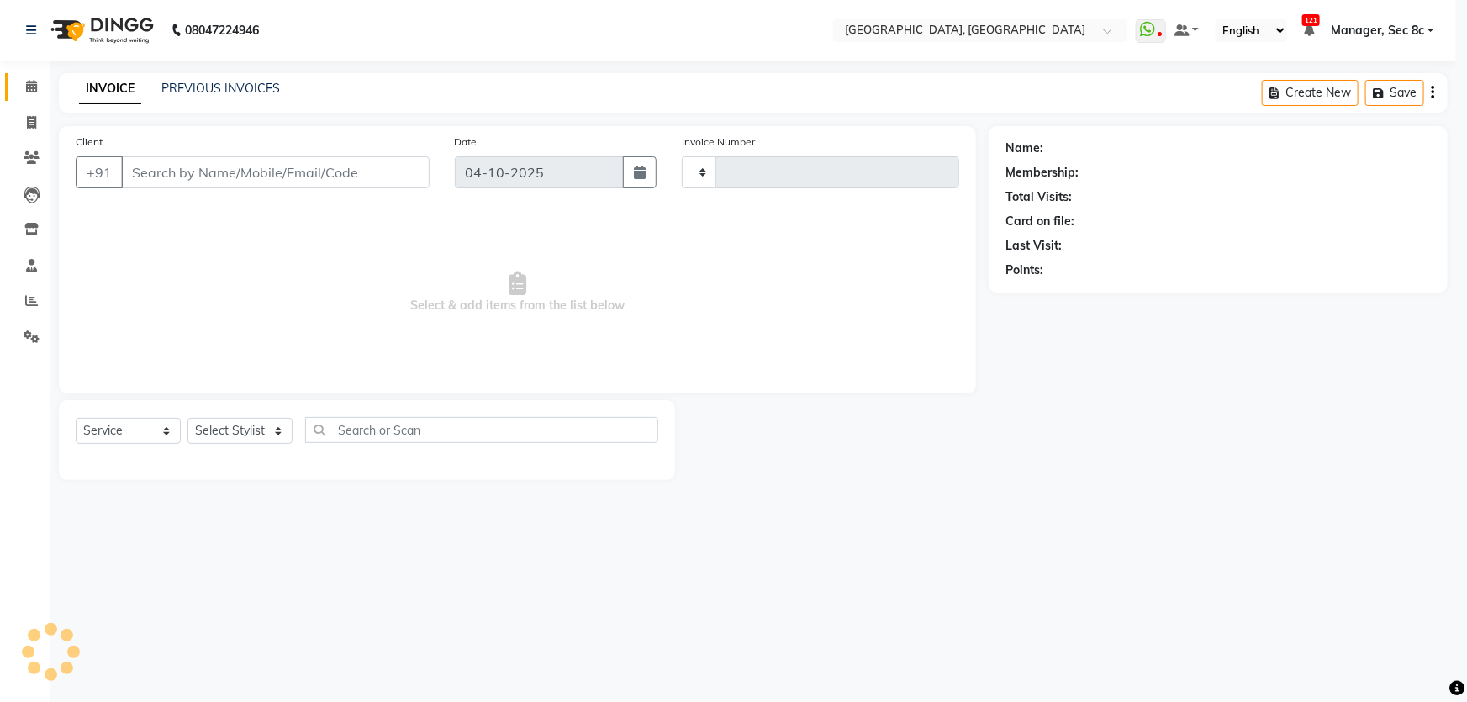
type input "9654"
select select "4281"
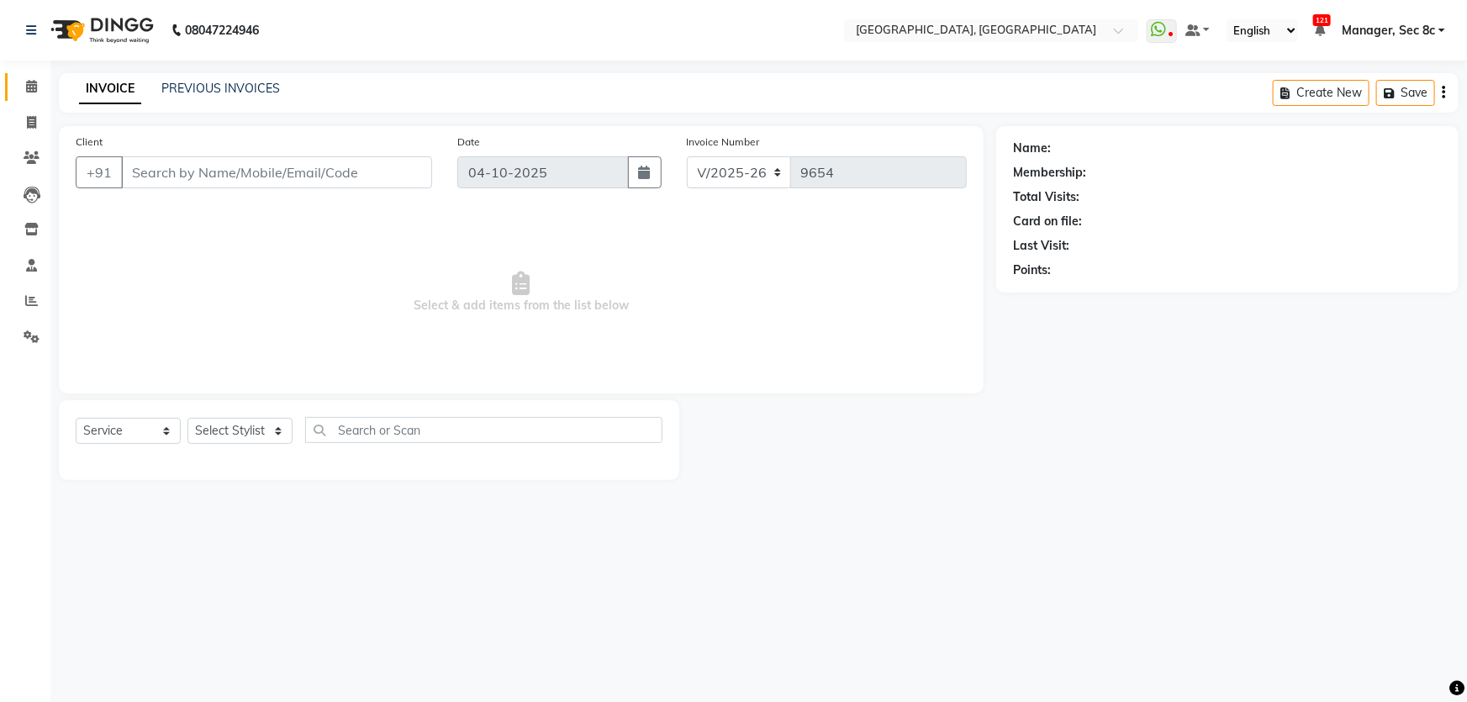
type input "9739720600"
select select "25457"
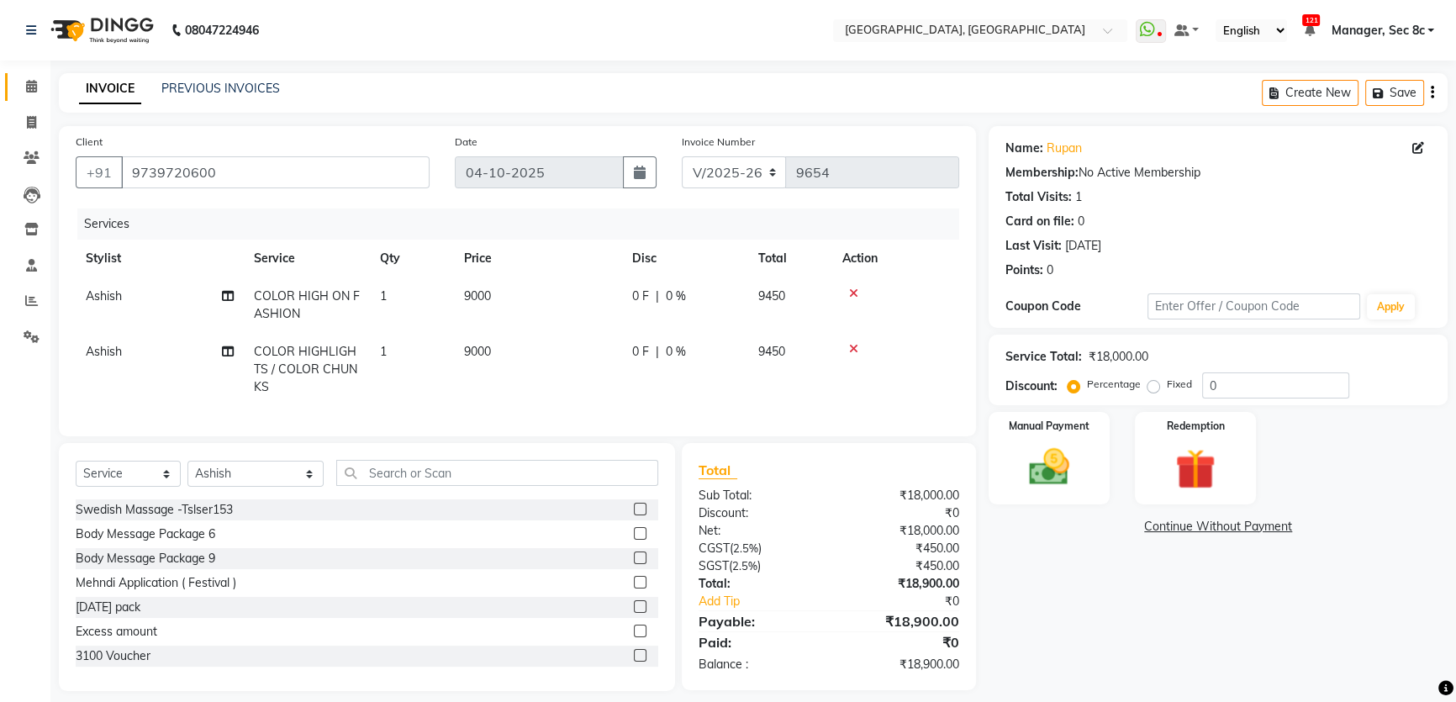
scroll to position [25, 0]
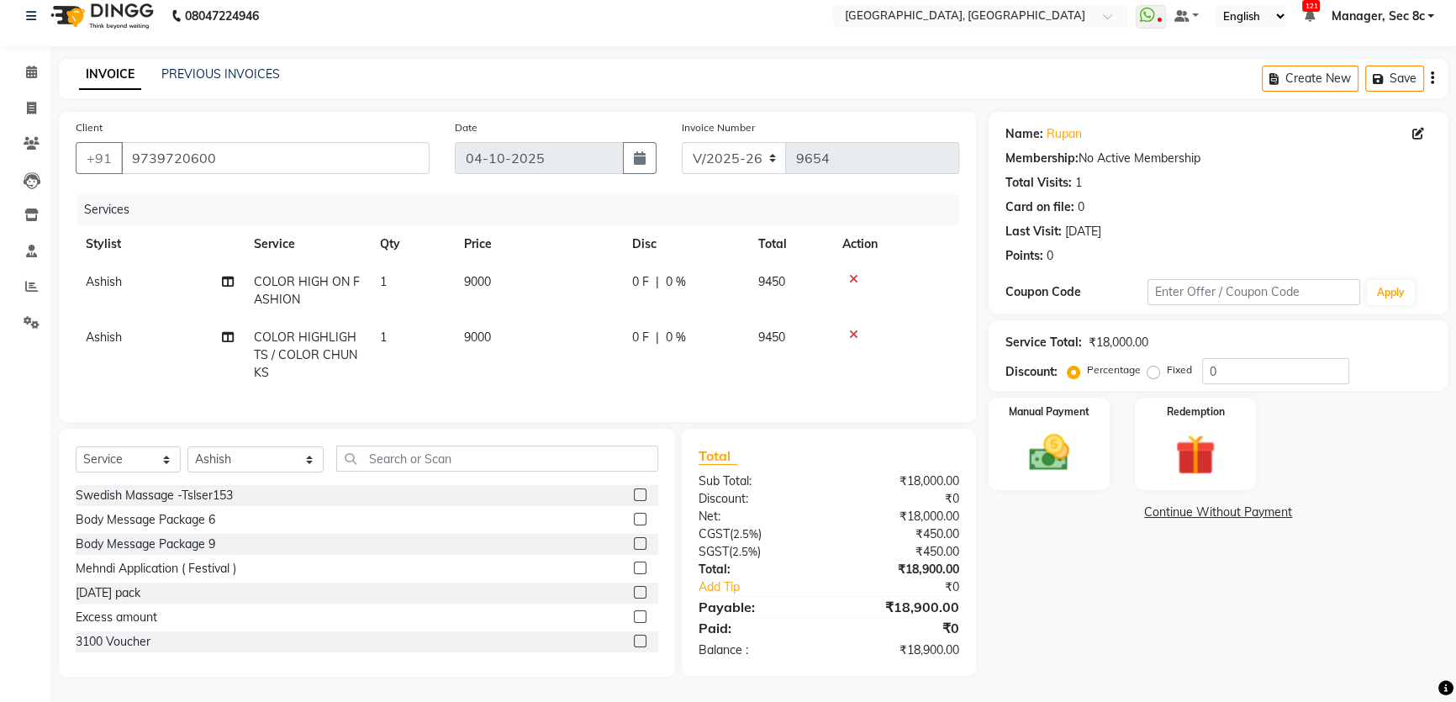
click at [1144, 360] on div "Percentage Fixed" at bounding box center [1136, 371] width 131 height 22
click at [1141, 362] on div "Percentage Fixed" at bounding box center [1136, 371] width 131 height 22
click at [1167, 362] on label "Fixed" at bounding box center [1179, 369] width 25 height 15
click at [1151, 364] on input "Fixed" at bounding box center [1157, 370] width 12 height 12
radio input "true"
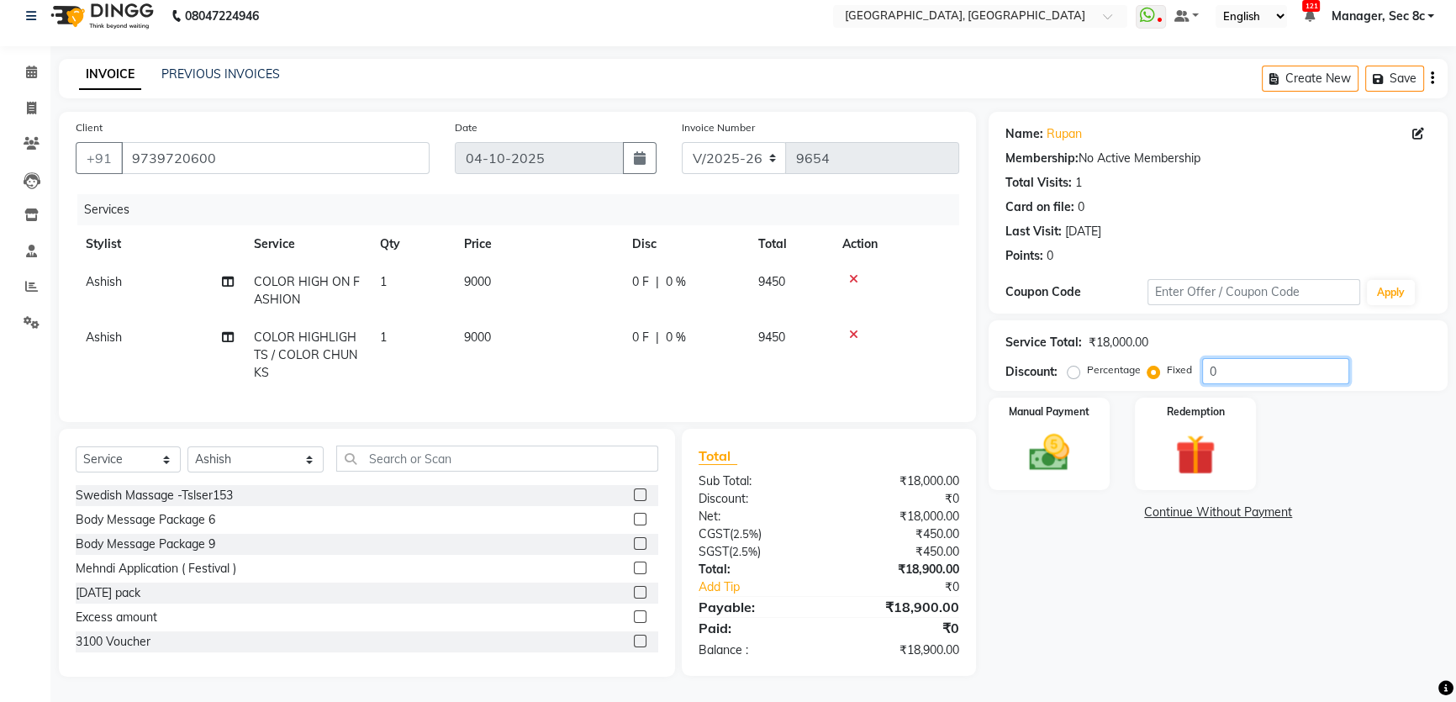
drag, startPoint x: 1244, startPoint y: 353, endPoint x: 1147, endPoint y: 365, distance: 98.2
click at [1147, 365] on div "Percentage Fixed 0" at bounding box center [1210, 371] width 278 height 26
click at [284, 448] on select "Select Stylist [PERSON_NAME] [PERSON_NAME] Aditya [PERSON_NAME] [PERSON_NAME](S…" at bounding box center [256, 459] width 136 height 26
click at [523, 449] on input "text" at bounding box center [497, 459] width 322 height 26
click at [132, 473] on div "Select Service Product Membership Package Voucher Prepaid Gift Card Select Styl…" at bounding box center [367, 466] width 583 height 40
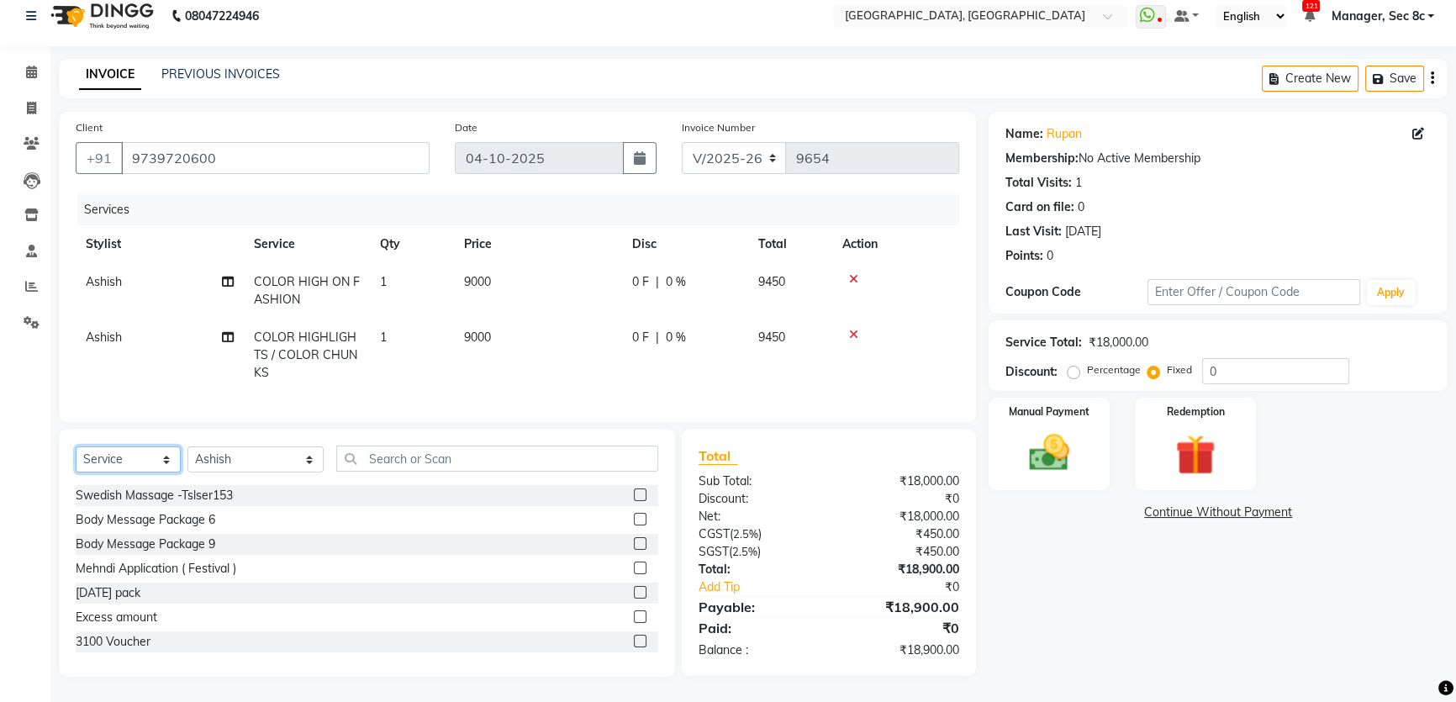
click at [142, 458] on select "Select Service Product Membership Package Voucher Prepaid Gift Card" at bounding box center [128, 459] width 105 height 26
select select "product"
click at [76, 446] on select "Select Service Product Membership Package Voucher Prepaid Gift Card" at bounding box center [128, 459] width 105 height 26
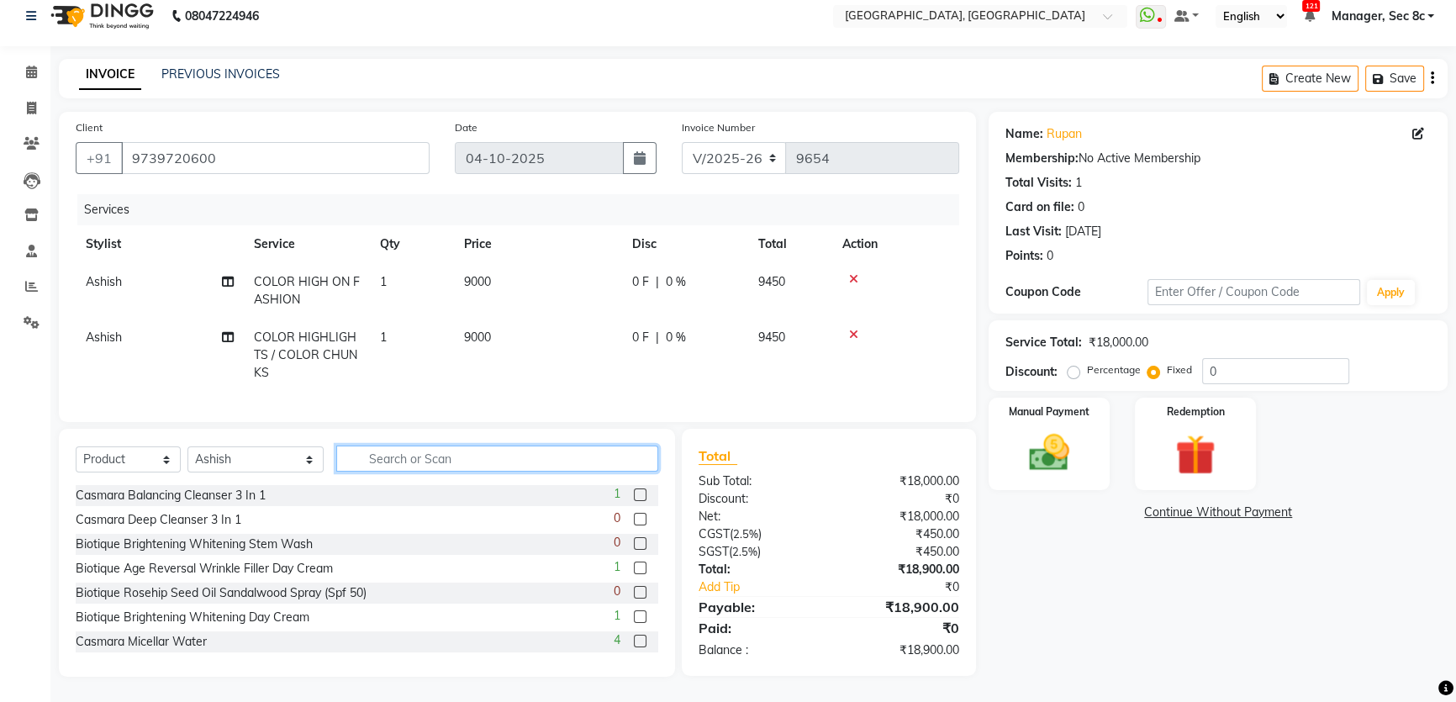
click at [394, 454] on input "text" at bounding box center [497, 459] width 322 height 26
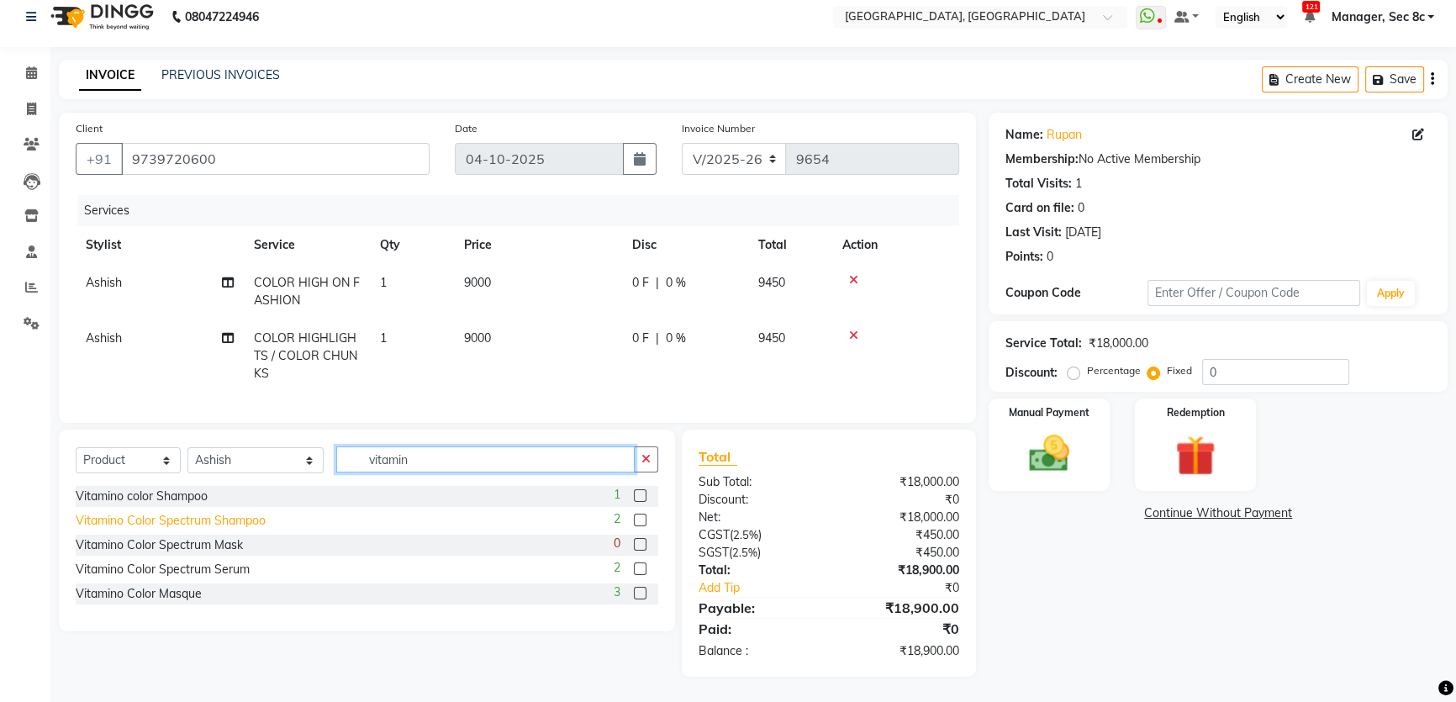
type input "vitamin"
click at [214, 517] on div "Vitamino Color Spectrum Shampoo" at bounding box center [171, 521] width 190 height 18
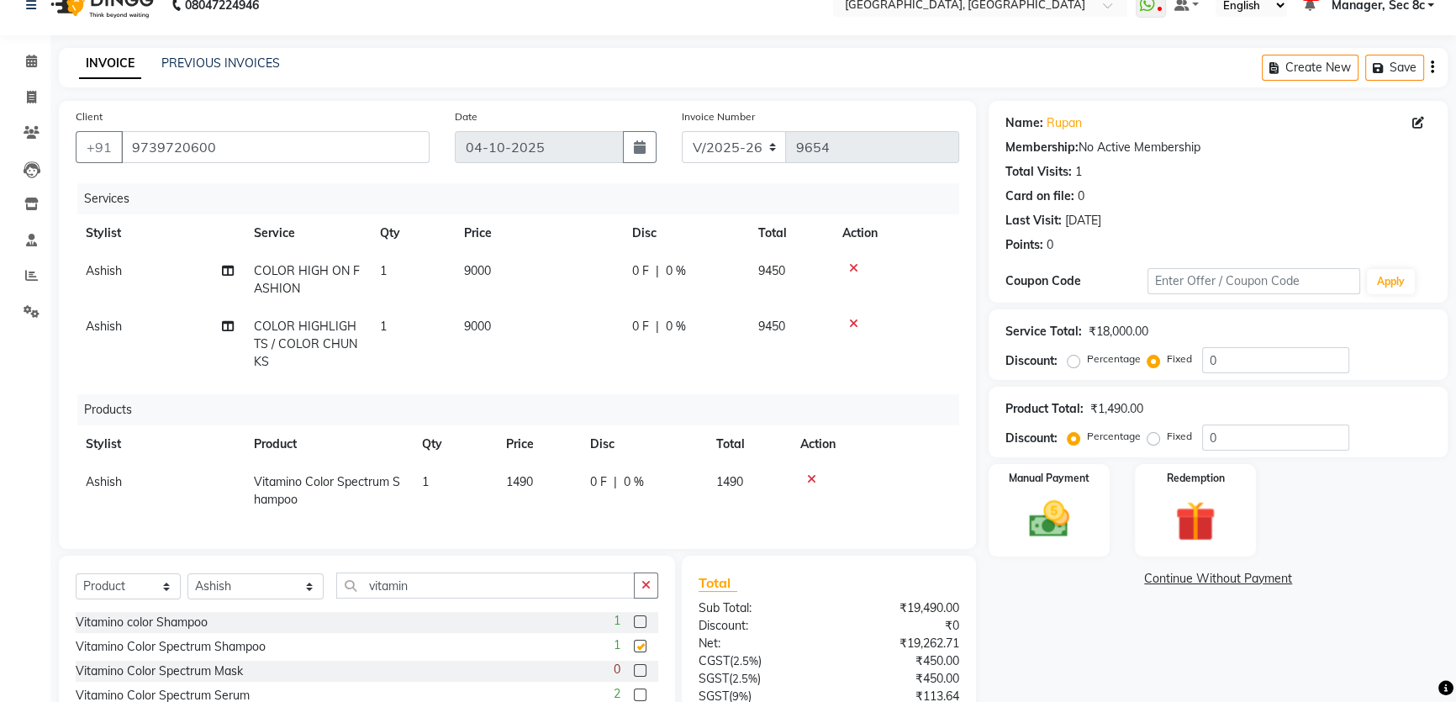
checkbox input "false"
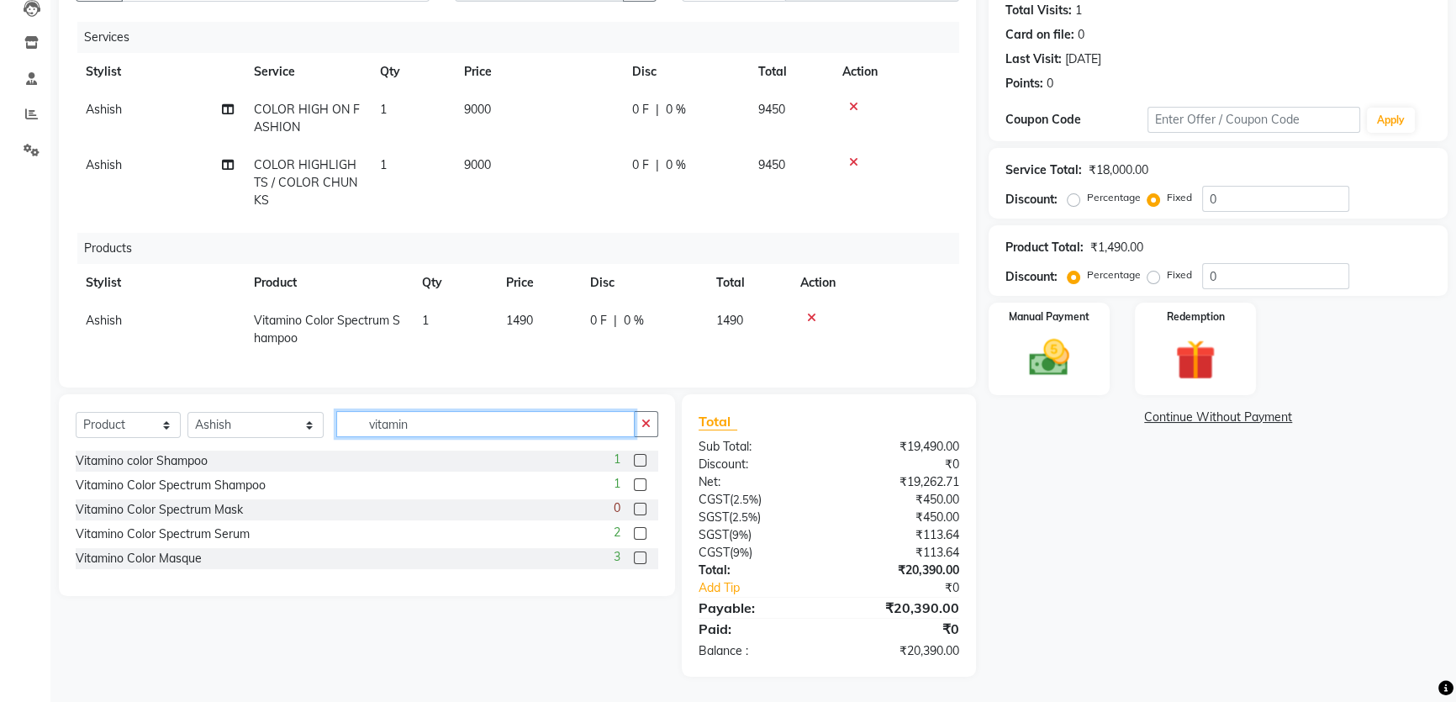
click at [404, 422] on input "vitamin" at bounding box center [485, 424] width 298 height 26
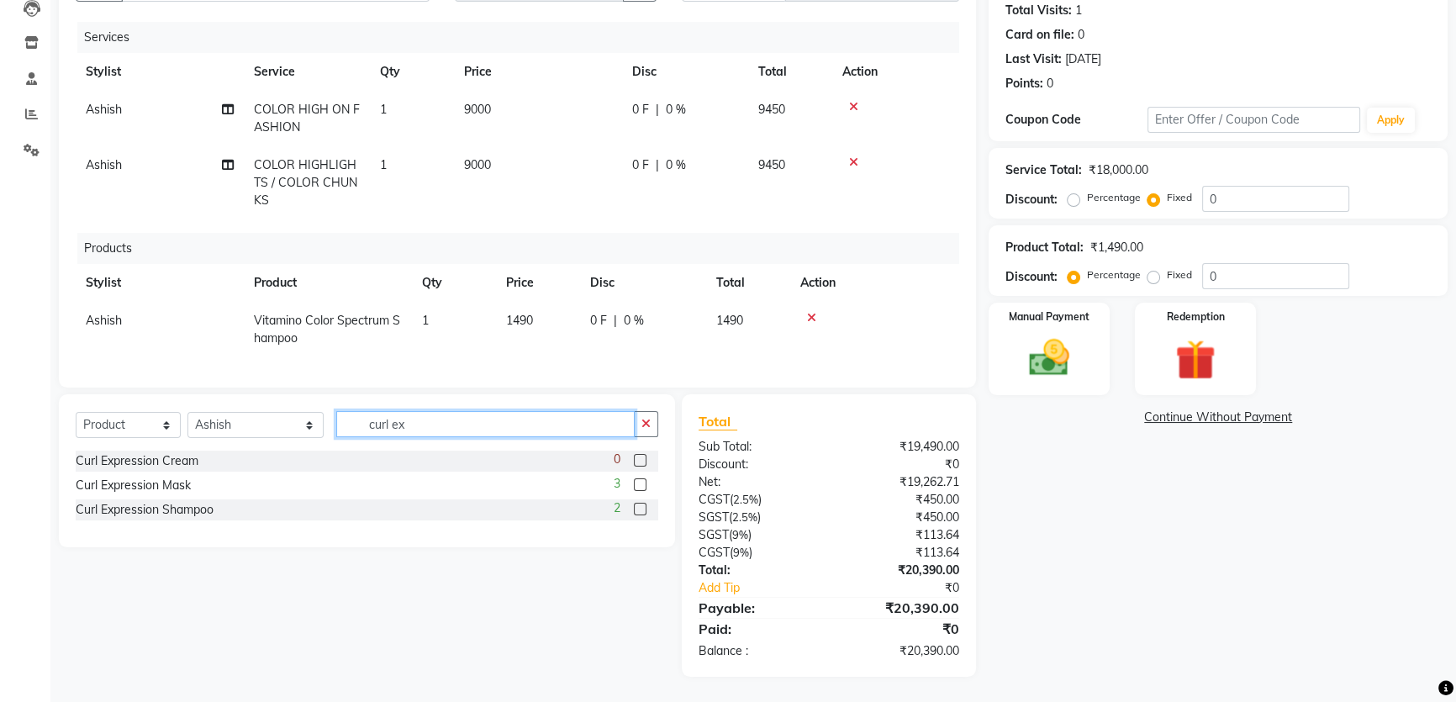
type input "curl ex"
click at [140, 473] on div "Curl Expression Cream 0 Curl Expression Mask 3 Curl Expression Shampoo 2" at bounding box center [367, 487] width 583 height 73
click at [140, 486] on div "Curl Expression Mask" at bounding box center [133, 486] width 115 height 18
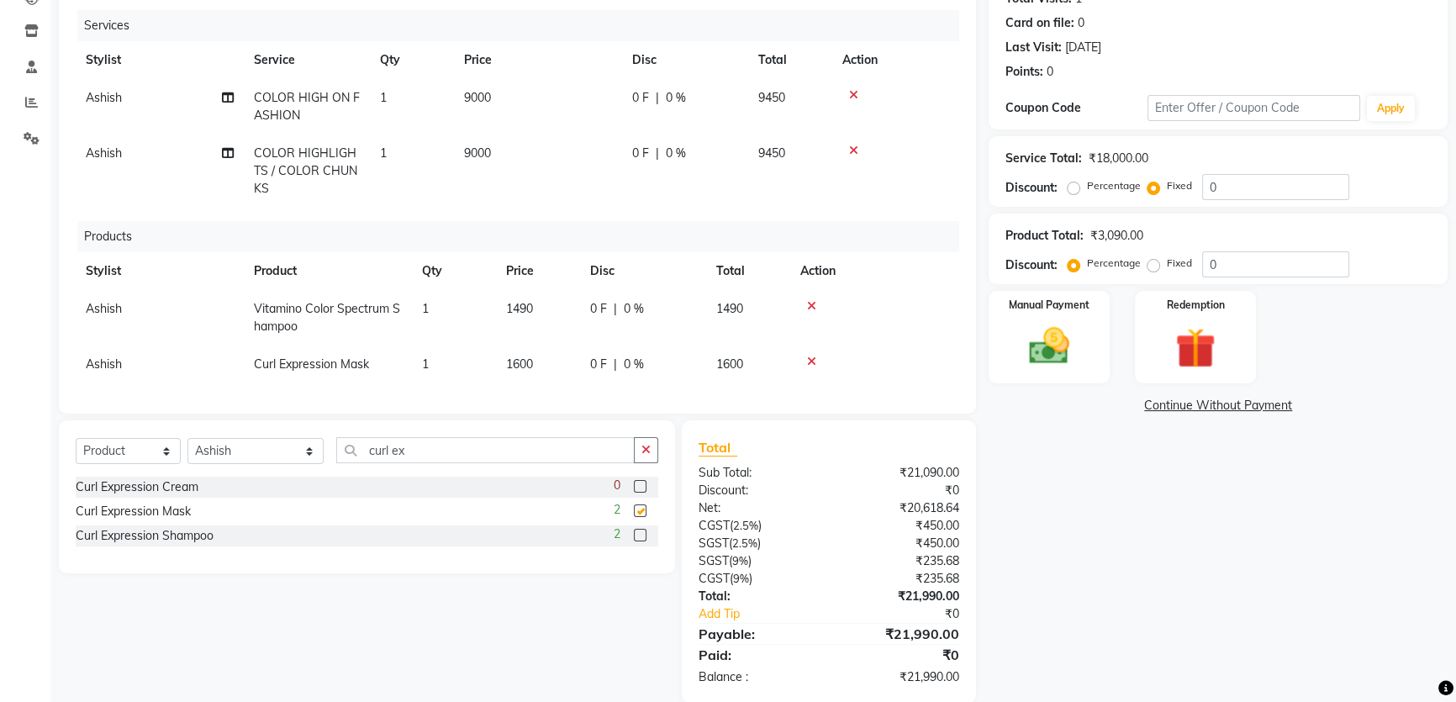
checkbox input "false"
drag, startPoint x: 1233, startPoint y: 184, endPoint x: 1208, endPoint y: 184, distance: 25.2
click at [1208, 184] on input "0" at bounding box center [1275, 187] width 147 height 26
type input "1"
type input "6900"
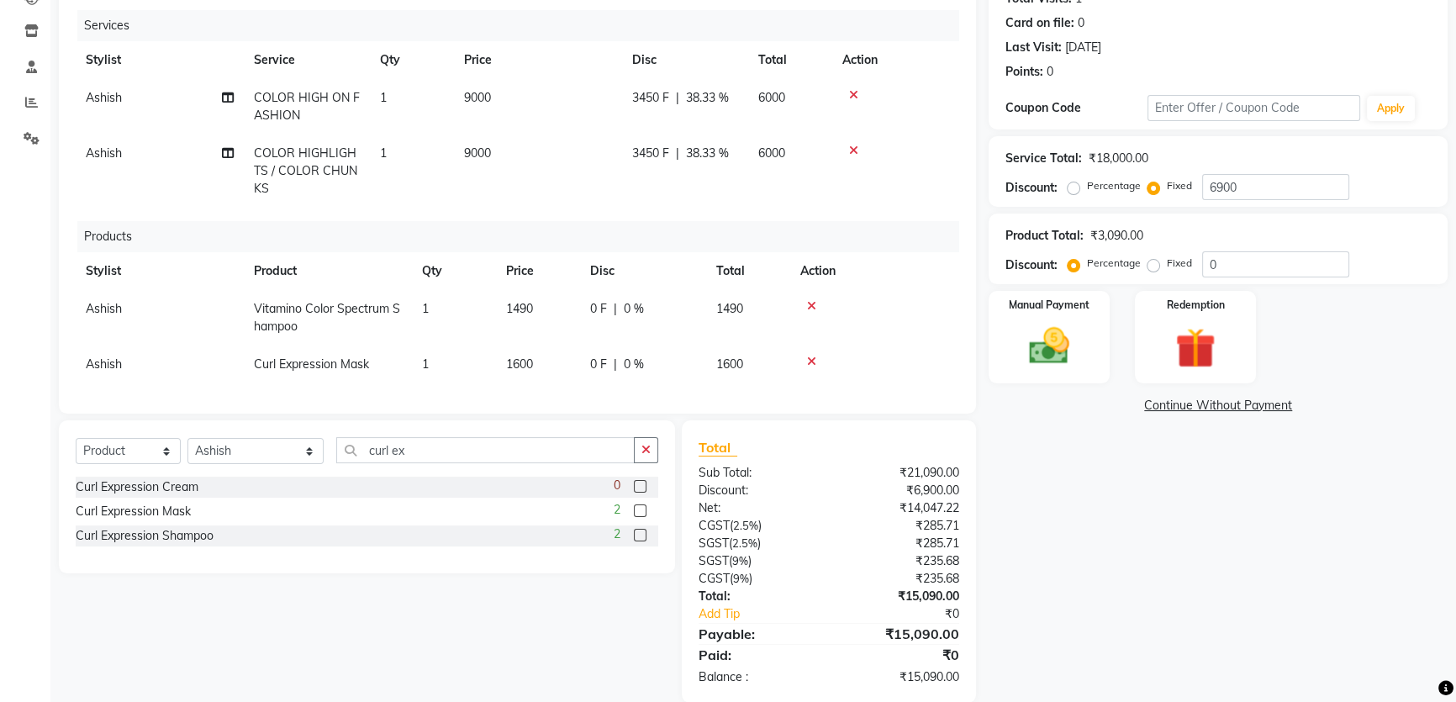
click at [1371, 234] on div "Product Total: ₹3,090.00" at bounding box center [1218, 236] width 425 height 18
click at [1094, 331] on div "Manual Payment" at bounding box center [1049, 337] width 126 height 96
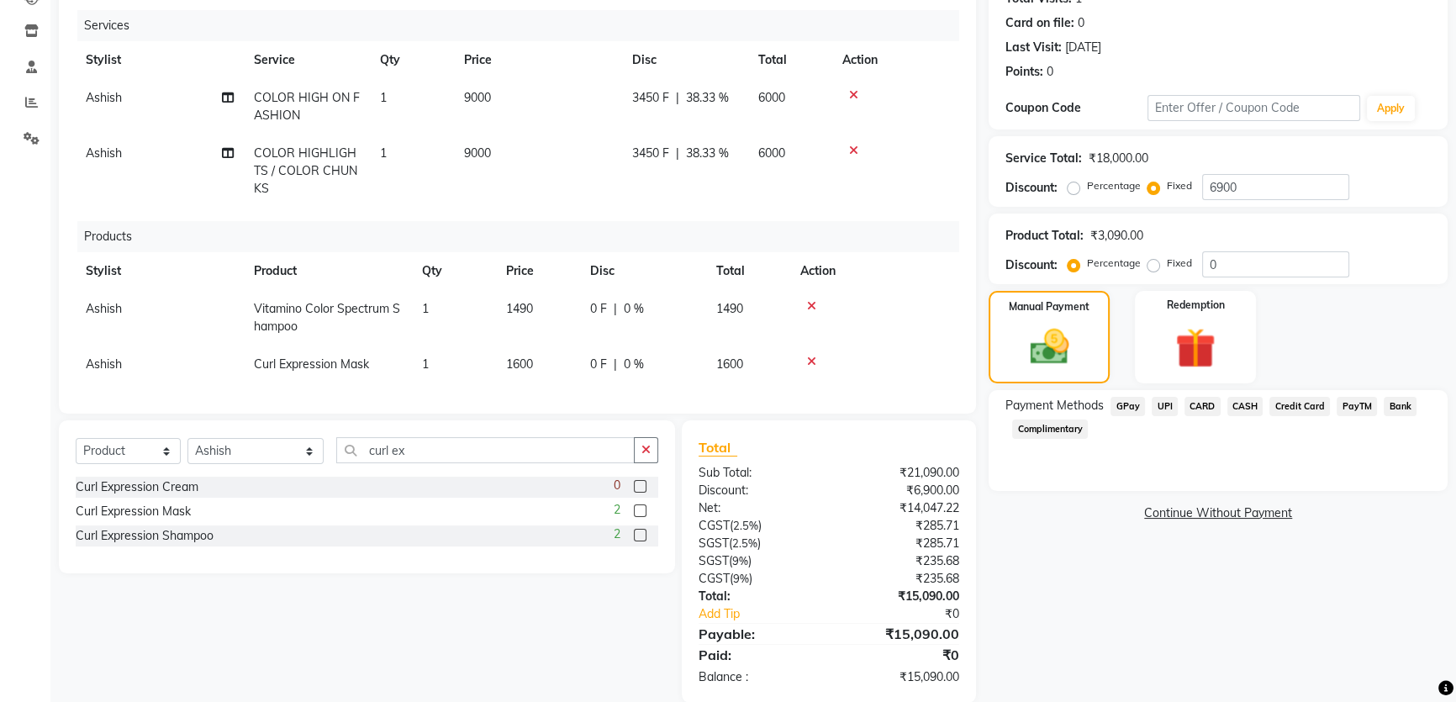
scroll to position [236, 0]
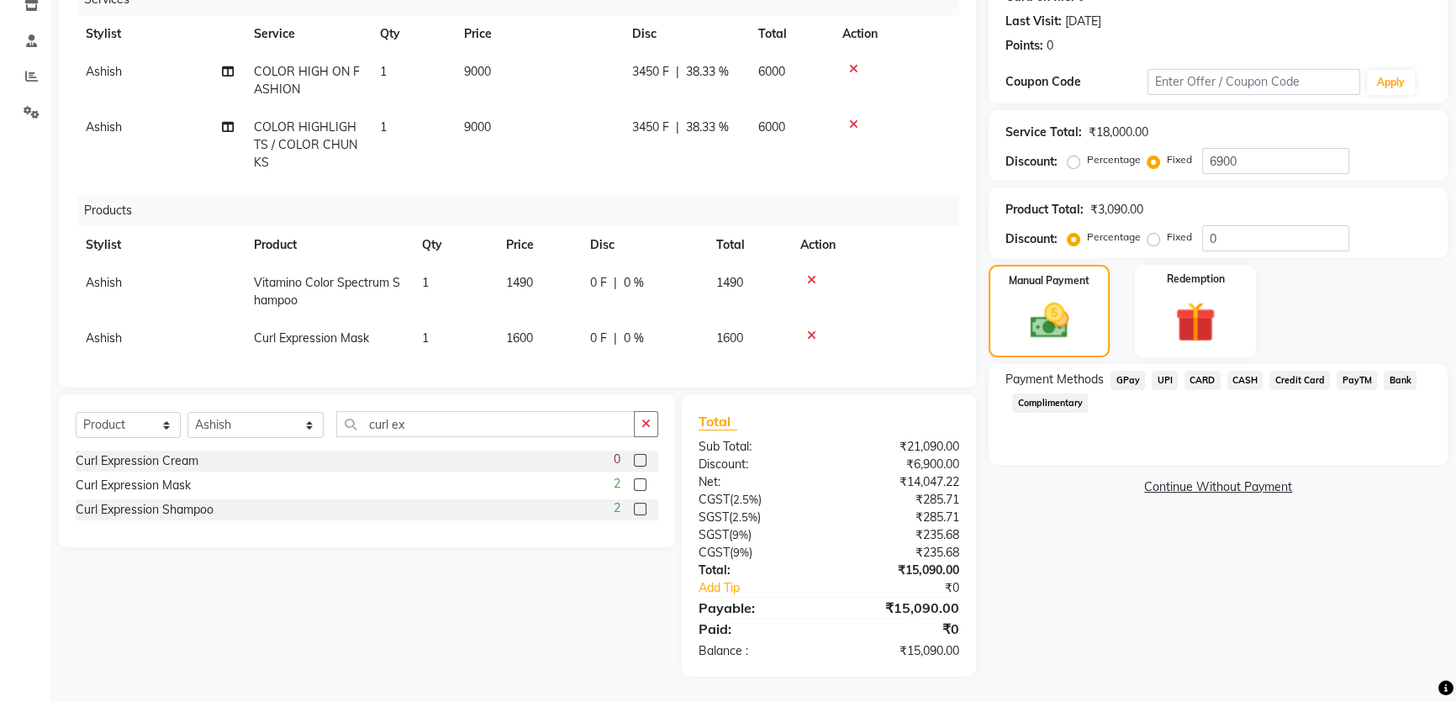
click at [1202, 371] on span "CARD" at bounding box center [1203, 380] width 36 height 19
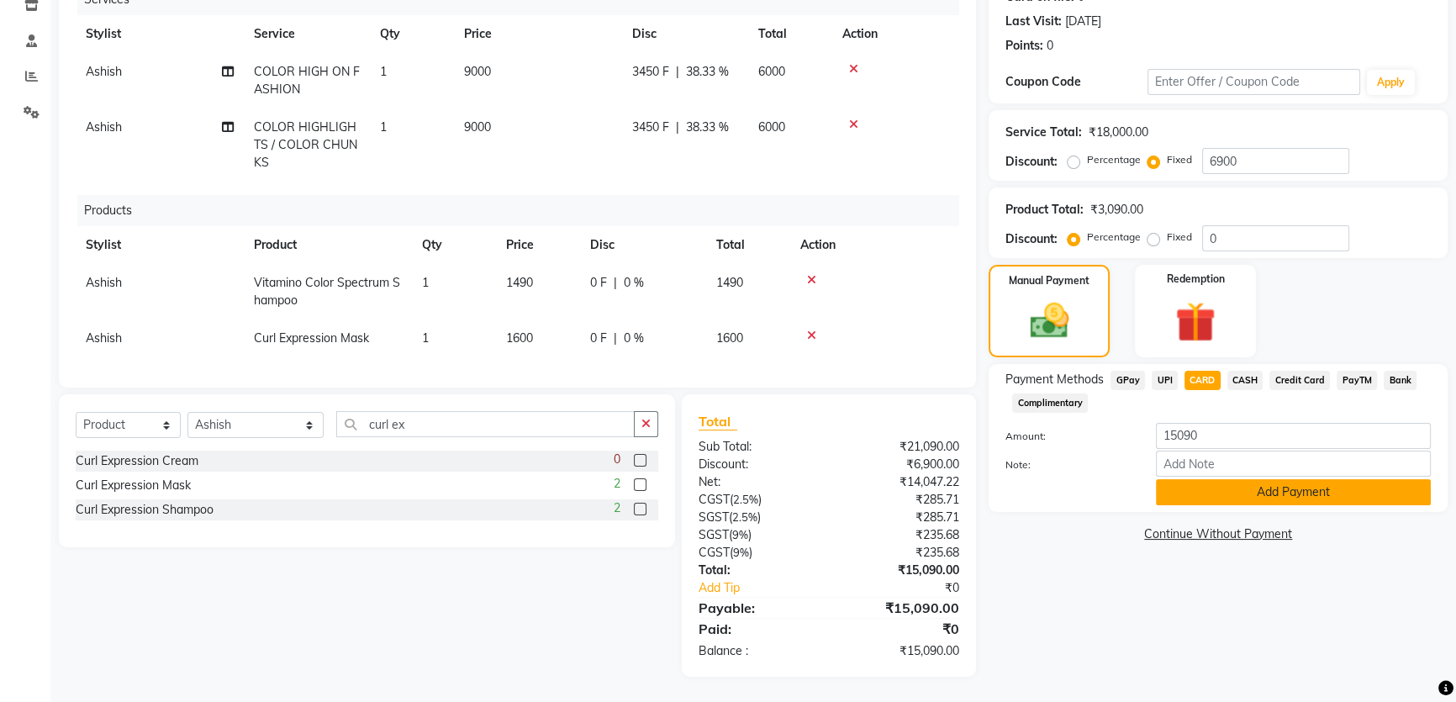
click at [1237, 479] on button "Add Payment" at bounding box center [1293, 492] width 275 height 26
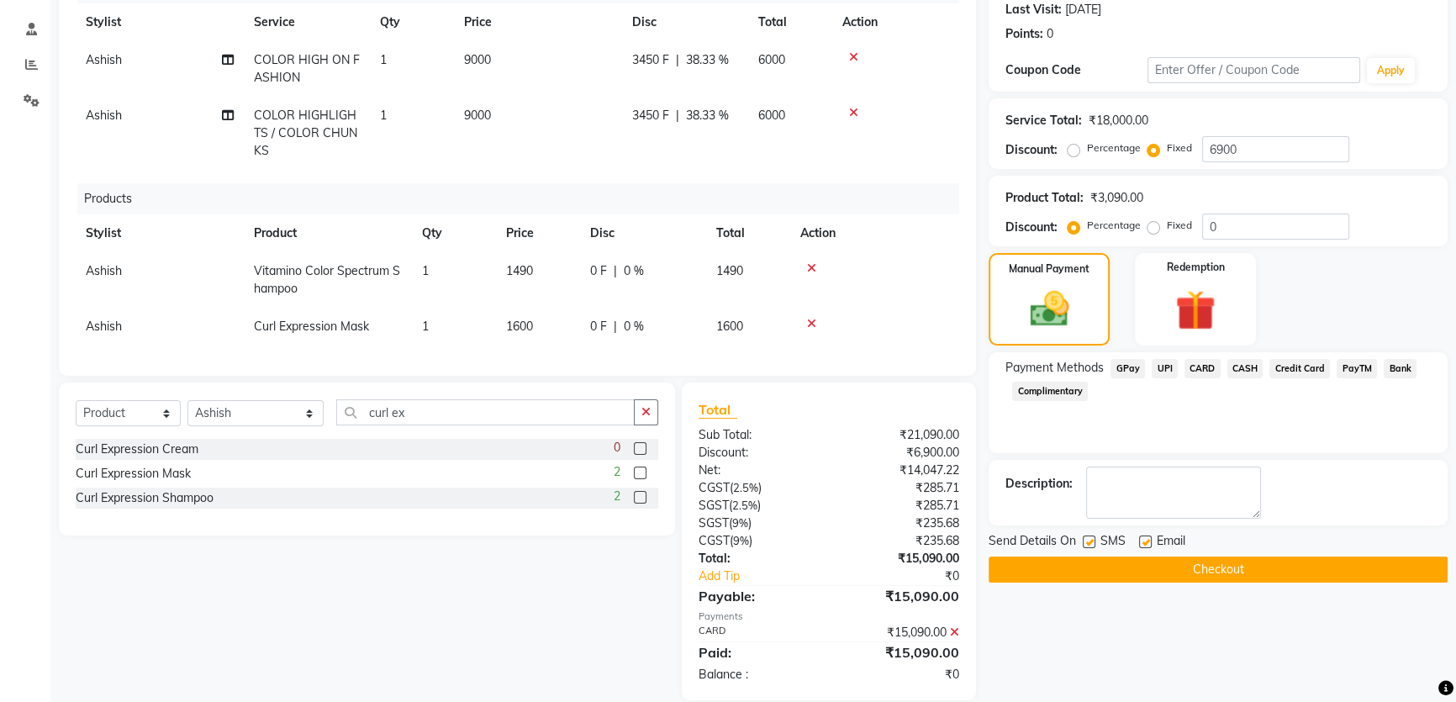
scroll to position [272, 0]
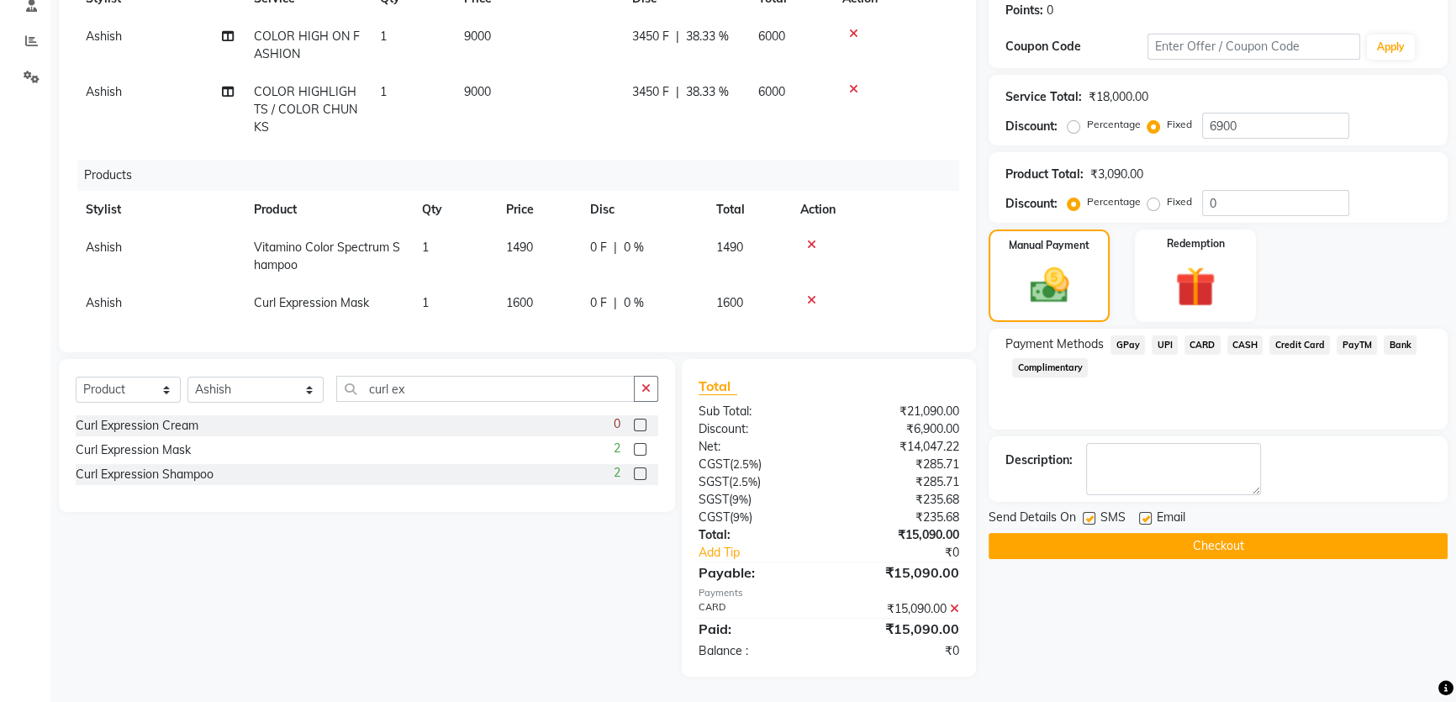
click at [1086, 512] on label at bounding box center [1089, 518] width 13 height 13
click at [1086, 514] on input "checkbox" at bounding box center [1088, 519] width 11 height 11
checkbox input "false"
click at [1119, 533] on button "Checkout" at bounding box center [1218, 546] width 459 height 26
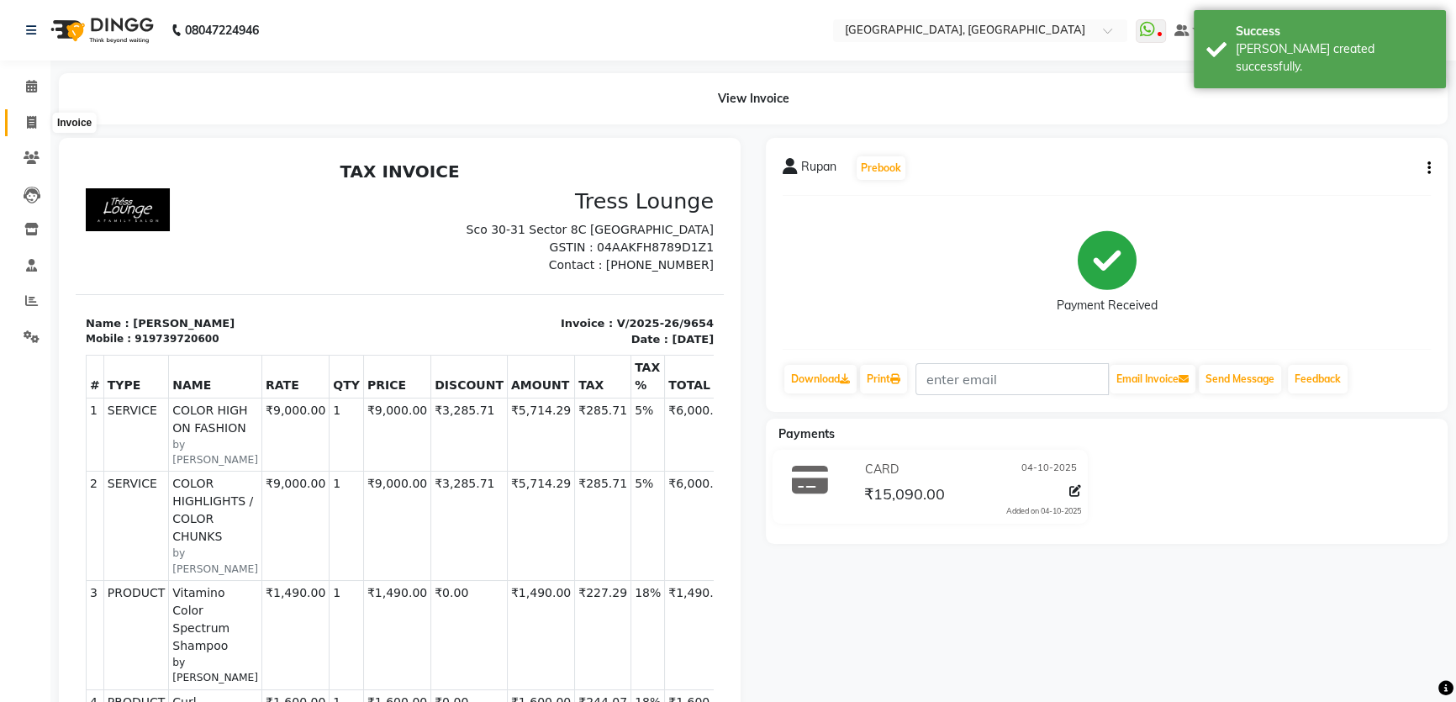
click at [24, 115] on span at bounding box center [31, 123] width 29 height 19
select select "service"
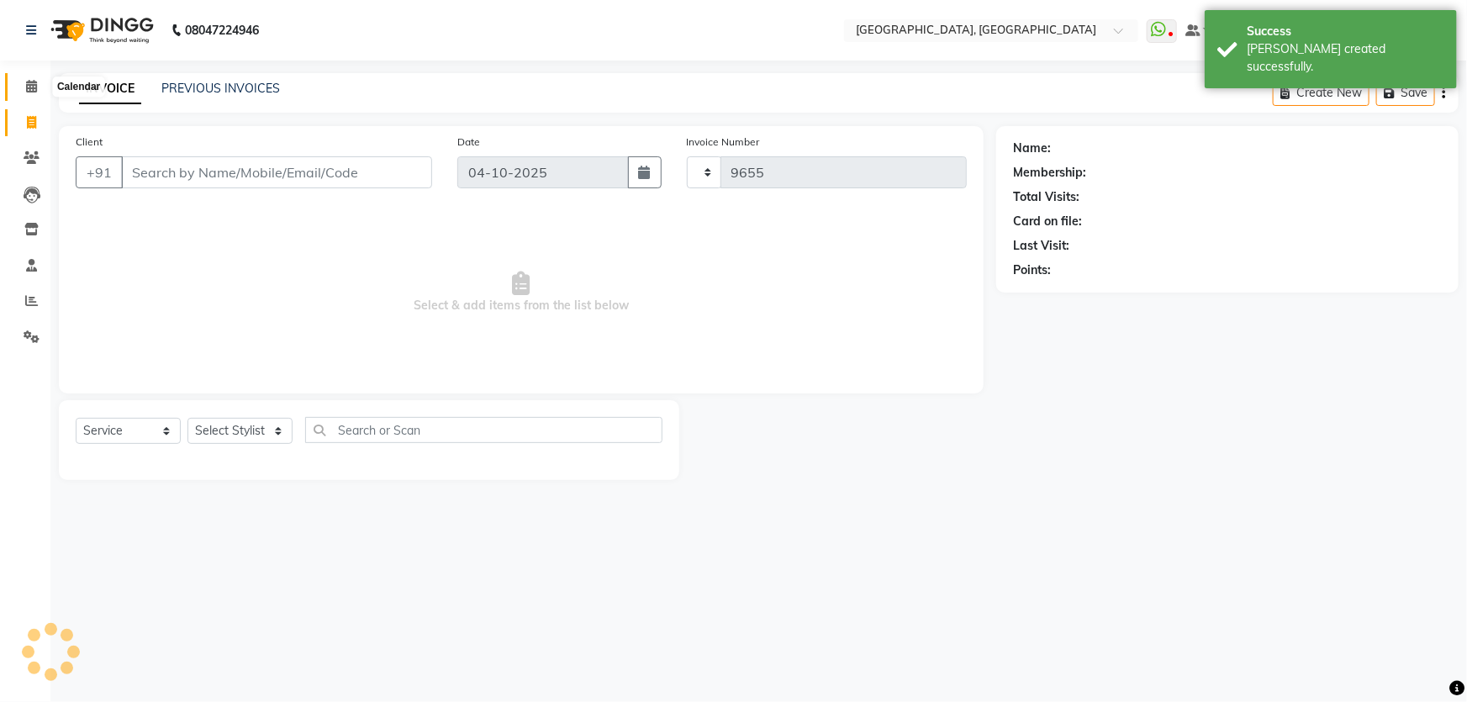
click at [29, 87] on icon at bounding box center [31, 86] width 11 height 13
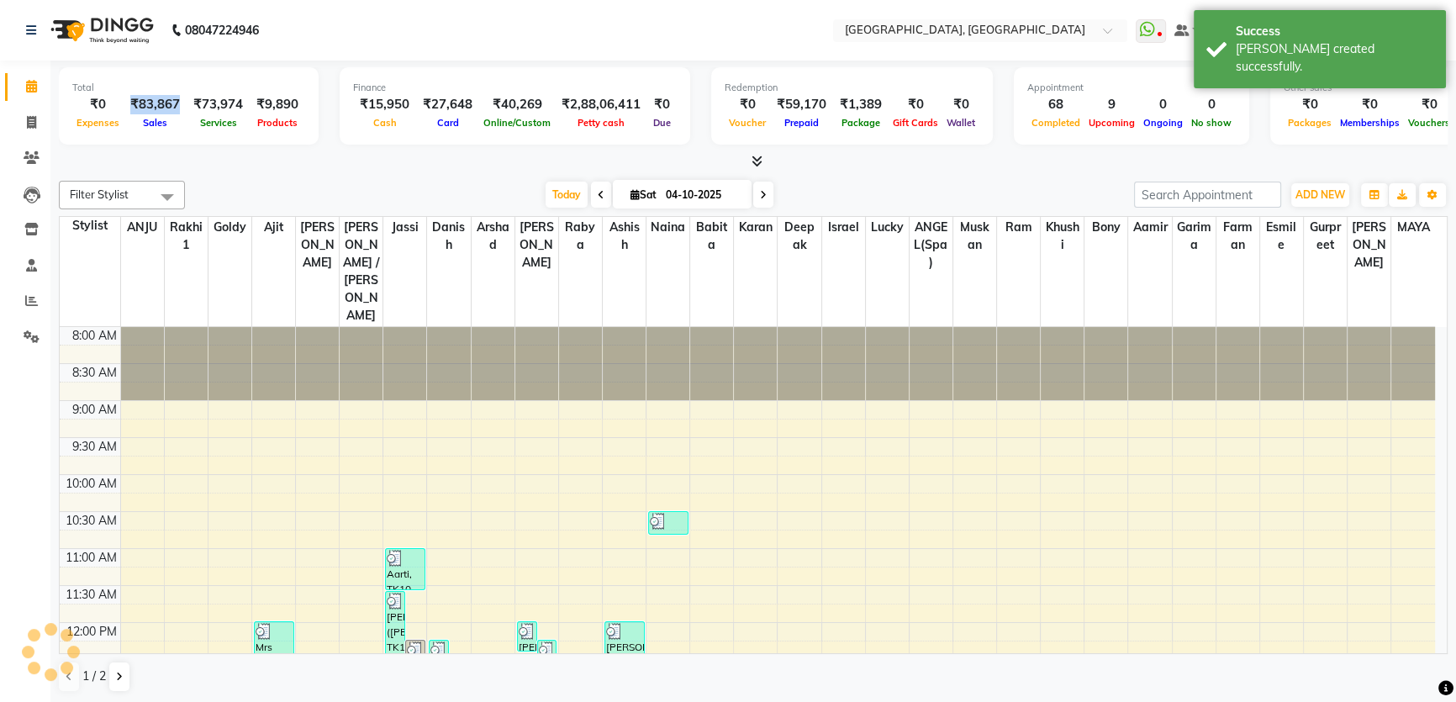
drag, startPoint x: 130, startPoint y: 106, endPoint x: 174, endPoint y: 101, distance: 44.0
click at [174, 101] on div "₹83,867" at bounding box center [155, 104] width 63 height 19
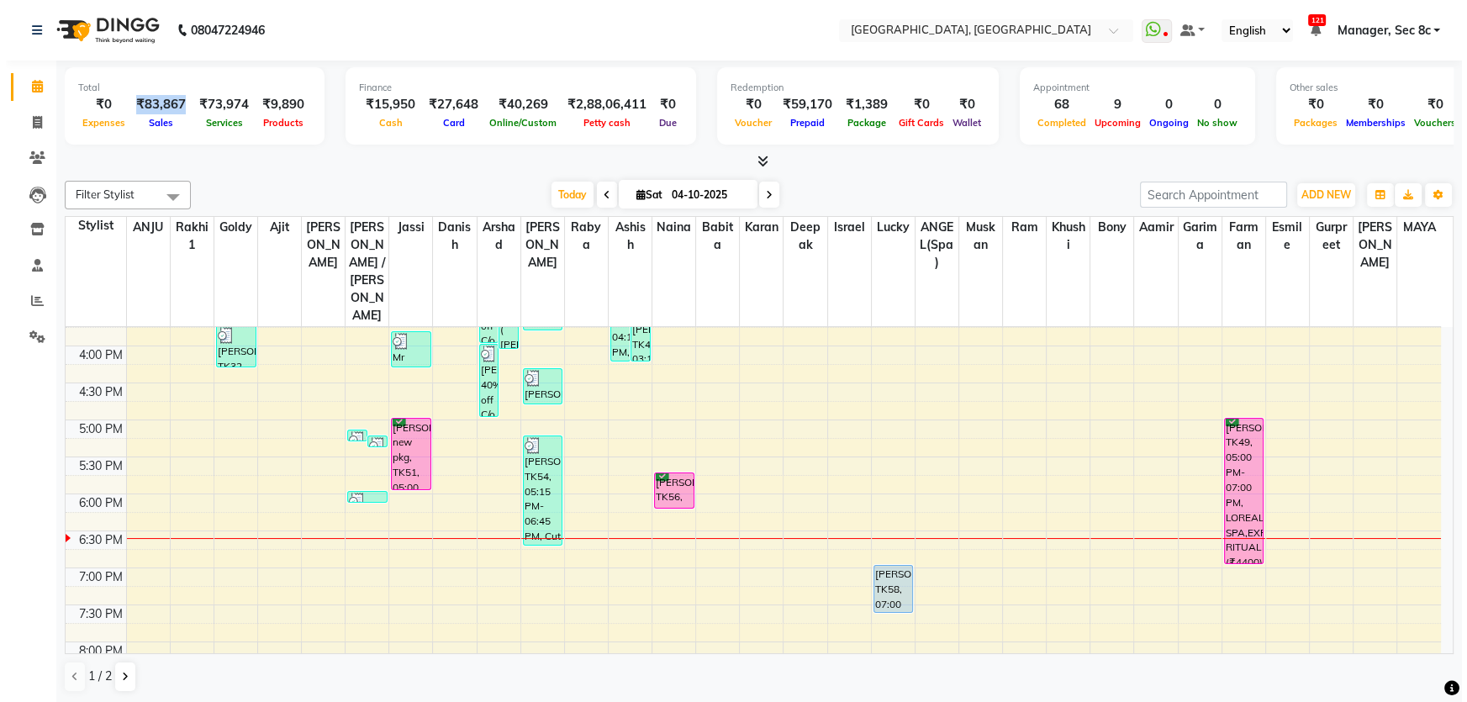
scroll to position [652, 0]
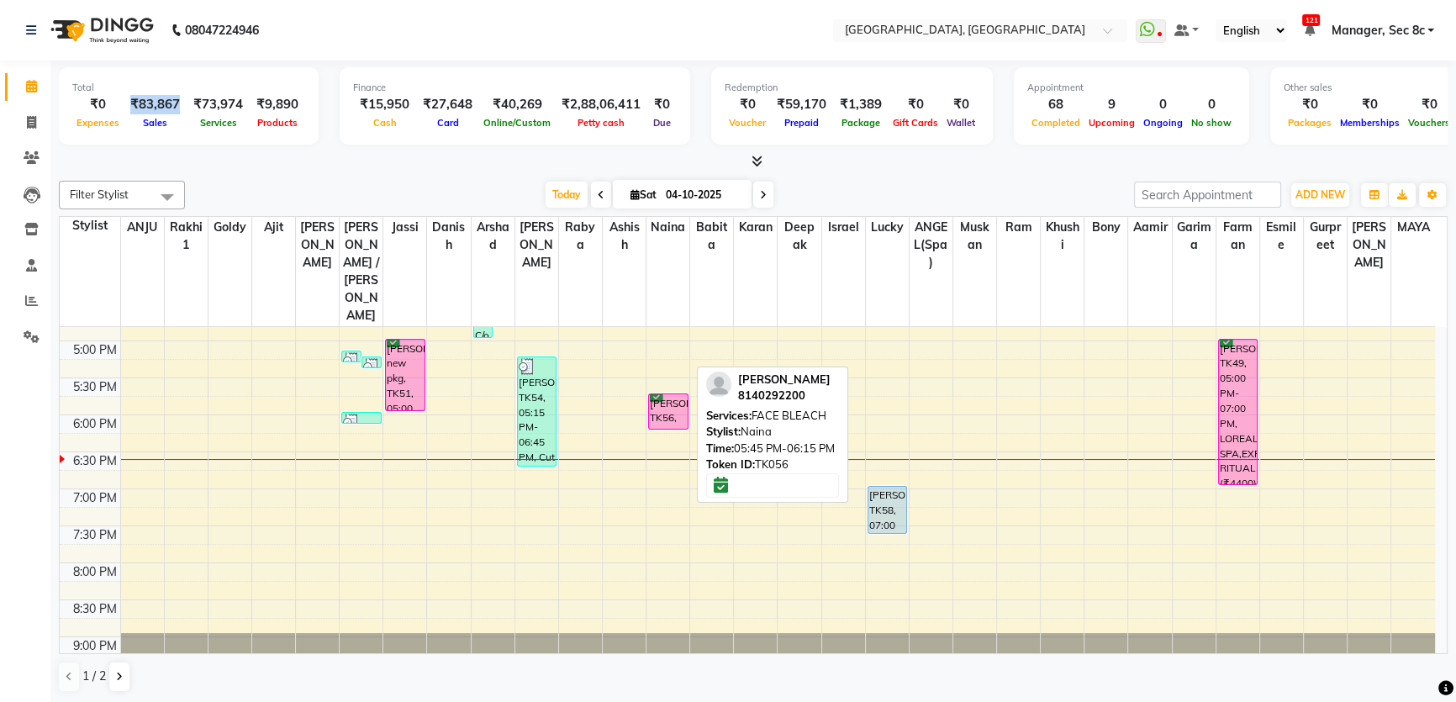
click at [679, 394] on div "[PERSON_NAME], TK56, 05:45 PM-06:15 PM, FACE BLEACH" at bounding box center [668, 411] width 39 height 34
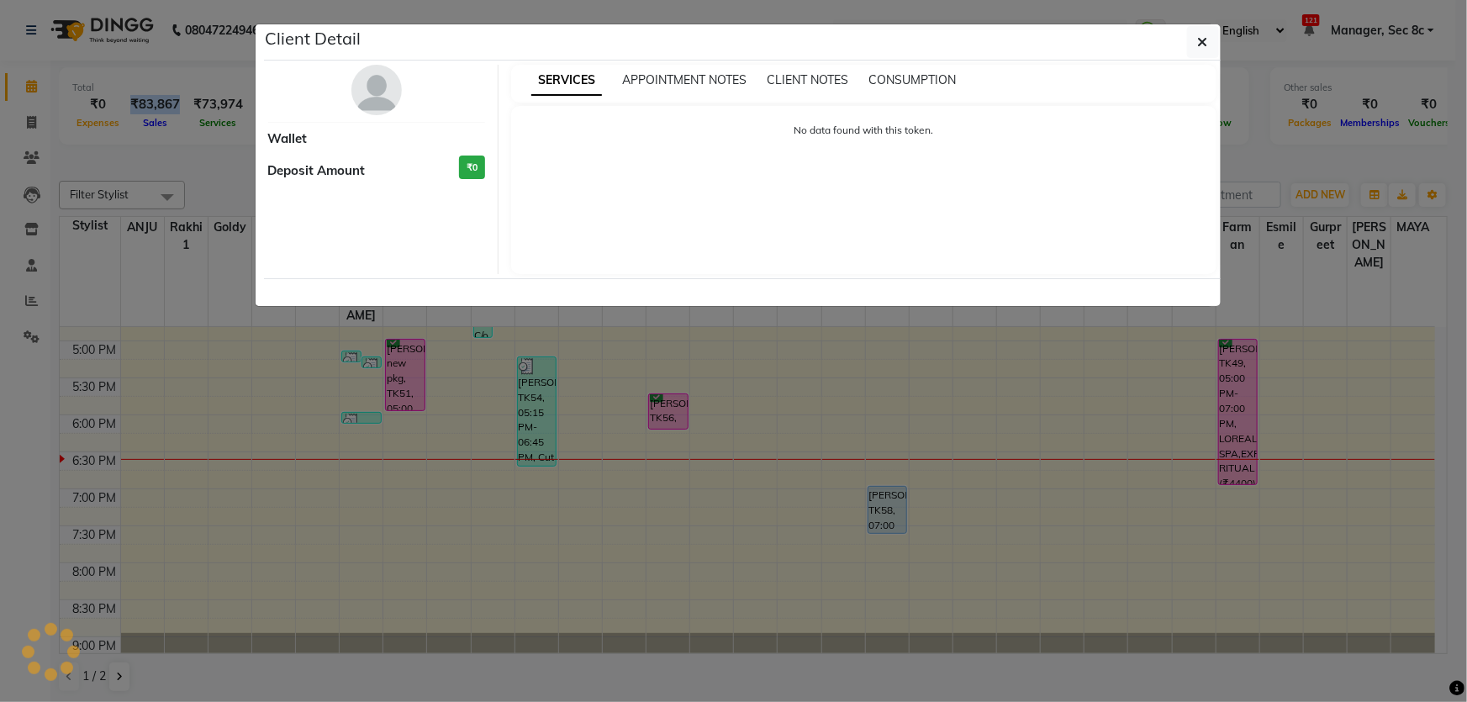
select select "6"
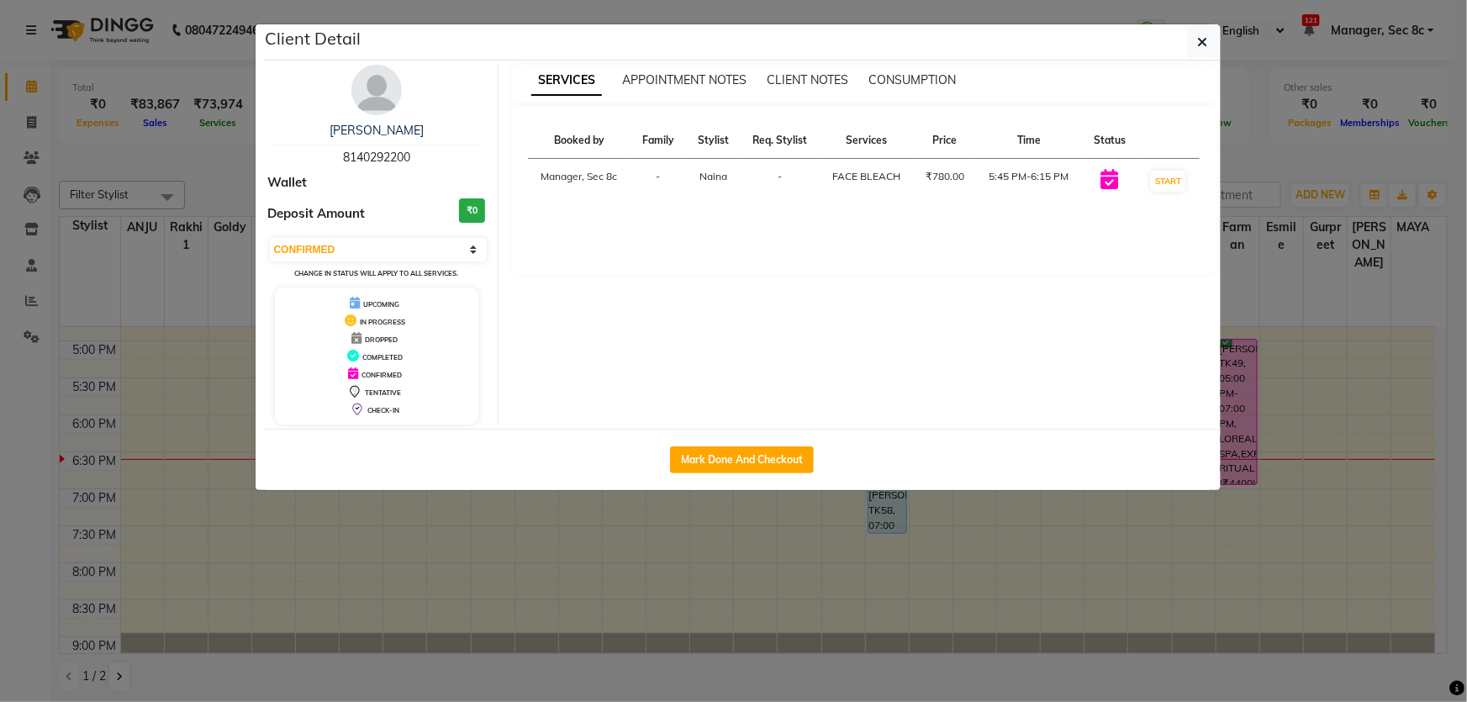
click at [374, 163] on span "8140292200" at bounding box center [376, 157] width 67 height 15
copy span "8140292200"
click at [398, 163] on span "8140292200" at bounding box center [376, 157] width 67 height 15
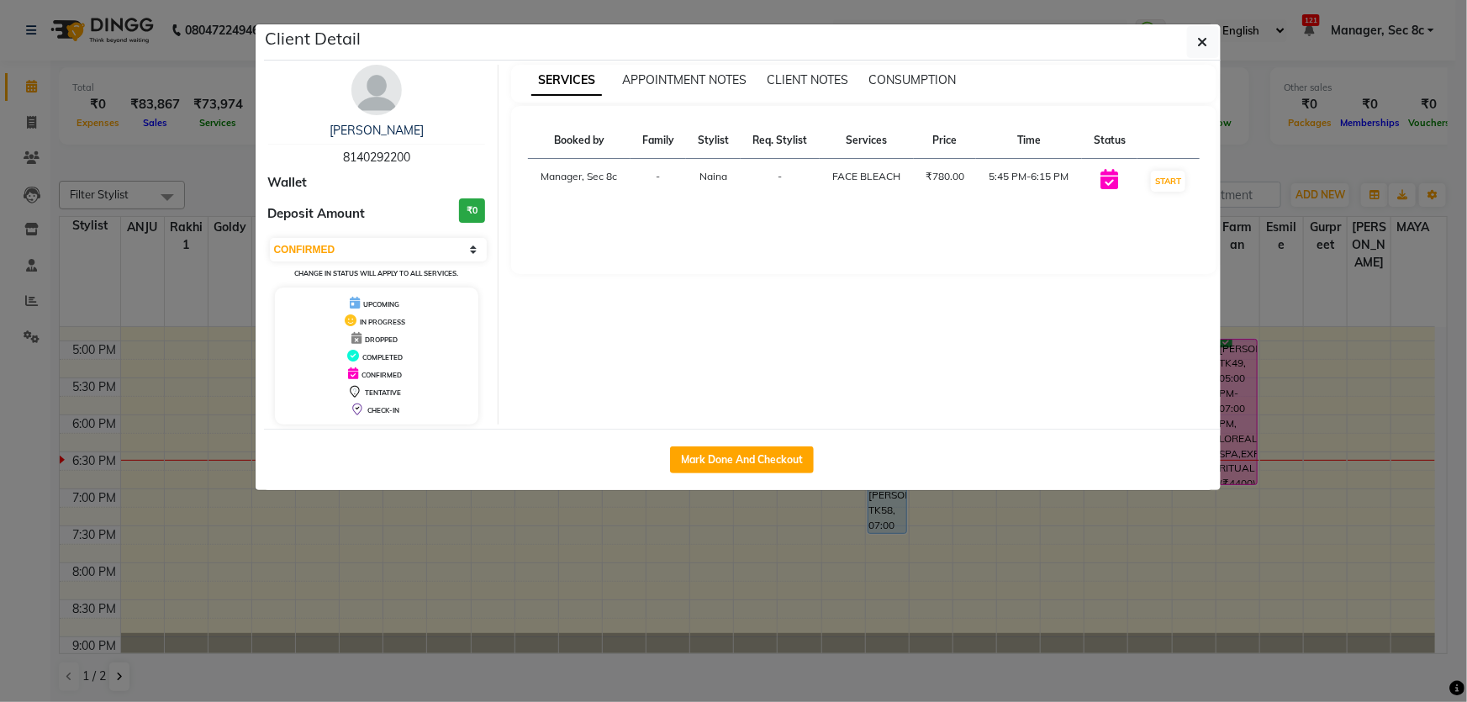
click at [398, 163] on span "8140292200" at bounding box center [376, 157] width 67 height 15
click at [733, 462] on button "Mark Done And Checkout" at bounding box center [742, 459] width 144 height 27
select select "service"
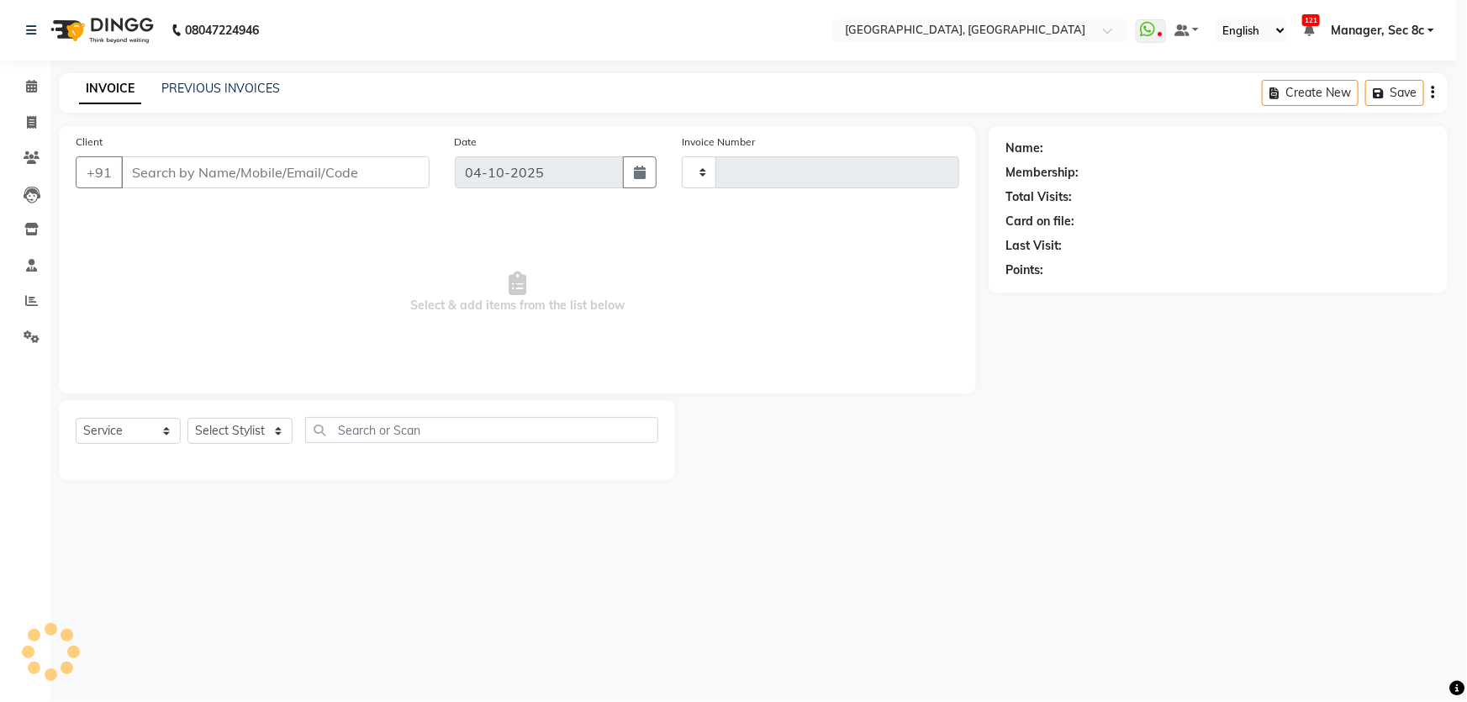
type input "9655"
select select "4281"
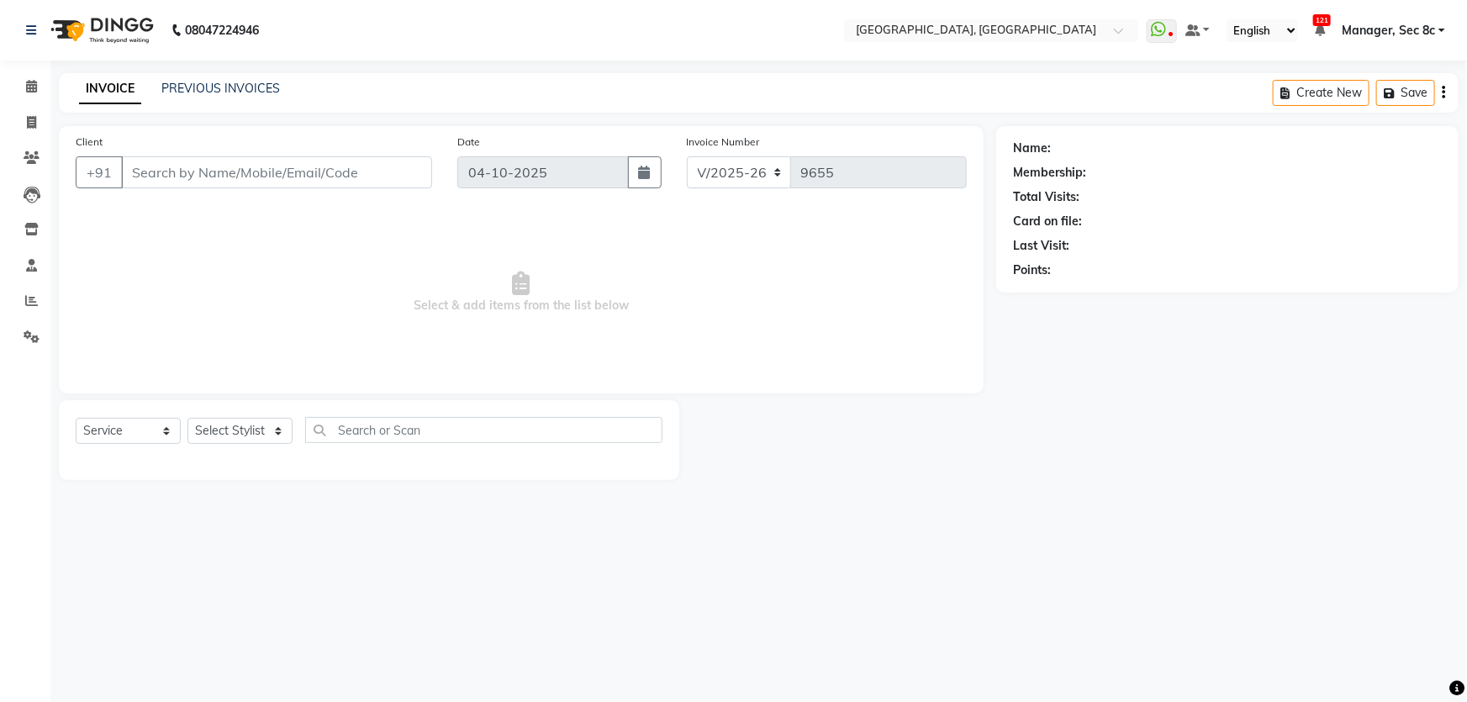
type input "8140292200"
select select "25925"
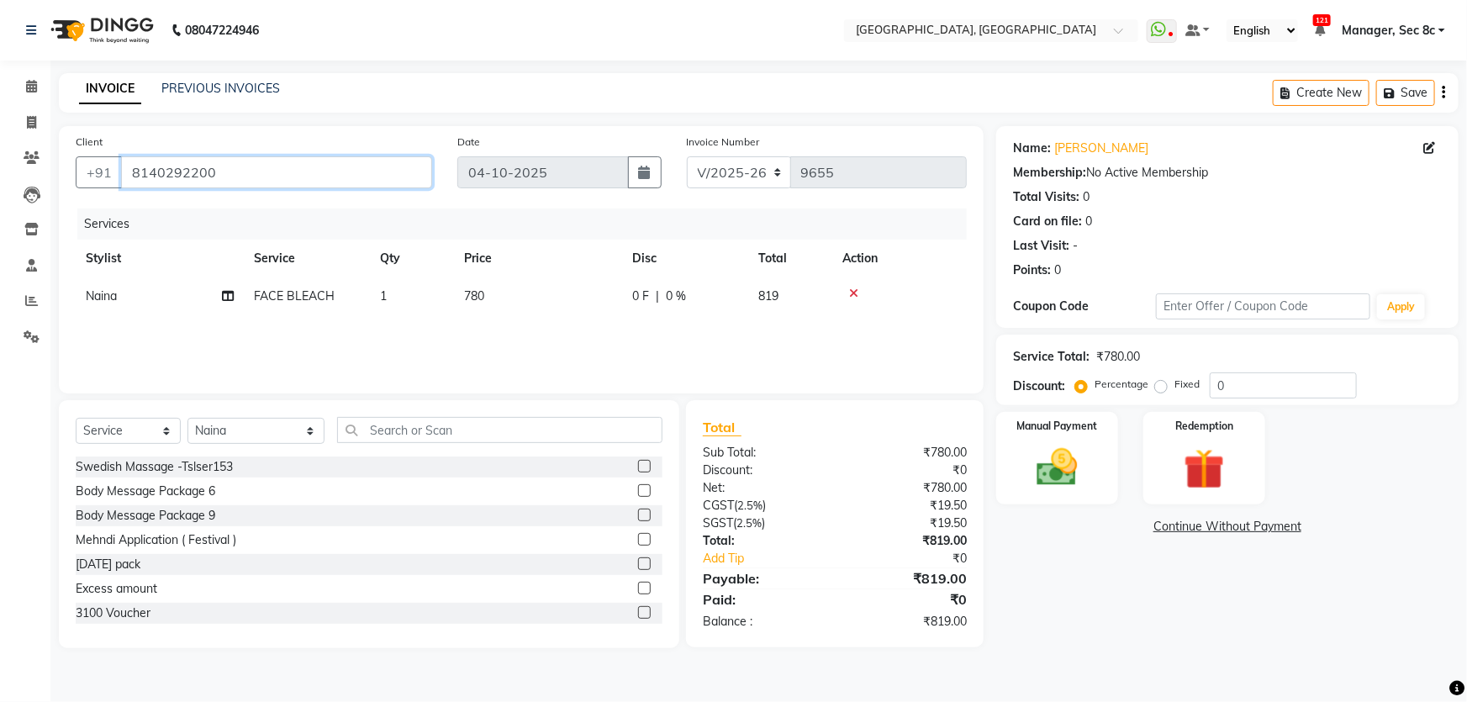
click at [240, 183] on input "8140292200" at bounding box center [276, 172] width 311 height 32
click at [149, 441] on select "Select Service Product Membership Package Voucher Prepaid Gift Card" at bounding box center [128, 431] width 105 height 26
click at [151, 435] on select "Select Service Product Membership Package Voucher Prepaid Gift Card" at bounding box center [128, 431] width 105 height 26
click at [246, 179] on input "8140292200" at bounding box center [276, 172] width 311 height 32
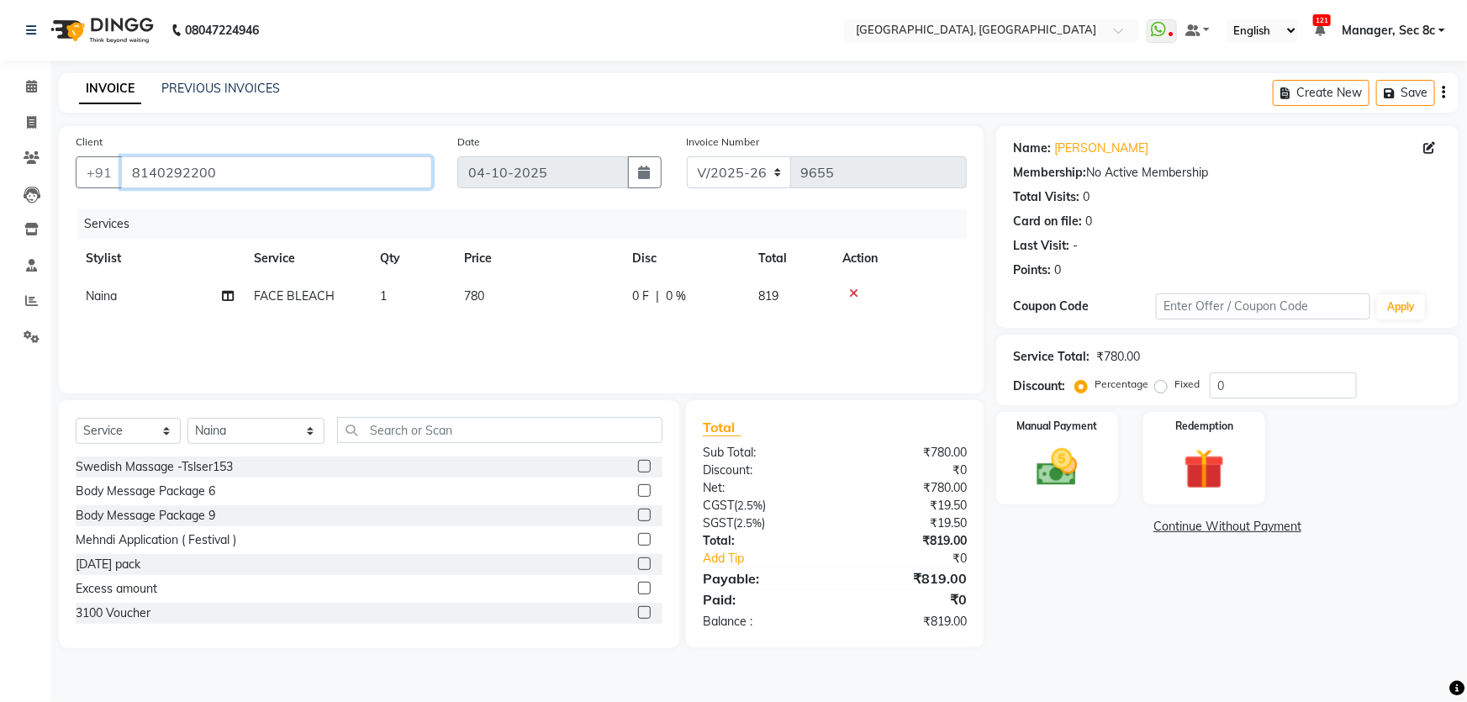
click at [246, 179] on input "8140292200" at bounding box center [276, 172] width 311 height 32
click at [158, 431] on select "Select Service Product Membership Package Voucher Prepaid Gift Card" at bounding box center [128, 431] width 105 height 26
select select "P"
click at [76, 418] on select "Select Service Product Membership Package Voucher Prepaid Gift Card" at bounding box center [128, 431] width 105 height 26
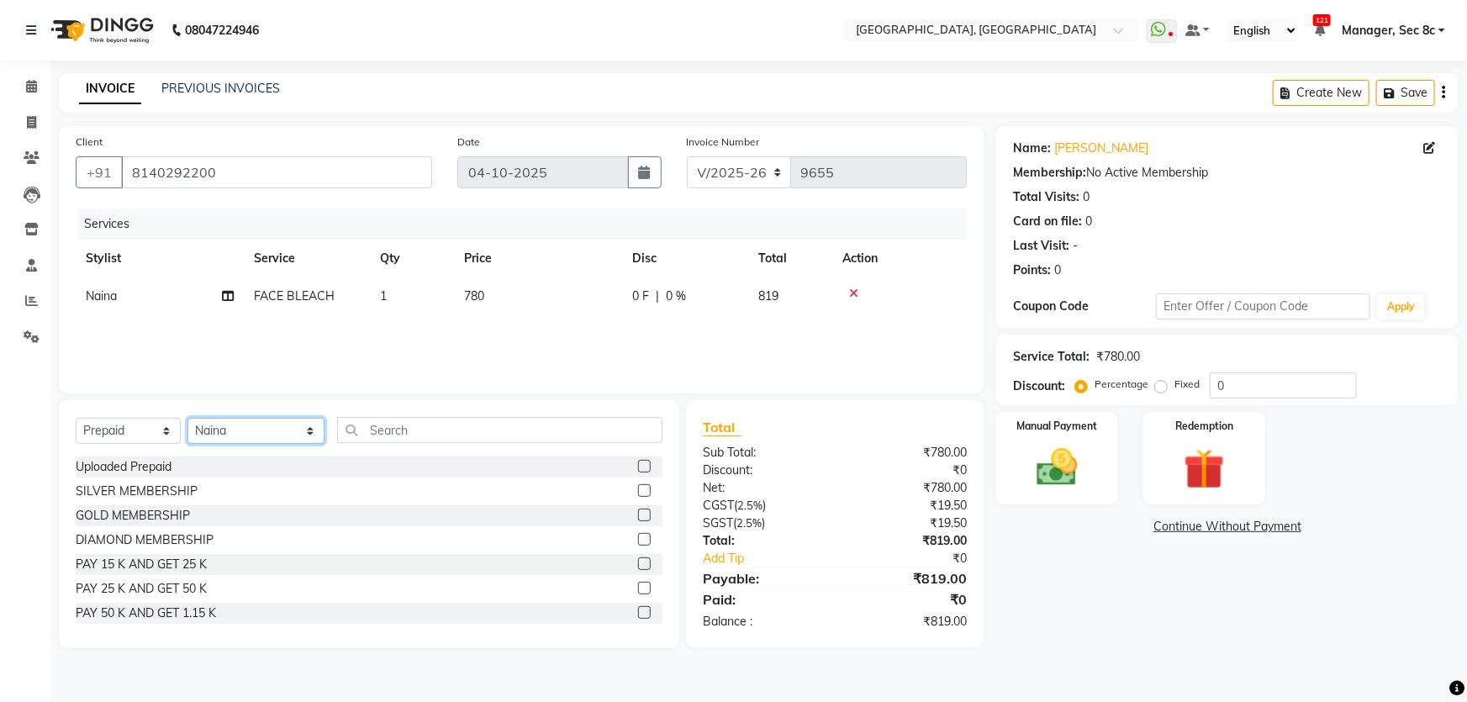
click at [239, 425] on select "Select Stylist [PERSON_NAME] [PERSON_NAME] Aditya [PERSON_NAME] [PERSON_NAME](S…" at bounding box center [256, 431] width 137 height 26
click at [188, 418] on select "Select Stylist [PERSON_NAME] [PERSON_NAME] Aditya [PERSON_NAME] [PERSON_NAME](S…" at bounding box center [256, 431] width 137 height 26
click at [145, 589] on div "PAY 25 K AND GET 50 K" at bounding box center [141, 589] width 131 height 18
checkbox input "false"
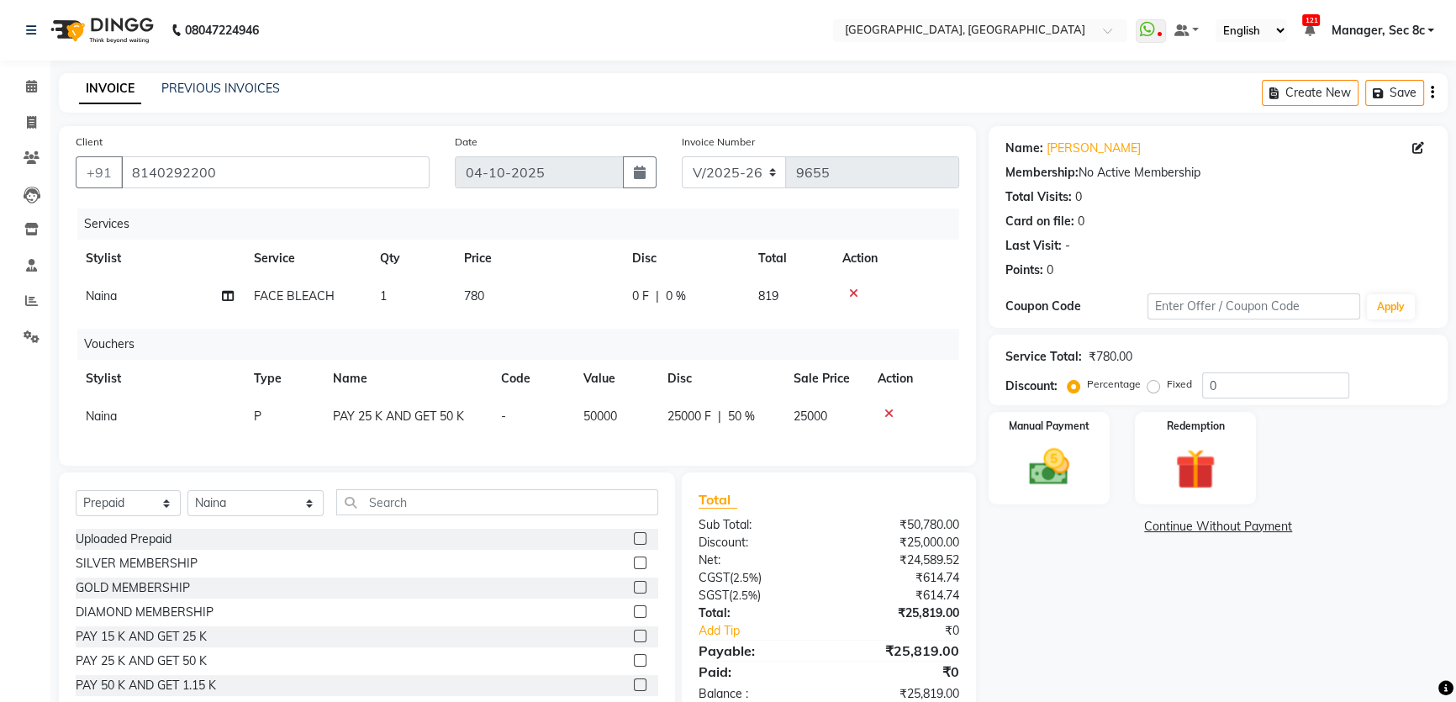
click at [853, 294] on icon at bounding box center [853, 294] width 9 height 12
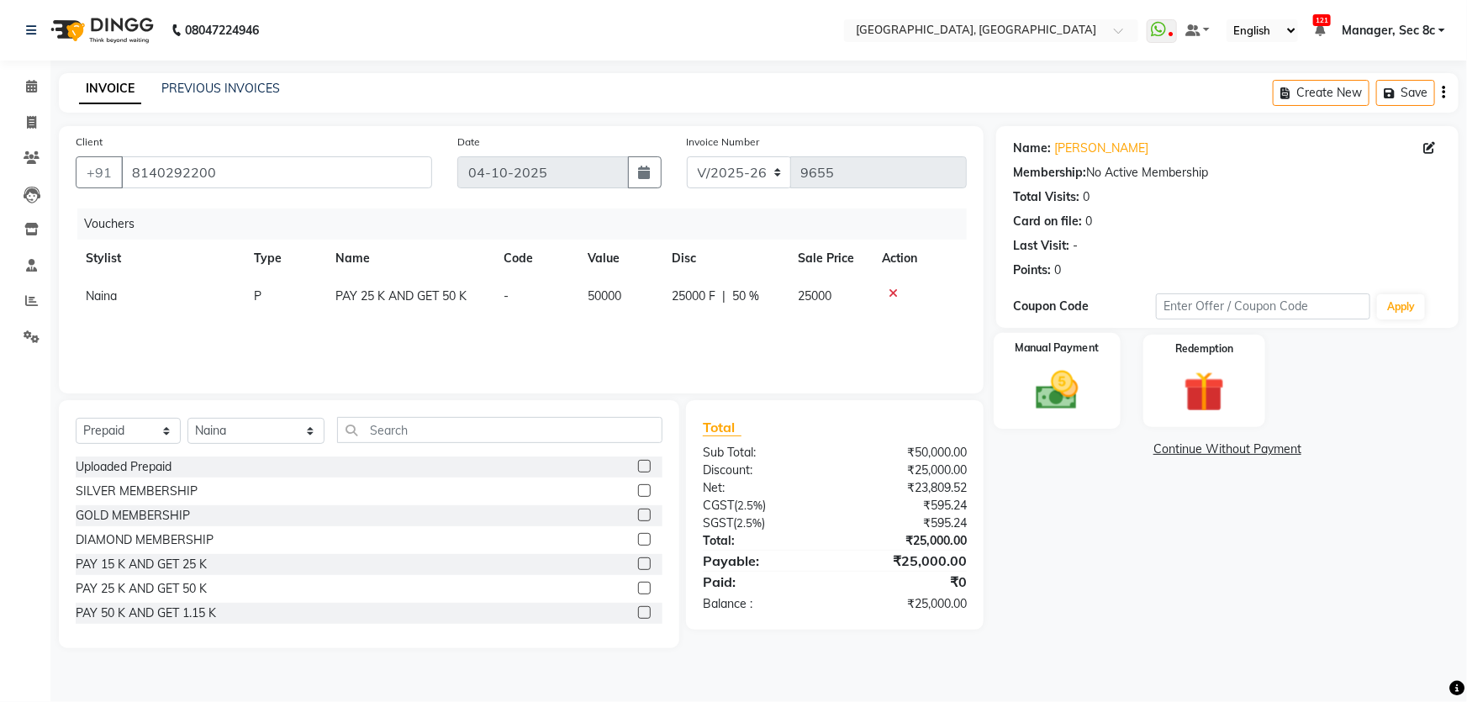
click at [1075, 363] on div "Manual Payment" at bounding box center [1057, 381] width 127 height 97
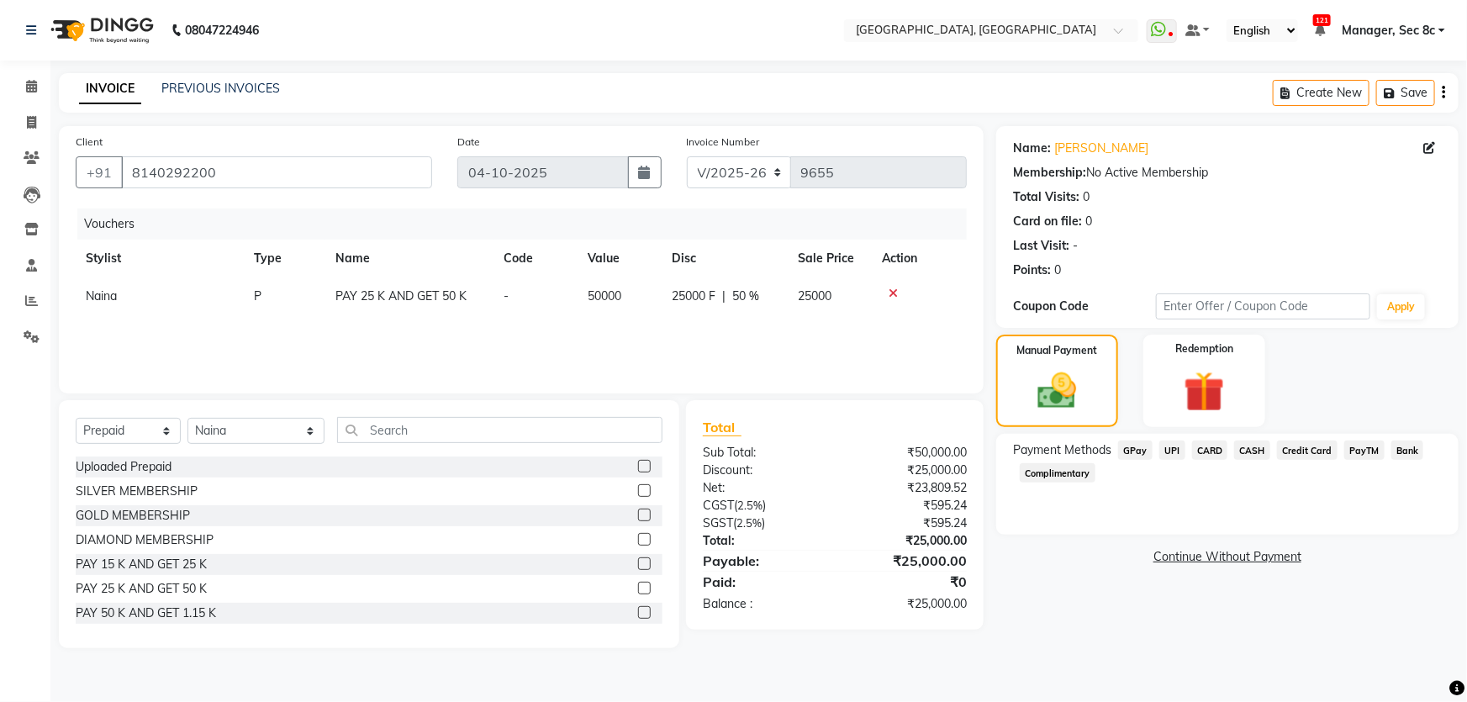
click at [1219, 454] on span "CARD" at bounding box center [1210, 450] width 36 height 19
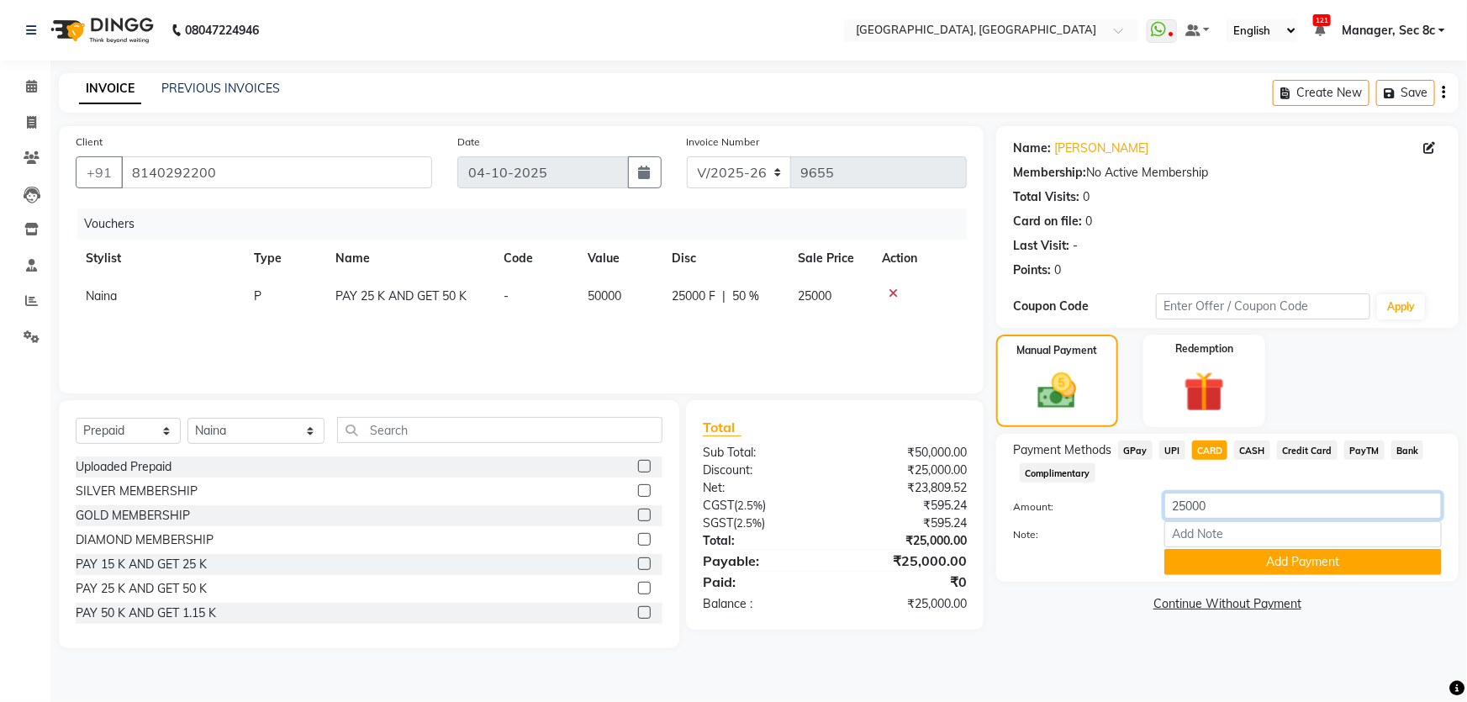
drag, startPoint x: 1222, startPoint y: 505, endPoint x: 1118, endPoint y: 499, distance: 103.6
click at [1118, 499] on div "Amount: 25000" at bounding box center [1228, 507] width 454 height 29
type input "10000"
click at [1220, 562] on button "Add Payment" at bounding box center [1303, 562] width 277 height 26
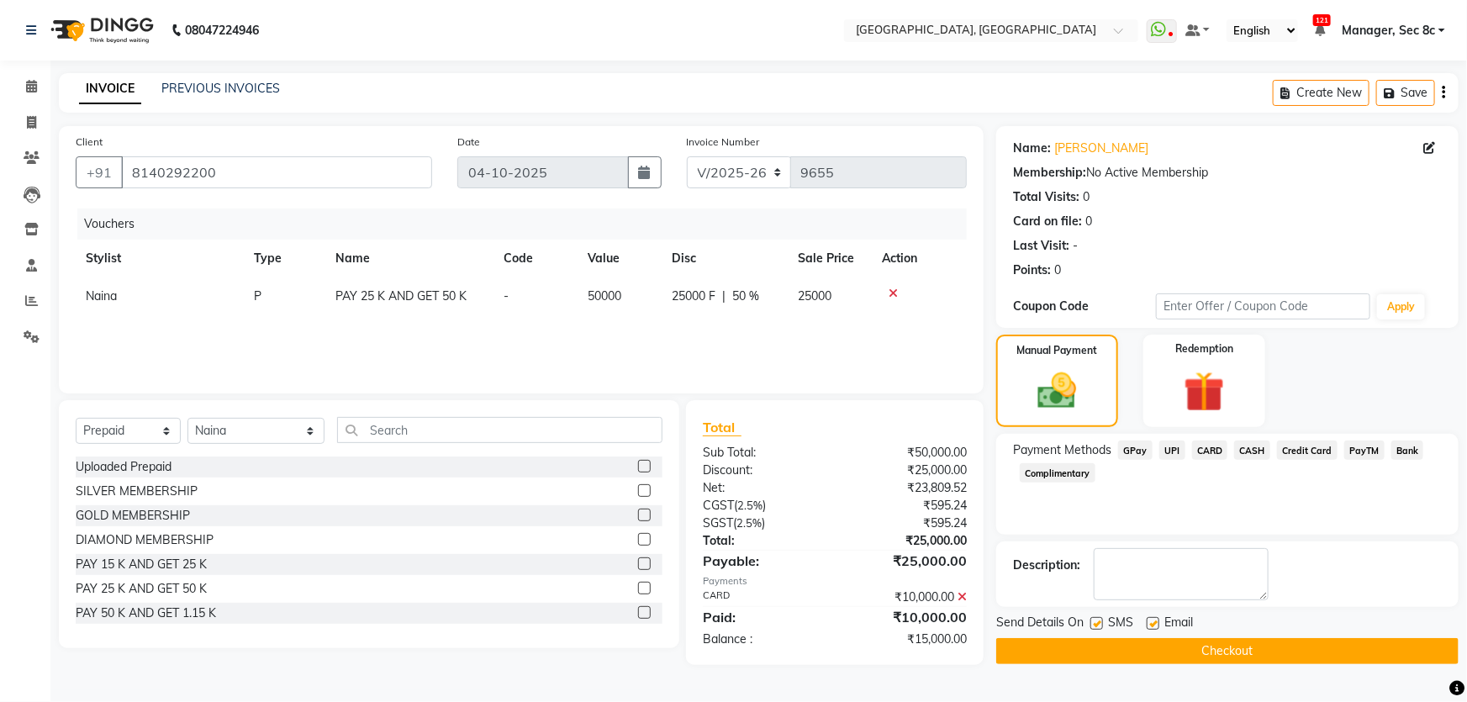
click at [1158, 639] on button "Checkout" at bounding box center [1227, 651] width 462 height 26
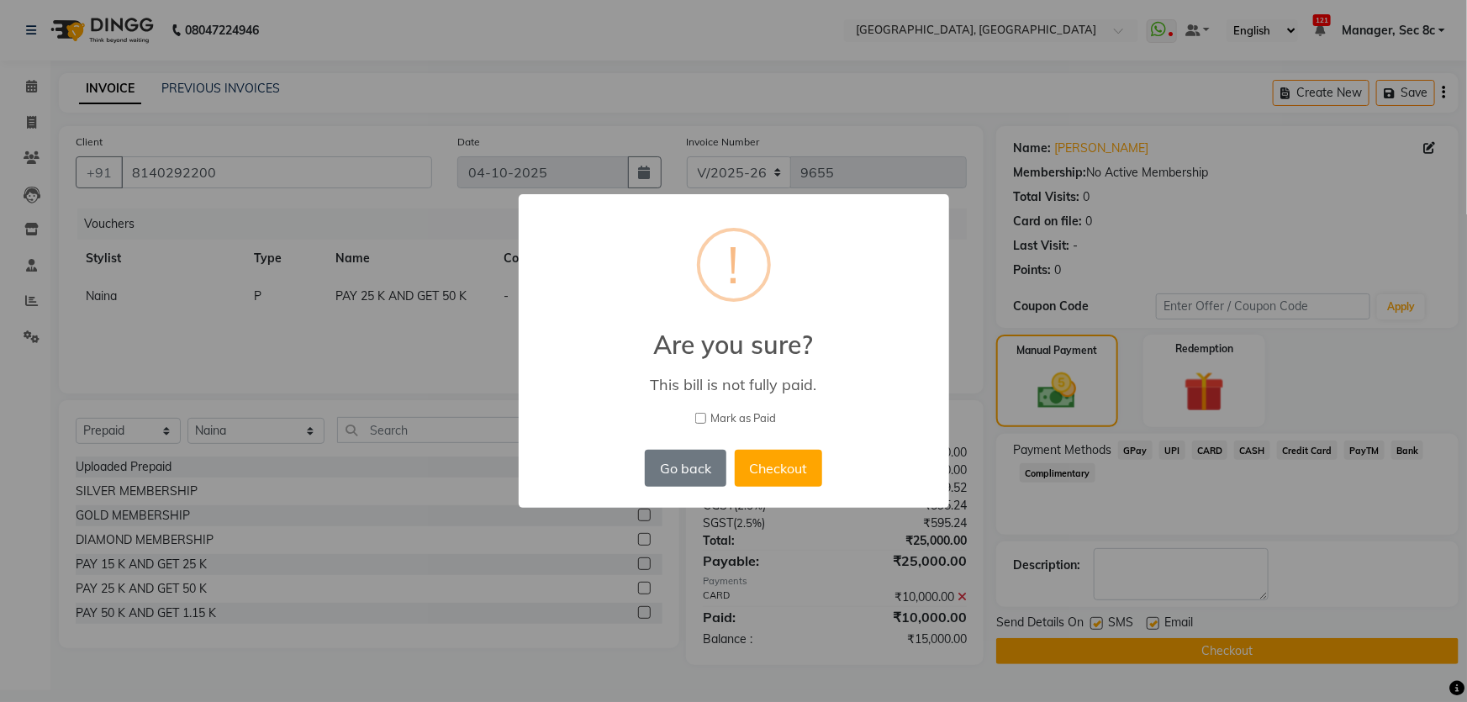
click at [700, 419] on input "Mark as Paid" at bounding box center [700, 418] width 11 height 11
click at [704, 419] on input "Mark as Paid" at bounding box center [700, 418] width 11 height 11
checkbox input "false"
click at [754, 456] on button "Checkout" at bounding box center [778, 468] width 87 height 37
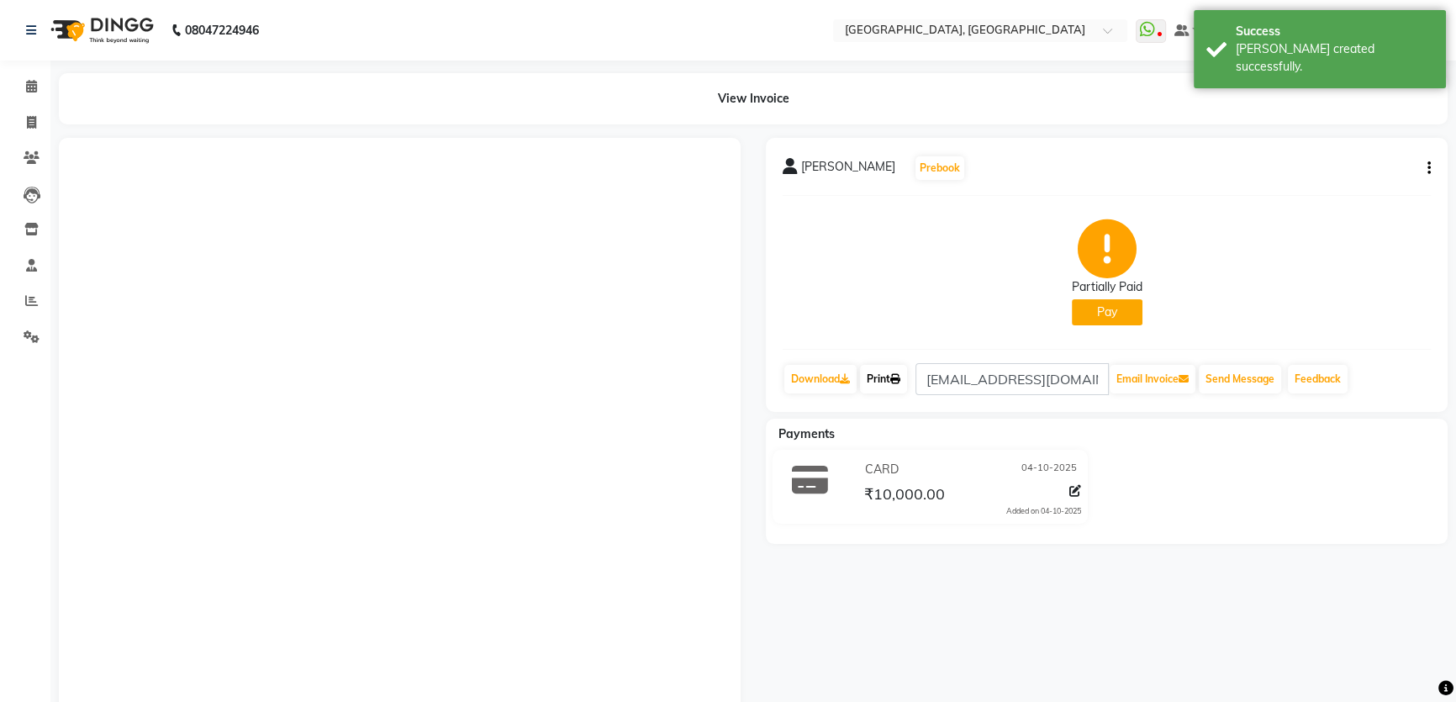
click at [900, 378] on icon at bounding box center [895, 379] width 10 height 10
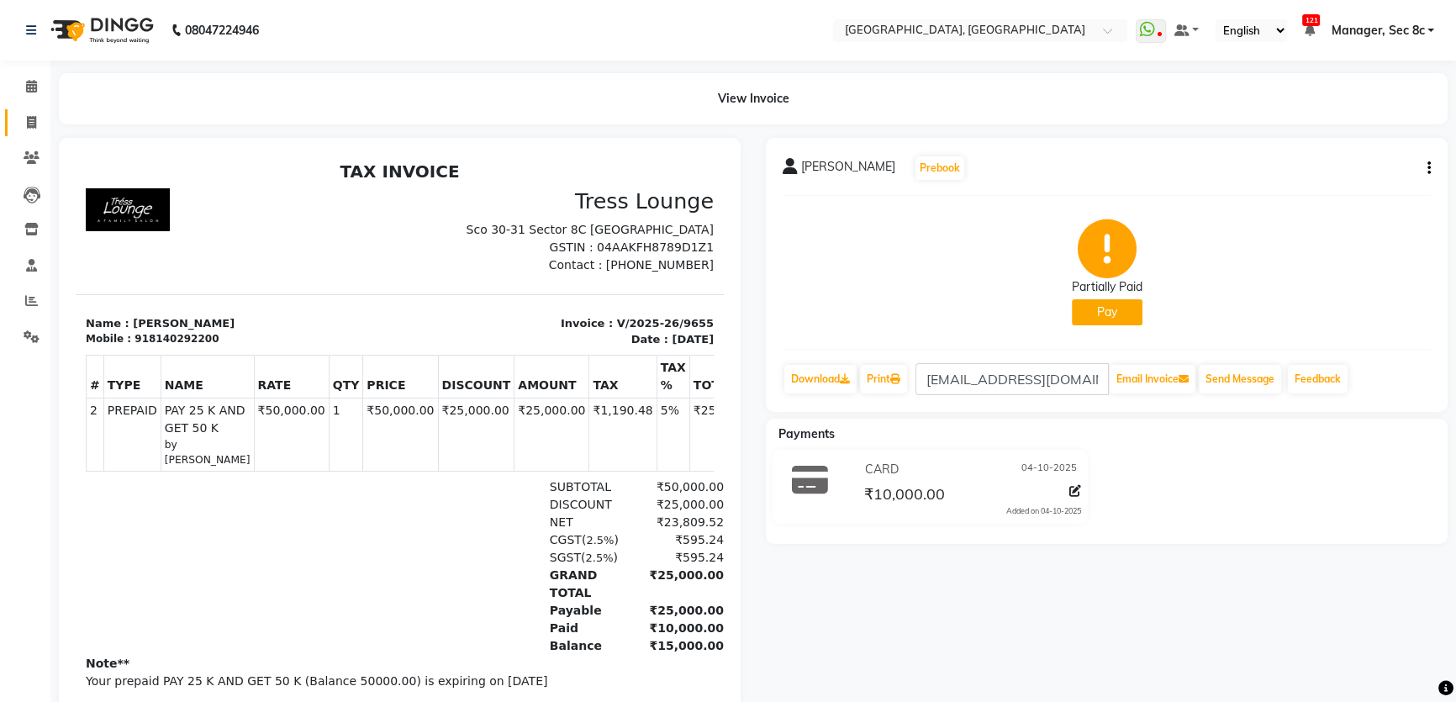
click at [23, 132] on link "Invoice" at bounding box center [25, 123] width 40 height 28
select select "service"
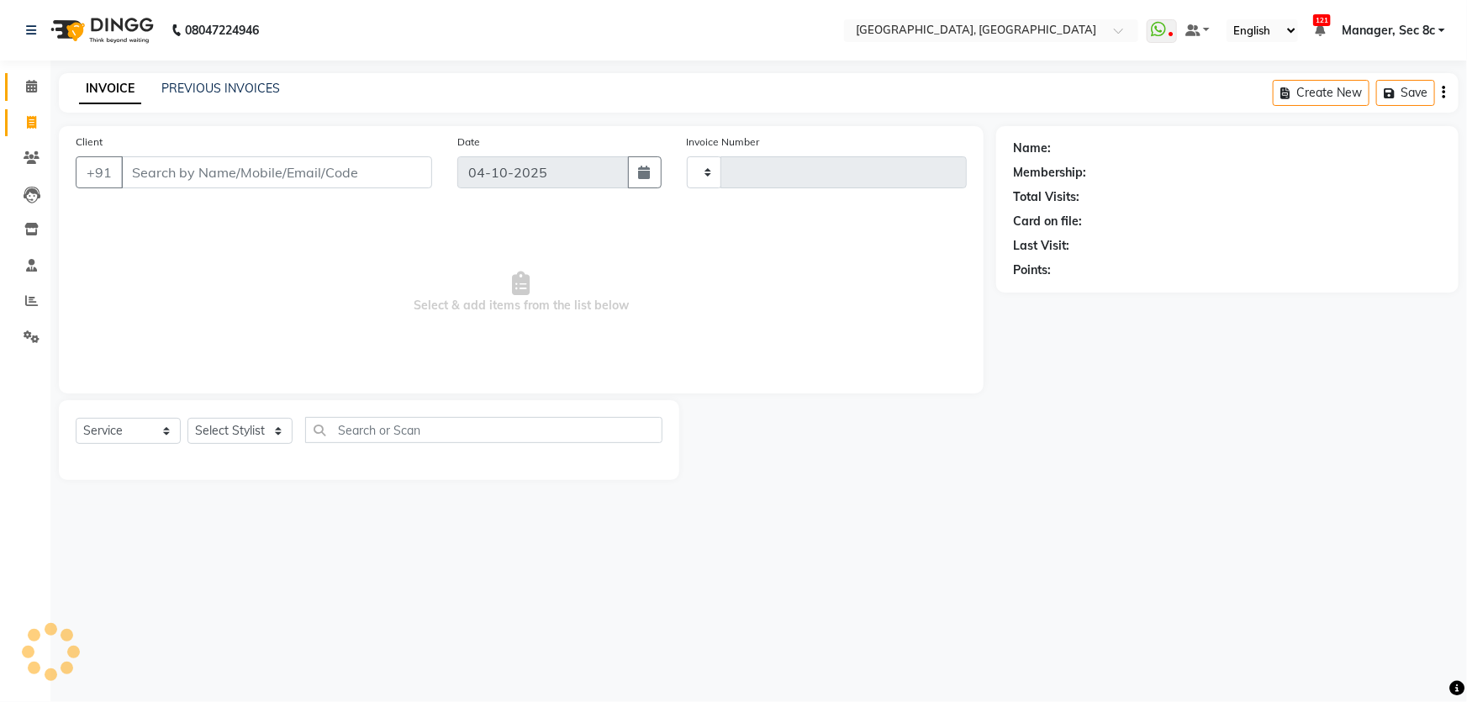
type input "9656"
select select "4281"
click at [30, 91] on icon at bounding box center [31, 86] width 11 height 13
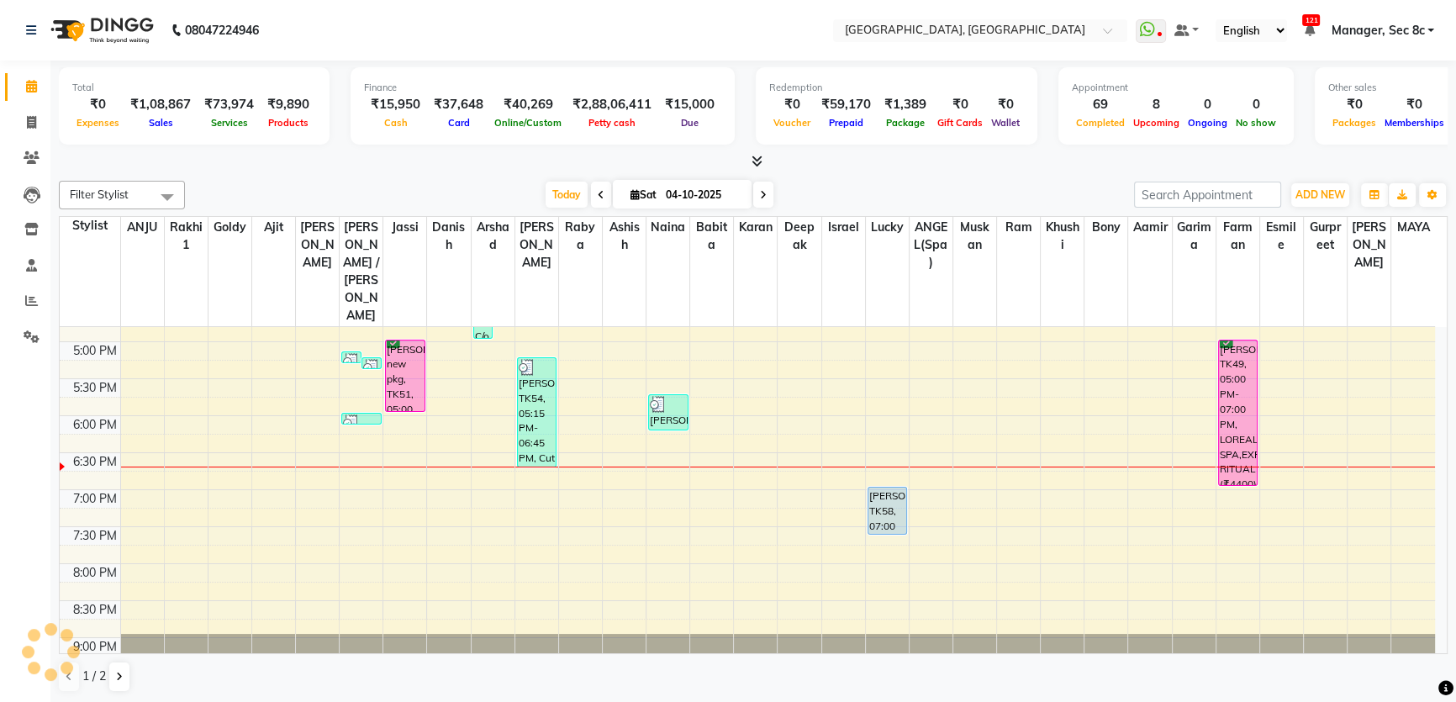
scroll to position [652, 0]
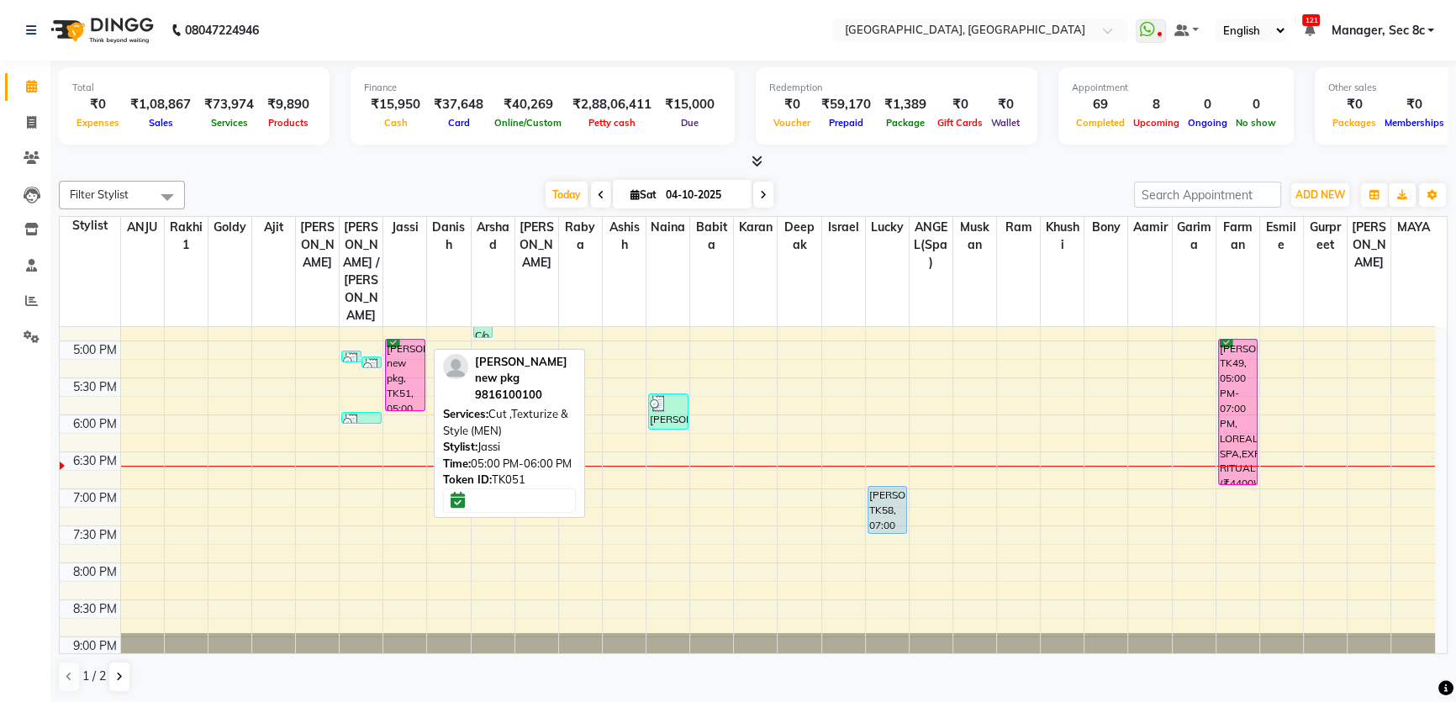
click at [409, 340] on div "[PERSON_NAME] new pkg, TK51, 05:00 PM-06:00 PM, Cut ,Texturize & Style (MEN)" at bounding box center [405, 375] width 39 height 71
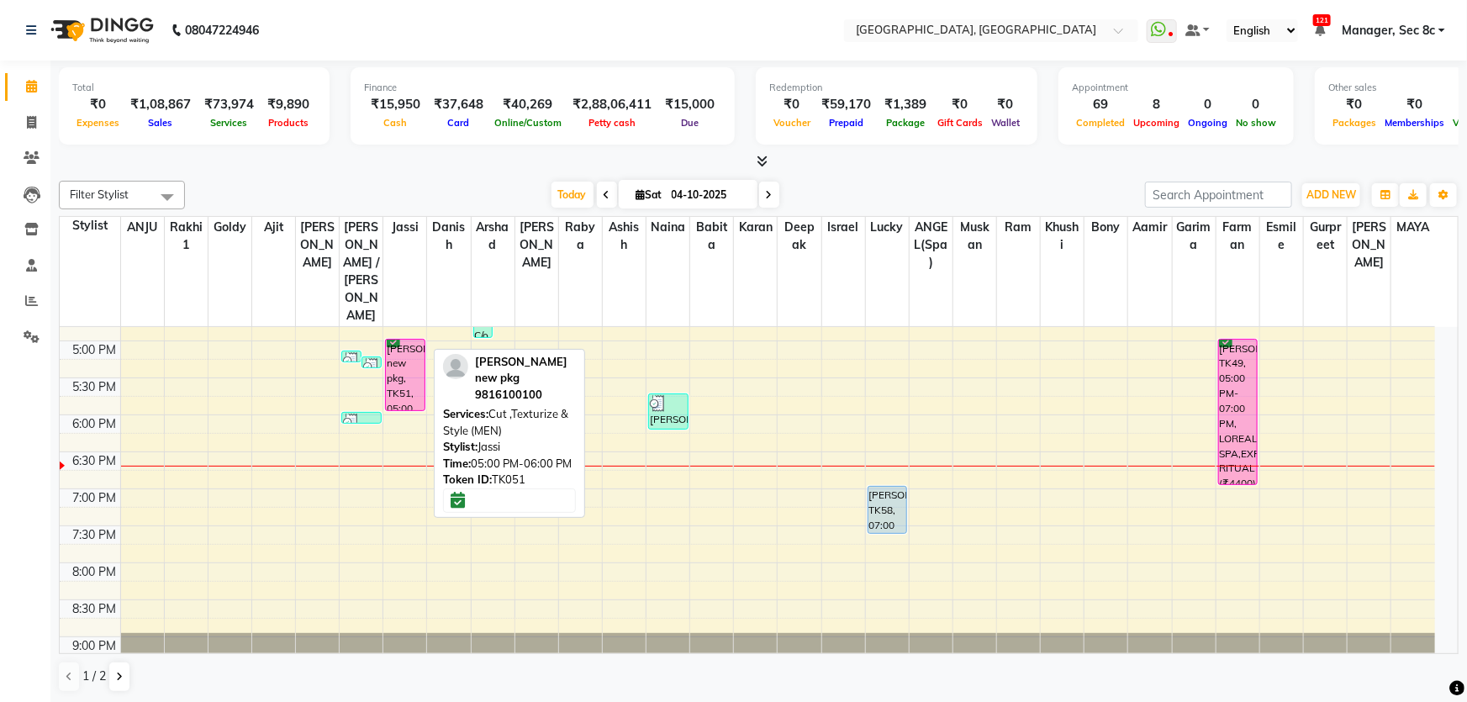
select select "6"
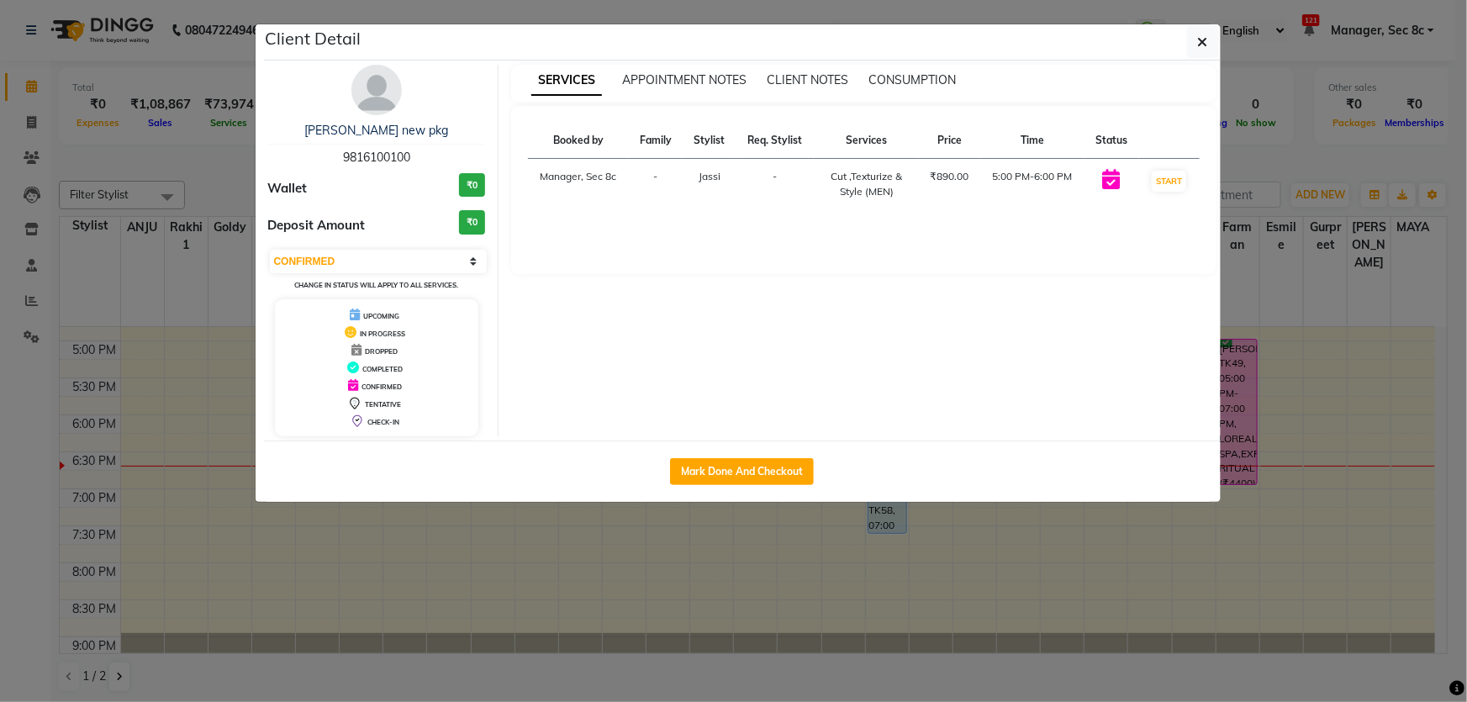
click at [209, 649] on ngb-modal-window "Client Detail [PERSON_NAME] new pkg 9816100100 Wallet ₹0 Deposit Amount ₹0 Sele…" at bounding box center [733, 351] width 1467 height 702
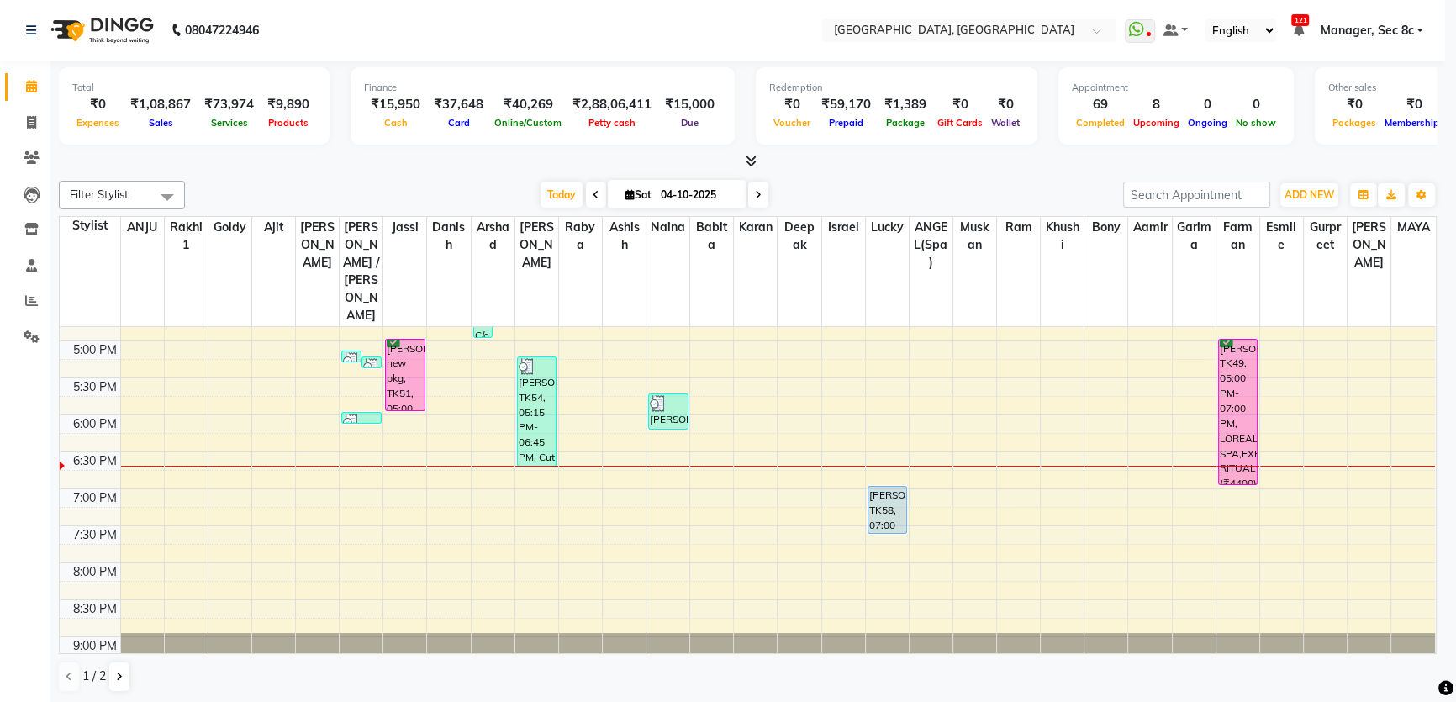
drag, startPoint x: 98, startPoint y: 680, endPoint x: 114, endPoint y: 679, distance: 16.9
click at [106, 680] on div "1 / 2" at bounding box center [101, 677] width 84 height 32
click at [114, 679] on button at bounding box center [119, 677] width 20 height 29
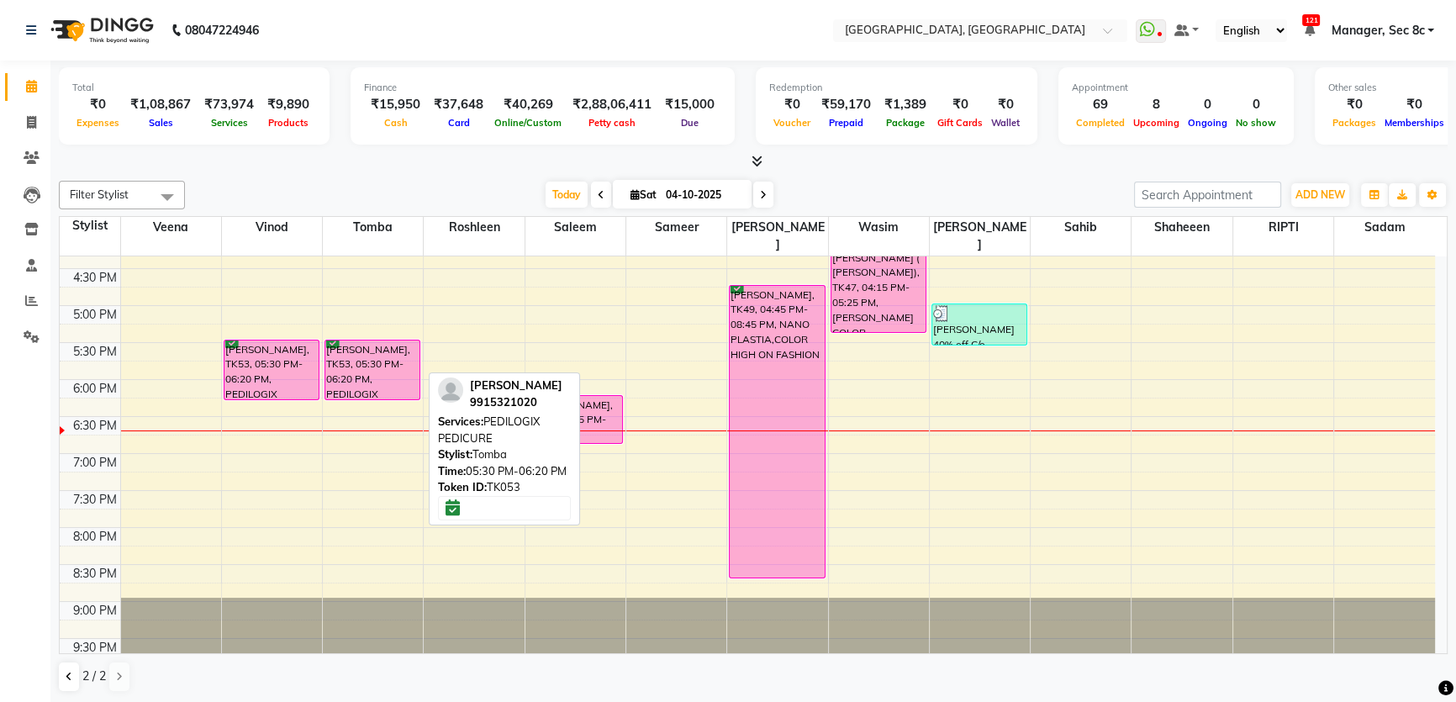
click at [351, 351] on div "[PERSON_NAME], TK53, 05:30 PM-06:20 PM, PEDILOGIX PEDICURE" at bounding box center [372, 370] width 94 height 59
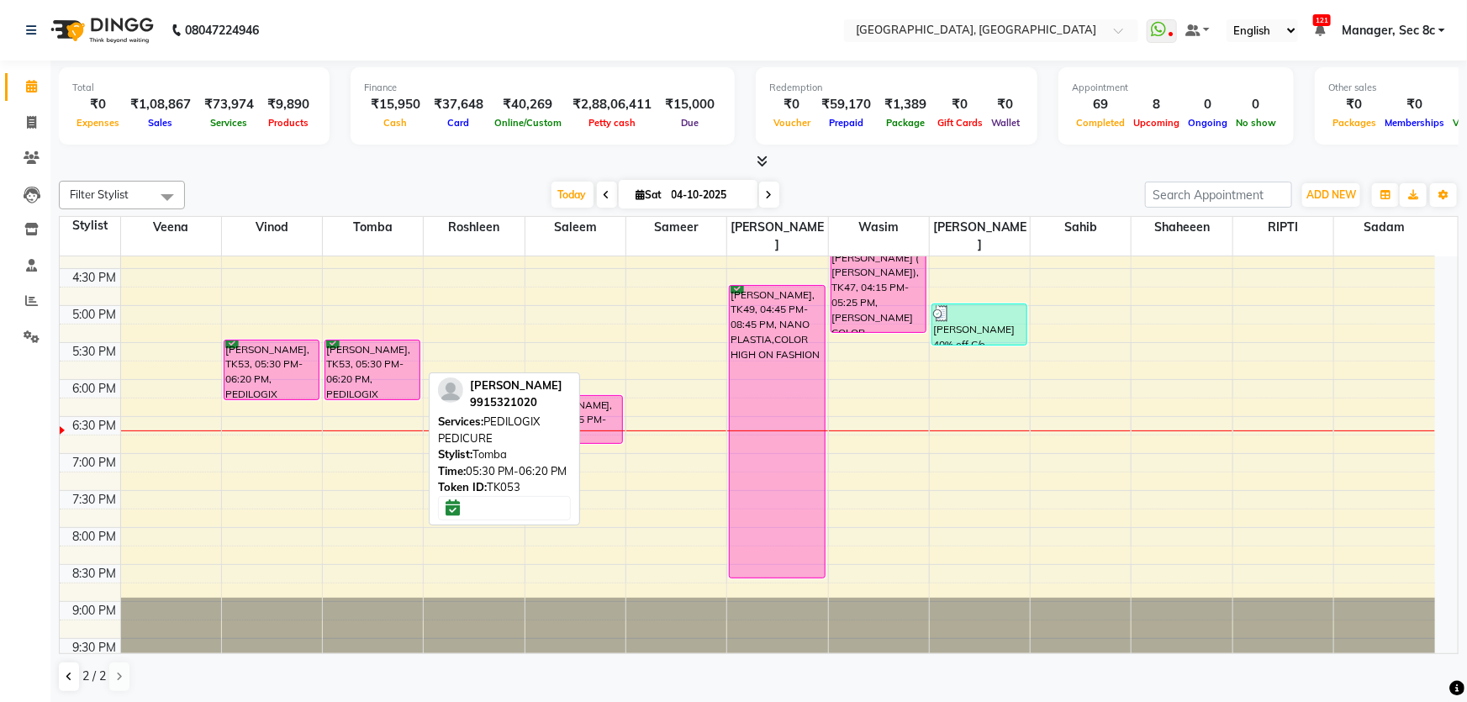
select select "6"
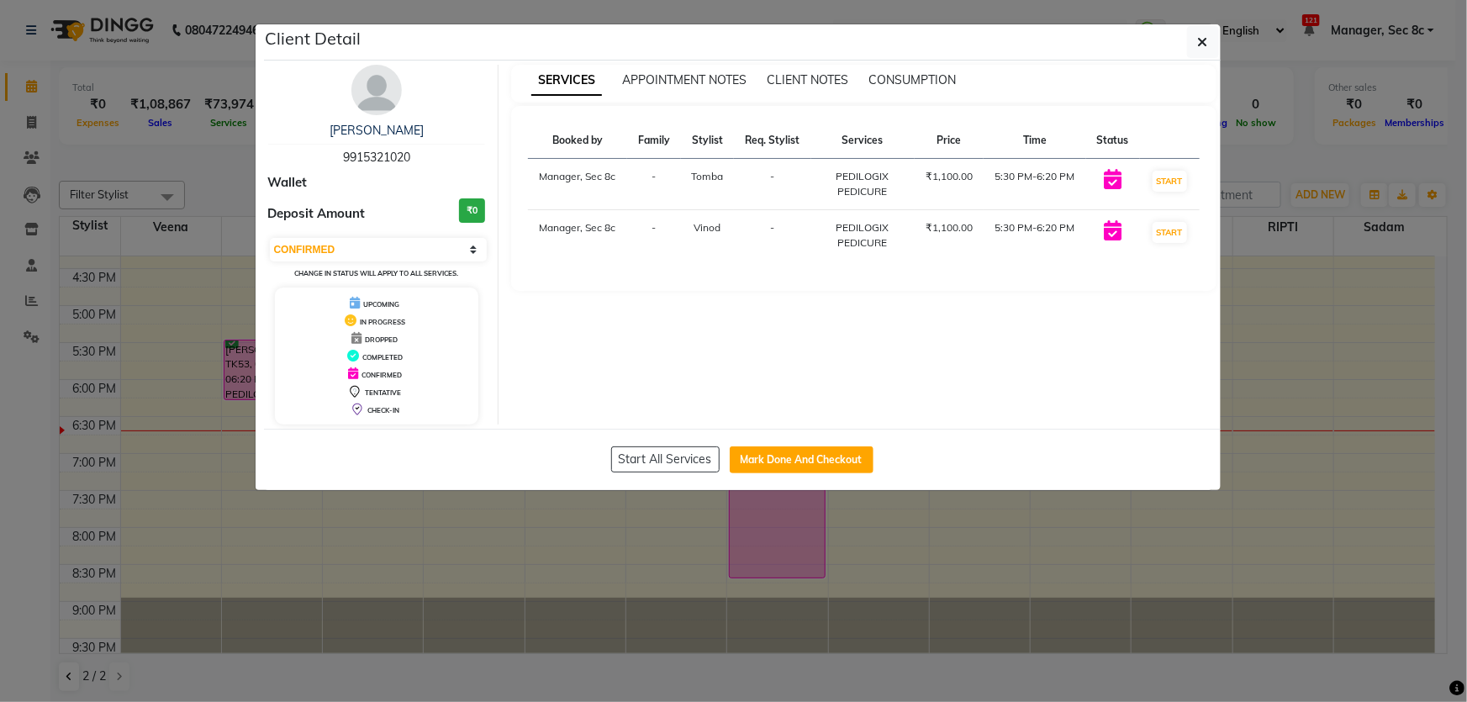
click at [824, 442] on div "Start All Services Mark Done And Checkout" at bounding box center [742, 459] width 957 height 61
click at [818, 456] on button "Mark Done And Checkout" at bounding box center [802, 459] width 144 height 27
select select "4281"
select select "service"
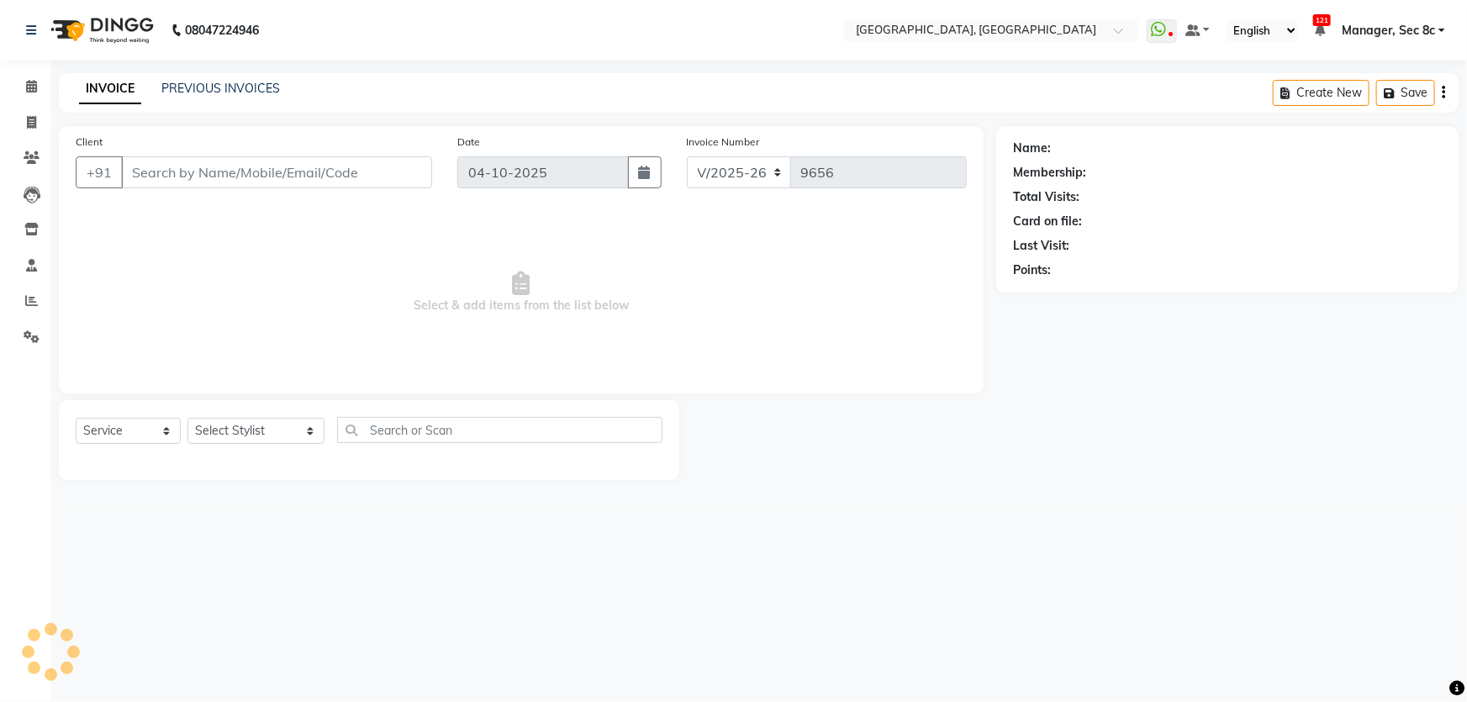
type input "9915321020"
select select "25434"
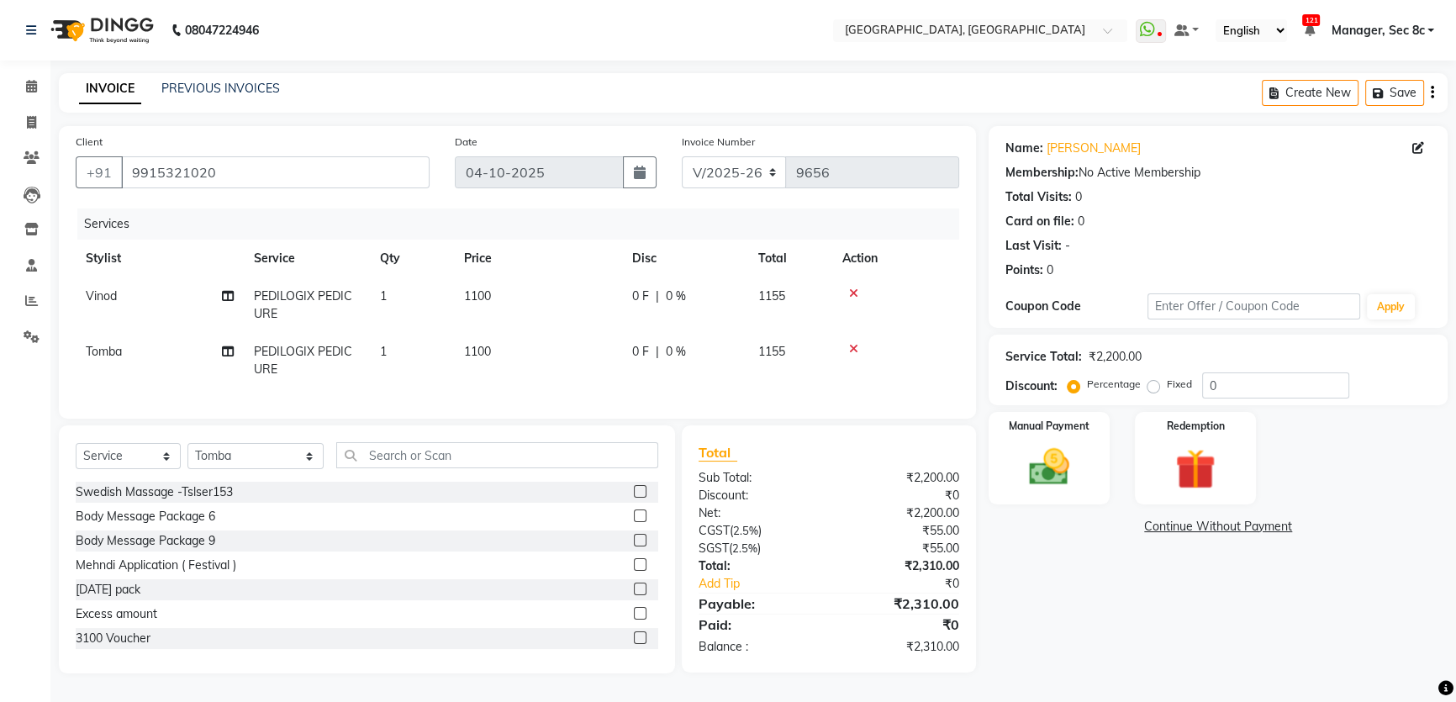
click at [1167, 385] on label "Fixed" at bounding box center [1179, 384] width 25 height 15
click at [1156, 385] on input "Fixed" at bounding box center [1157, 384] width 12 height 12
radio input "true"
drag, startPoint x: 1258, startPoint y: 378, endPoint x: 1175, endPoint y: 378, distance: 82.4
click at [1175, 378] on div "Percentage Fixed 0" at bounding box center [1210, 385] width 278 height 26
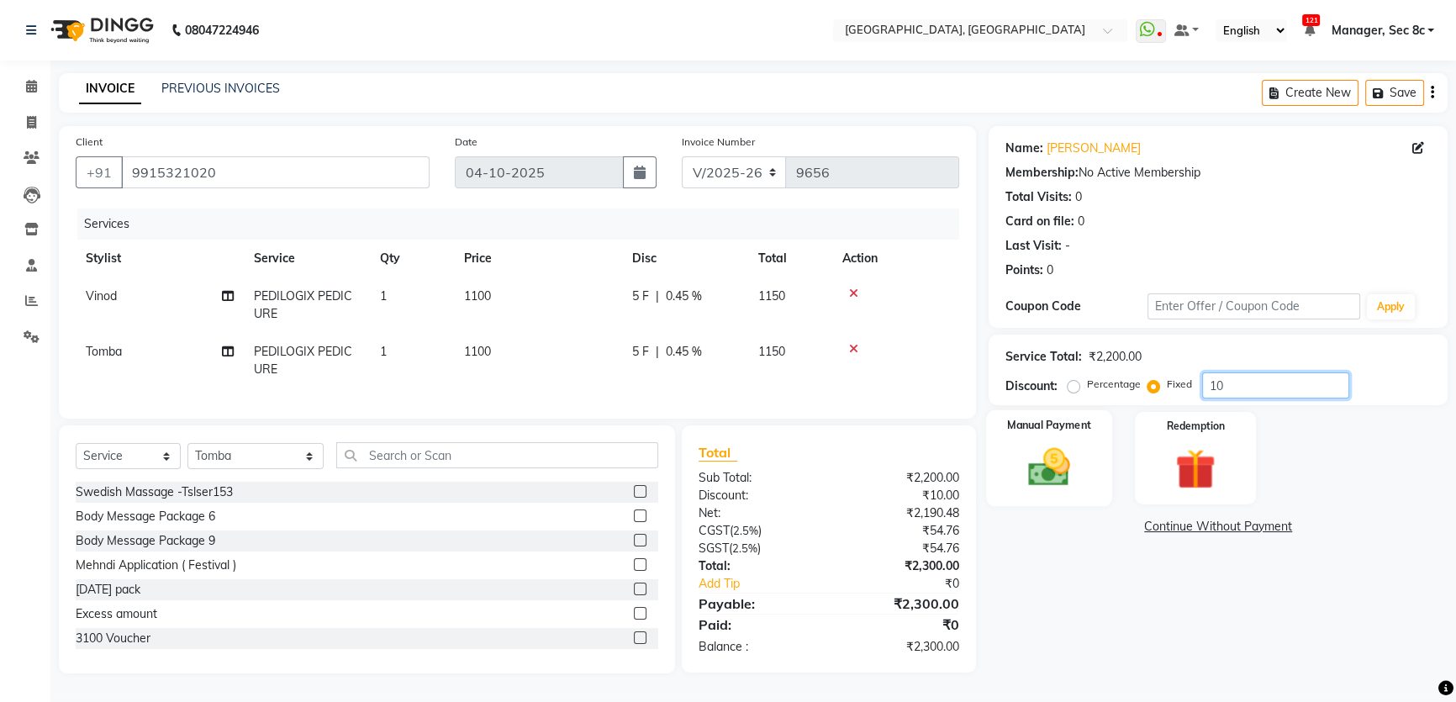
type input "10"
click at [1084, 461] on div "Manual Payment" at bounding box center [1049, 458] width 126 height 96
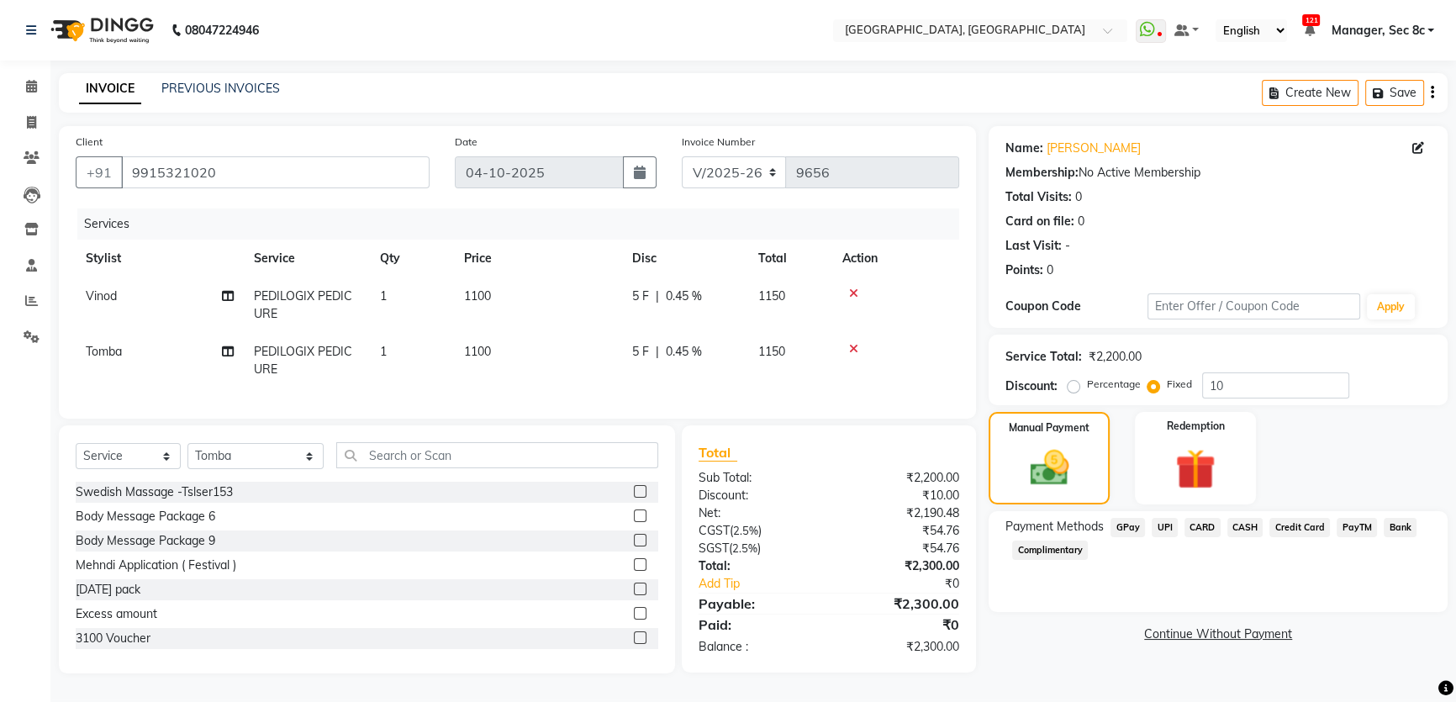
click at [1199, 527] on span "CARD" at bounding box center [1203, 527] width 36 height 19
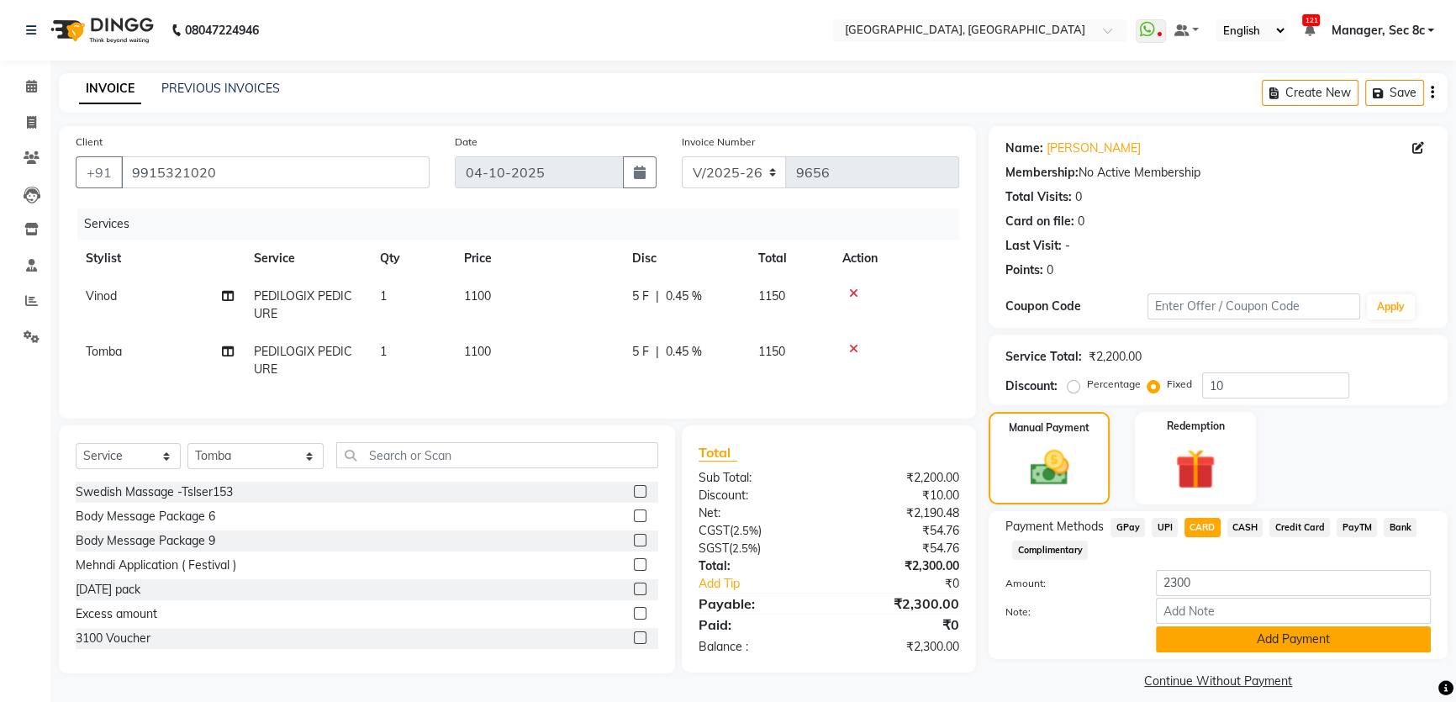
click at [1208, 635] on button "Add Payment" at bounding box center [1293, 639] width 275 height 26
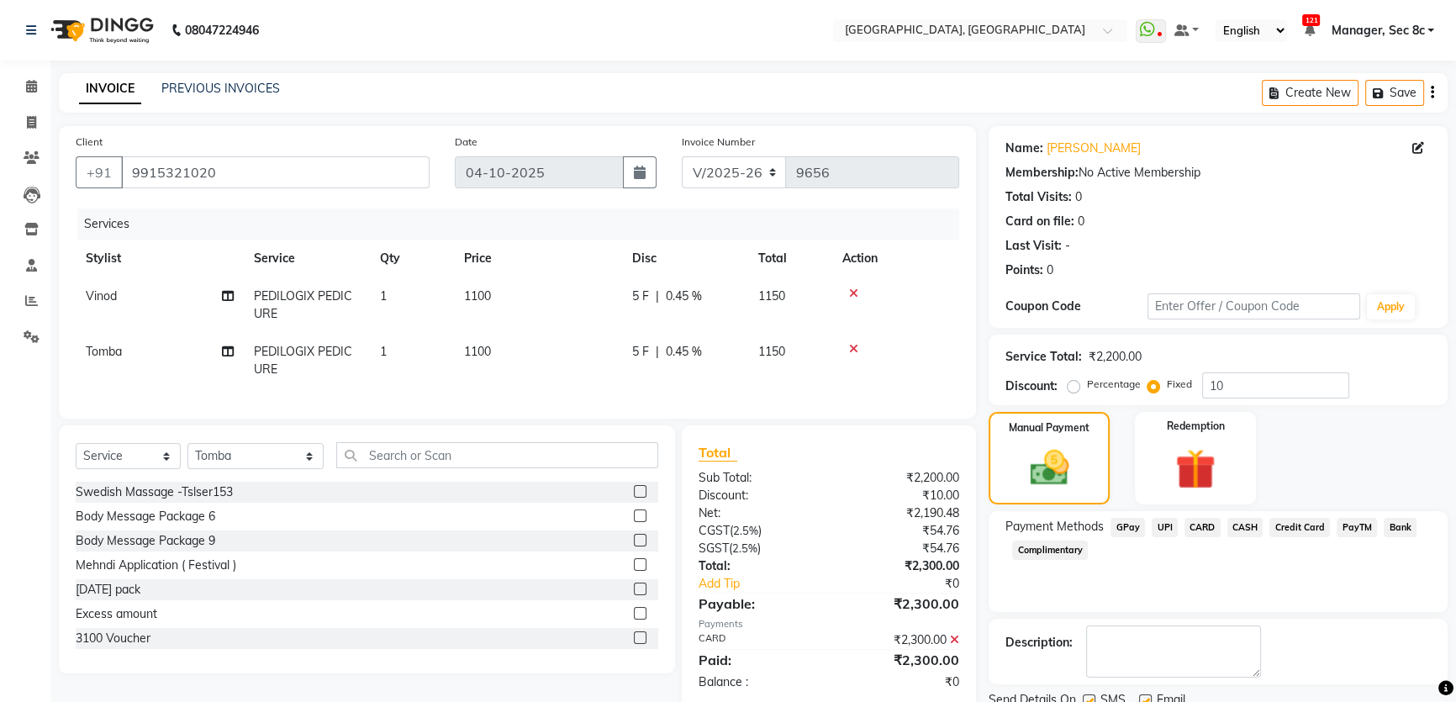
scroll to position [63, 0]
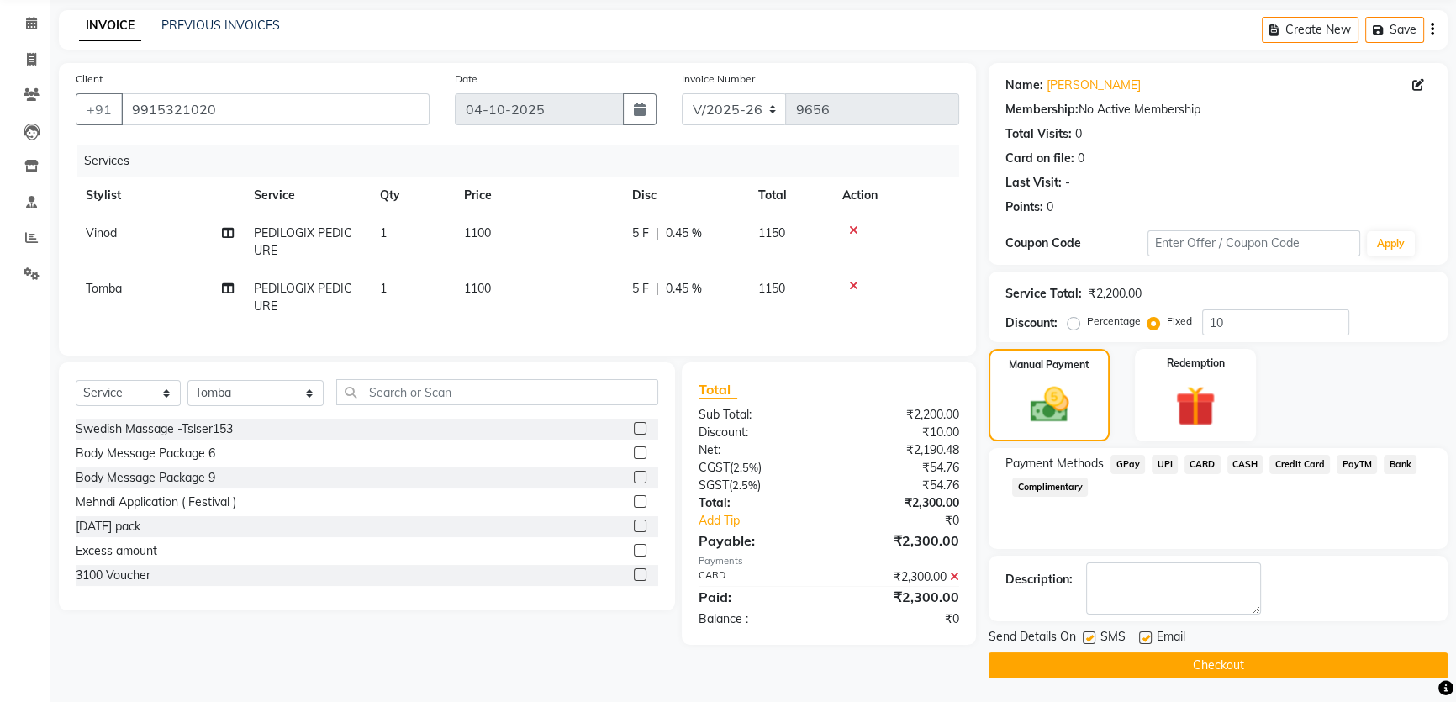
click at [1125, 665] on button "Checkout" at bounding box center [1218, 665] width 459 height 26
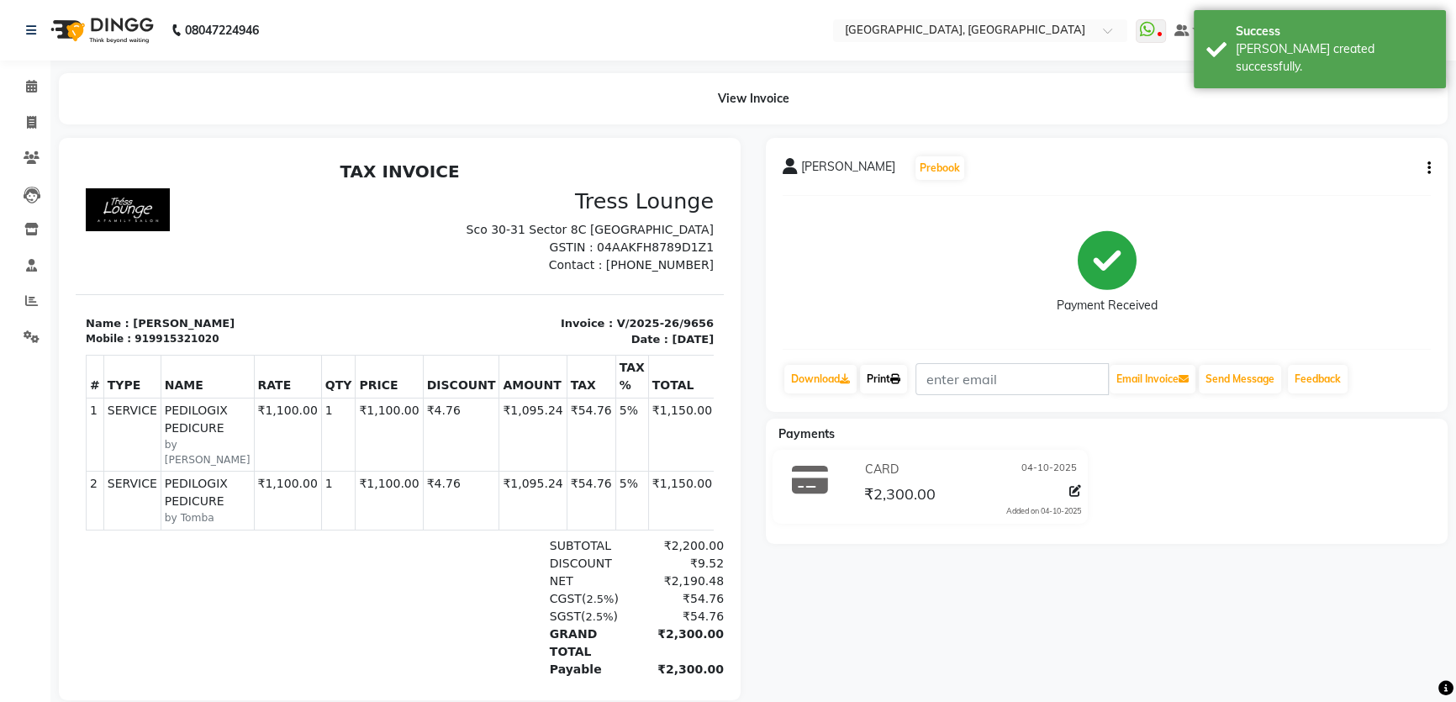
click at [877, 379] on link "Print" at bounding box center [883, 379] width 47 height 29
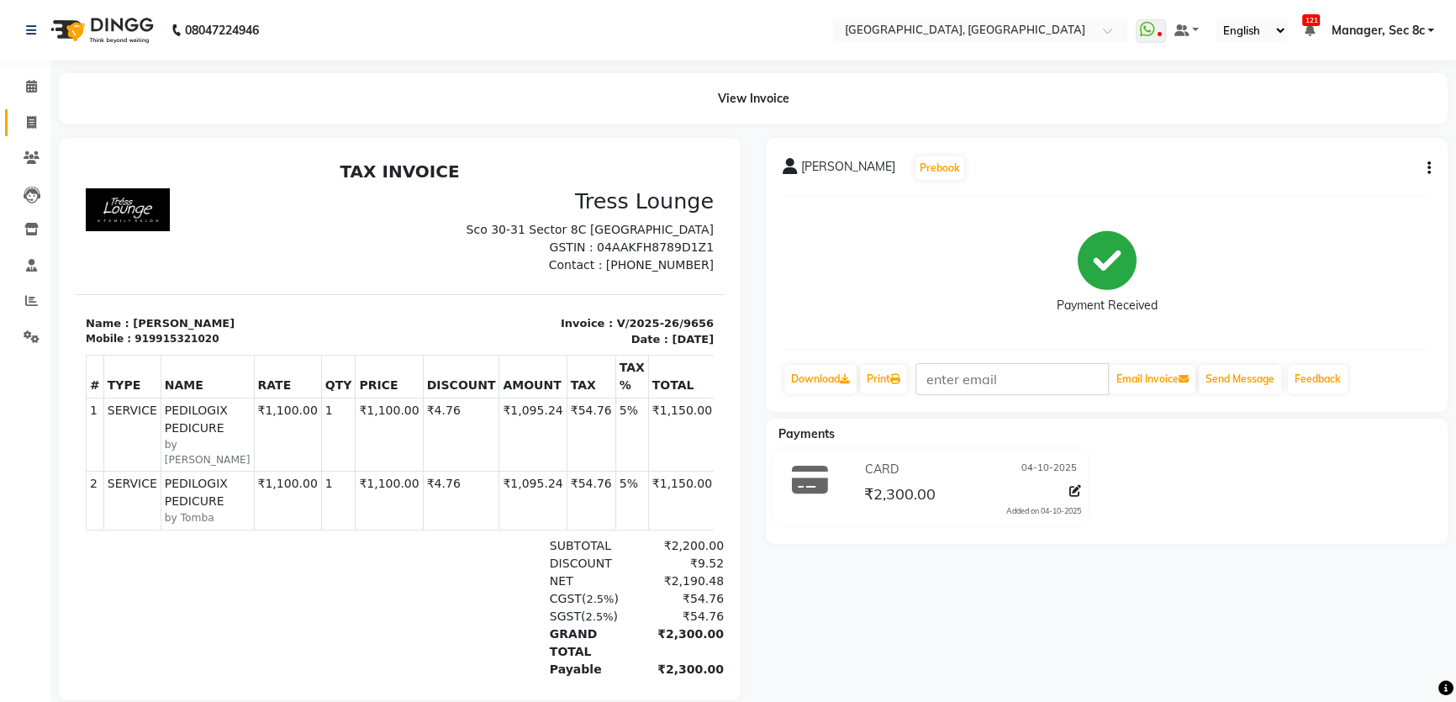
click at [33, 123] on icon at bounding box center [31, 122] width 9 height 13
select select "service"
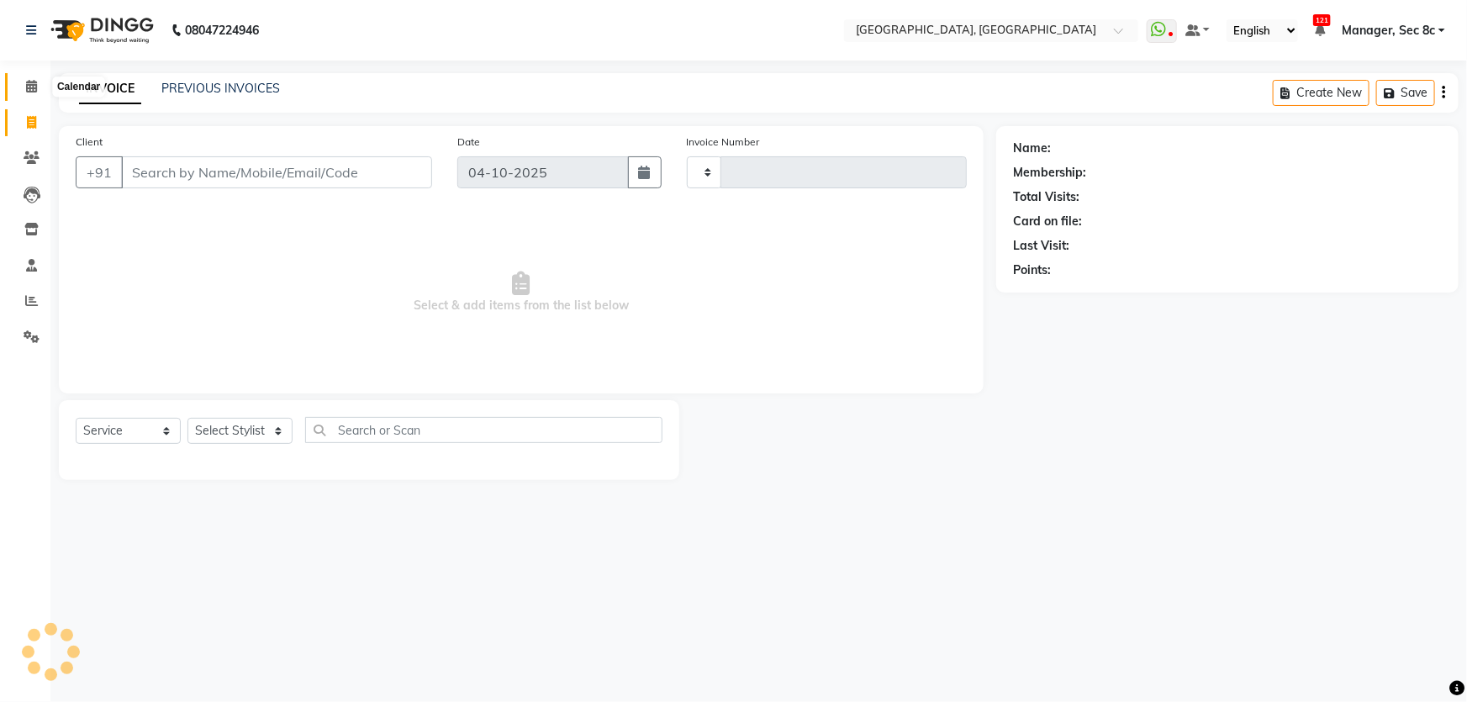
click at [33, 91] on icon at bounding box center [31, 86] width 11 height 13
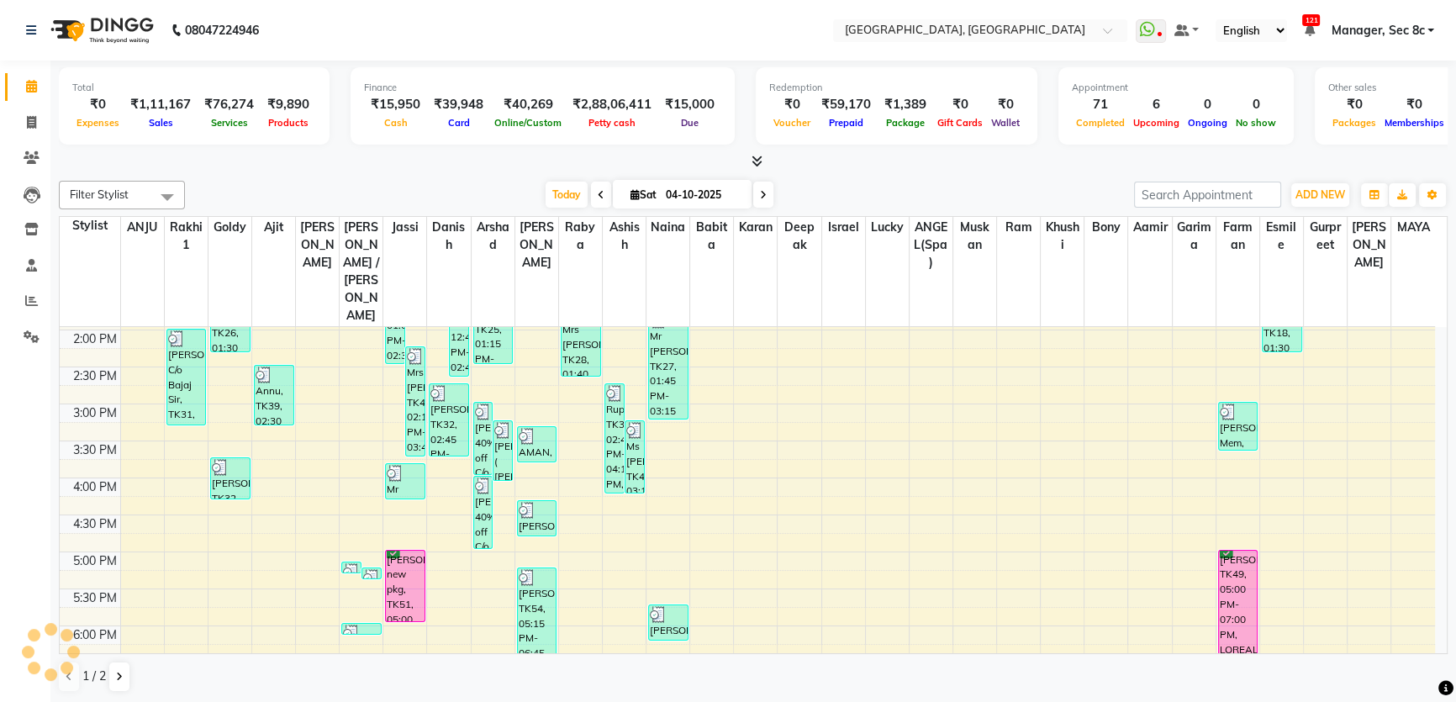
scroll to position [535, 0]
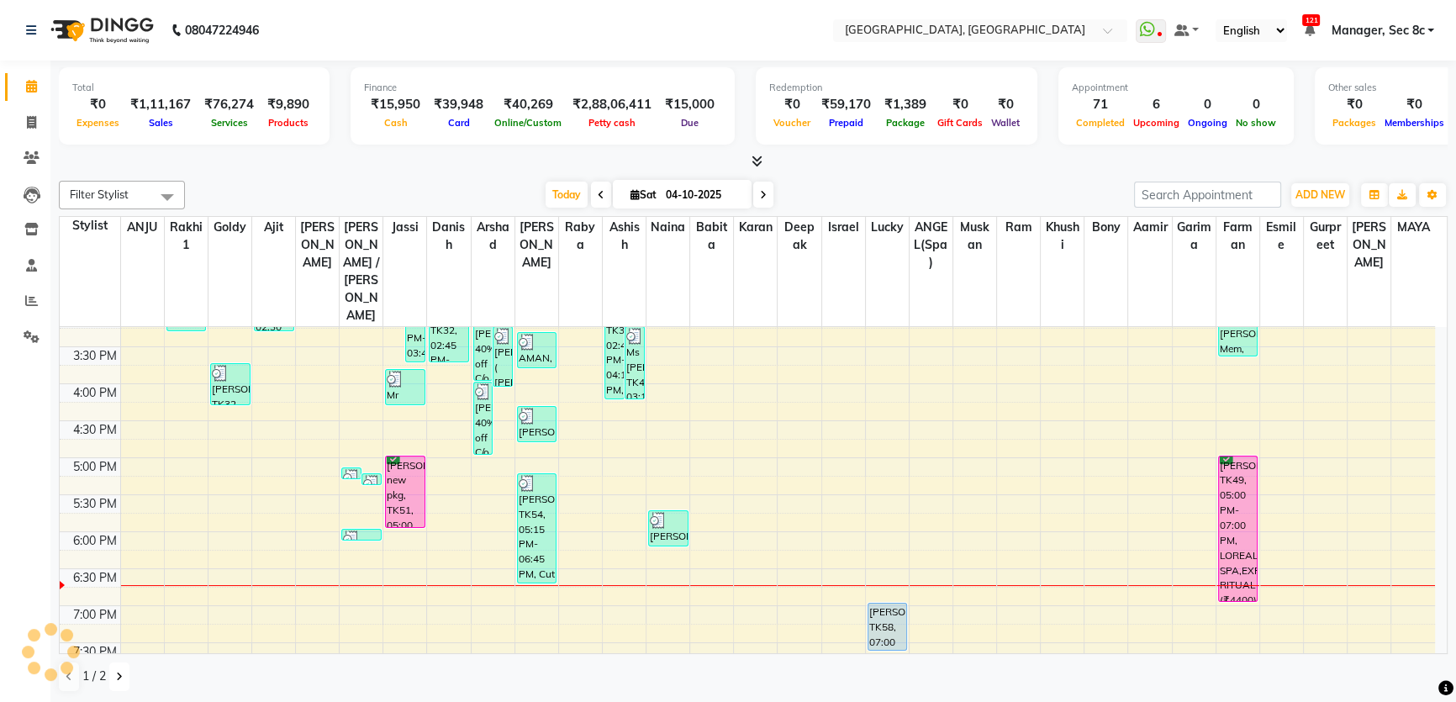
click at [113, 668] on button at bounding box center [119, 677] width 20 height 29
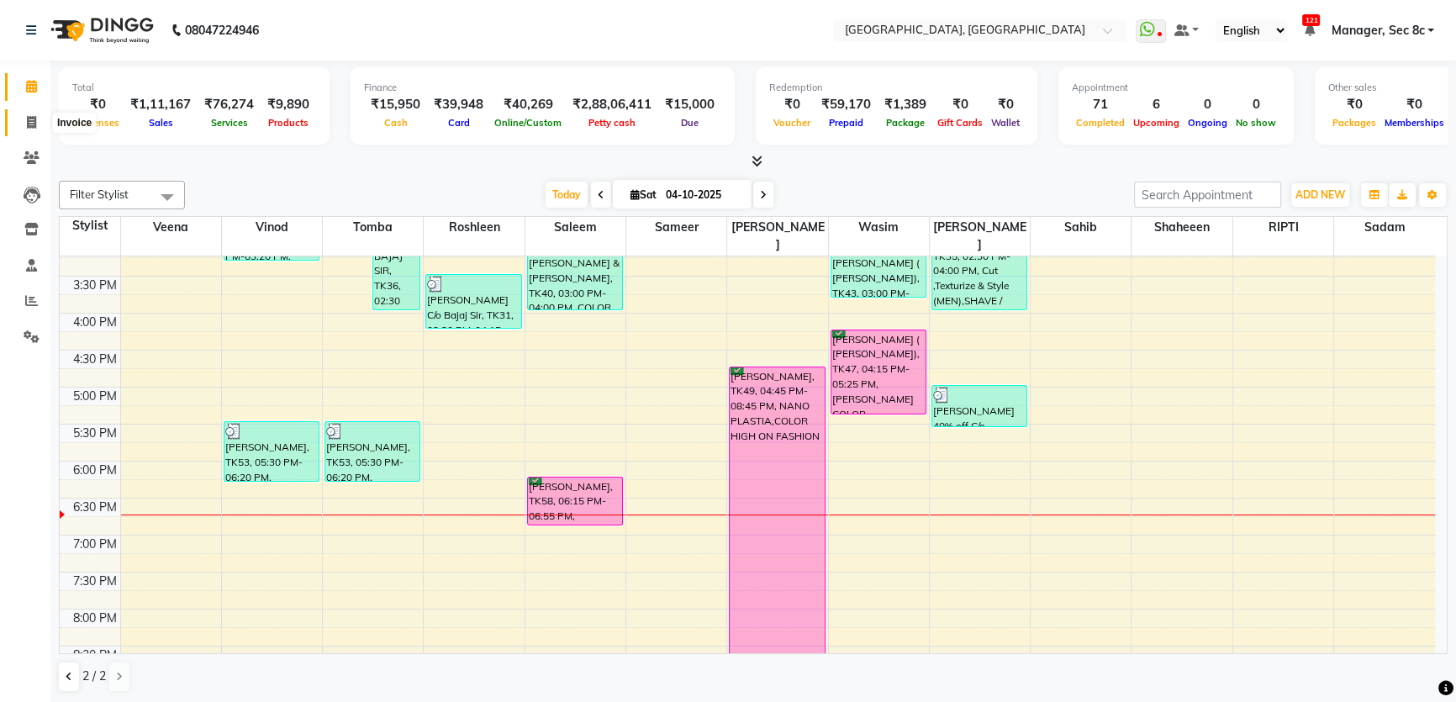
click at [28, 120] on icon at bounding box center [31, 122] width 9 height 13
select select "4281"
select select "service"
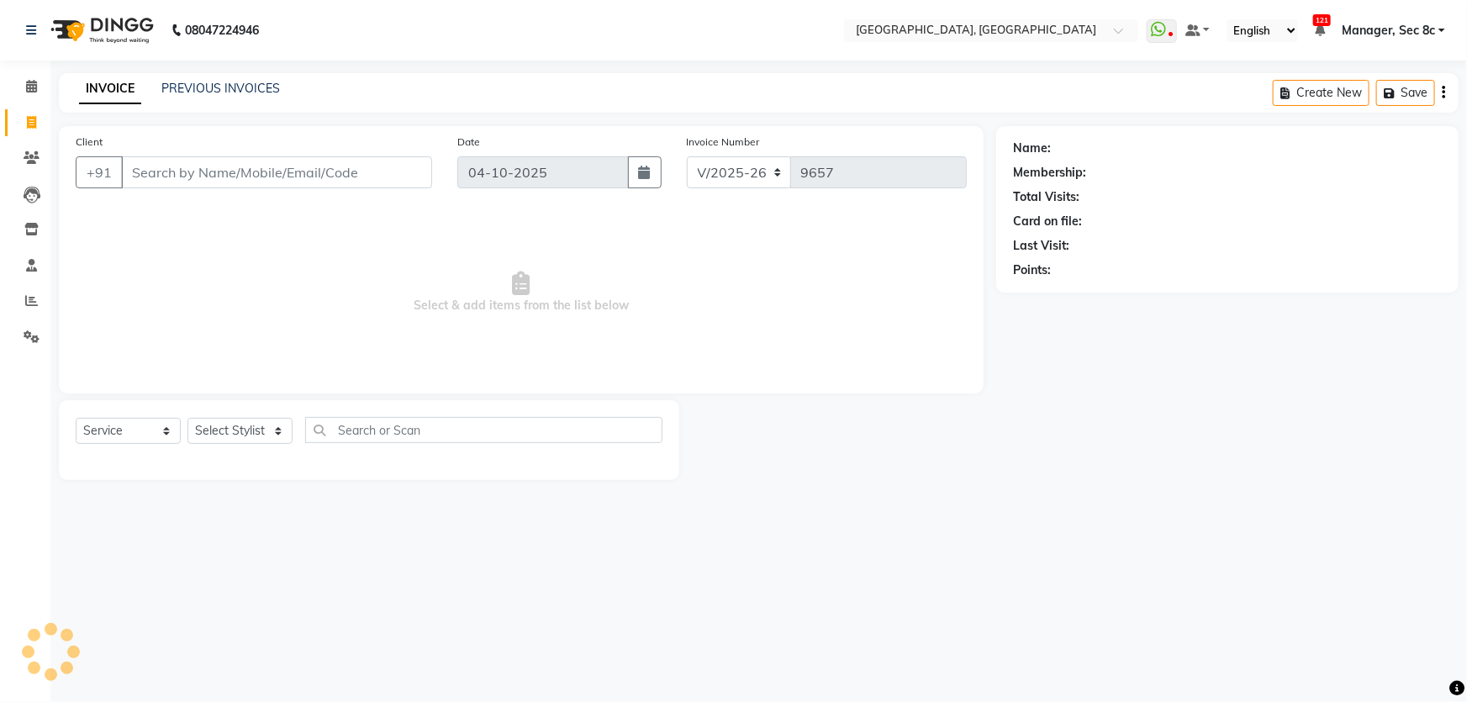
click at [269, 164] on input "Client" at bounding box center [276, 172] width 311 height 32
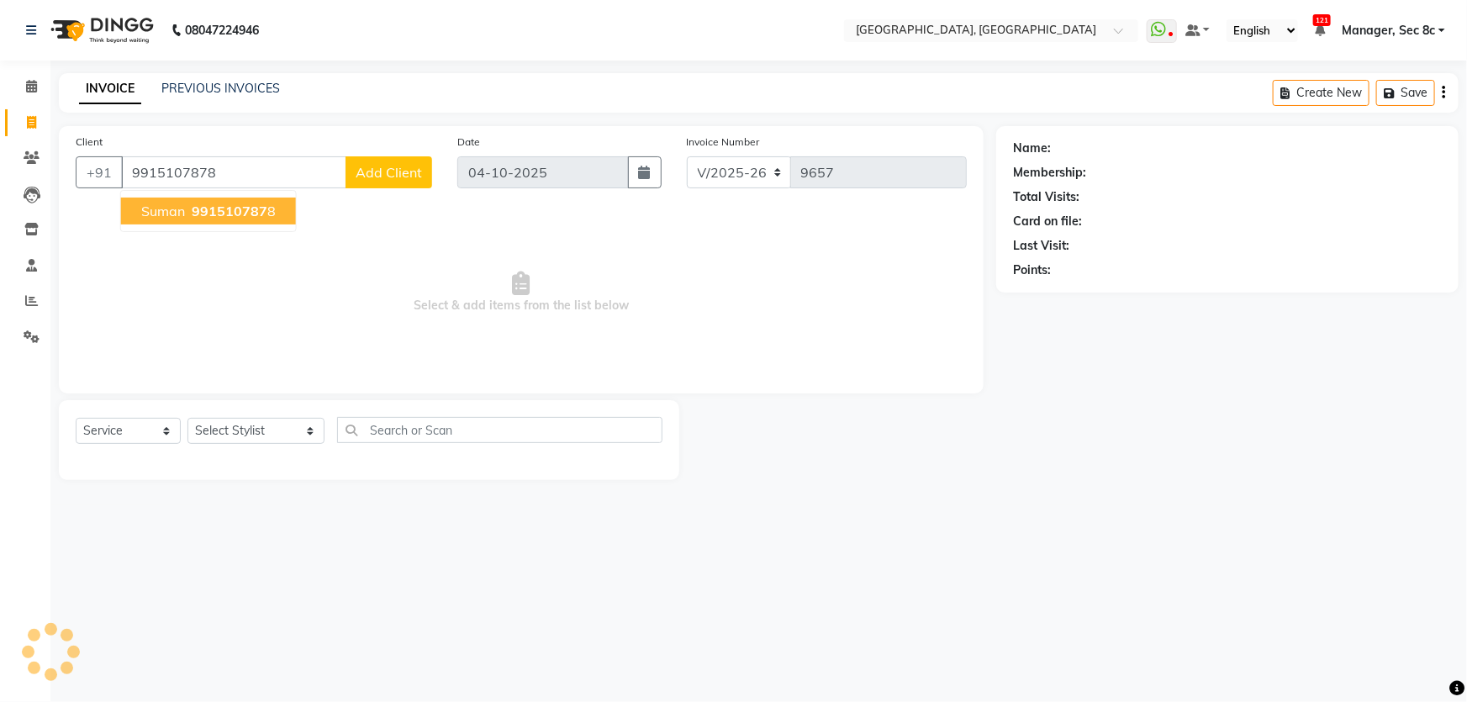
type input "9915107878"
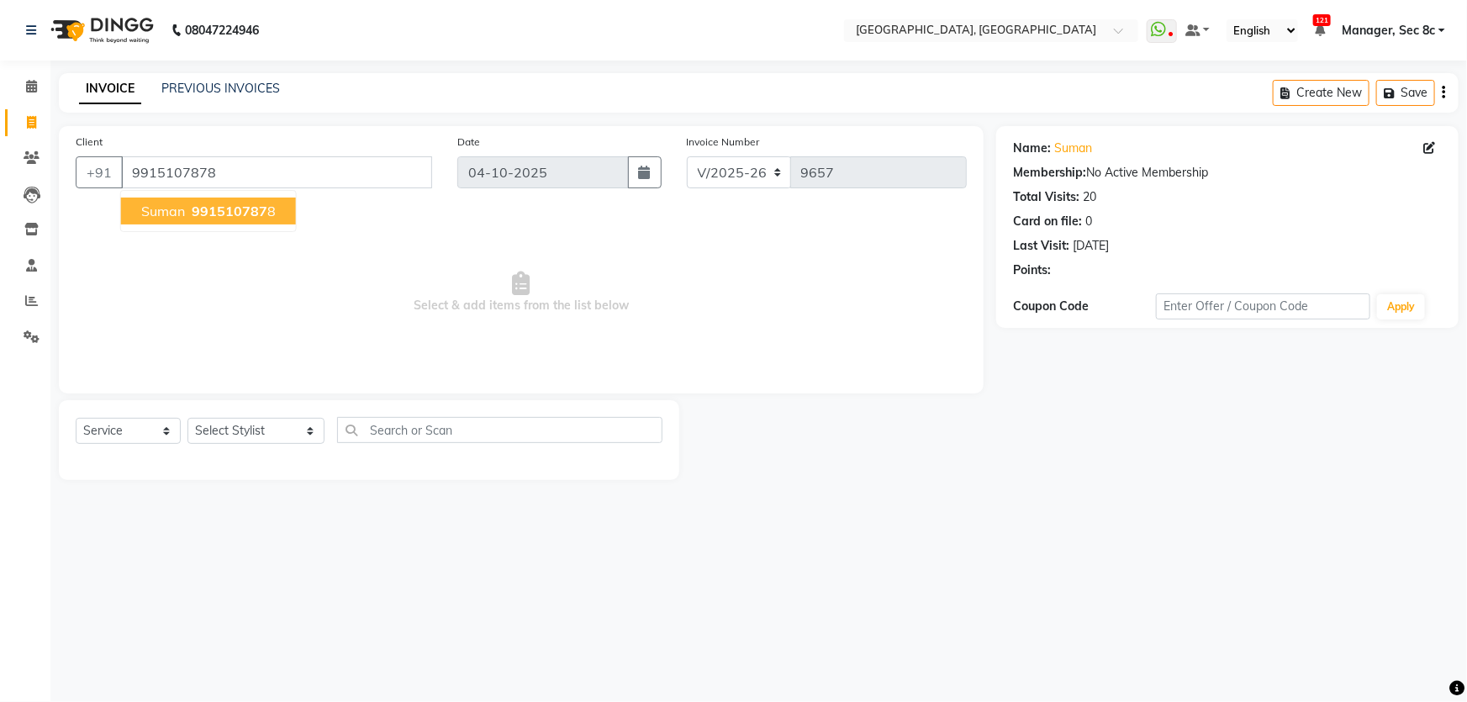
click at [252, 198] on button "Suman 991510787 8" at bounding box center [208, 211] width 175 height 27
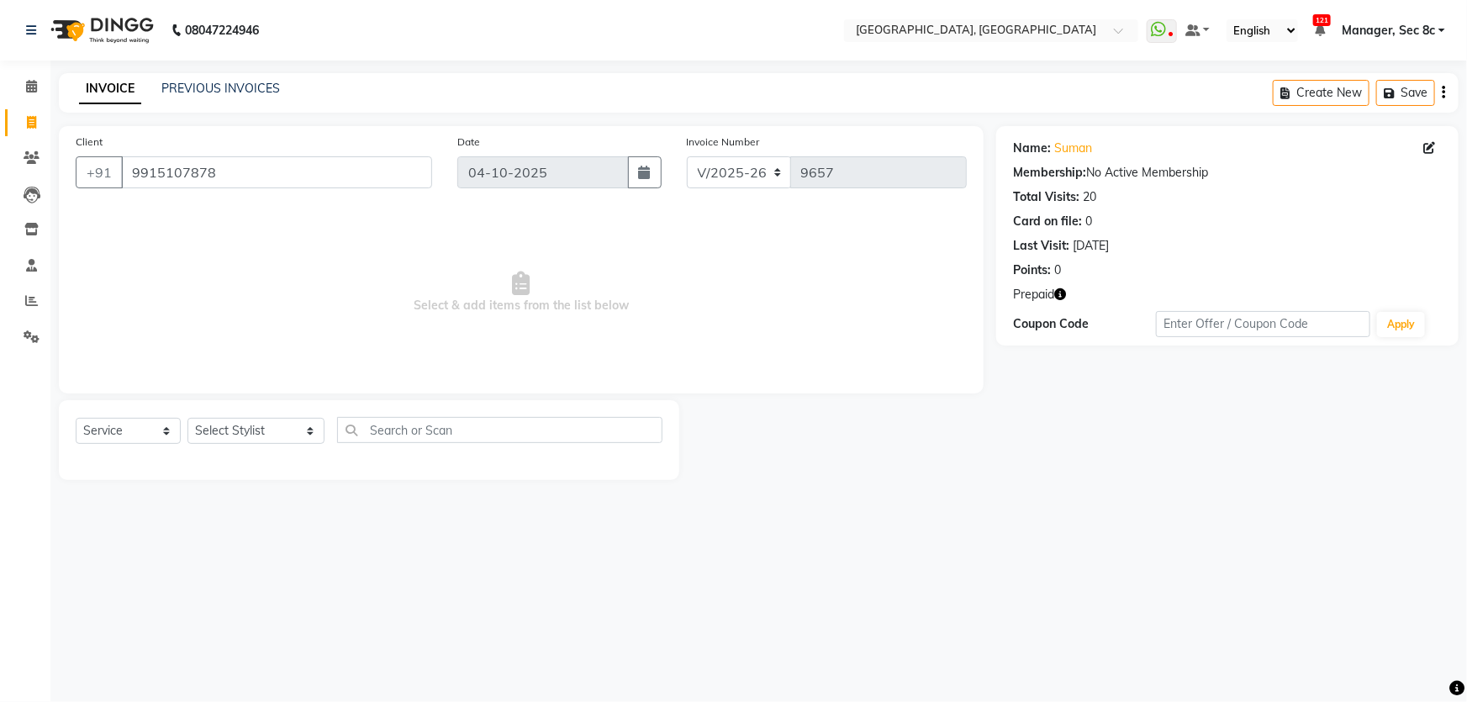
click at [230, 451] on div "Select Service Product Membership Package Voucher Prepaid Gift Card Select Styl…" at bounding box center [369, 437] width 587 height 40
click at [237, 439] on select "Select Stylist [PERSON_NAME] [PERSON_NAME] Aditya [PERSON_NAME] [PERSON_NAME](S…" at bounding box center [256, 431] width 137 height 26
select select "25427"
click at [188, 418] on select "Select Stylist [PERSON_NAME] [PERSON_NAME] Aditya [PERSON_NAME] [PERSON_NAME](S…" at bounding box center [256, 431] width 137 height 26
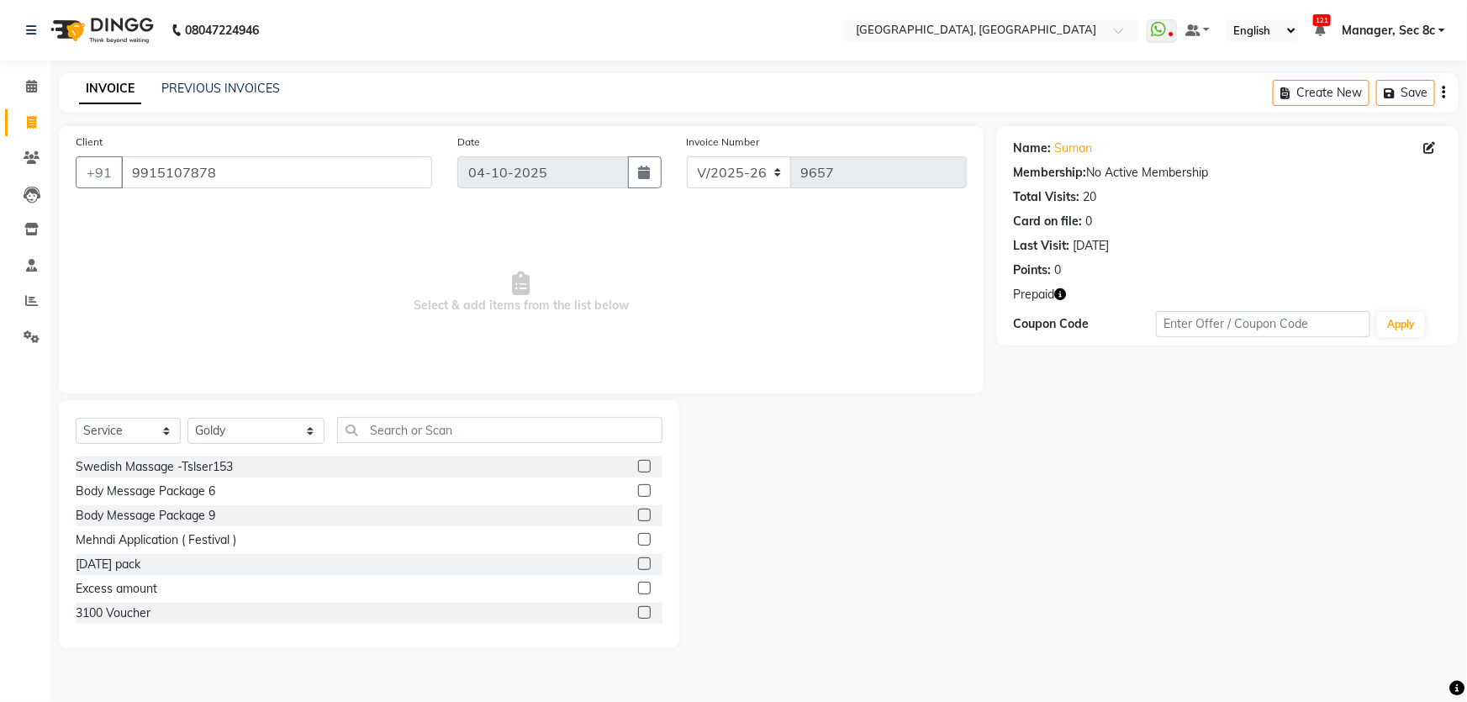
click at [341, 411] on div "Select Service Product Membership Package Voucher Prepaid Gift Card Select Styl…" at bounding box center [369, 524] width 621 height 248
click at [357, 426] on input "text" at bounding box center [500, 430] width 326 height 26
type input "pro"
click at [177, 467] on div "PRO BRIGHT 30 MIN" at bounding box center [133, 467] width 115 height 18
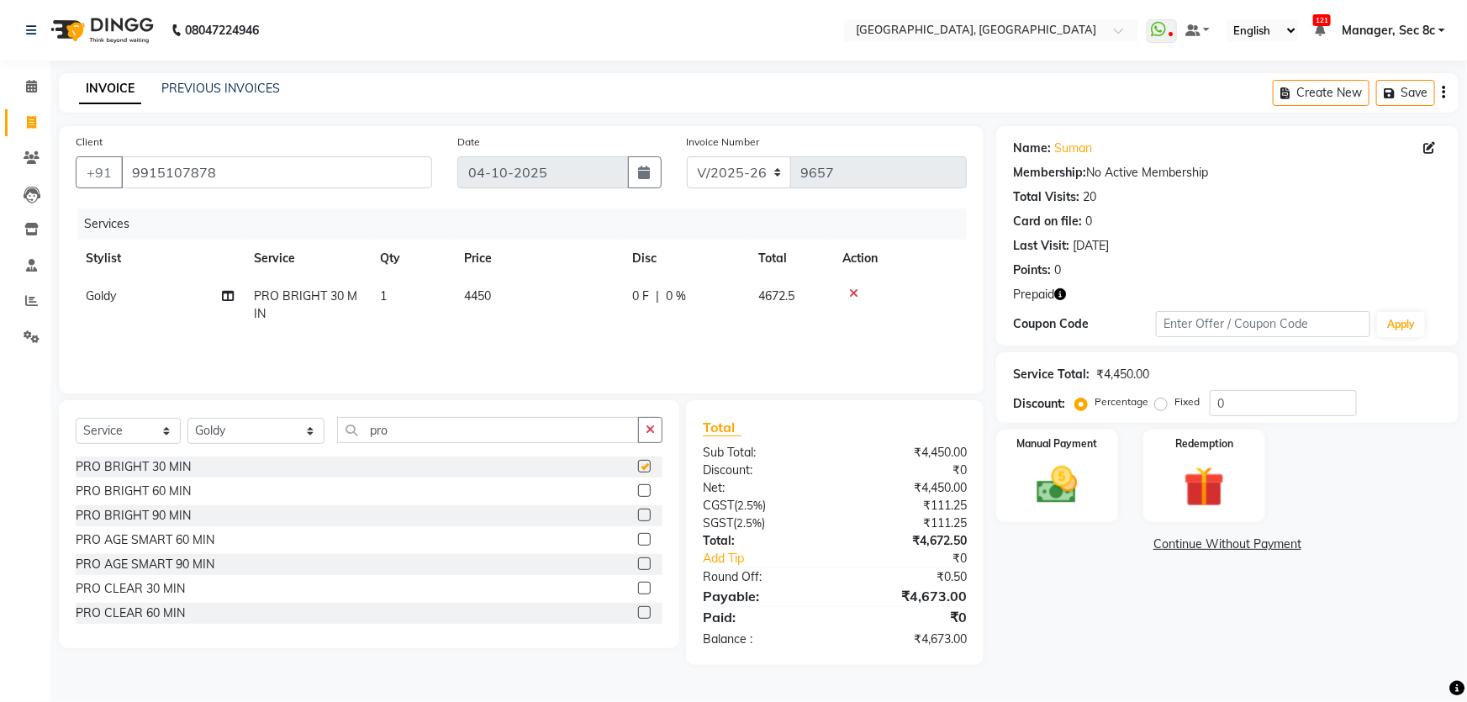
checkbox input "false"
click at [437, 431] on input "pro" at bounding box center [488, 430] width 303 height 26
click at [495, 437] on input "text" at bounding box center [500, 430] width 326 height 26
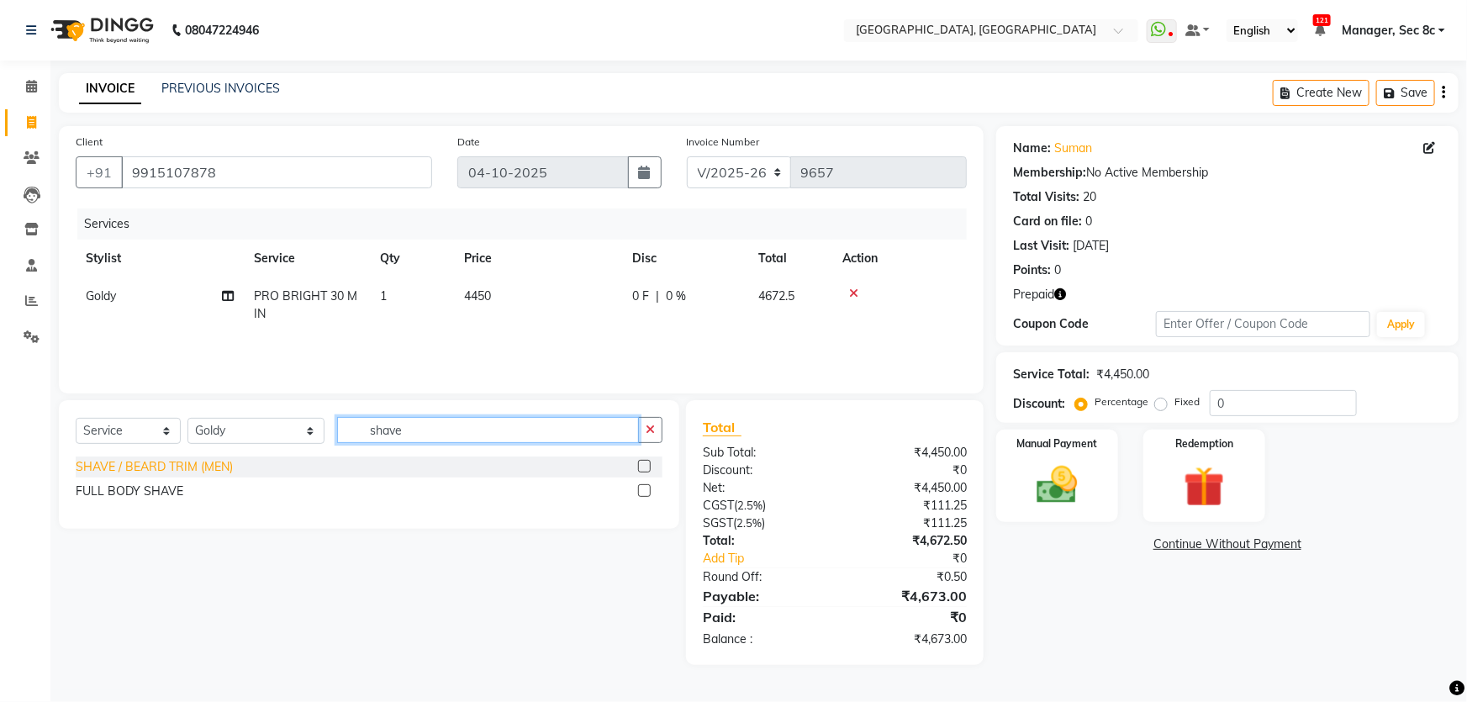
type input "shave"
click at [109, 466] on div "SHAVE / BEARD TRIM (MEN)" at bounding box center [154, 467] width 157 height 18
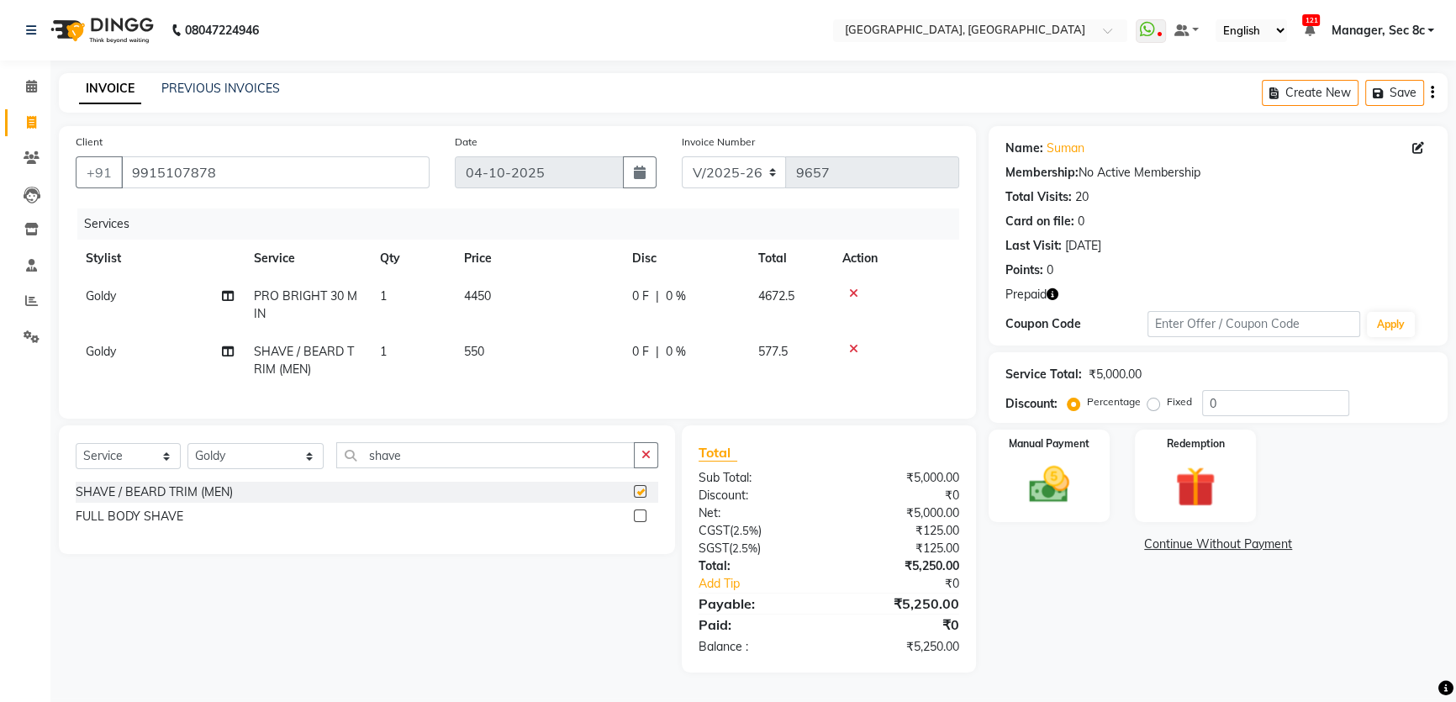
checkbox input "false"
click at [686, 288] on div "0 F | 0 %" at bounding box center [685, 297] width 106 height 18
select select "25427"
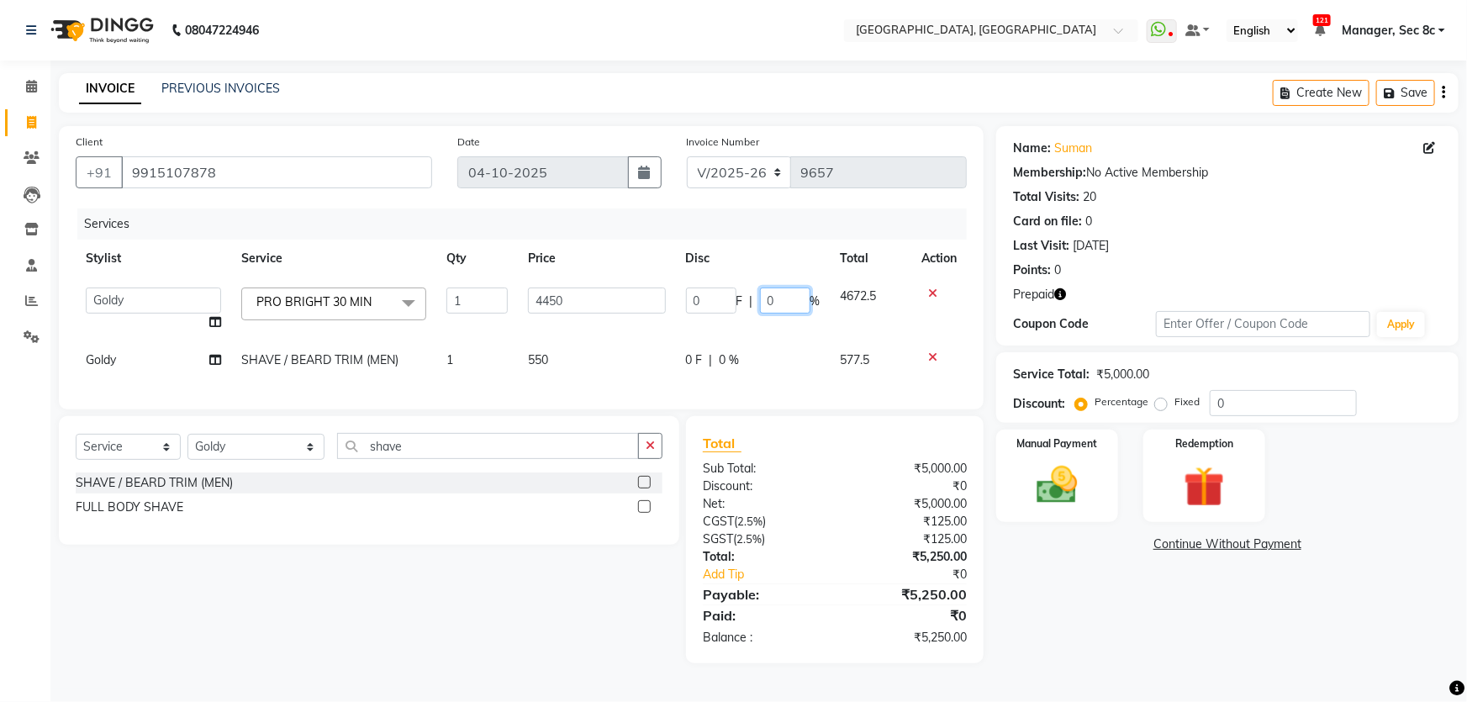
drag, startPoint x: 778, startPoint y: 301, endPoint x: 754, endPoint y: 301, distance: 23.5
click at [755, 301] on div "0 F | 0 %" at bounding box center [753, 301] width 135 height 26
type input "100"
click at [747, 347] on td "0 F | 0 %" at bounding box center [753, 360] width 155 height 38
select select "25427"
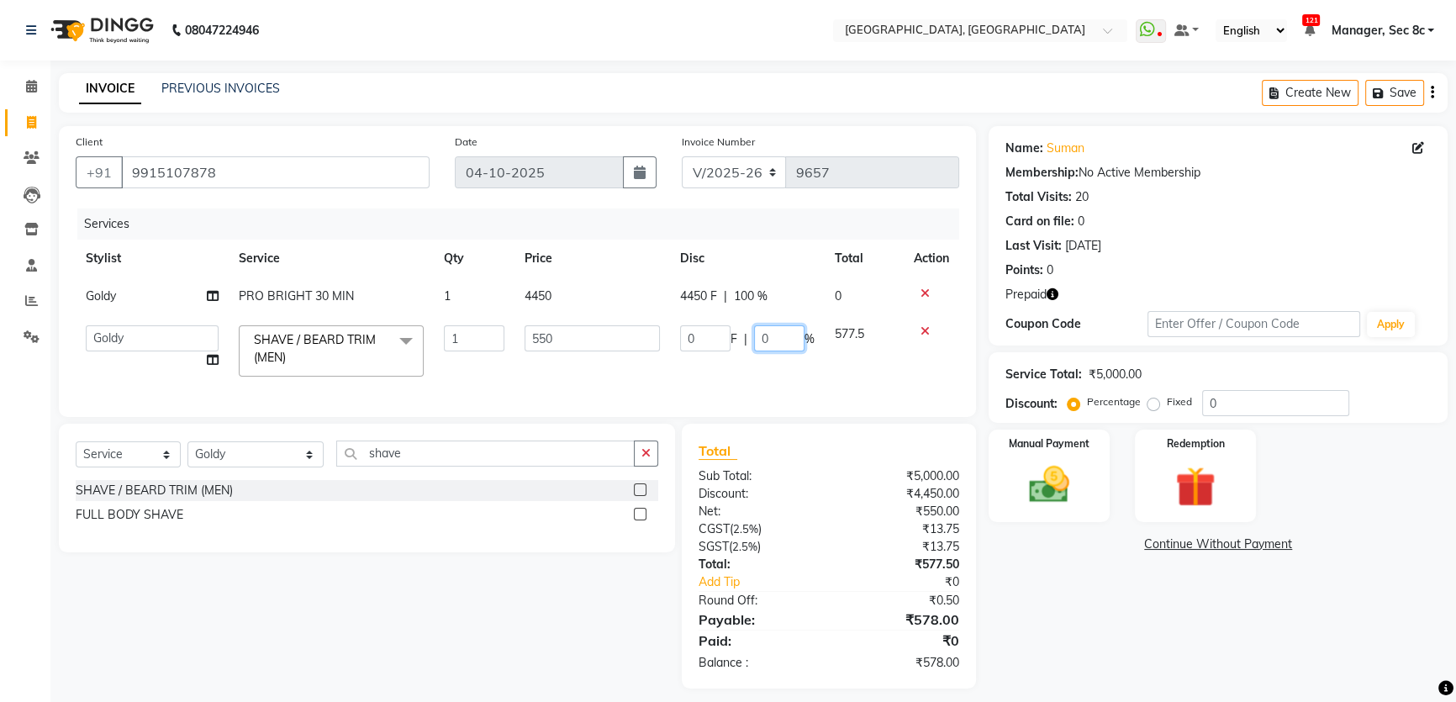
drag, startPoint x: 794, startPoint y: 344, endPoint x: 763, endPoint y: 341, distance: 30.4
click at [763, 341] on input "0" at bounding box center [779, 338] width 50 height 26
type input "100"
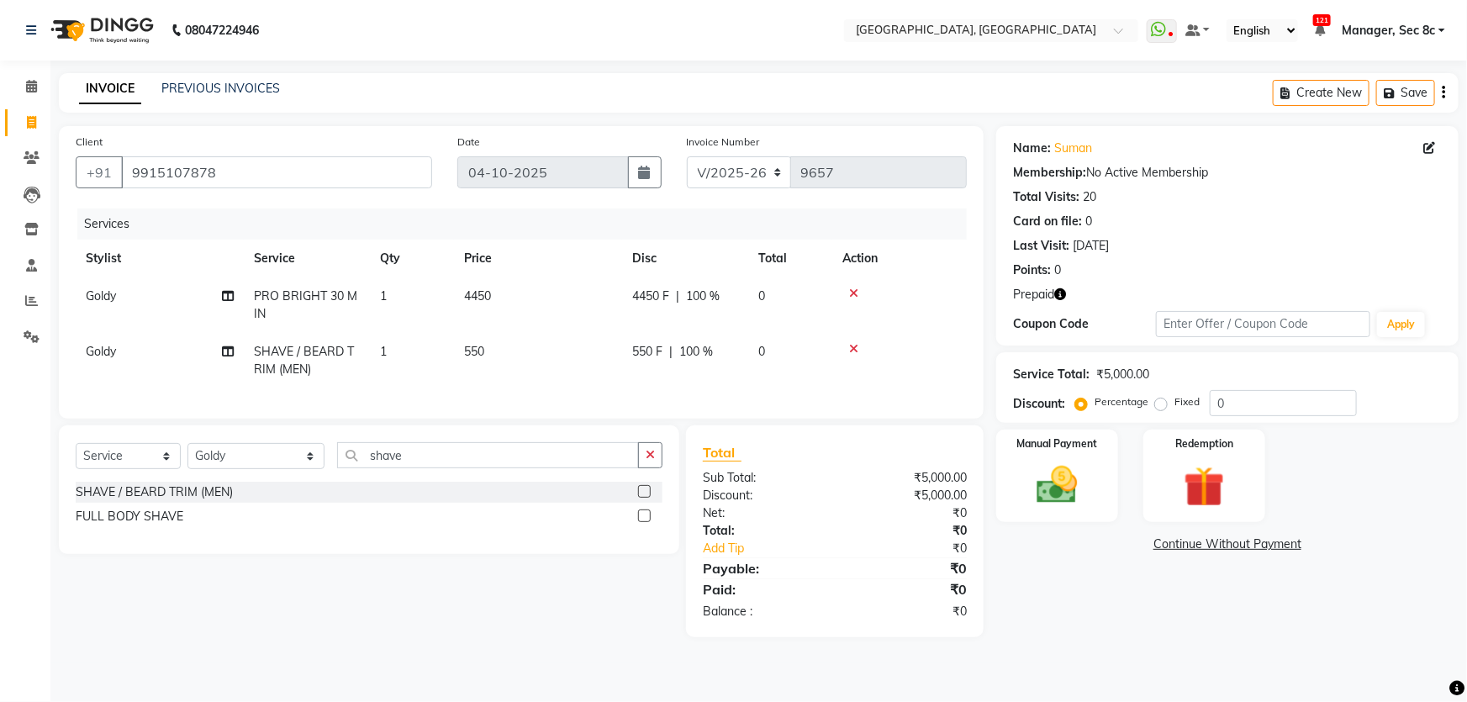
click at [774, 277] on tr "Stylist Service Qty Price Disc Total Action" at bounding box center [521, 259] width 891 height 38
click at [1114, 462] on div "Manual Payment" at bounding box center [1057, 476] width 127 height 97
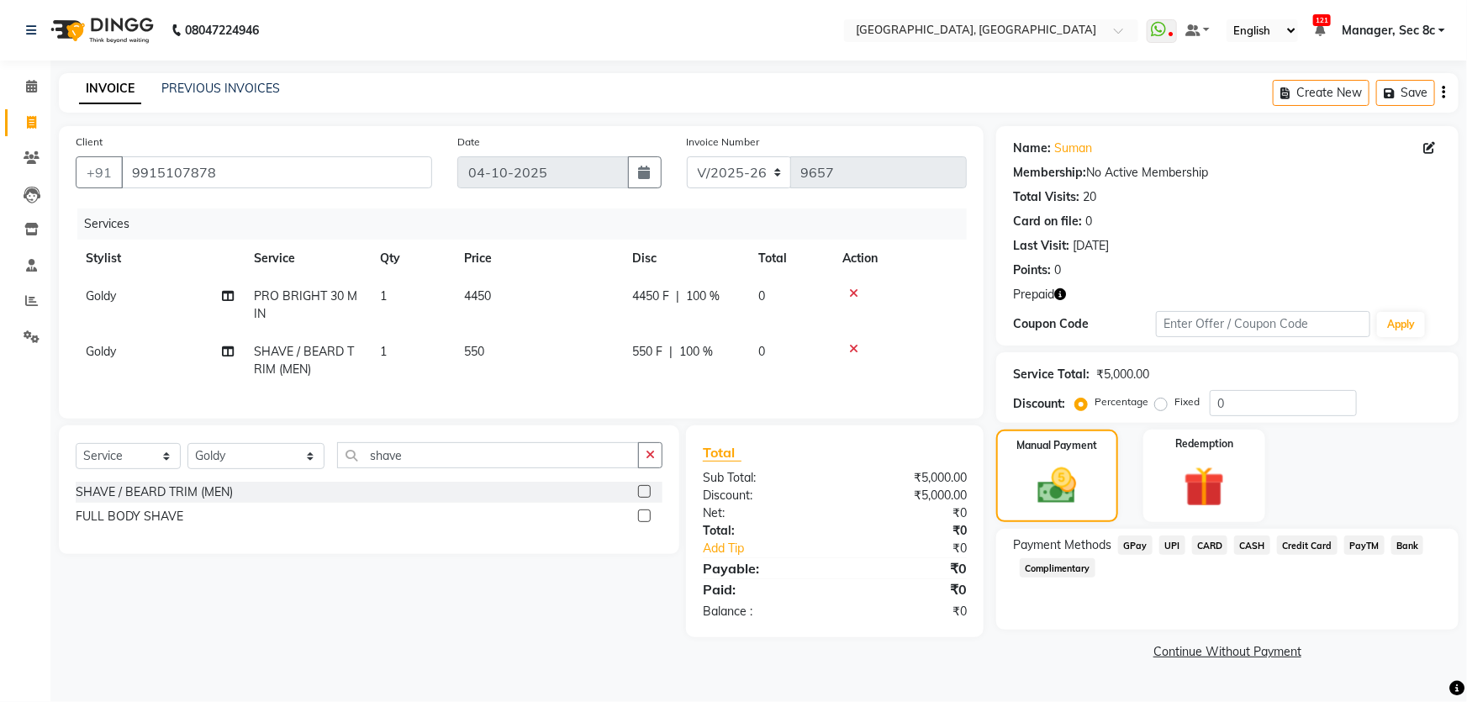
drag, startPoint x: 1082, startPoint y: 568, endPoint x: 1183, endPoint y: 576, distance: 101.2
click at [1090, 567] on span "Complimentary" at bounding box center [1058, 567] width 76 height 19
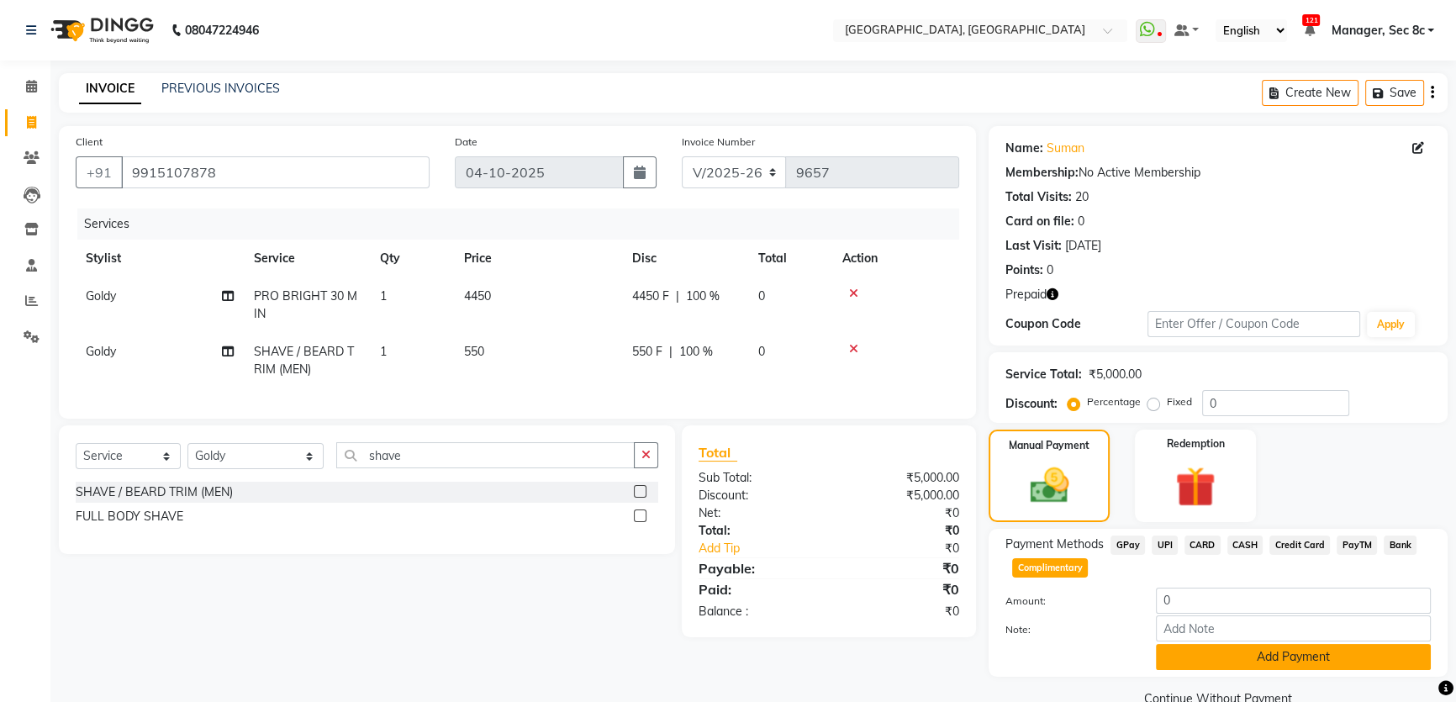
click at [1229, 647] on button "Add Payment" at bounding box center [1293, 657] width 275 height 26
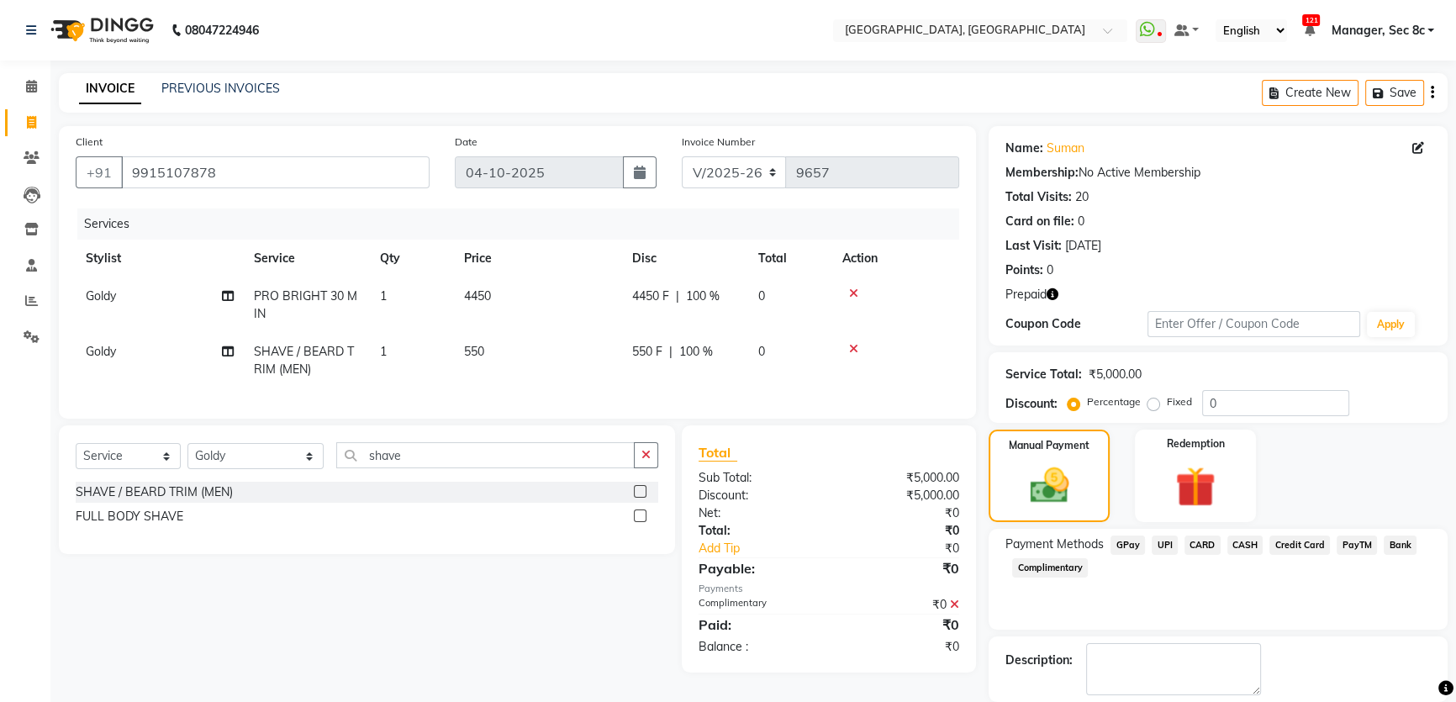
scroll to position [81, 0]
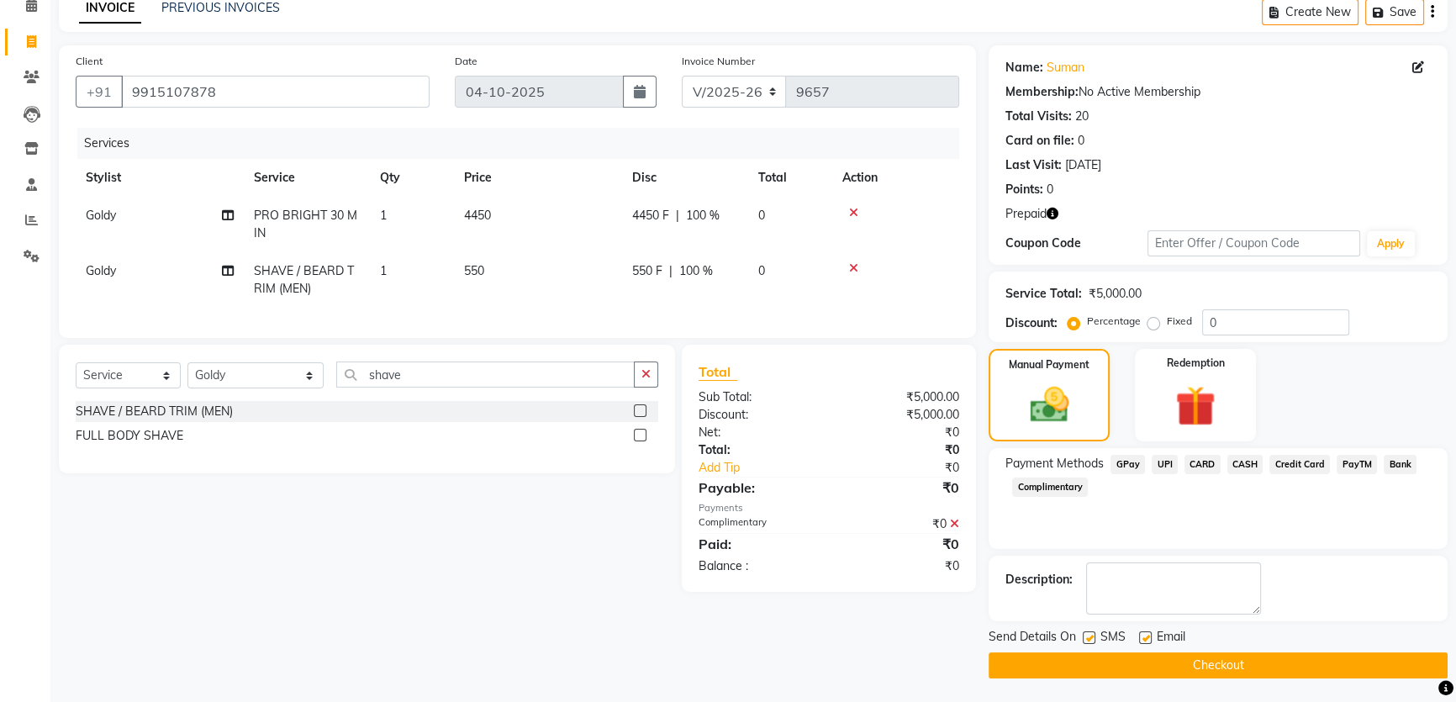
click at [1136, 658] on button "Checkout" at bounding box center [1218, 665] width 459 height 26
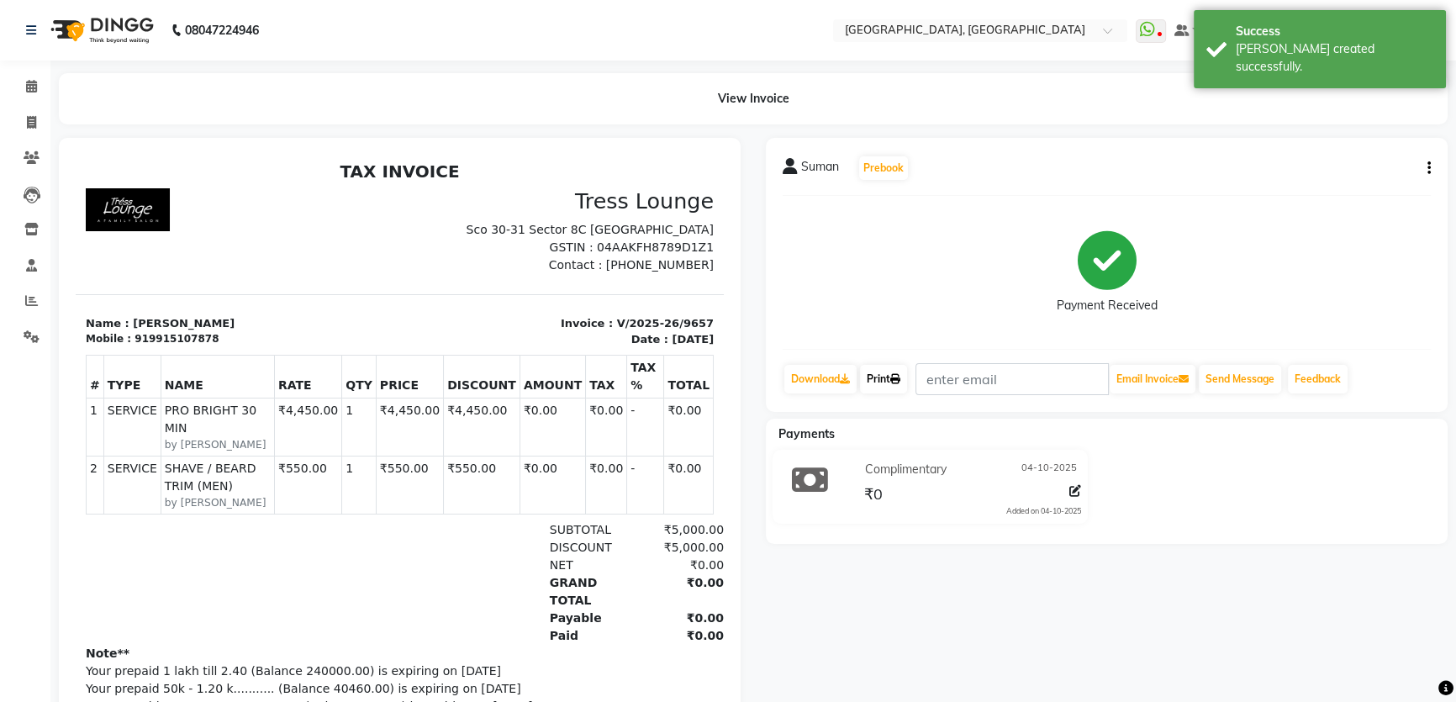
click at [883, 380] on link "Print" at bounding box center [883, 379] width 47 height 29
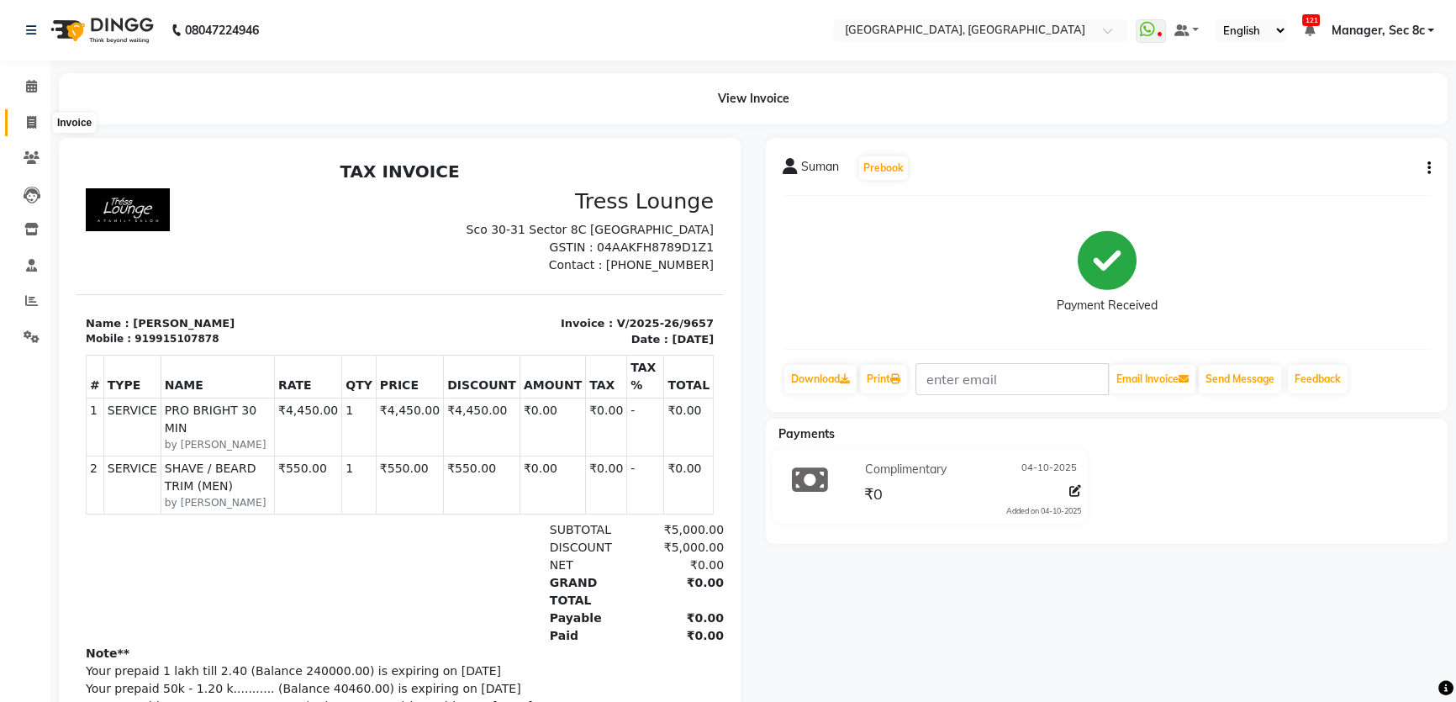
click at [38, 118] on span at bounding box center [31, 123] width 29 height 19
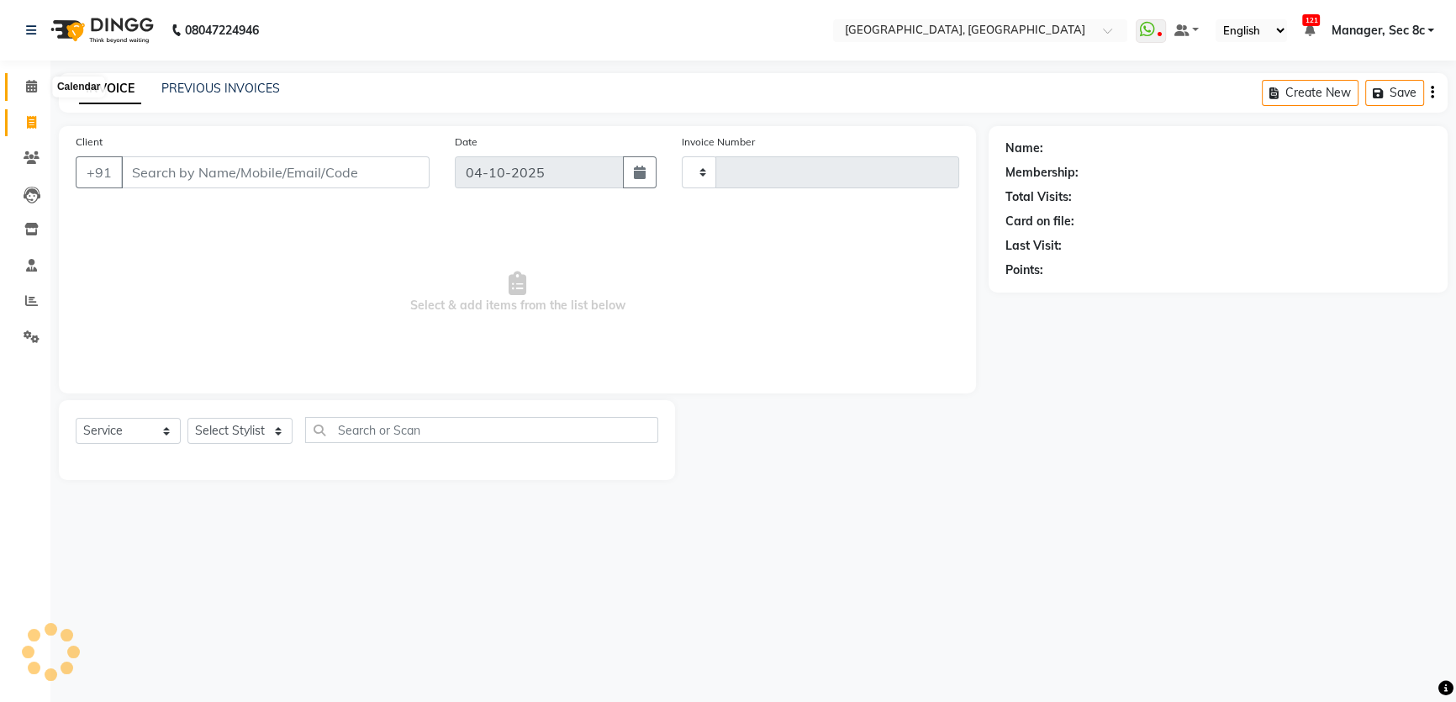
click at [37, 93] on span at bounding box center [31, 86] width 29 height 19
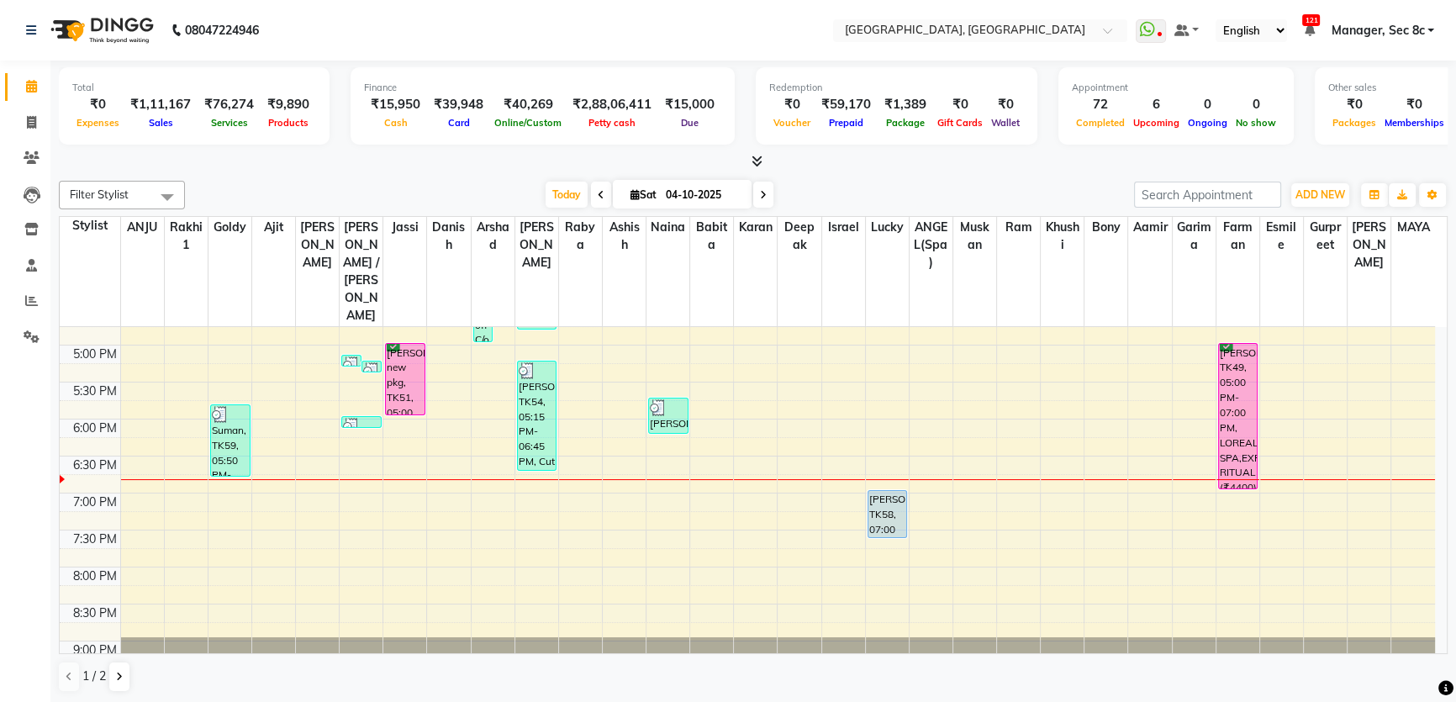
scroll to position [652, 0]
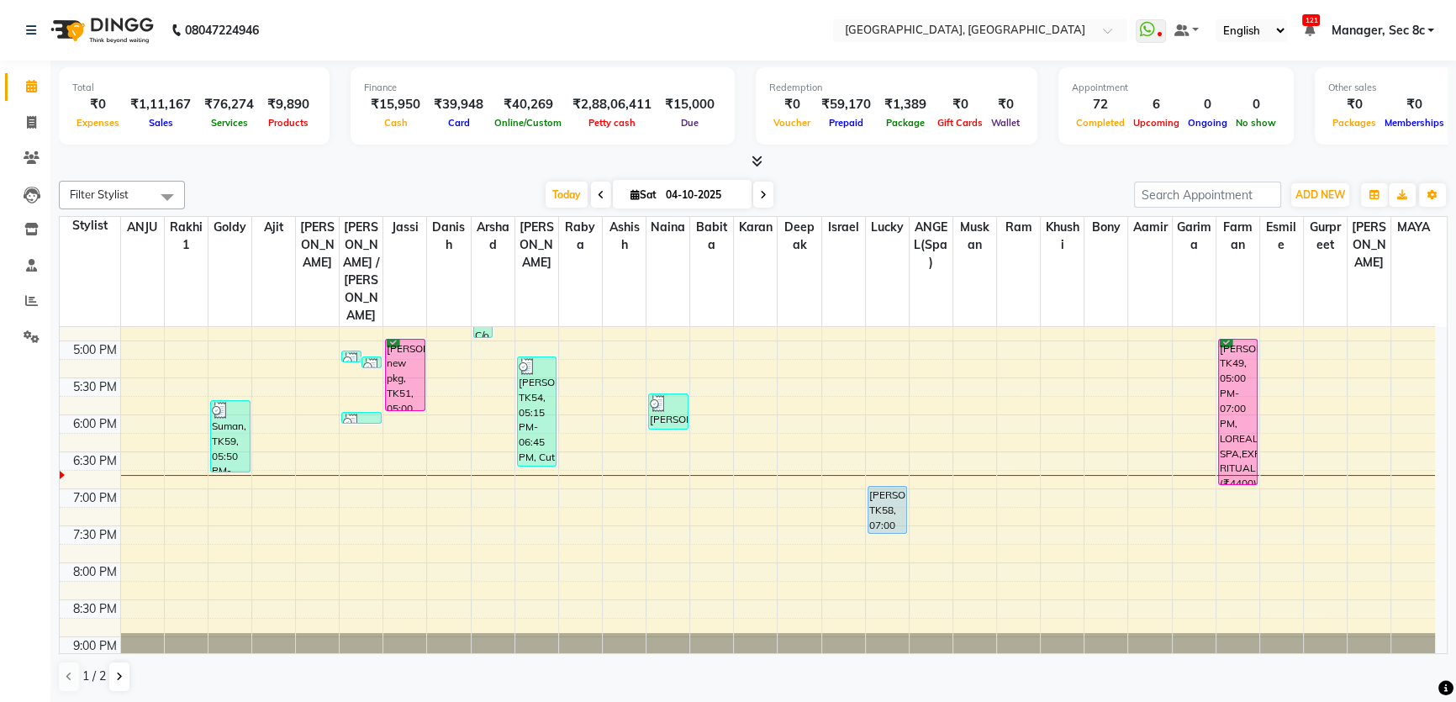
click at [190, 436] on div "8:00 AM 8:30 AM 9:00 AM 9:30 AM 10:00 AM 10:30 AM 11:00 AM 11:30 AM 12:00 PM 12…" at bounding box center [748, 192] width 1376 height 1035
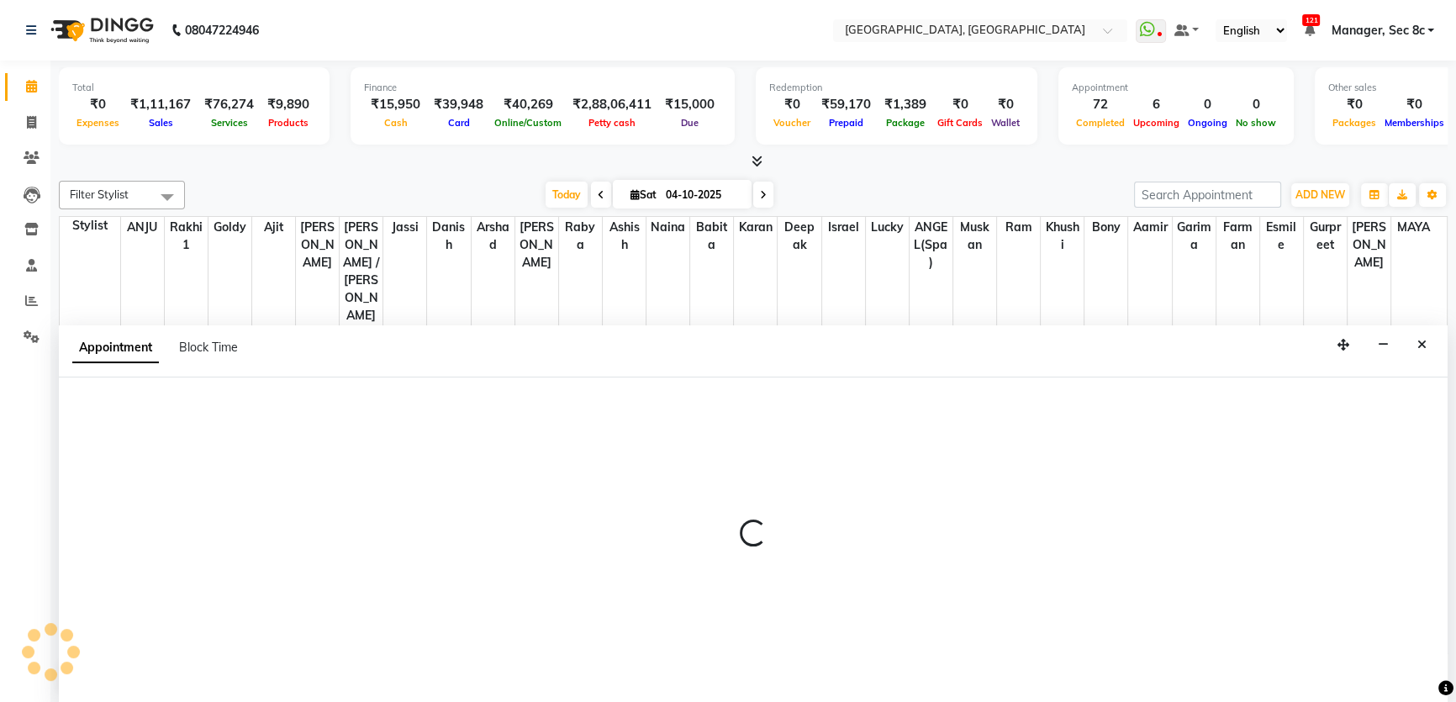
scroll to position [0, 0]
select select "25426"
select select "tentative"
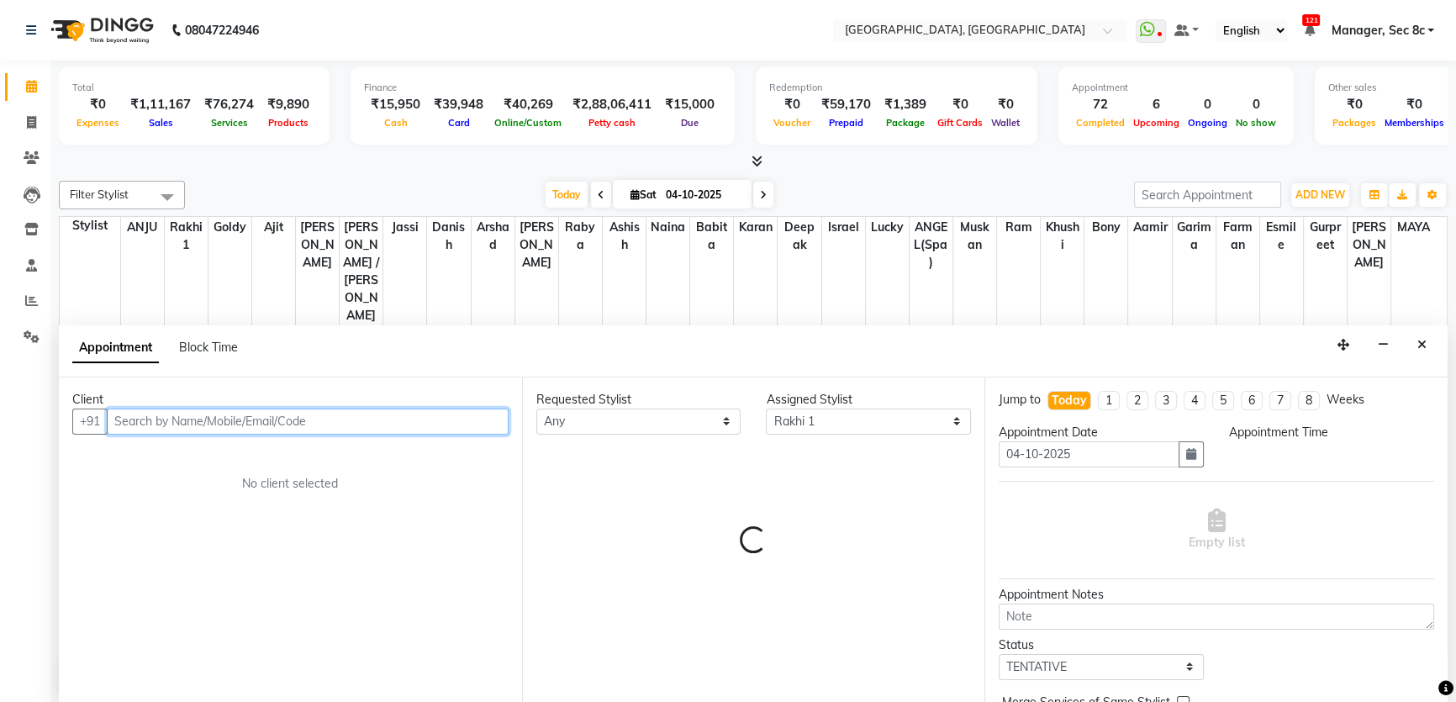
select select "1140"
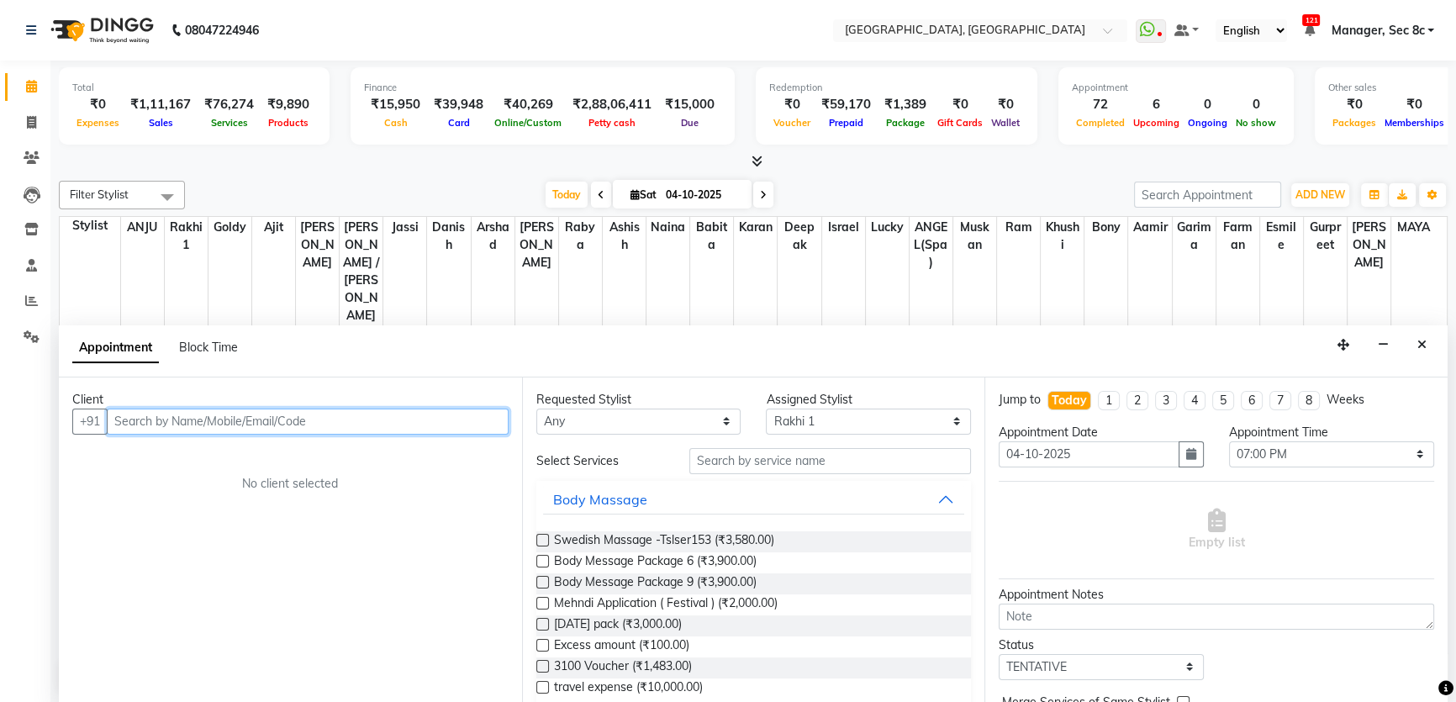
click at [225, 423] on input "text" at bounding box center [308, 422] width 402 height 26
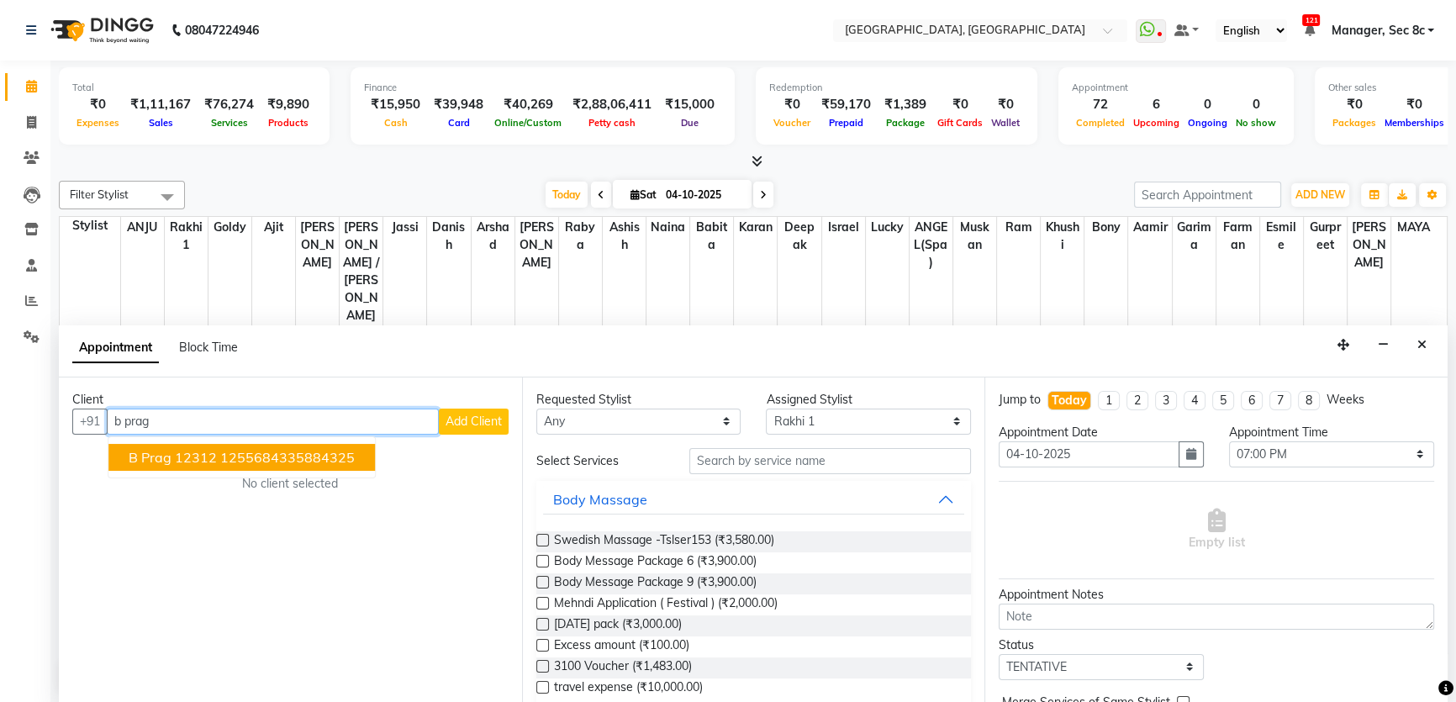
click at [135, 449] on span "B Prag 12312" at bounding box center [173, 457] width 88 height 17
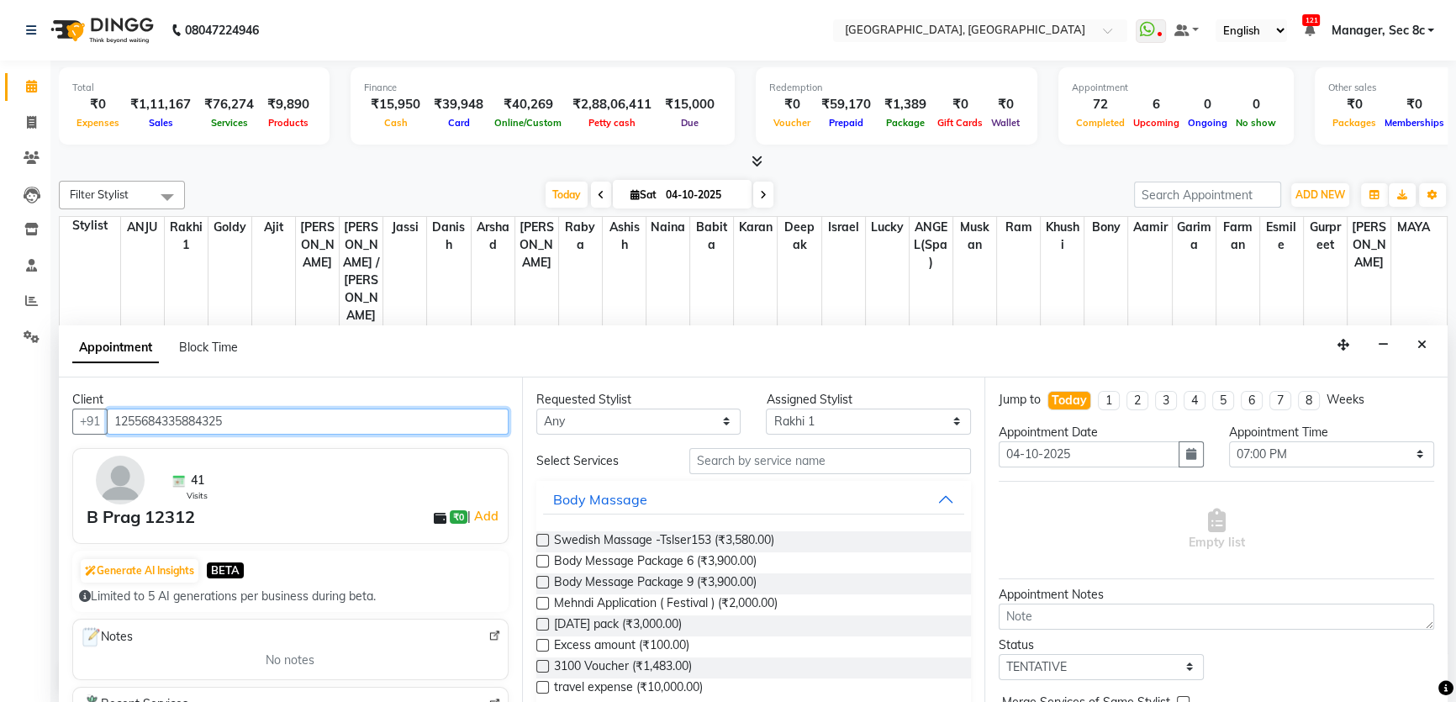
type input "1255684335884325"
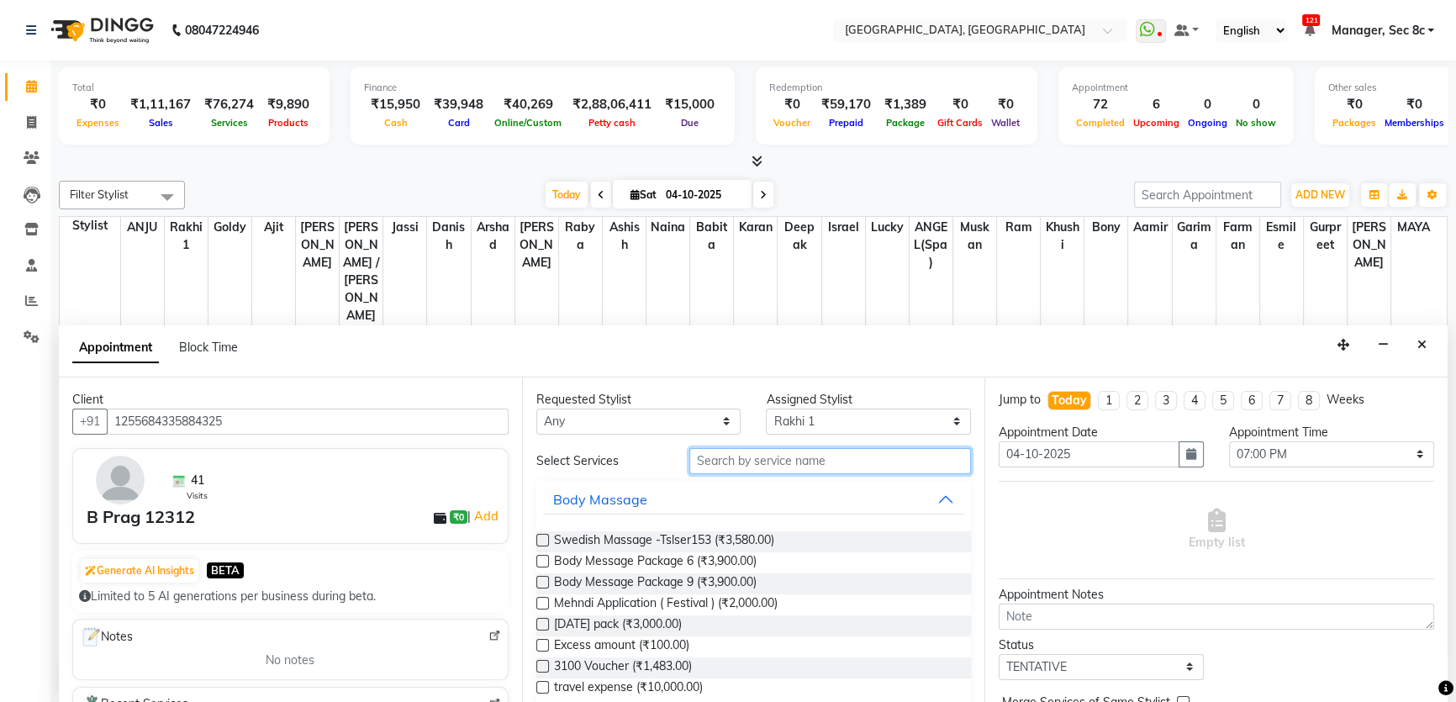
click at [811, 463] on input "text" at bounding box center [830, 461] width 282 height 26
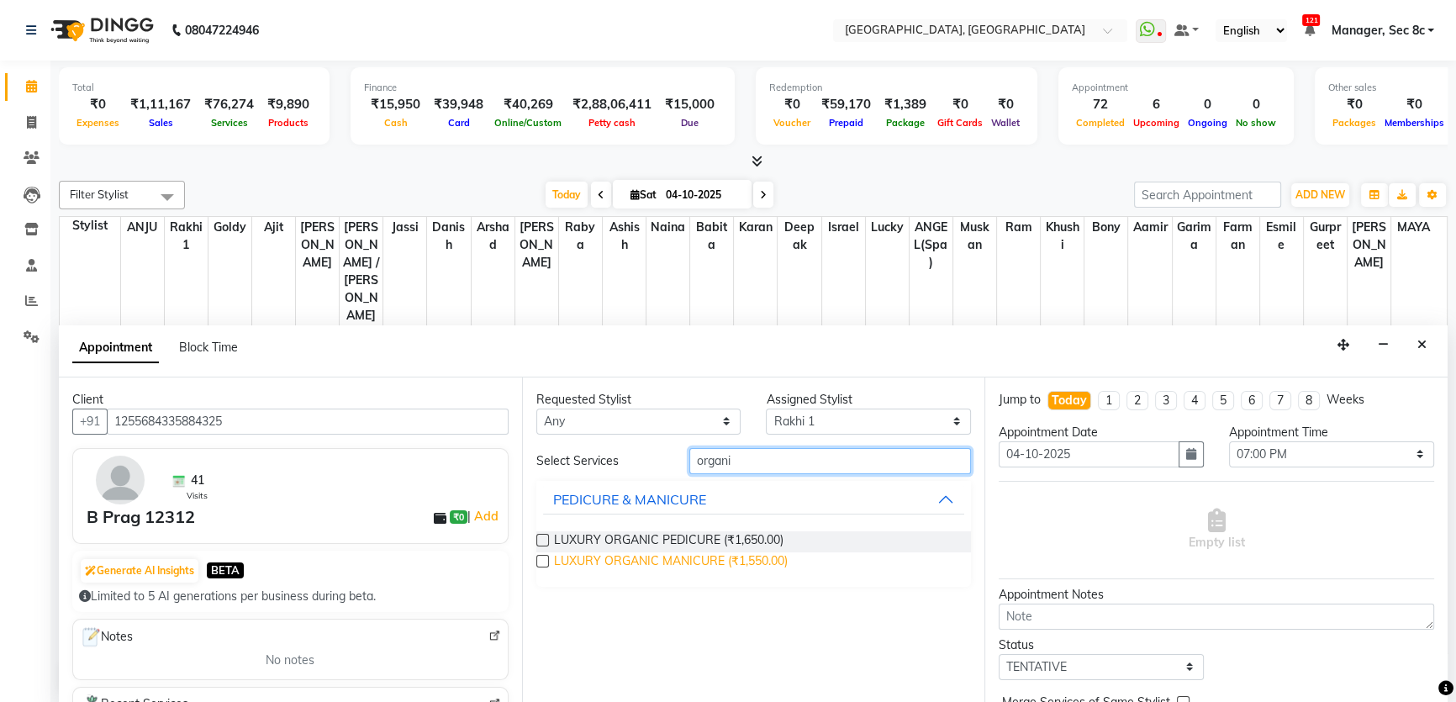
type input "organi"
click at [699, 558] on span "LUXURY ORGANIC MANICURE (₹1,550.00)" at bounding box center [671, 562] width 234 height 21
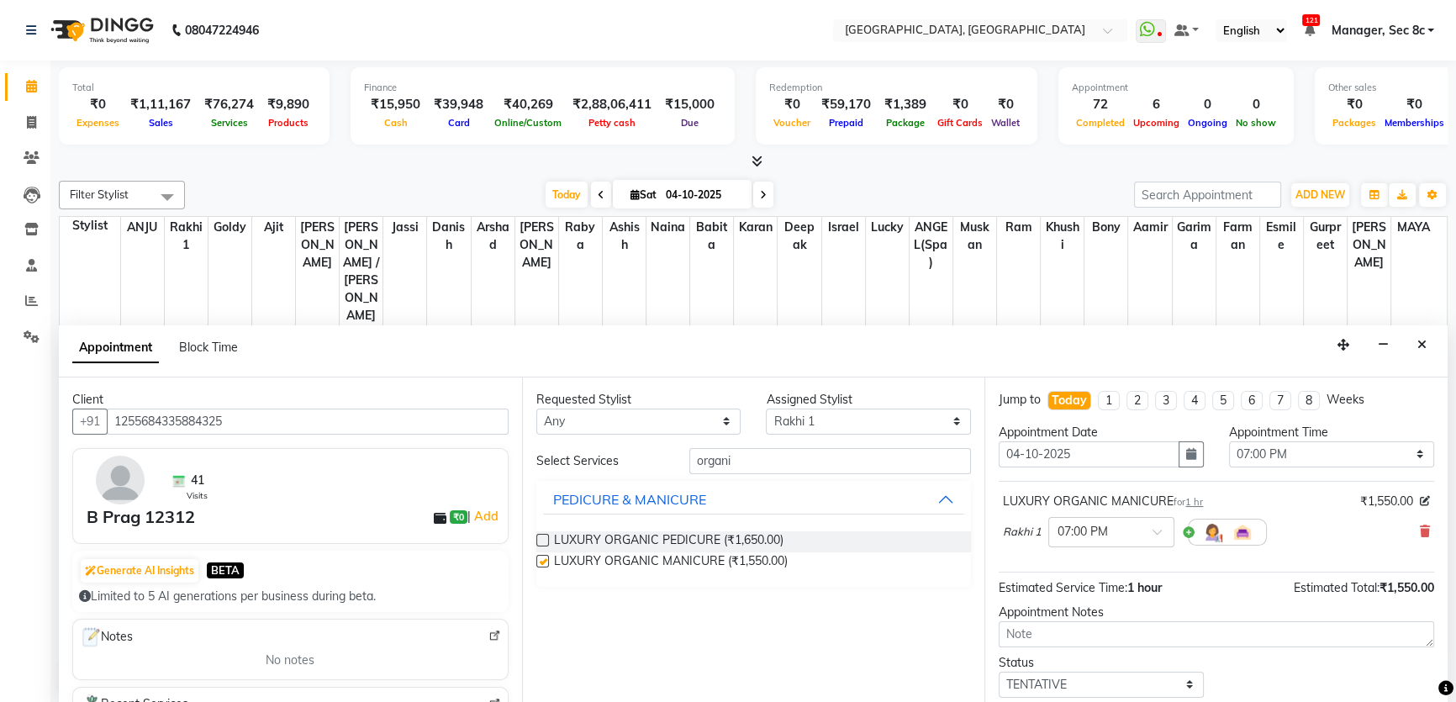
checkbox input "false"
click at [811, 423] on select "Select [PERSON_NAME](Spa) [PERSON_NAME] [PERSON_NAME] [PERSON_NAME] Bony Danish…" at bounding box center [868, 422] width 205 height 26
select select "25432"
click at [766, 409] on select "Select [PERSON_NAME](Spa) [PERSON_NAME] [PERSON_NAME] [PERSON_NAME] Bony Danish…" at bounding box center [868, 422] width 205 height 26
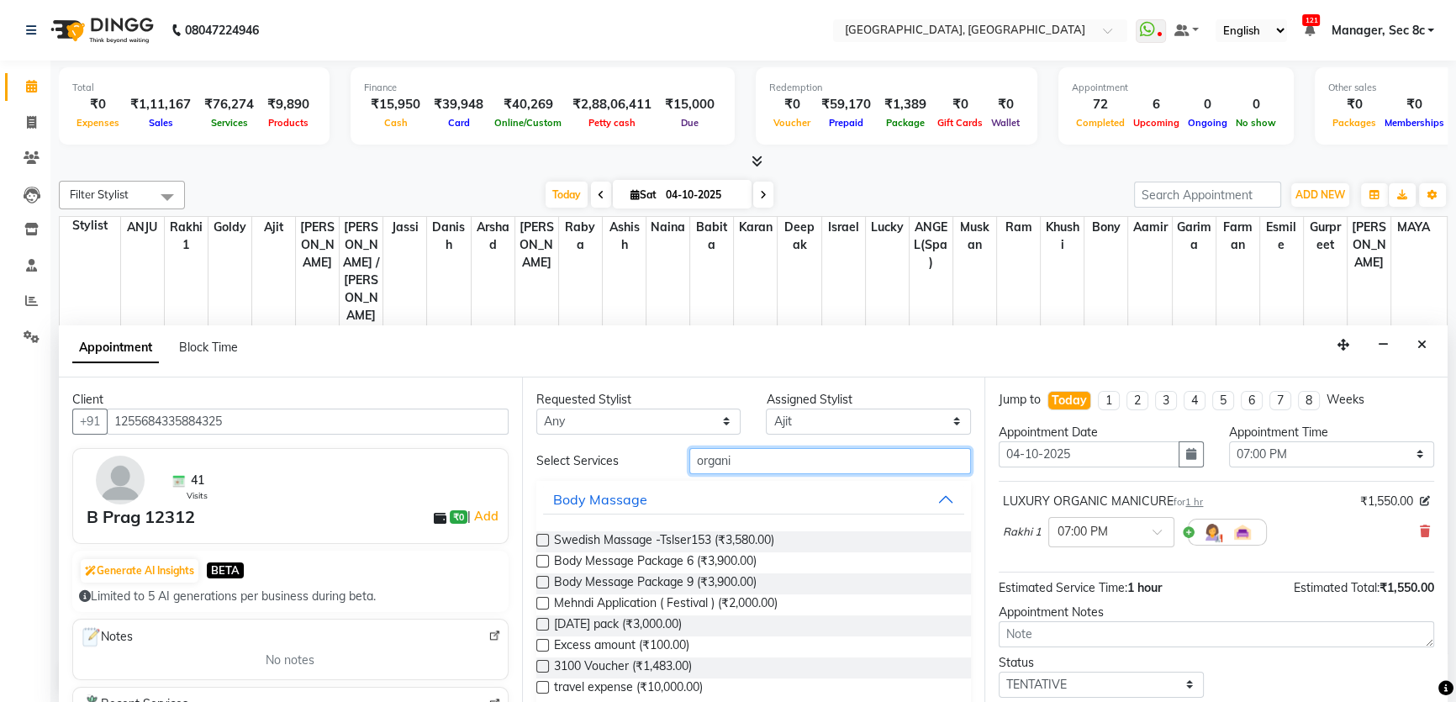
click at [755, 451] on input "organi" at bounding box center [830, 461] width 282 height 26
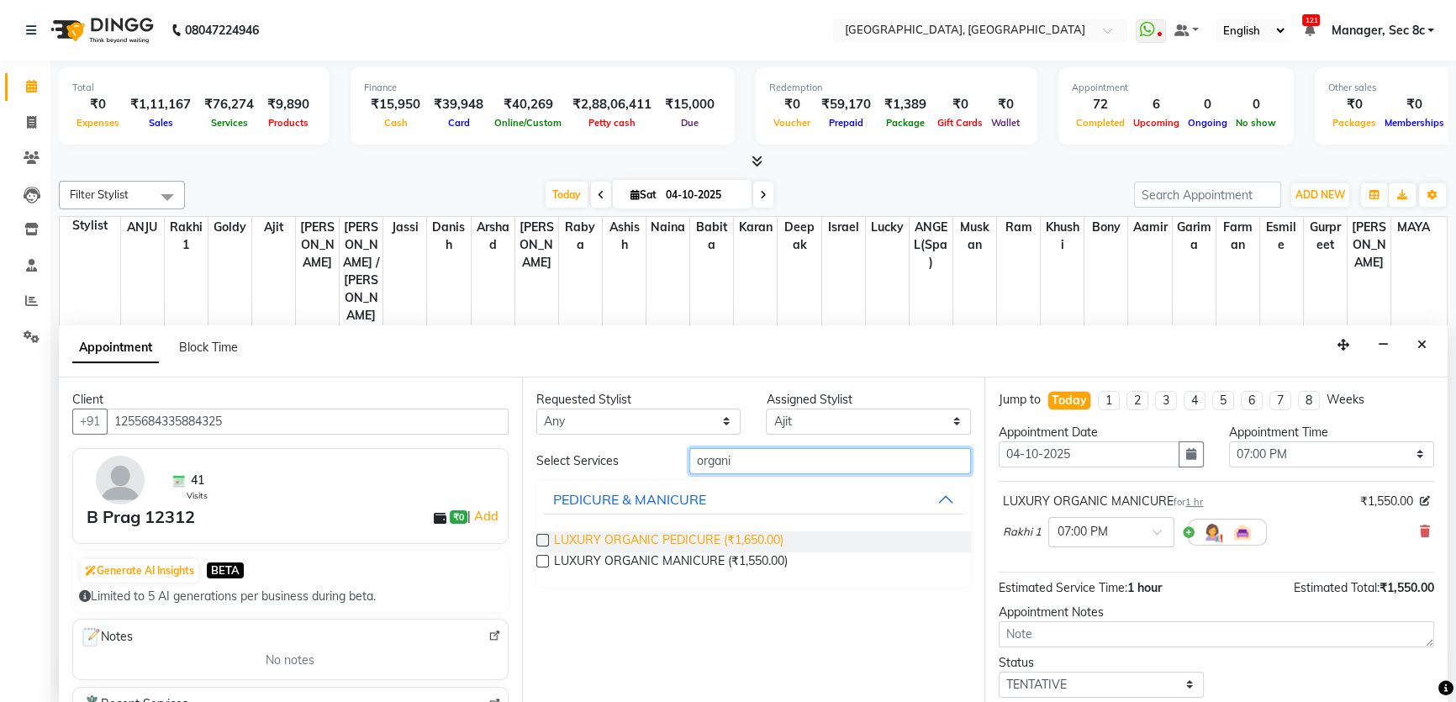
type input "organi"
click at [671, 541] on span "LUXURY ORGANIC PEDICURE (₹1,650.00)" at bounding box center [669, 541] width 230 height 21
checkbox input "false"
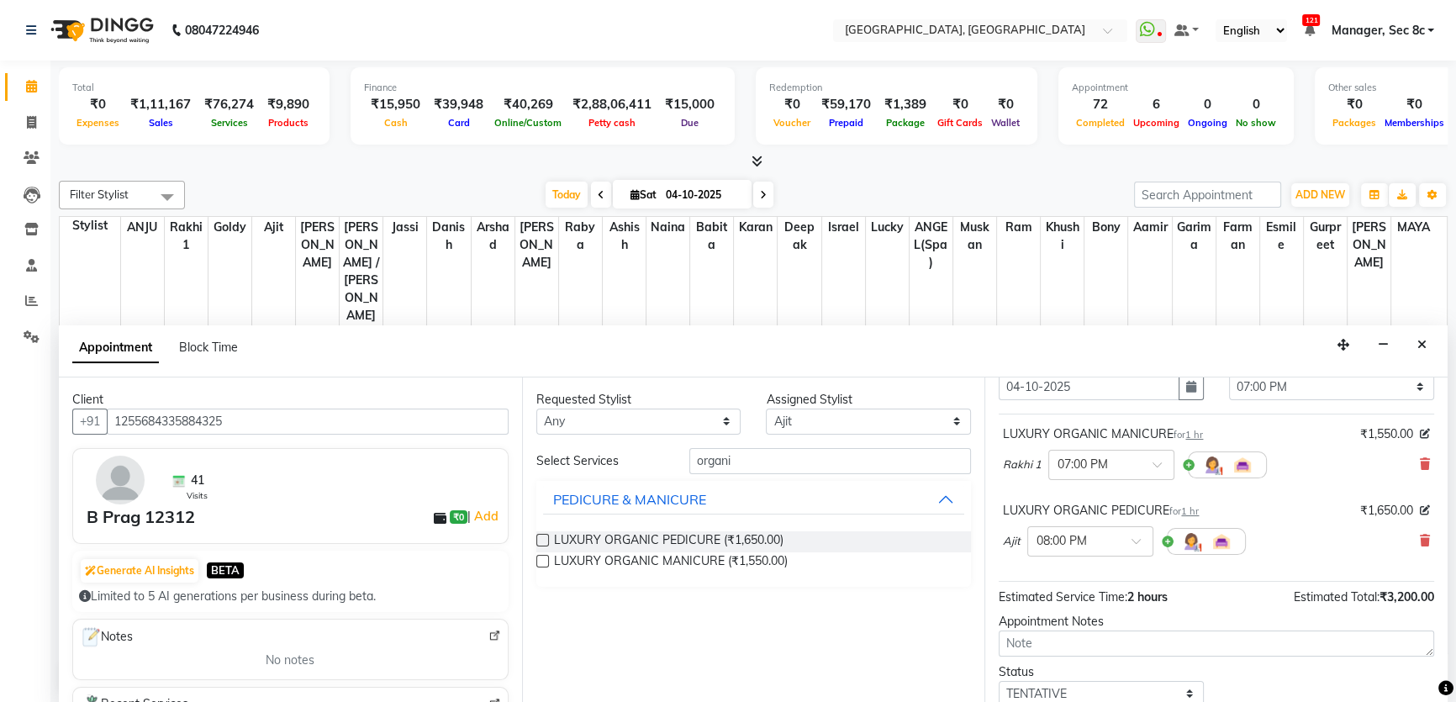
scroll to position [176, 0]
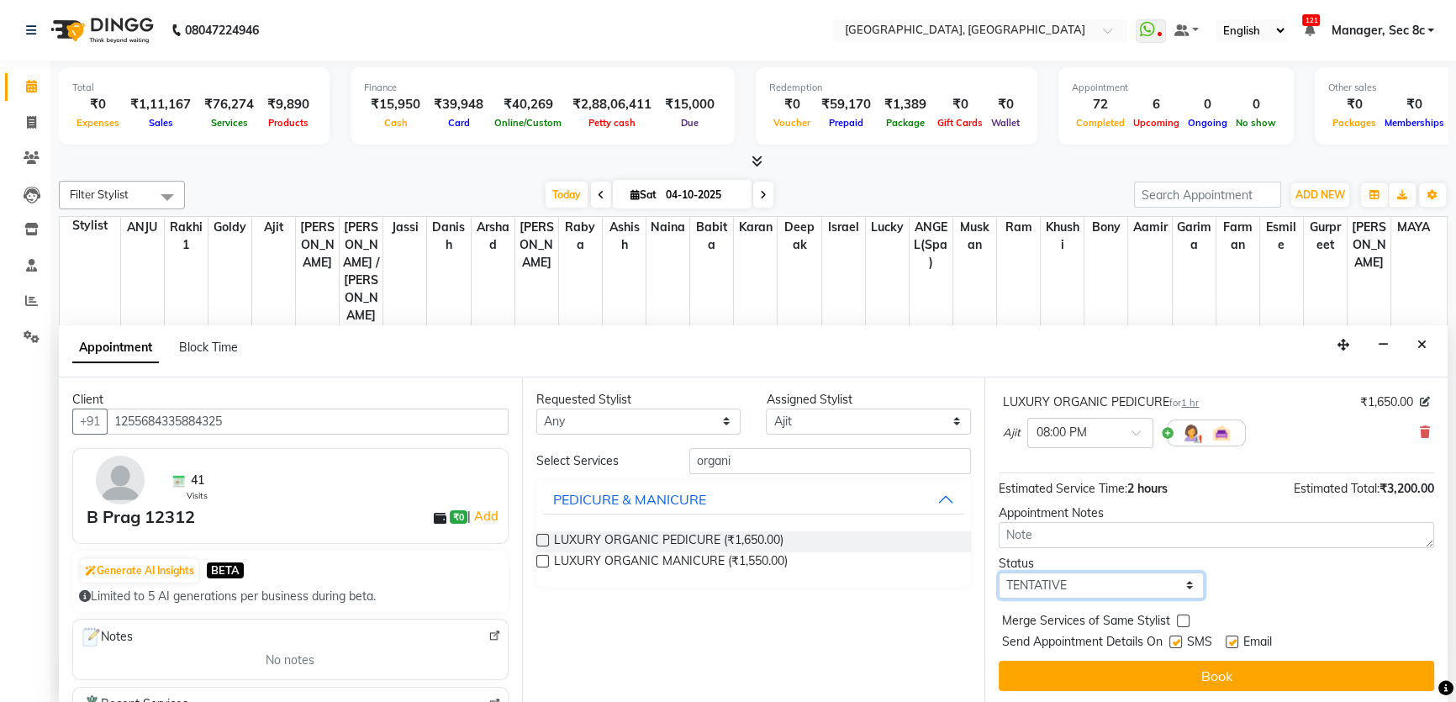
click at [1145, 589] on select "Select TENTATIVE CONFIRM CHECK-IN UPCOMING" at bounding box center [1101, 586] width 205 height 26
select select "confirm booking"
click at [999, 573] on select "Select TENTATIVE CONFIRM CHECK-IN UPCOMING" at bounding box center [1101, 586] width 205 height 26
click at [1170, 615] on div "Merge Services of Same Stylist" at bounding box center [1217, 622] width 436 height 21
click at [1185, 615] on label at bounding box center [1183, 621] width 13 height 13
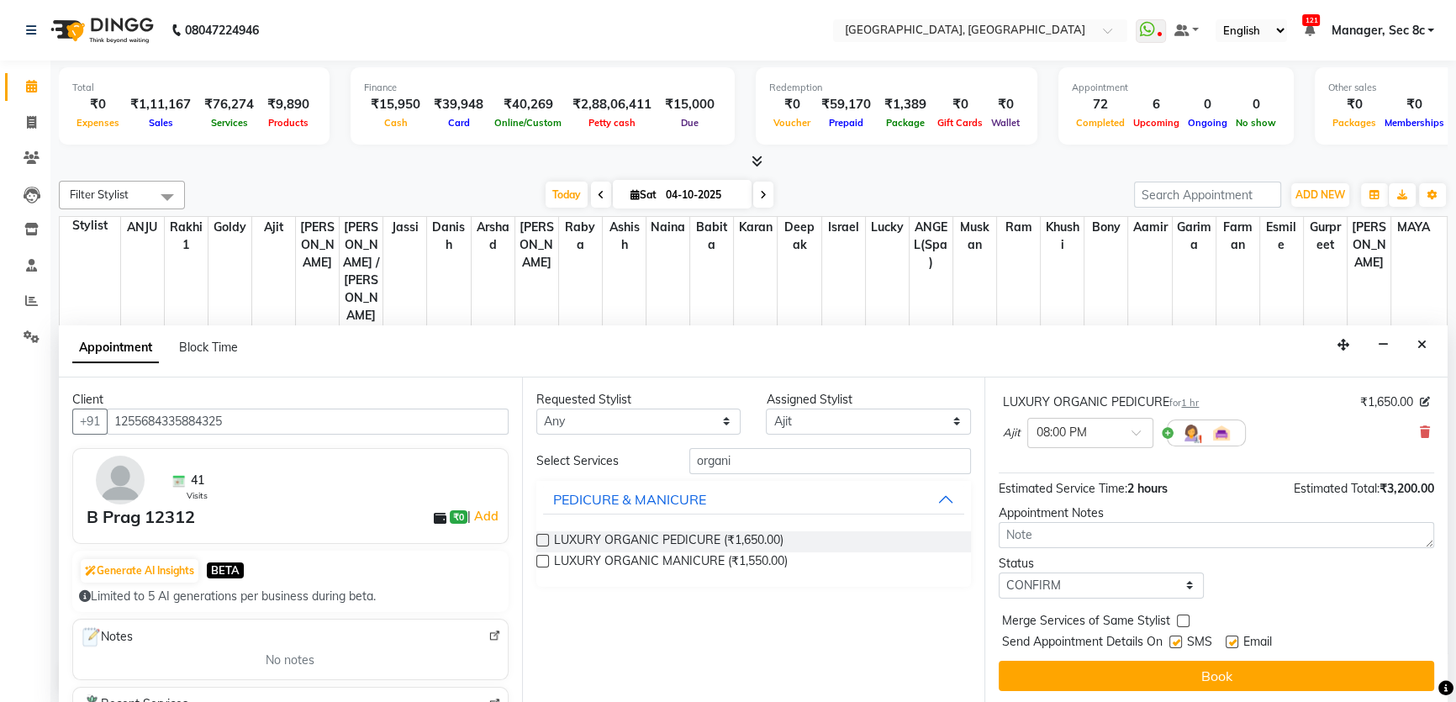
click at [1185, 617] on input "checkbox" at bounding box center [1182, 622] width 11 height 11
checkbox input "true"
click at [1176, 639] on label at bounding box center [1176, 642] width 13 height 13
click at [1176, 639] on input "checkbox" at bounding box center [1175, 643] width 11 height 11
checkbox input "false"
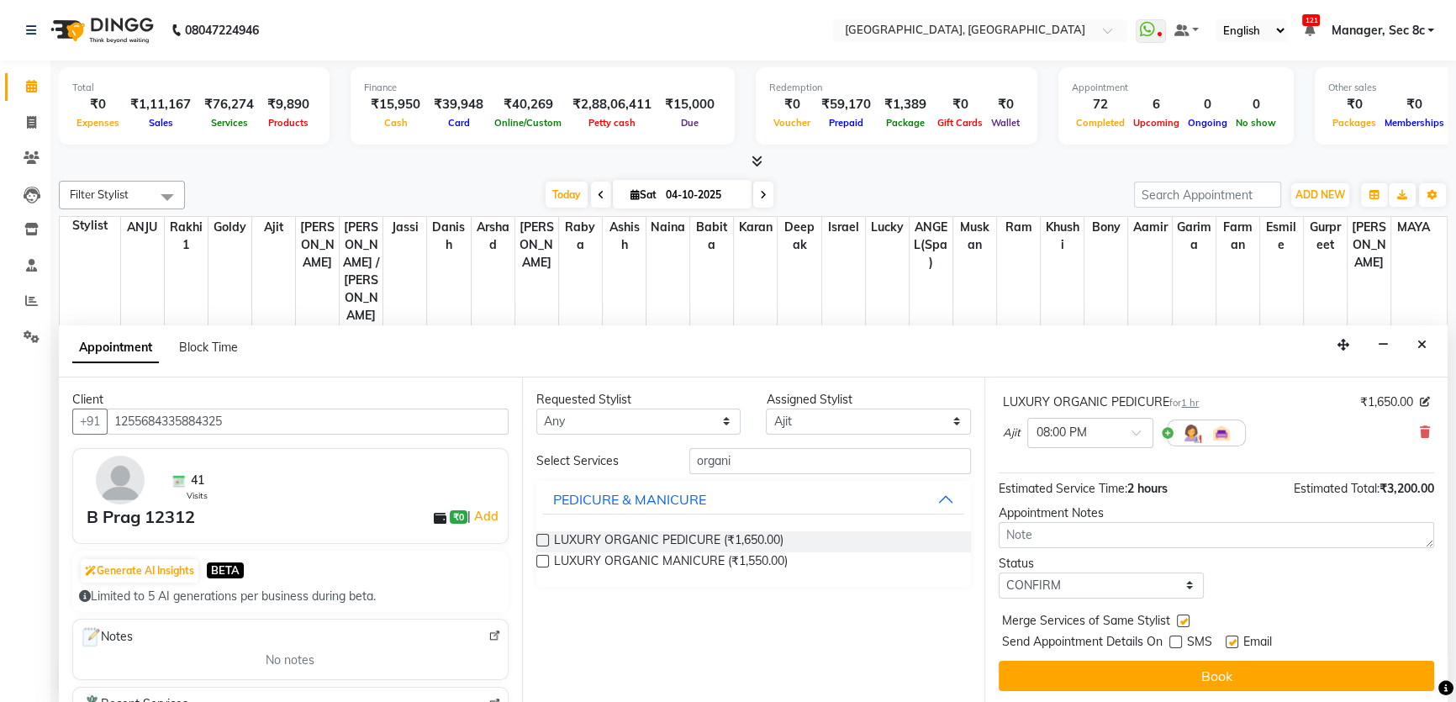
click at [1175, 653] on div "Jump to [DATE] 1 2 3 4 5 6 7 8 Weeks Appointment Date [DATE] Appointment Time S…" at bounding box center [1216, 541] width 463 height 326
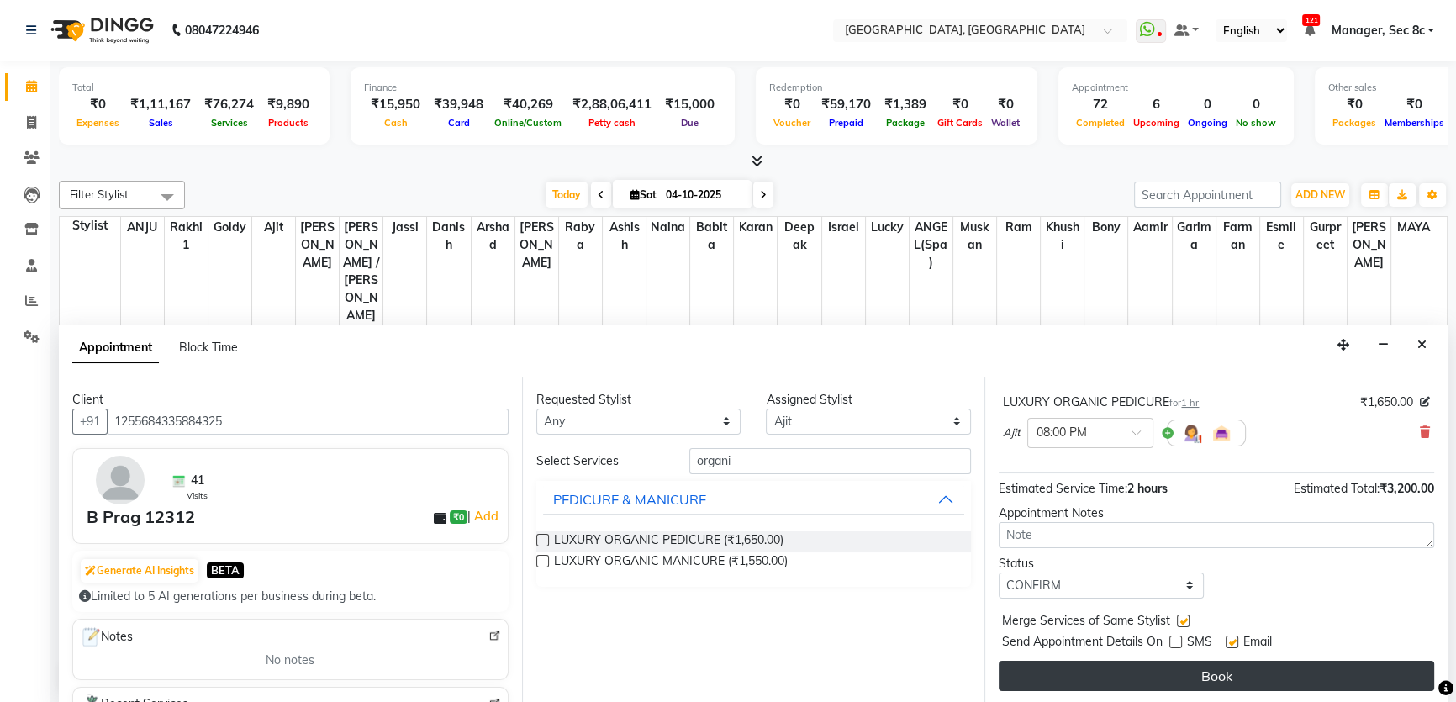
click at [1170, 665] on button "Book" at bounding box center [1217, 676] width 436 height 30
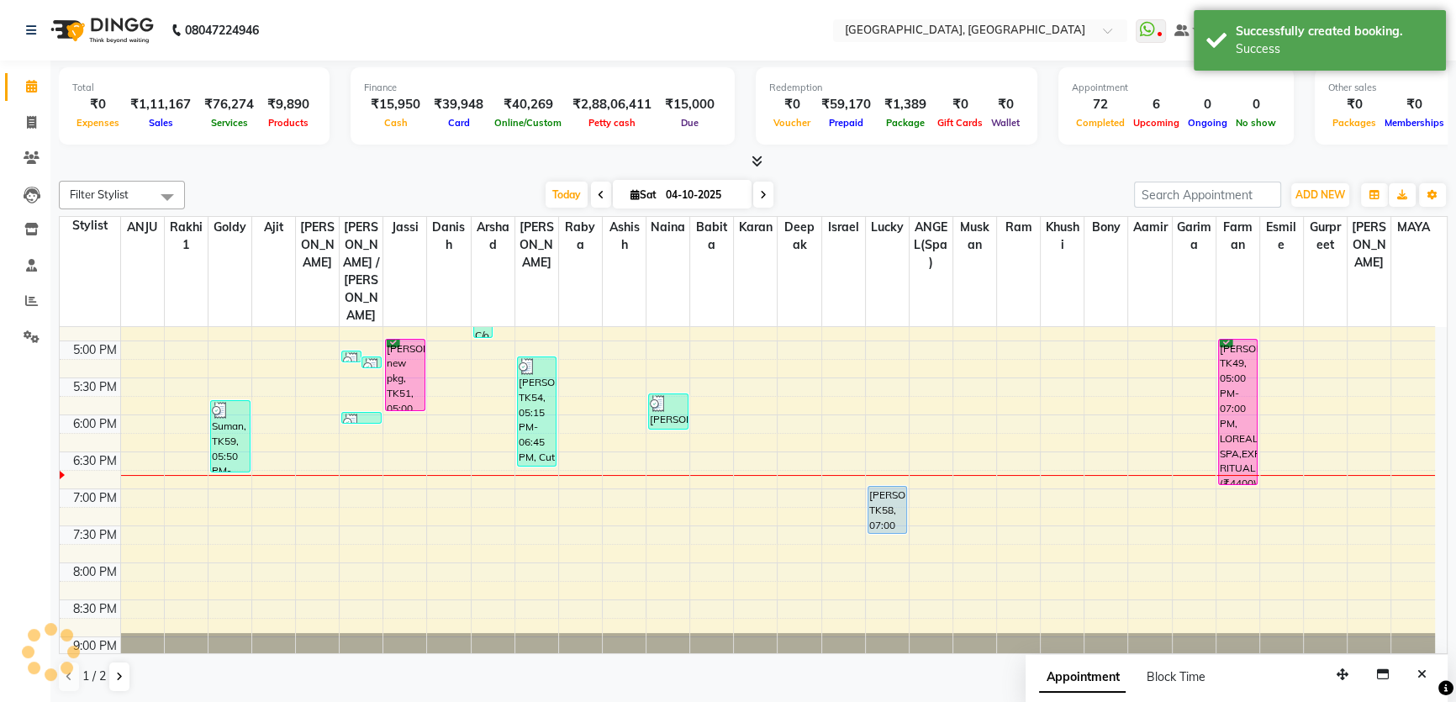
scroll to position [0, 0]
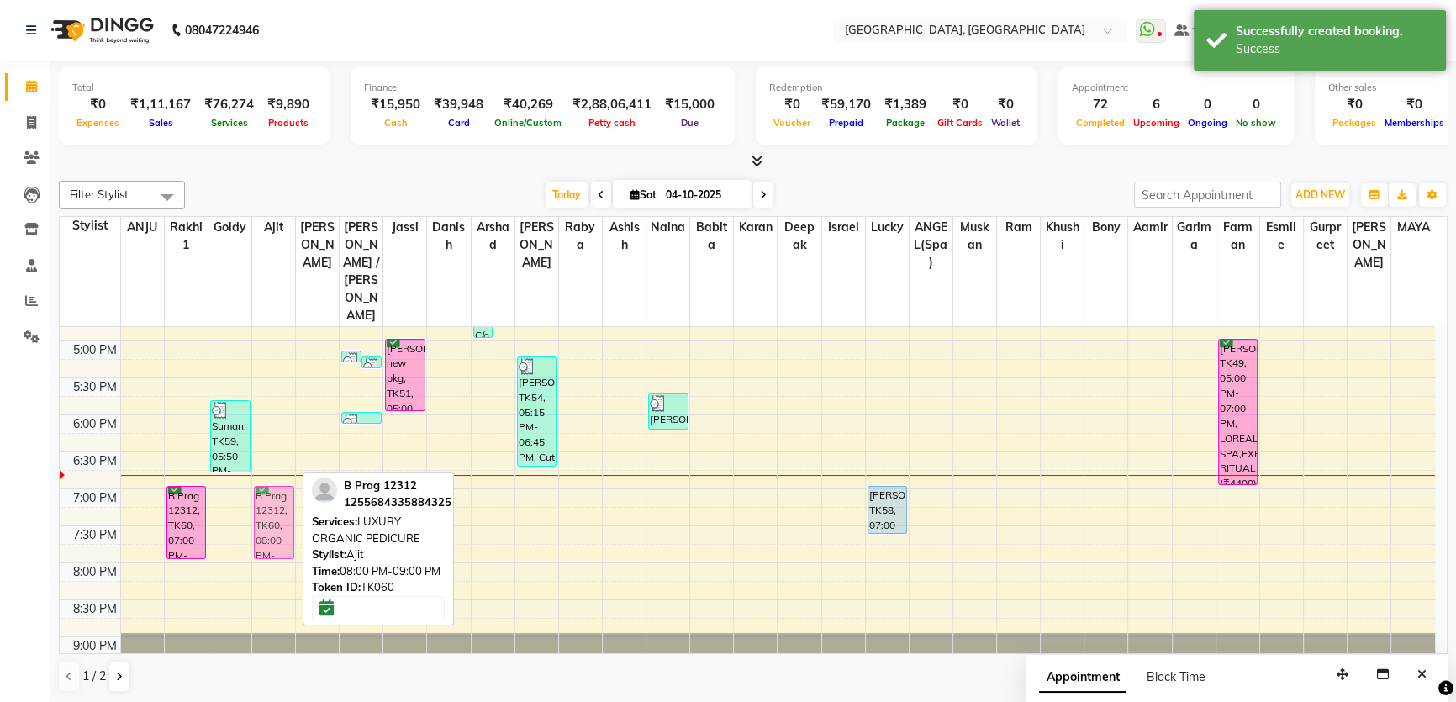
drag, startPoint x: 292, startPoint y: 521, endPoint x: 282, endPoint y: 446, distance: 75.5
click at [282, 446] on div "Mrs [PERSON_NAME], TK08, 12:00 PM-12:50 PM, PEDILOGIX MANICURE (₹1000) Annu, TK…" at bounding box center [273, 192] width 43 height 1035
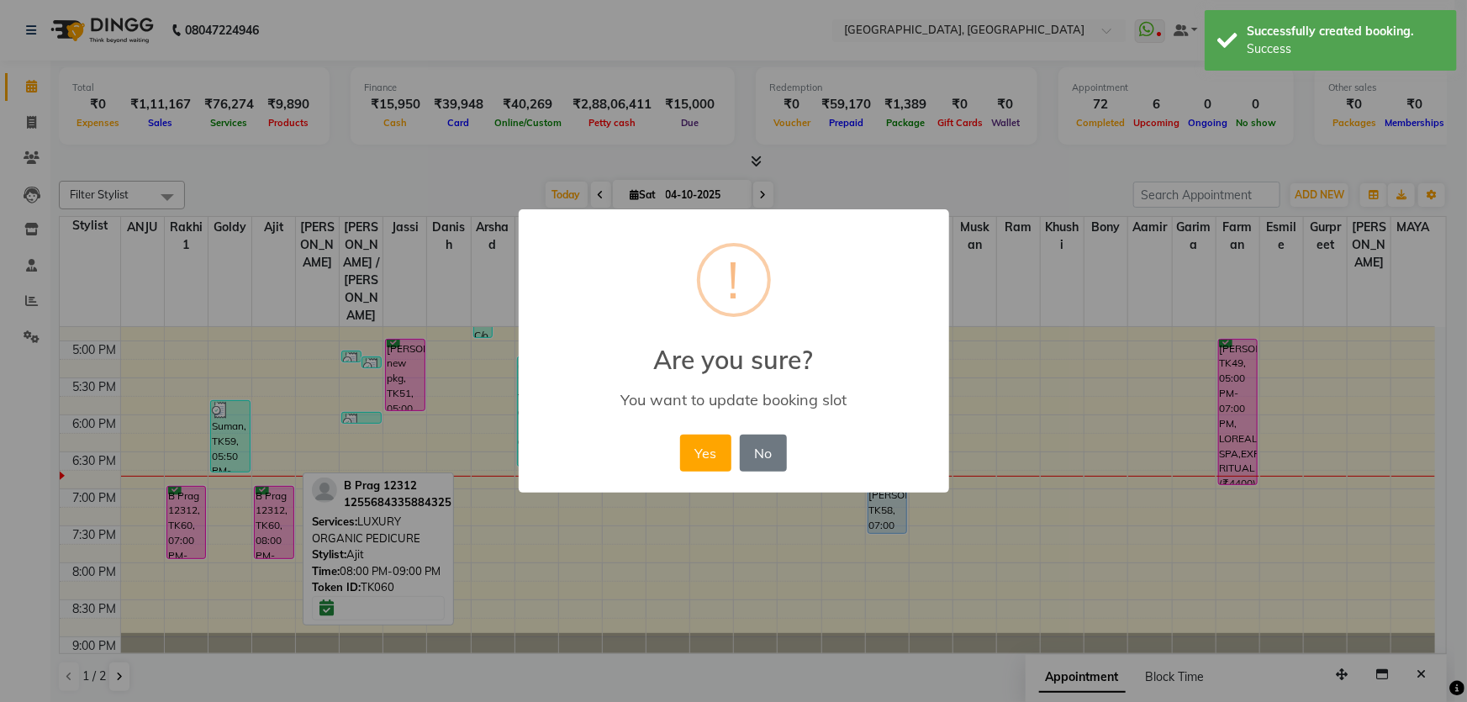
drag, startPoint x: 702, startPoint y: 436, endPoint x: 446, endPoint y: 449, distance: 256.8
click at [700, 437] on button "Yes" at bounding box center [705, 453] width 51 height 37
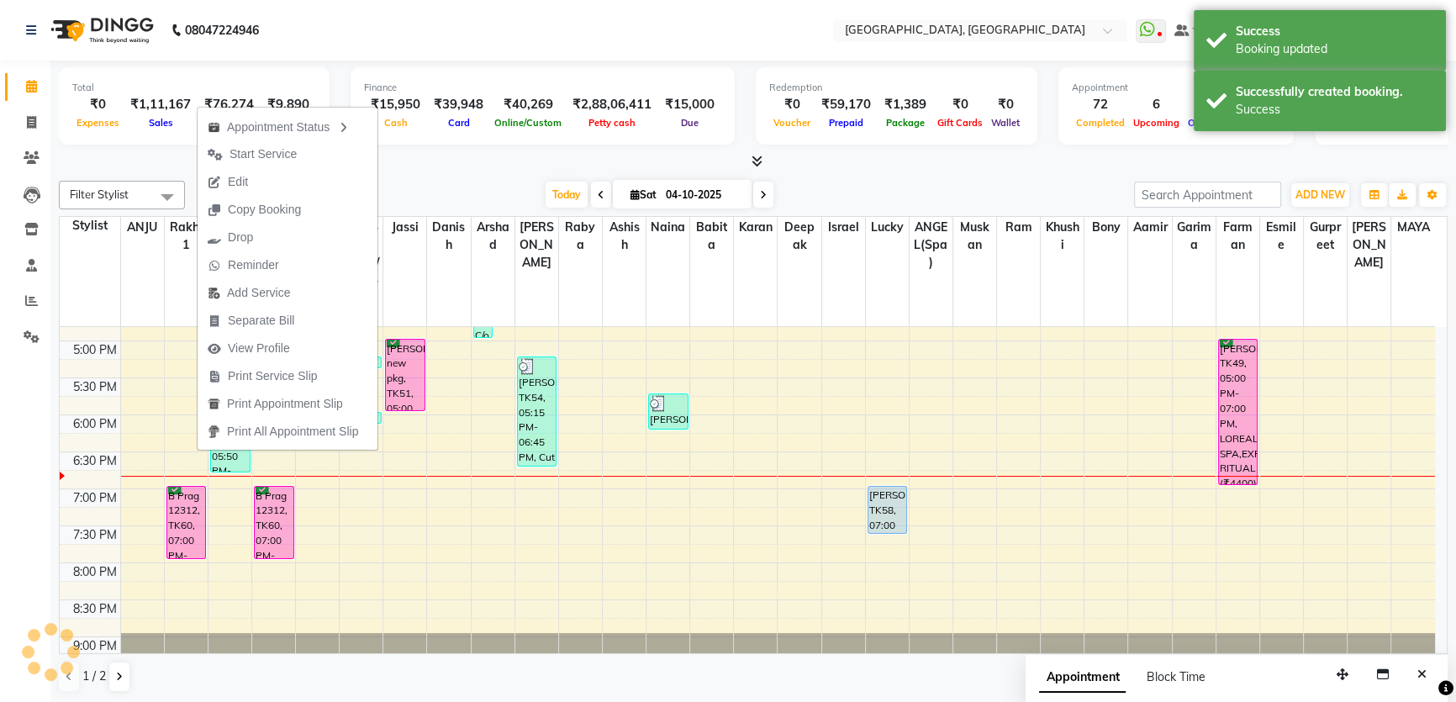
drag, startPoint x: 259, startPoint y: 383, endPoint x: 344, endPoint y: 378, distance: 85.0
click at [260, 383] on span "Print Service Slip" at bounding box center [273, 376] width 90 height 18
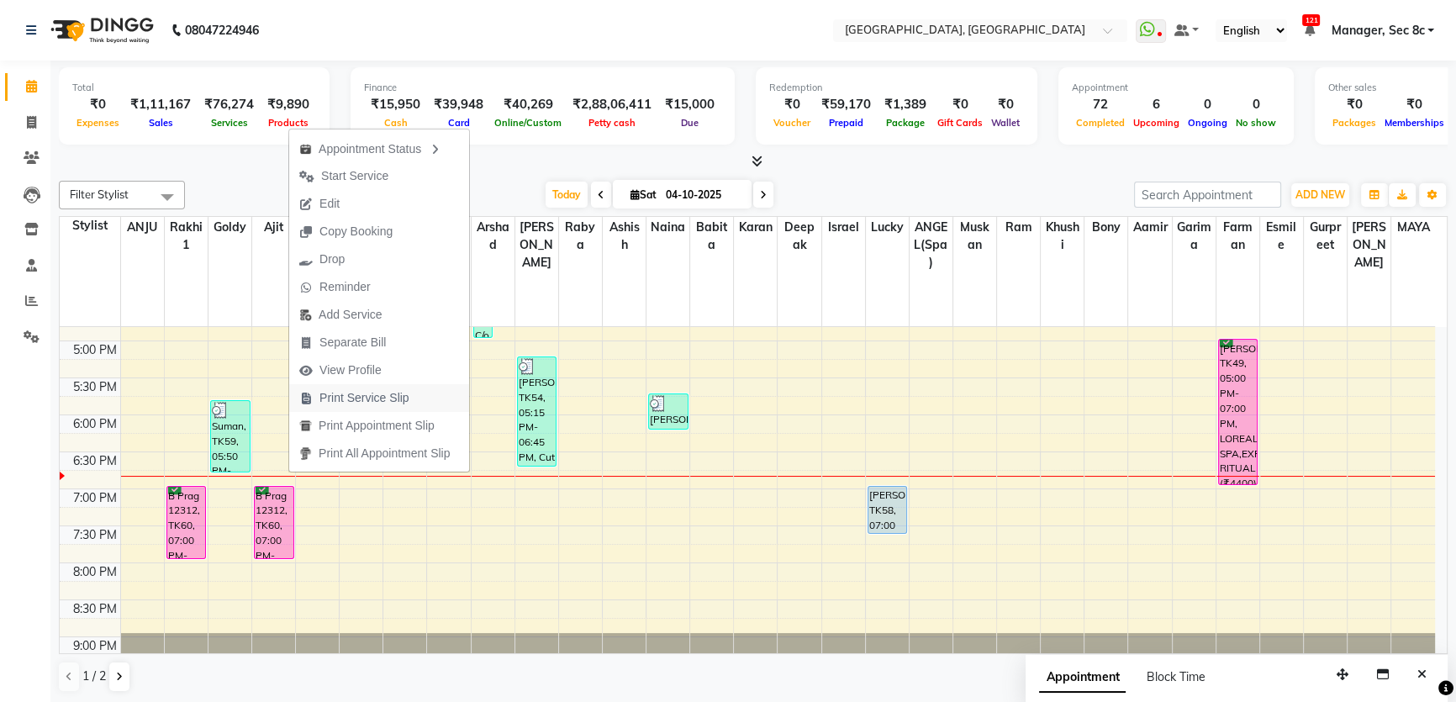
click at [387, 394] on span "Print Service Slip" at bounding box center [365, 398] width 90 height 18
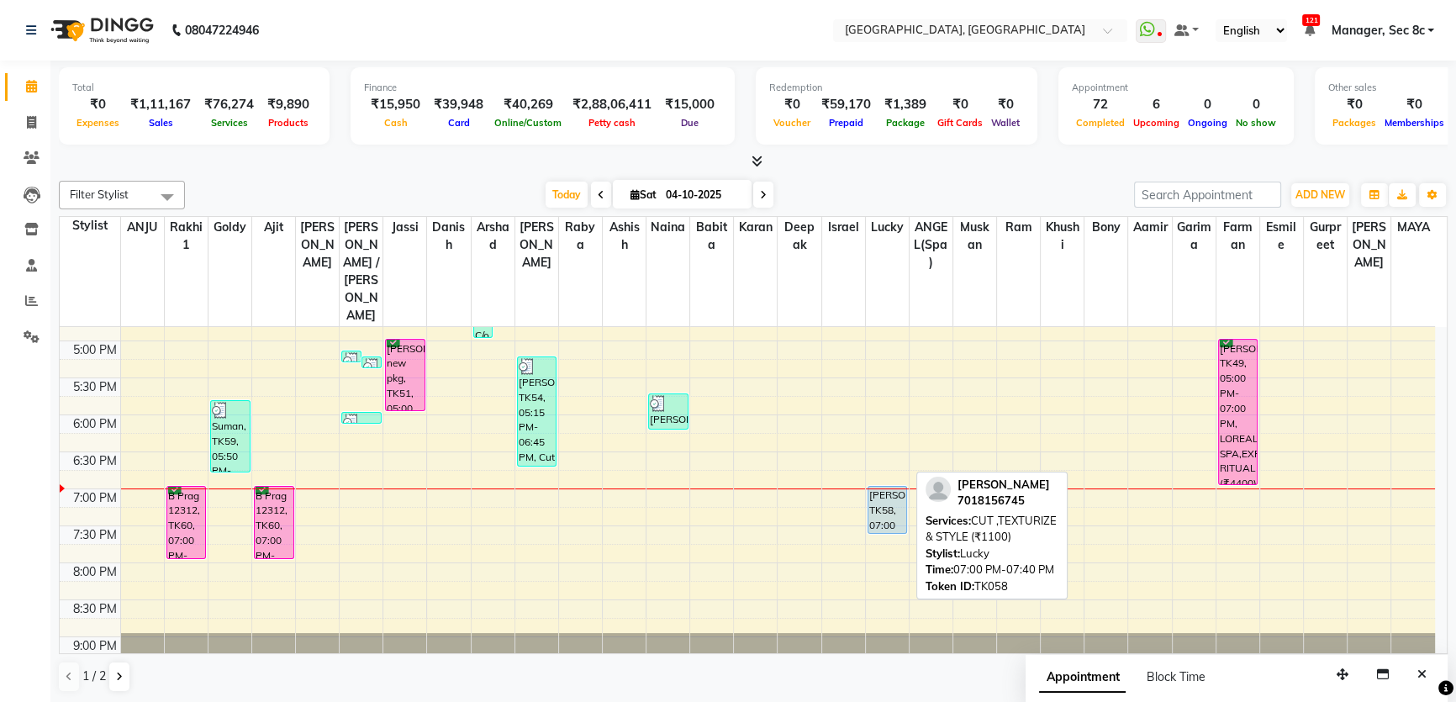
click at [885, 487] on div "[PERSON_NAME], TK58, 07:00 PM-07:40 PM, CUT ,TEXTURIZE & STYLE (₹1100)" at bounding box center [888, 510] width 39 height 46
click at [886, 487] on div "[PERSON_NAME], TK58, 07:00 PM-07:40 PM, CUT ,TEXTURIZE & STYLE (₹1100)" at bounding box center [888, 510] width 39 height 46
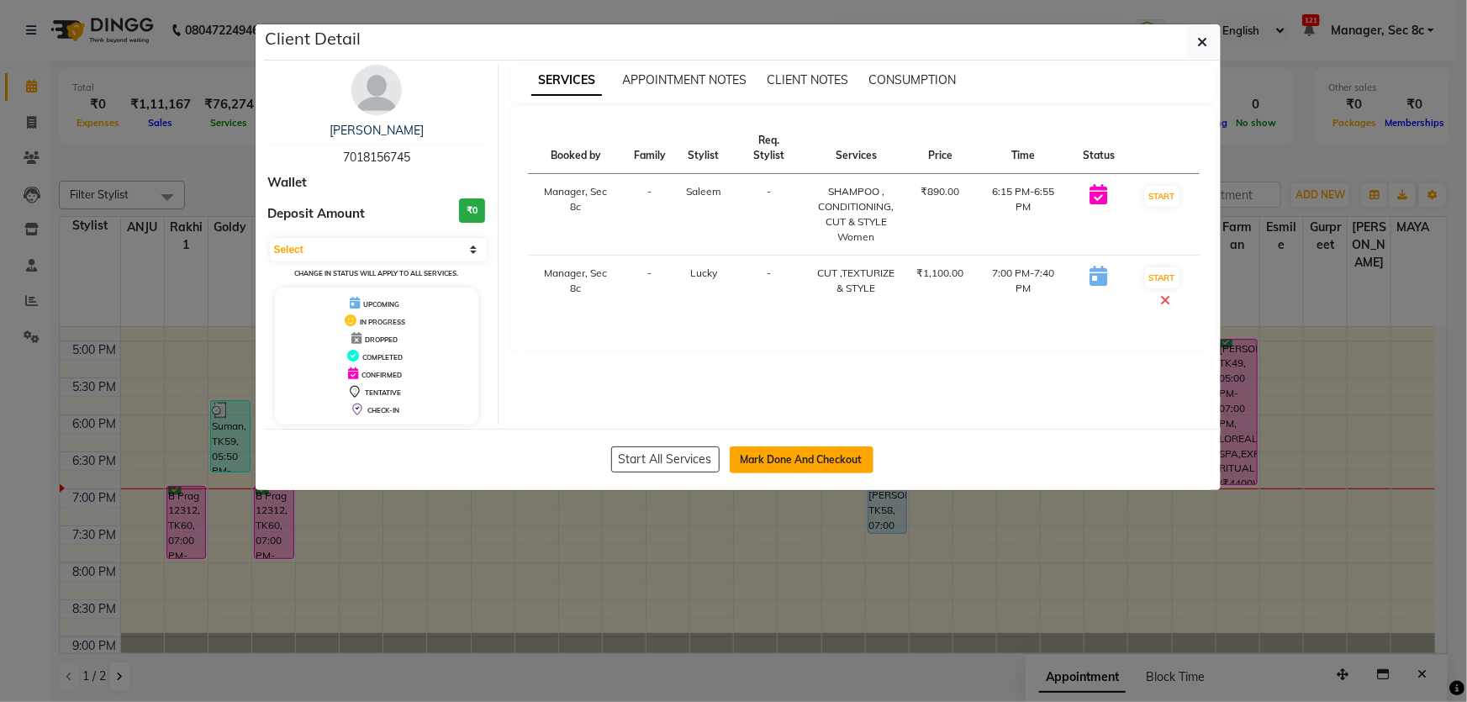
click at [817, 461] on button "Mark Done And Checkout" at bounding box center [802, 459] width 144 height 27
select select "service"
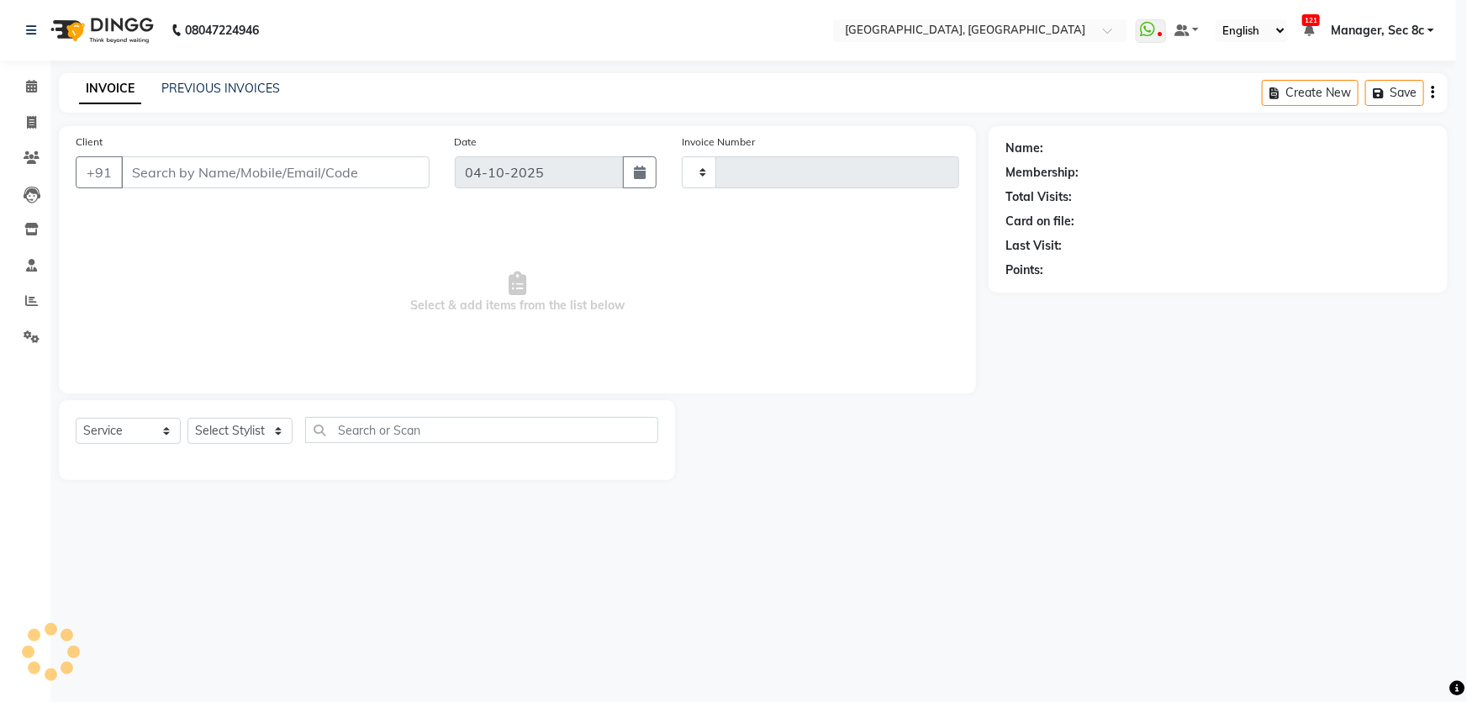
type input "9658"
select select "4281"
type input "7018156745"
select select "49554"
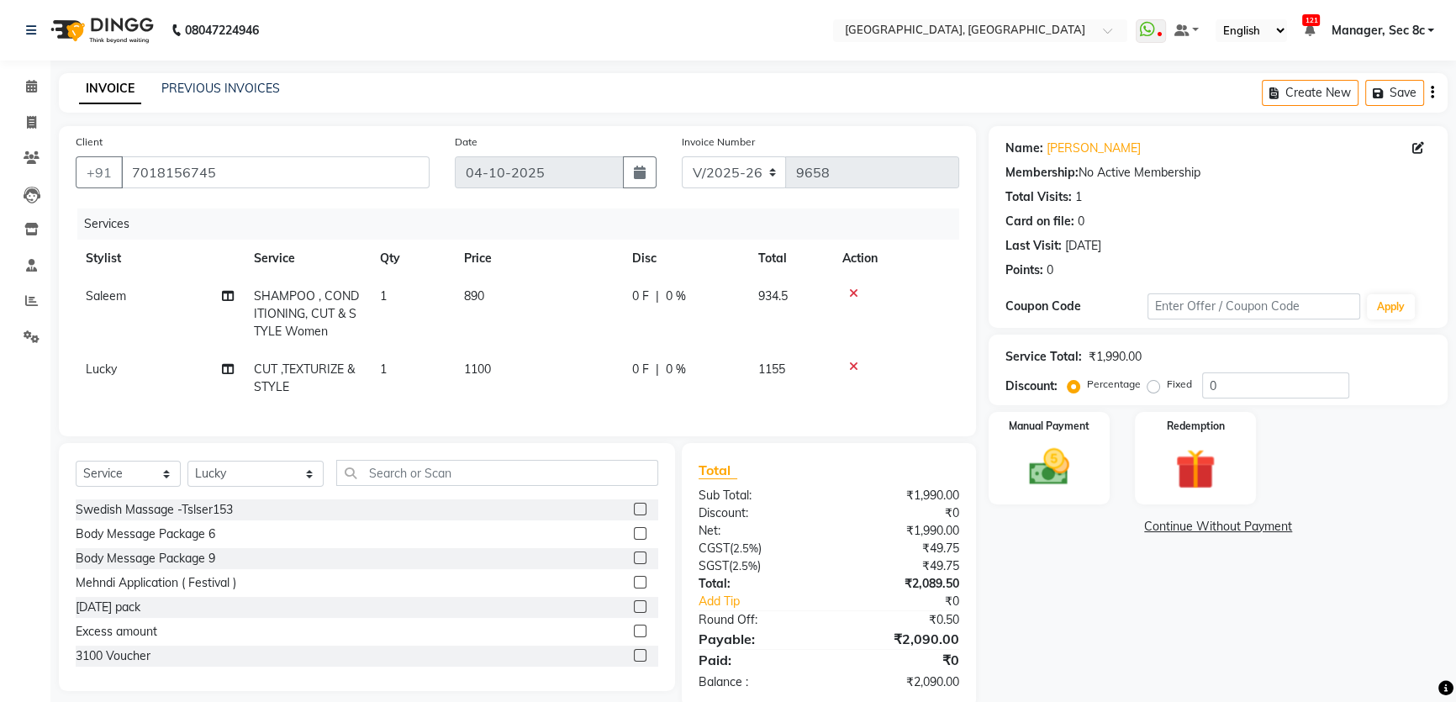
click at [325, 318] on span "SHAMPOO , CONDITIONING, CUT & STYLE Women" at bounding box center [306, 313] width 105 height 50
select select "25445"
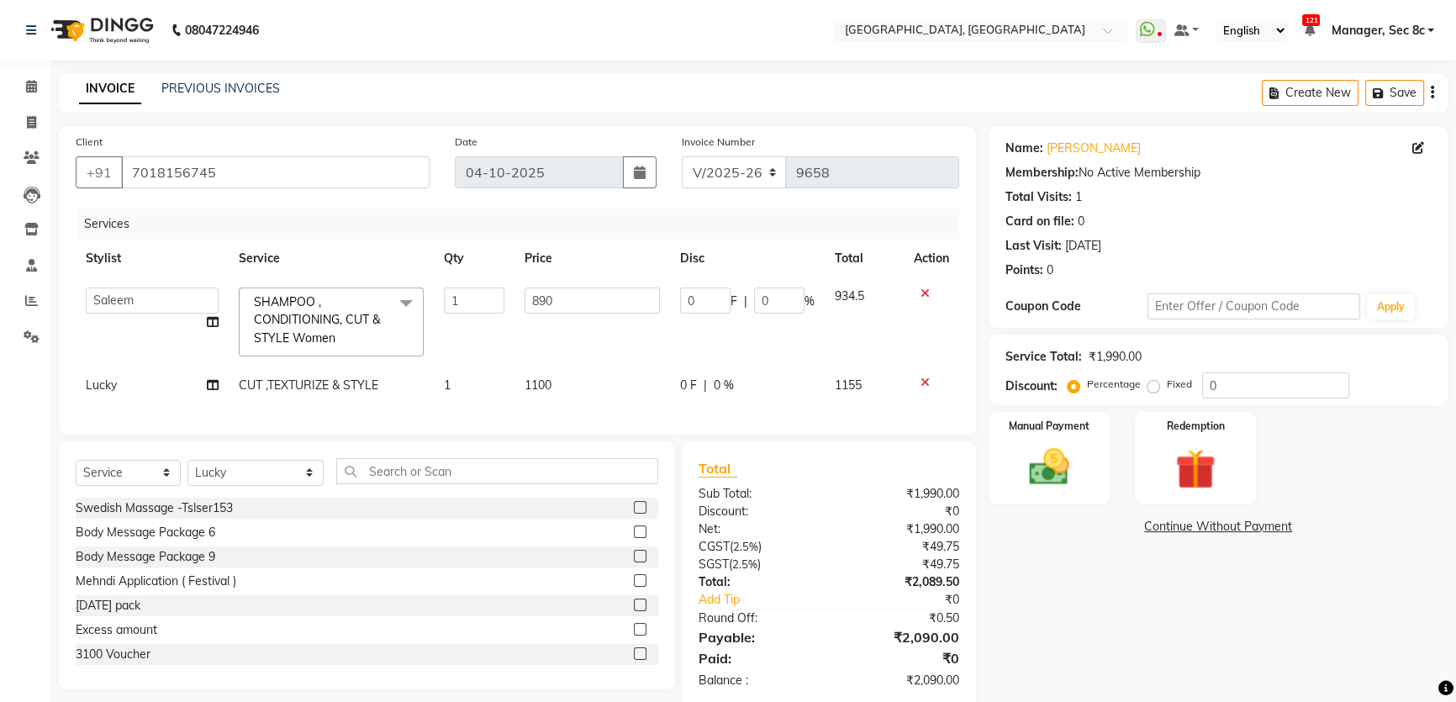
click at [341, 331] on link "x" at bounding box center [339, 337] width 8 height 15
checkbox input "false"
type input "0"
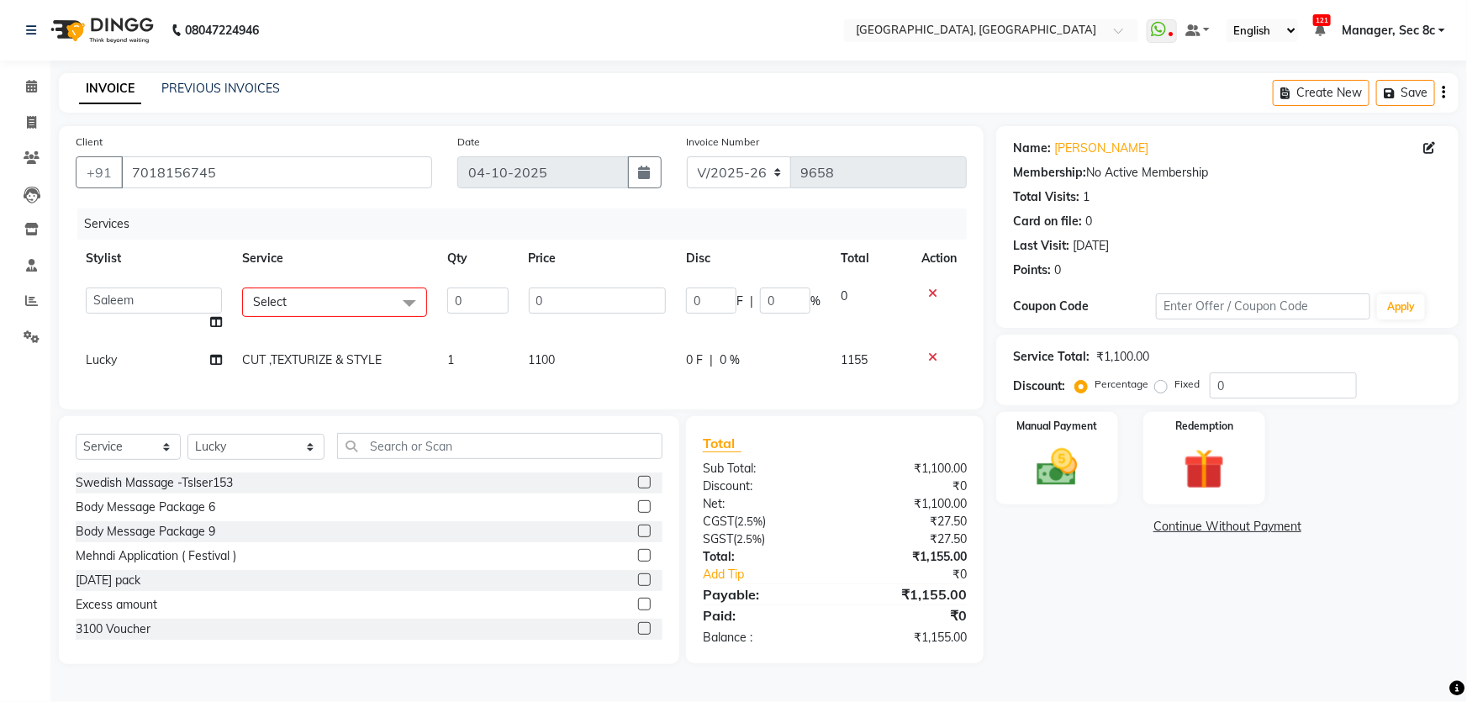
click at [339, 309] on span "Select" at bounding box center [334, 302] width 185 height 29
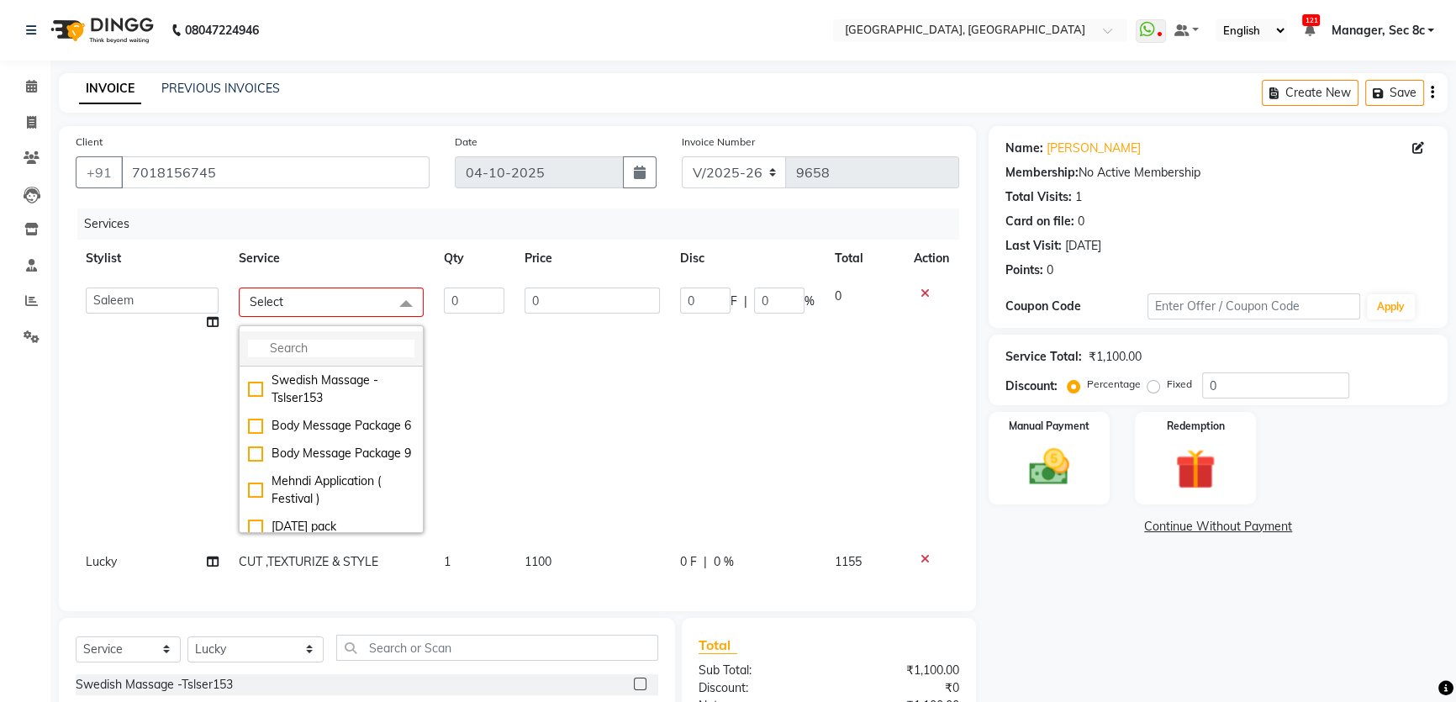
click at [319, 357] on input "multiselect-search" at bounding box center [331, 349] width 166 height 18
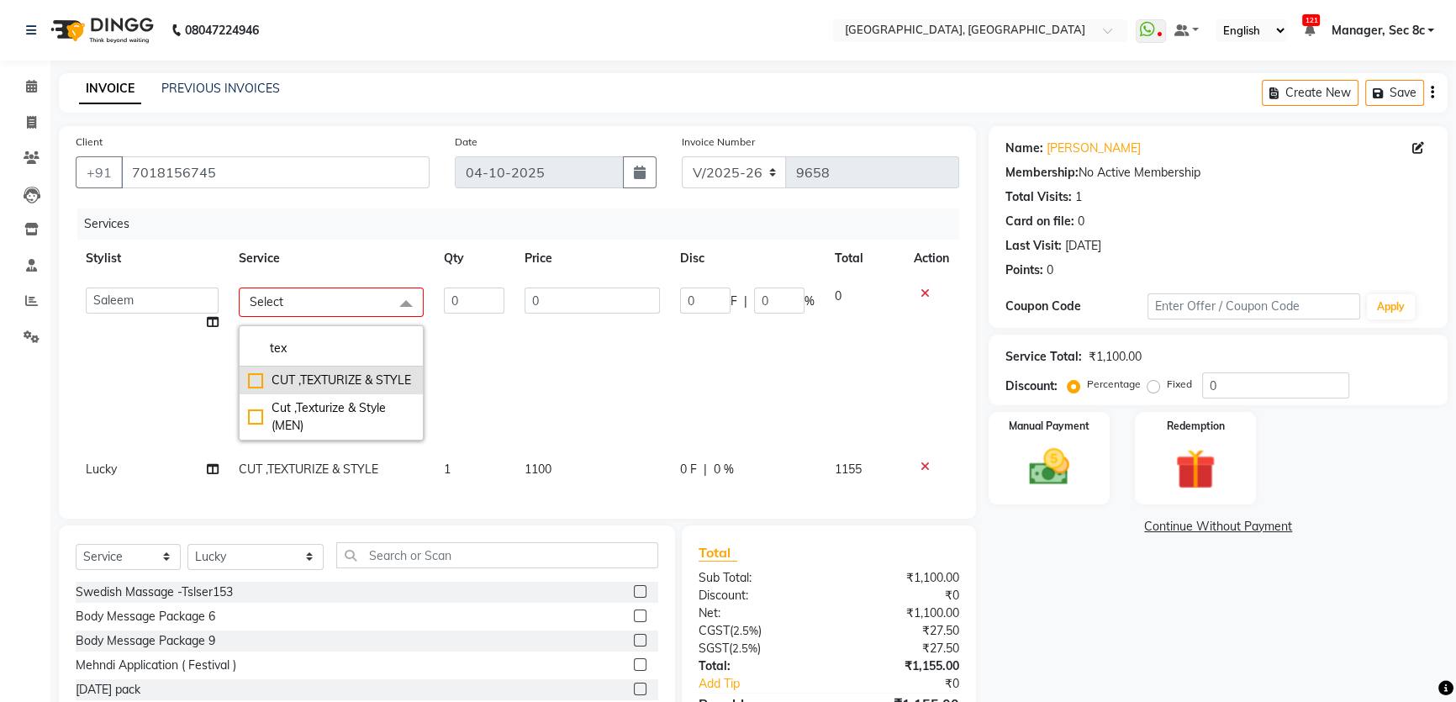
type input "tex"
click at [335, 381] on div "CUT ,TEXTURIZE & STYLE" at bounding box center [331, 381] width 166 height 18
checkbox input "true"
type input "1"
type input "1100"
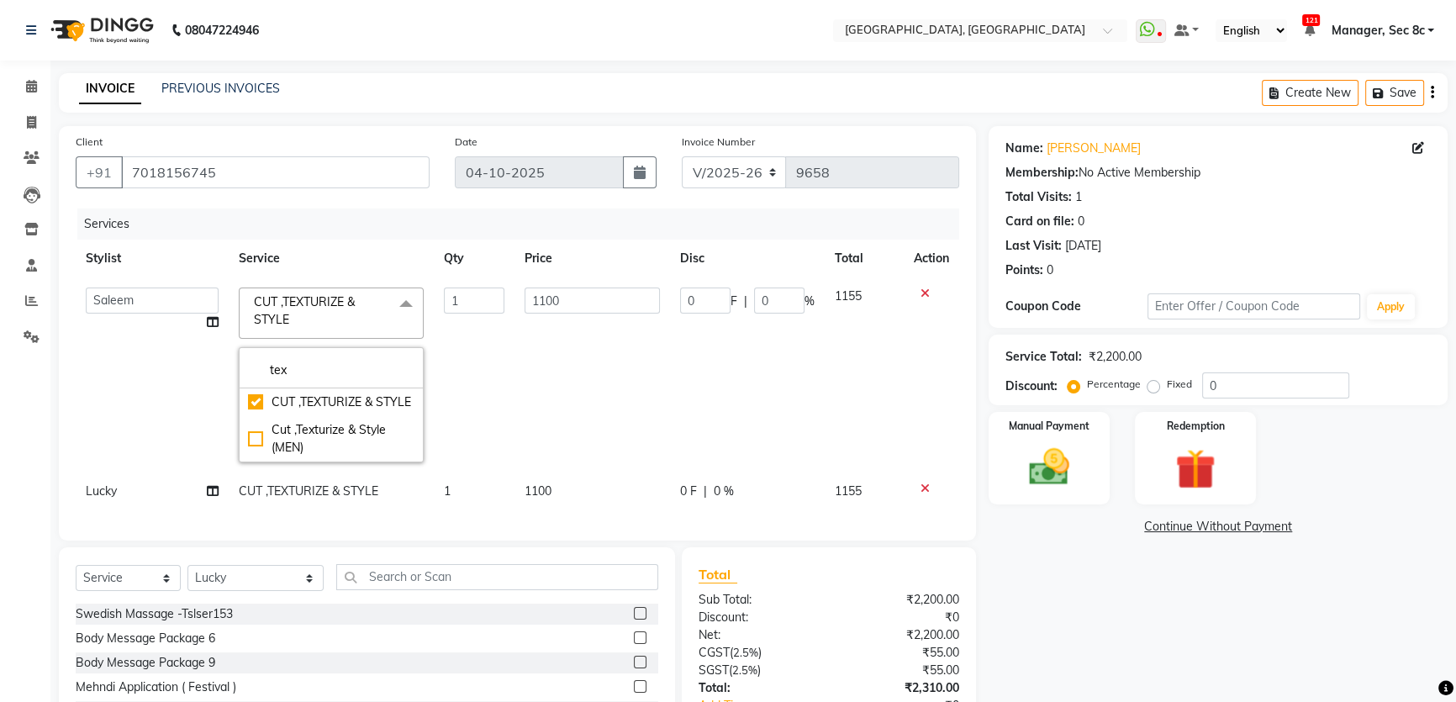
click at [740, 362] on td "0 F | 0 %" at bounding box center [747, 374] width 155 height 195
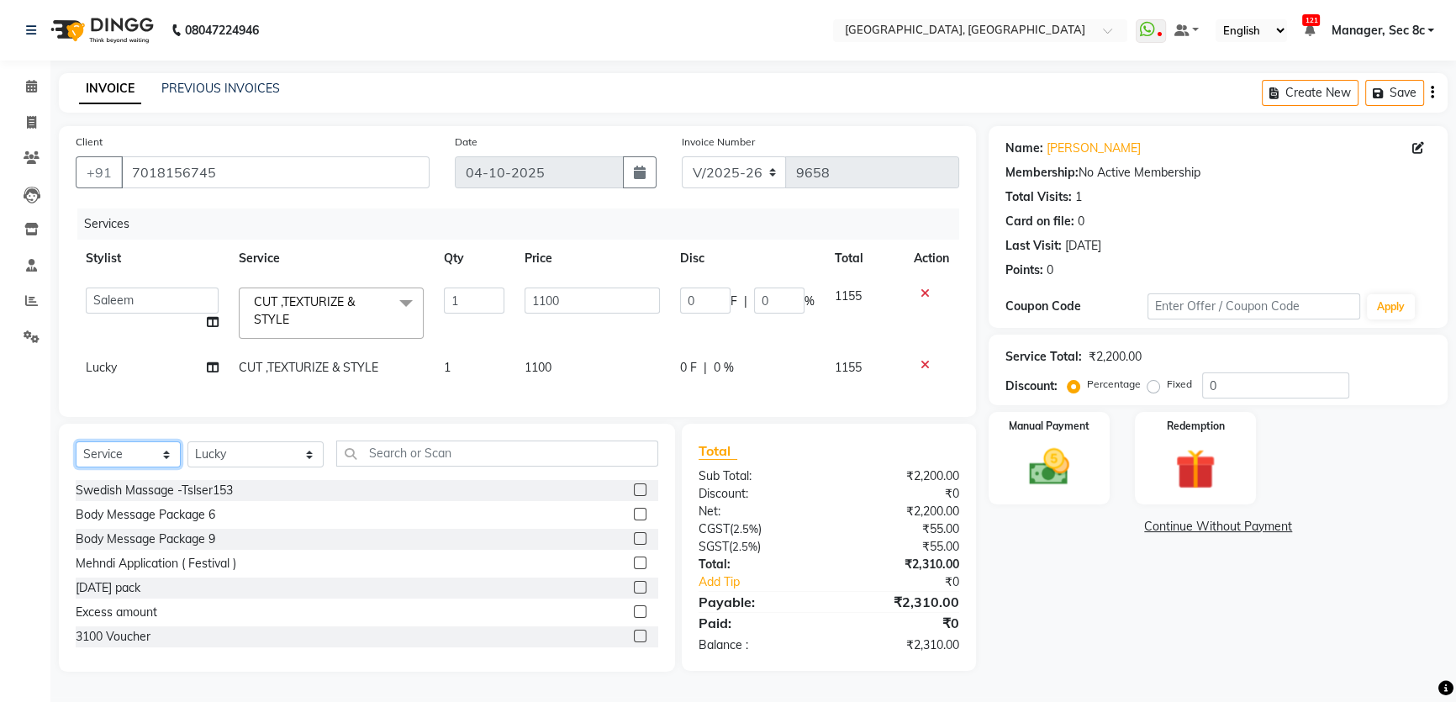
click at [145, 467] on select "Select Service Product Membership Package Voucher Prepaid Gift Card" at bounding box center [128, 454] width 105 height 26
select select "product"
click at [76, 453] on select "Select Service Product Membership Package Voucher Prepaid Gift Card" at bounding box center [128, 454] width 105 height 26
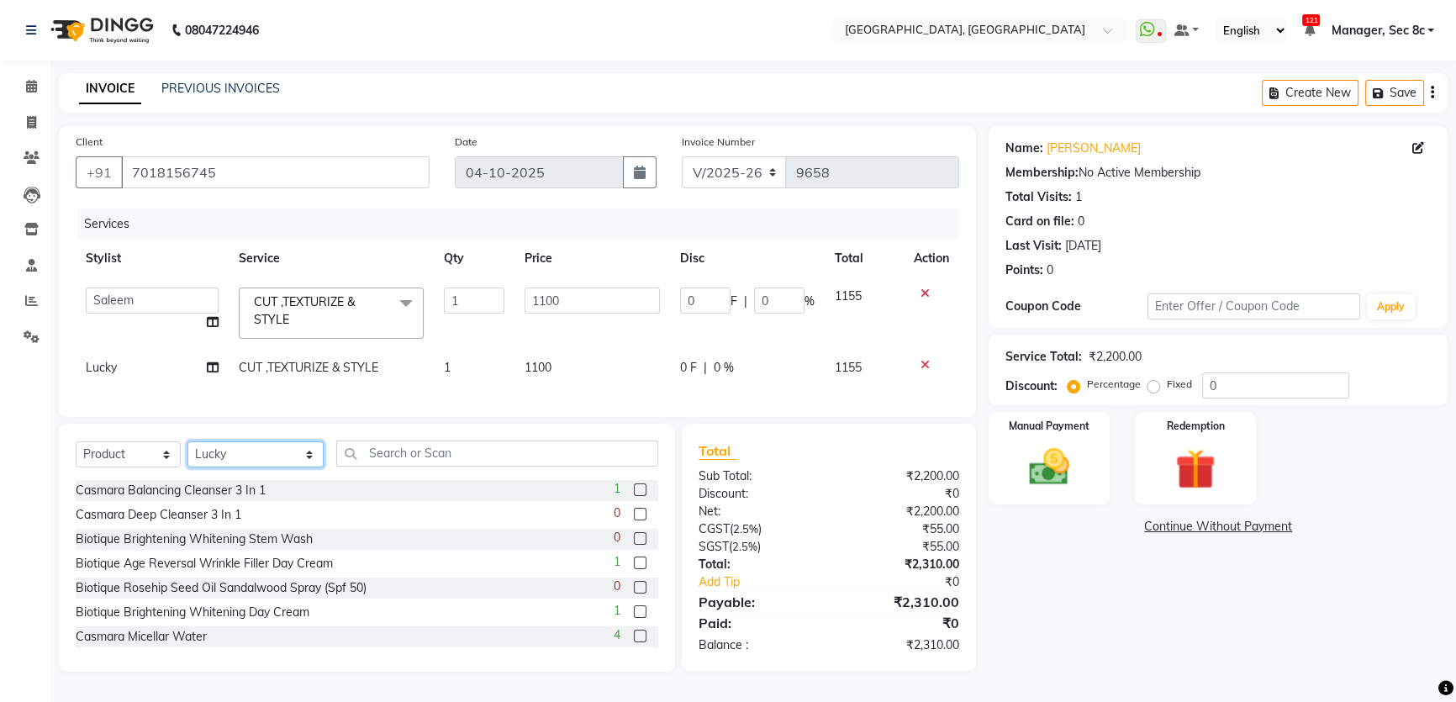
click at [276, 467] on select "Select Stylist [PERSON_NAME] [PERSON_NAME] Aditya [PERSON_NAME] [PERSON_NAME](S…" at bounding box center [256, 454] width 136 height 26
click at [360, 466] on input "text" at bounding box center [497, 454] width 322 height 26
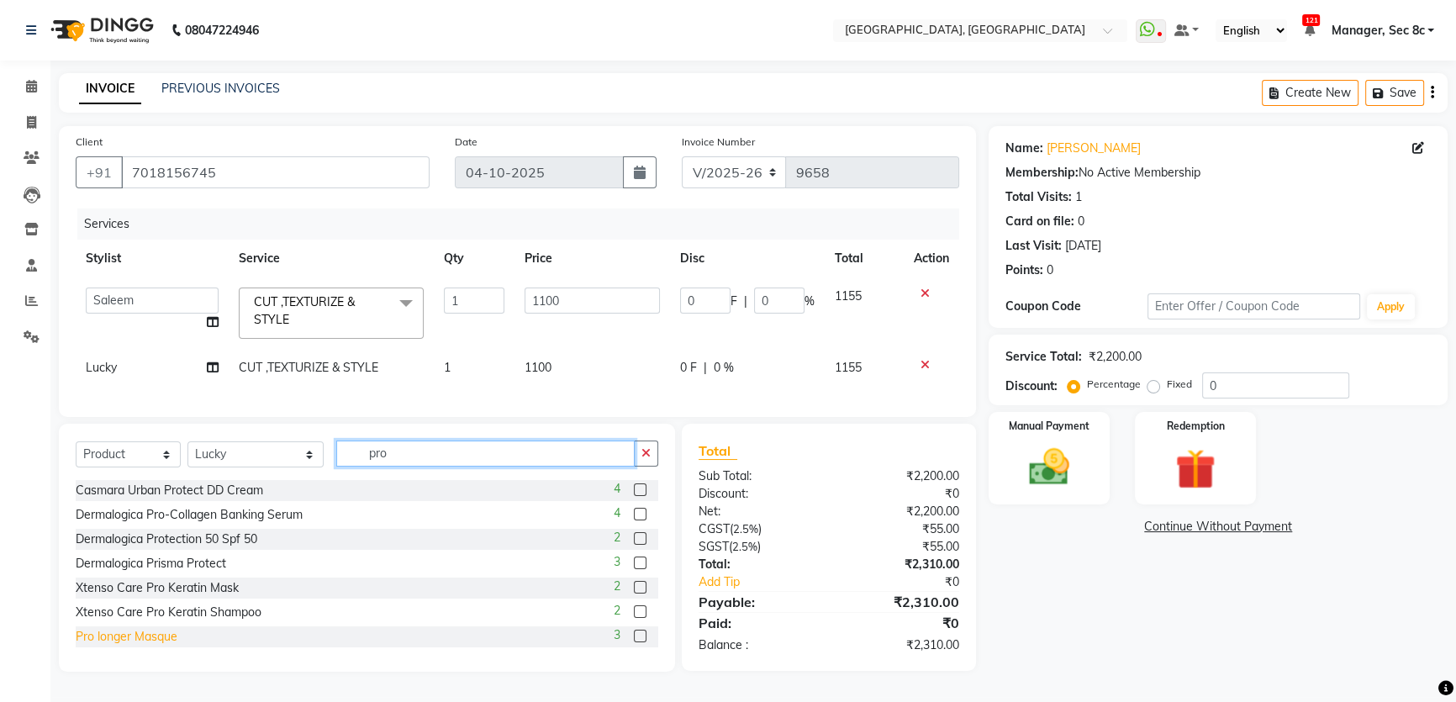
type input "pro"
click at [153, 642] on div "Pro longer Masque" at bounding box center [127, 637] width 102 height 18
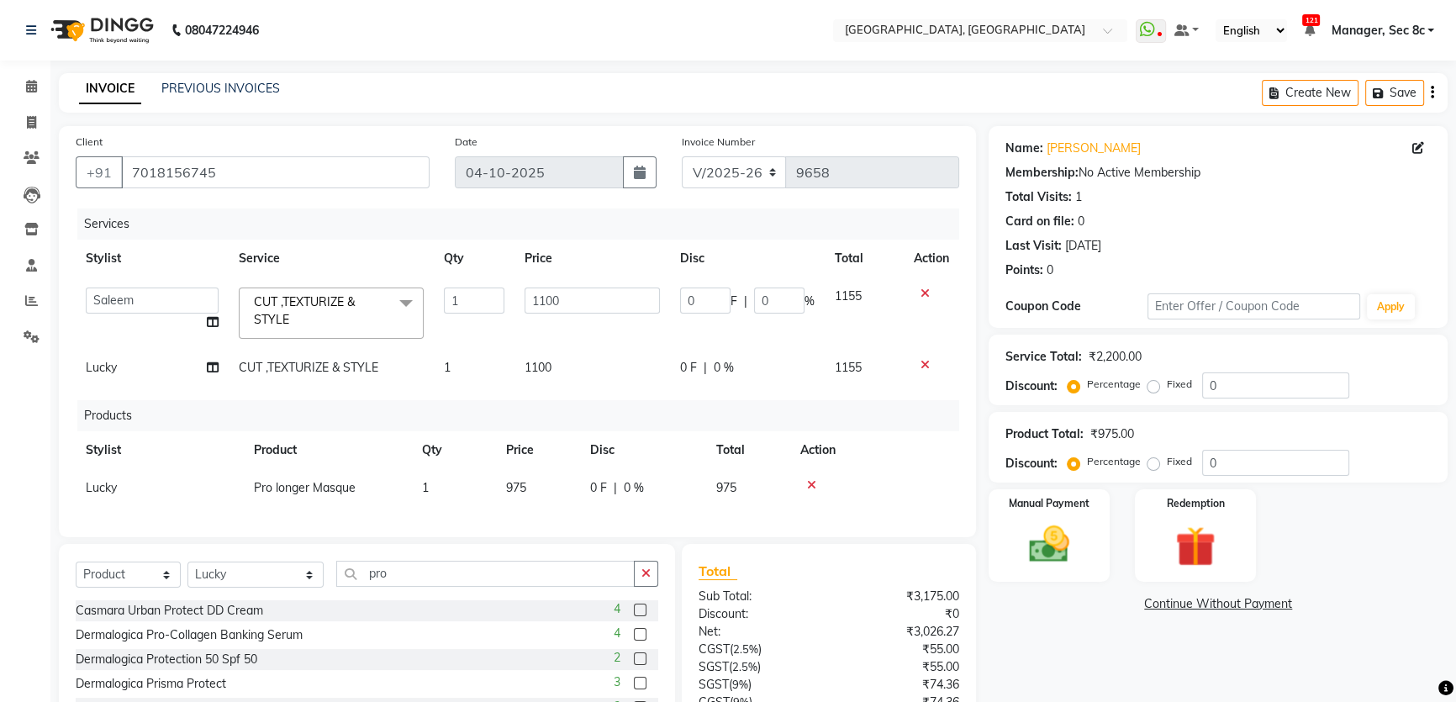
checkbox input "false"
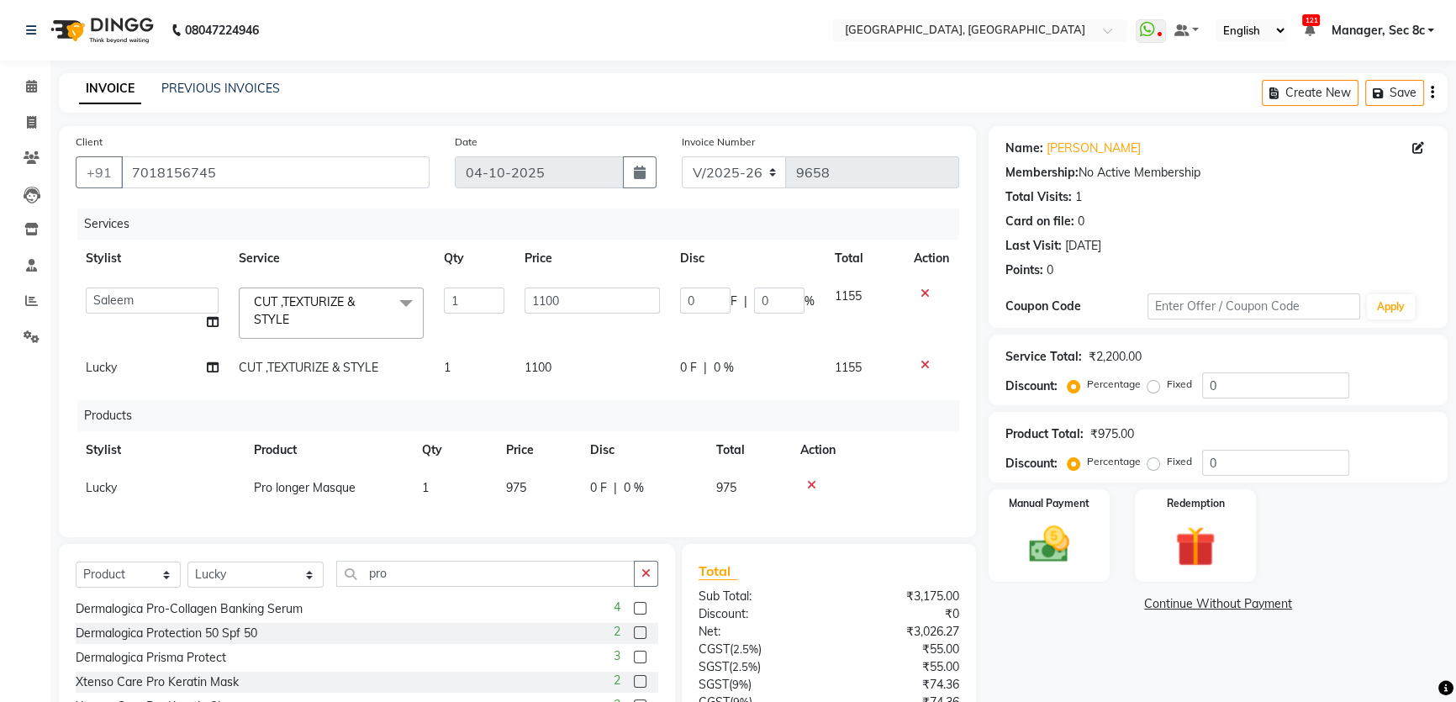
scroll to position [76, 0]
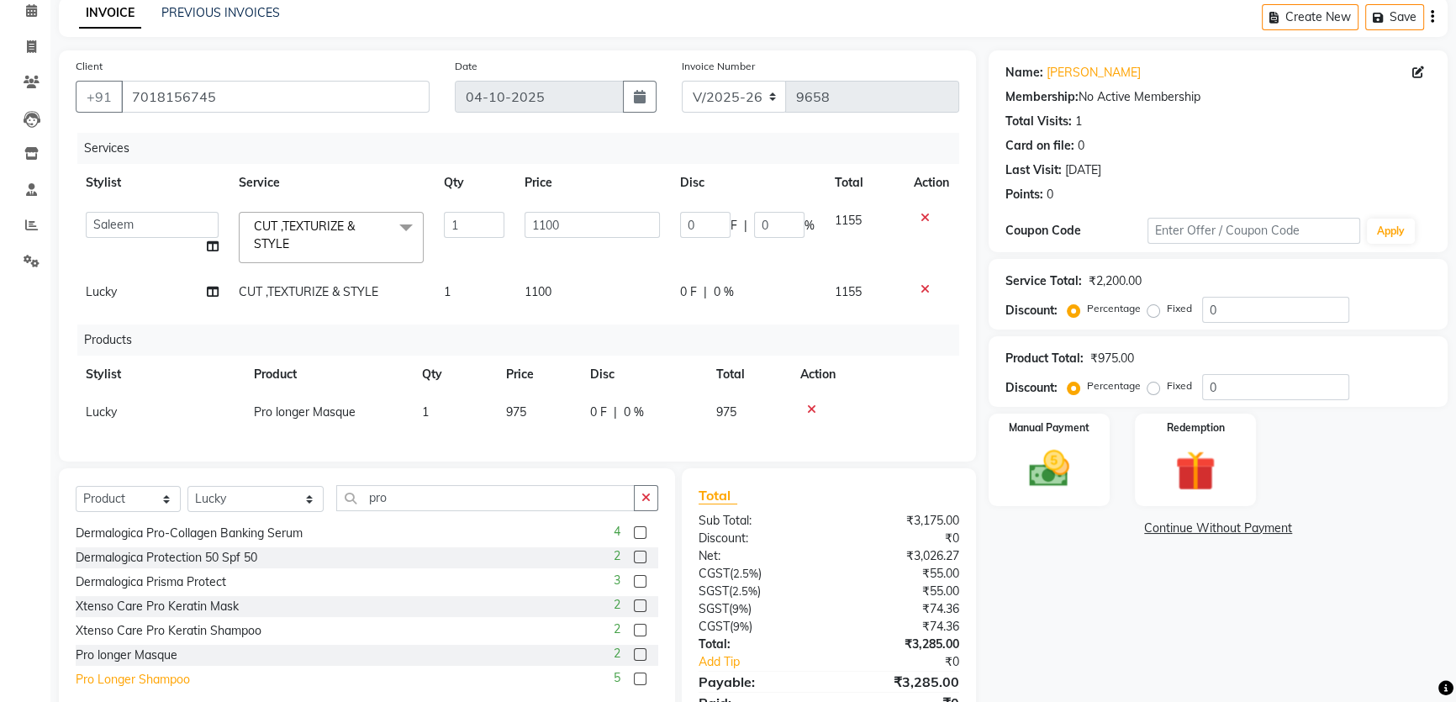
click at [148, 689] on div "Pro Longer Shampoo" at bounding box center [133, 680] width 114 height 18
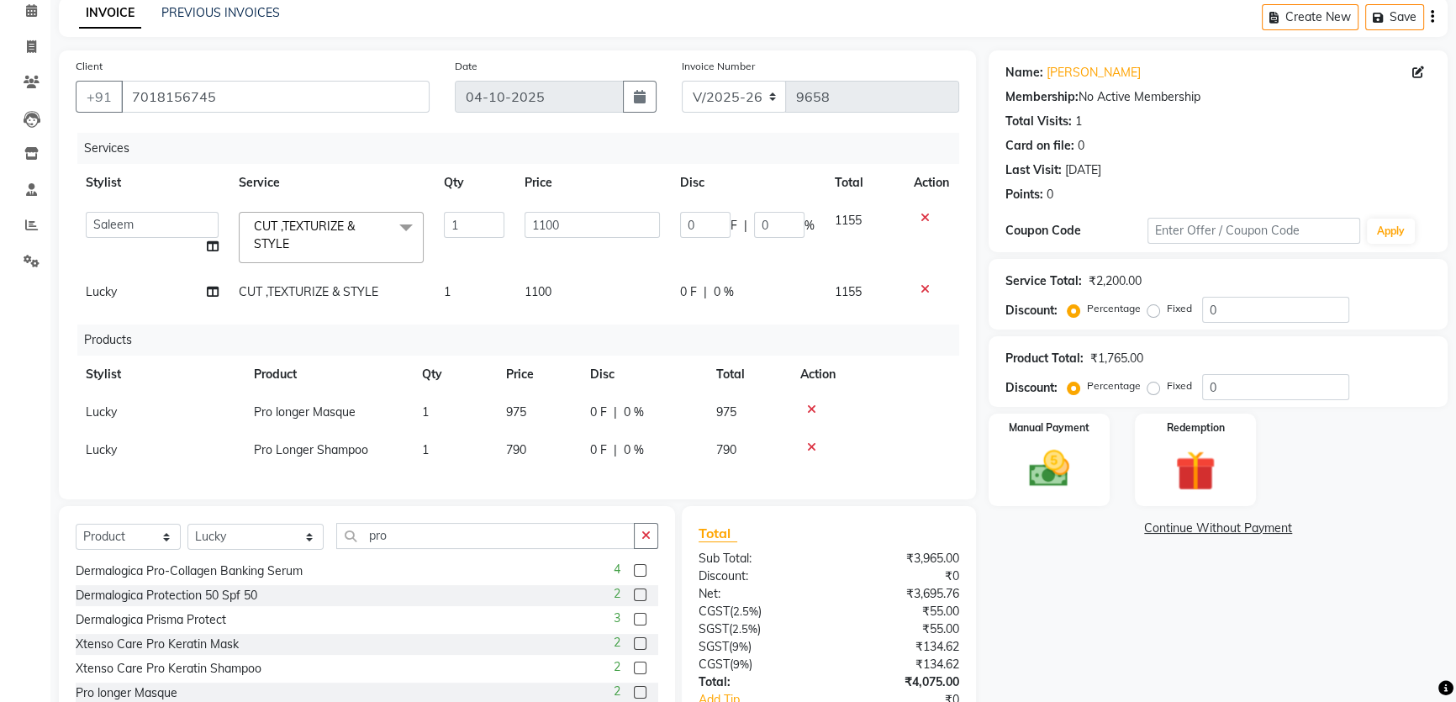
checkbox input "false"
click at [1093, 412] on div "Manual Payment" at bounding box center [1049, 460] width 126 height 96
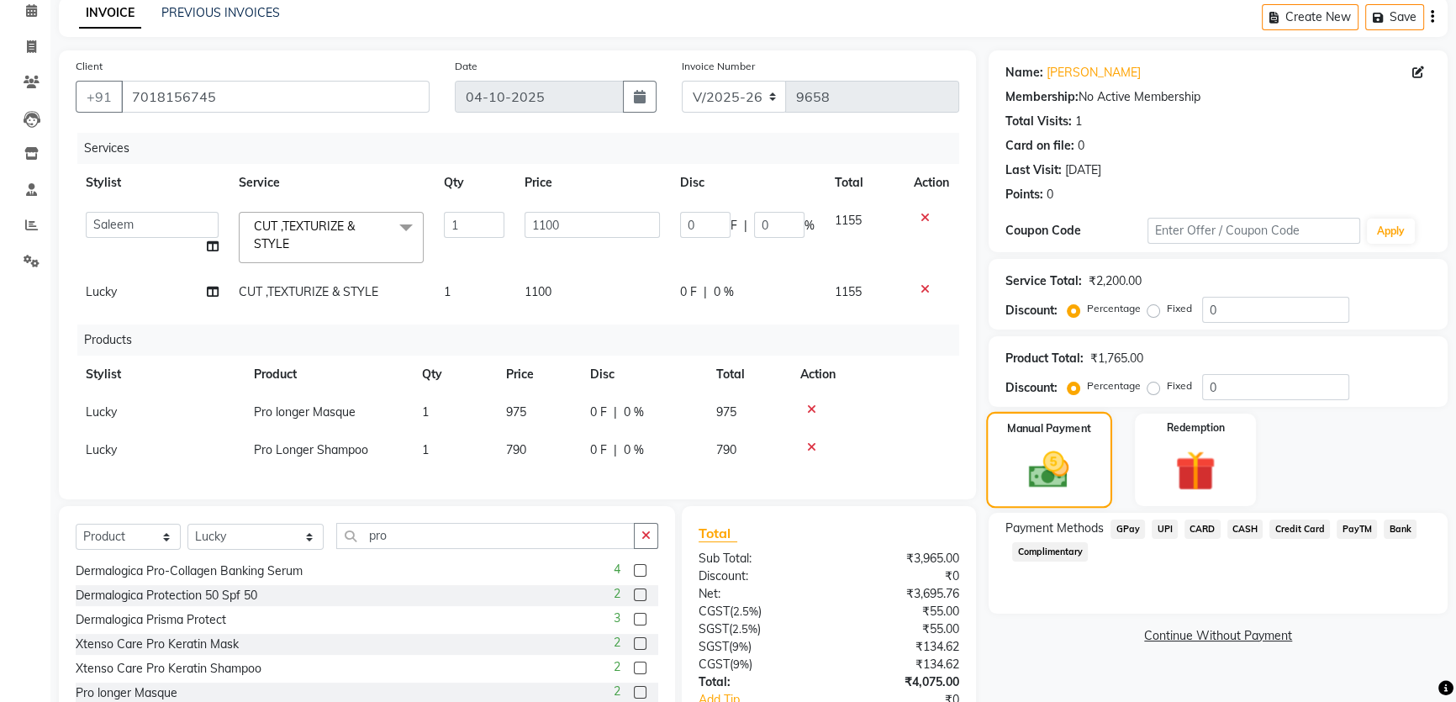
scroll to position [199, 0]
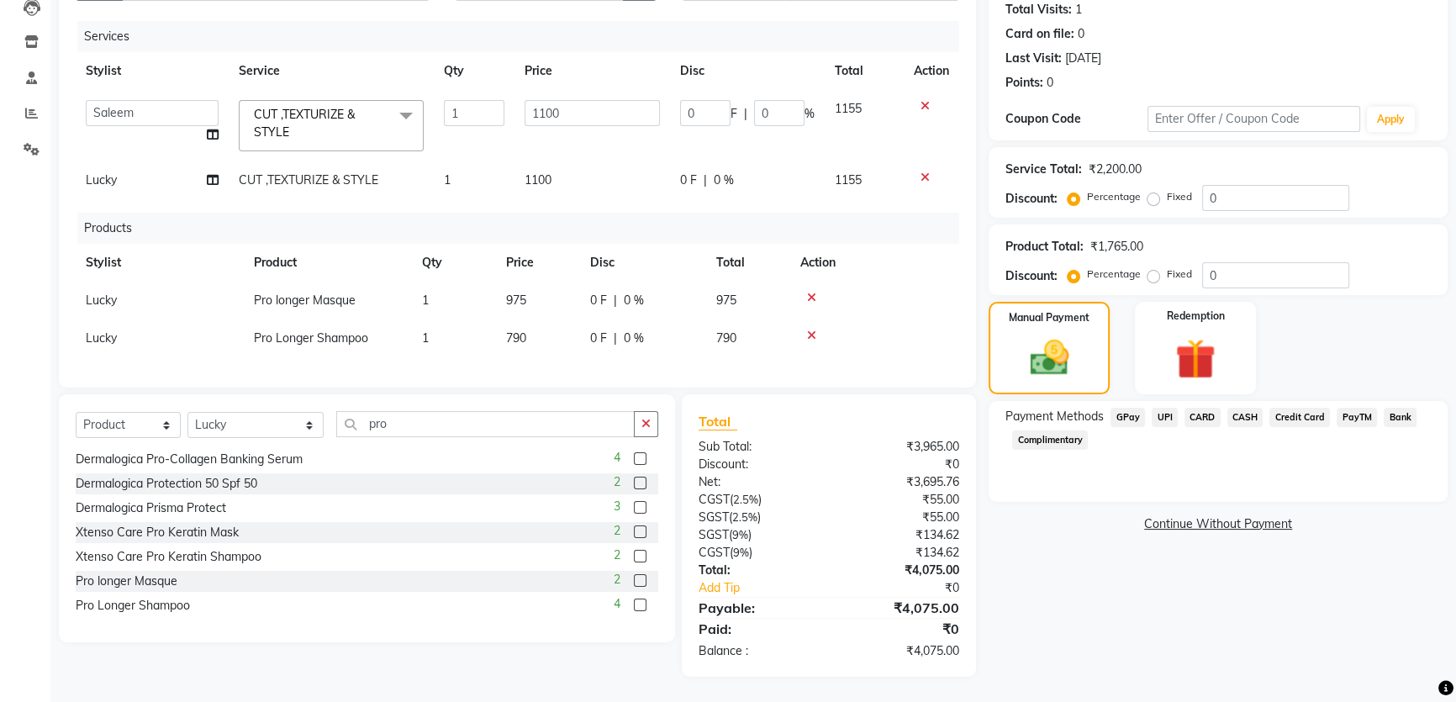
click at [1165, 408] on span "UPI" at bounding box center [1165, 417] width 26 height 19
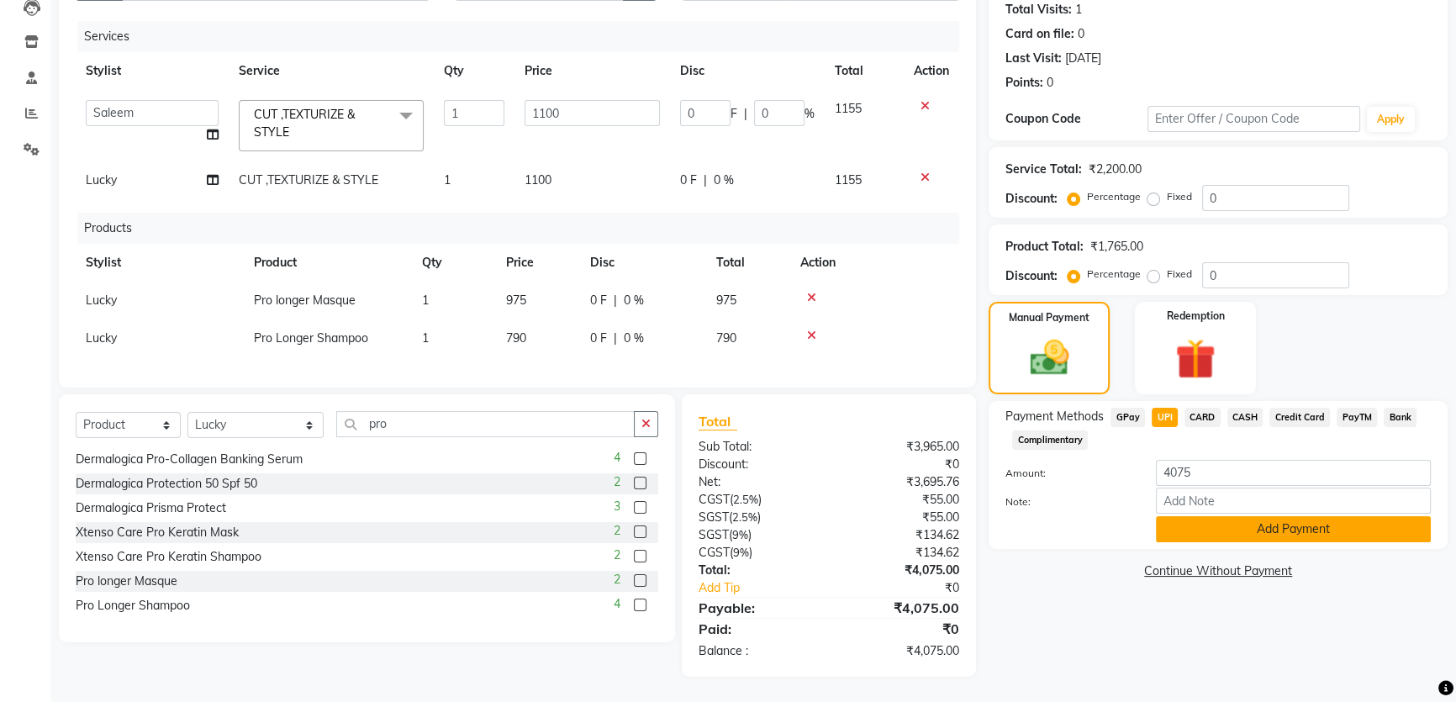
click at [1244, 519] on button "Add Payment" at bounding box center [1293, 529] width 275 height 26
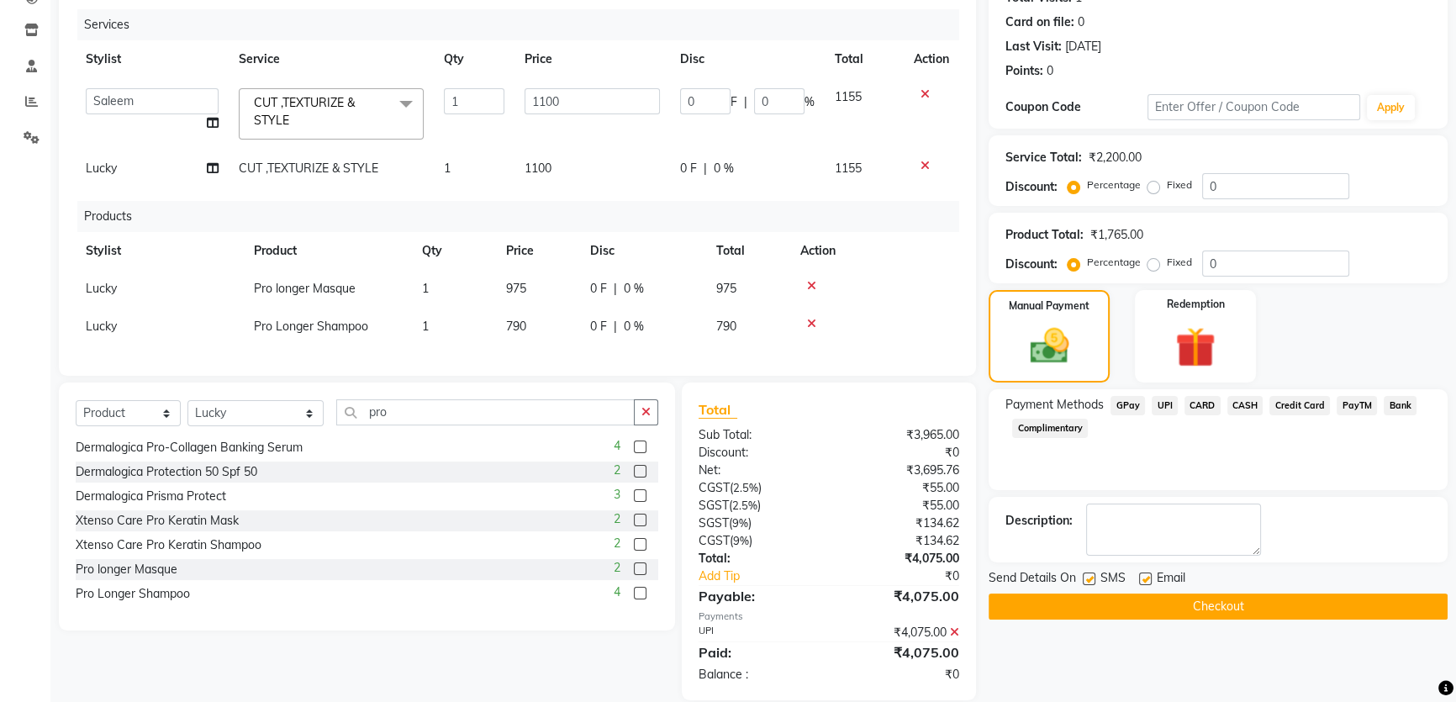
scroll to position [235, 0]
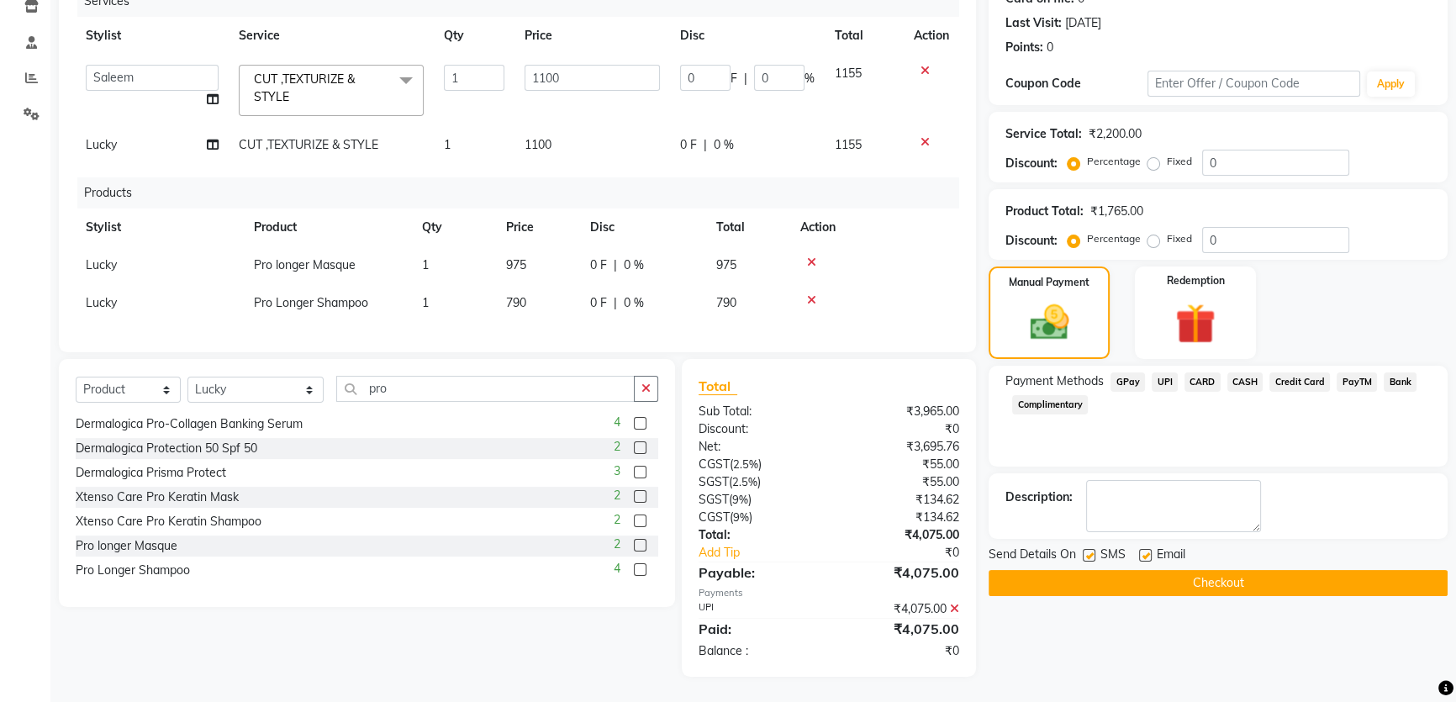
click at [1122, 576] on button "Checkout" at bounding box center [1218, 583] width 459 height 26
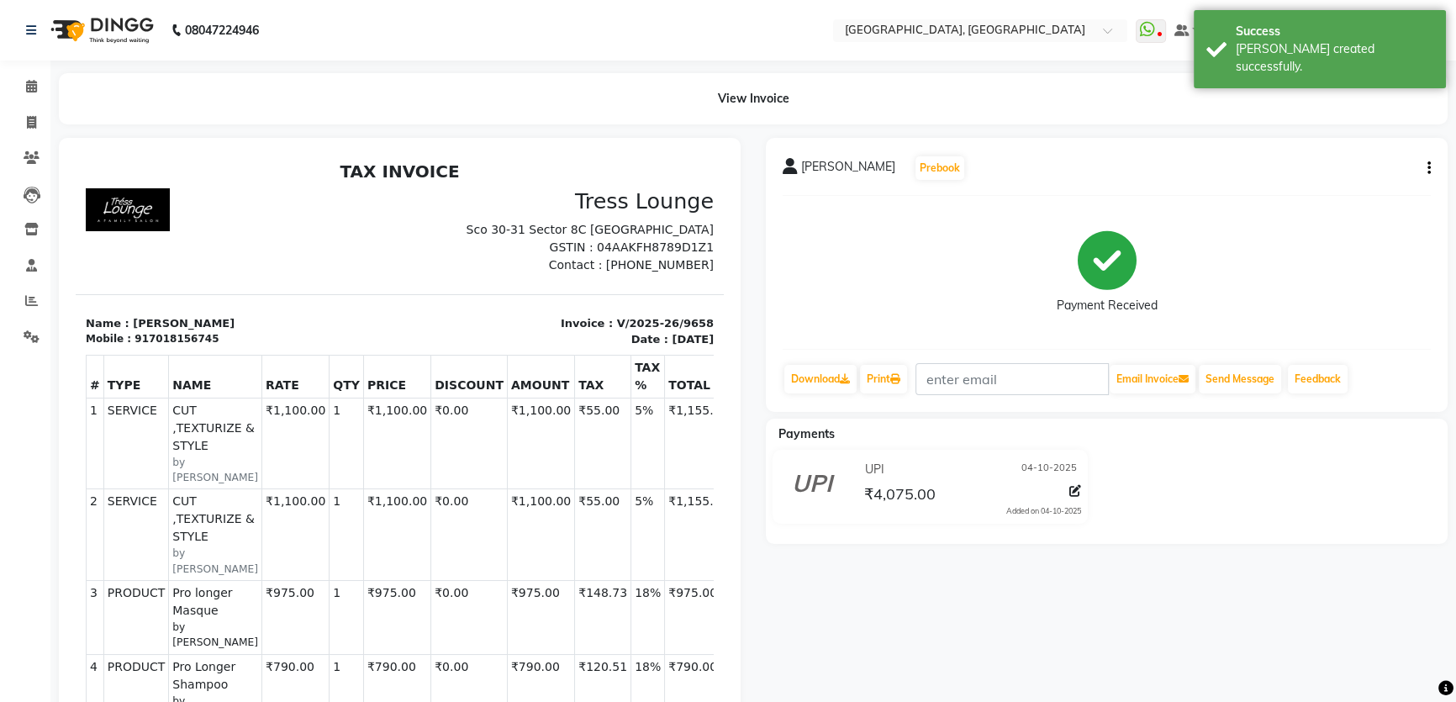
click at [903, 395] on div "[PERSON_NAME] Prebook Payment Received Download Print Email Invoice Send Messag…" at bounding box center [1107, 275] width 682 height 274
click at [899, 376] on icon at bounding box center [895, 379] width 10 height 10
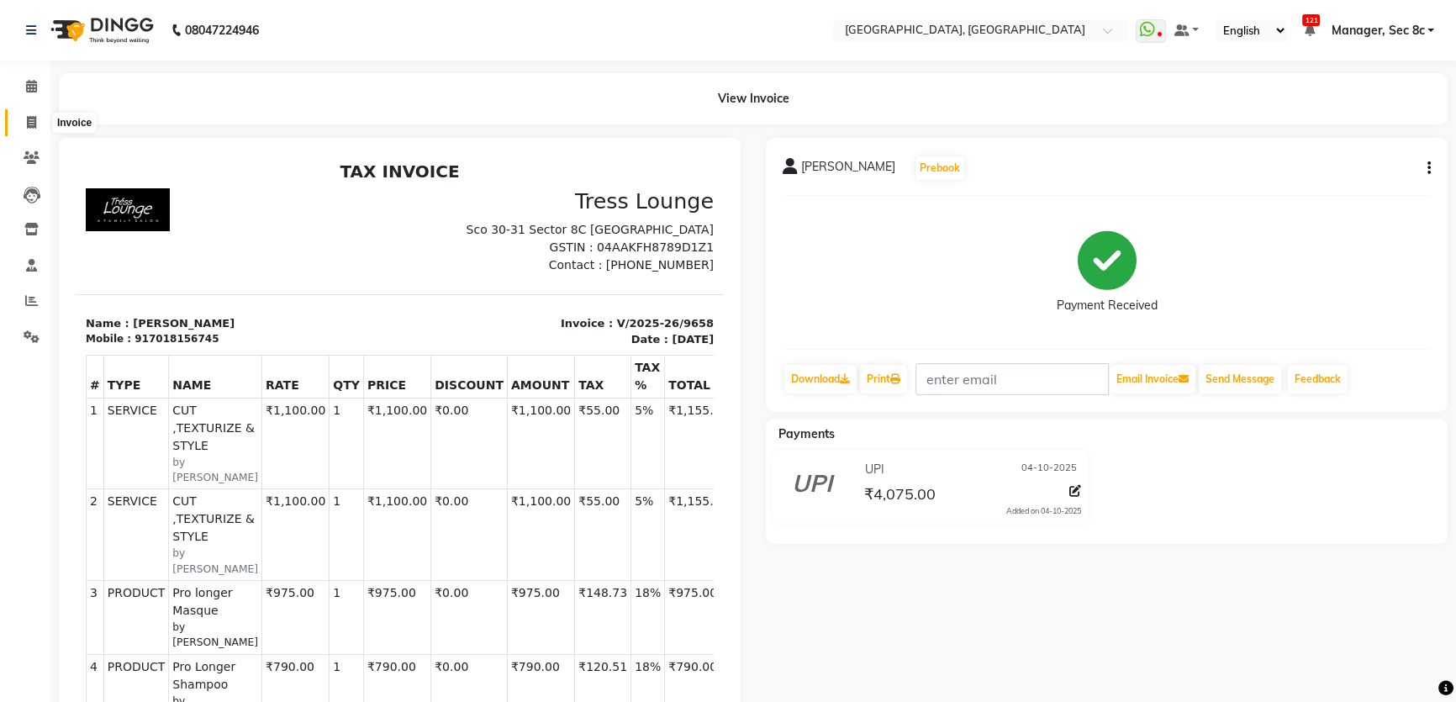
click at [40, 131] on span at bounding box center [31, 123] width 29 height 19
select select "service"
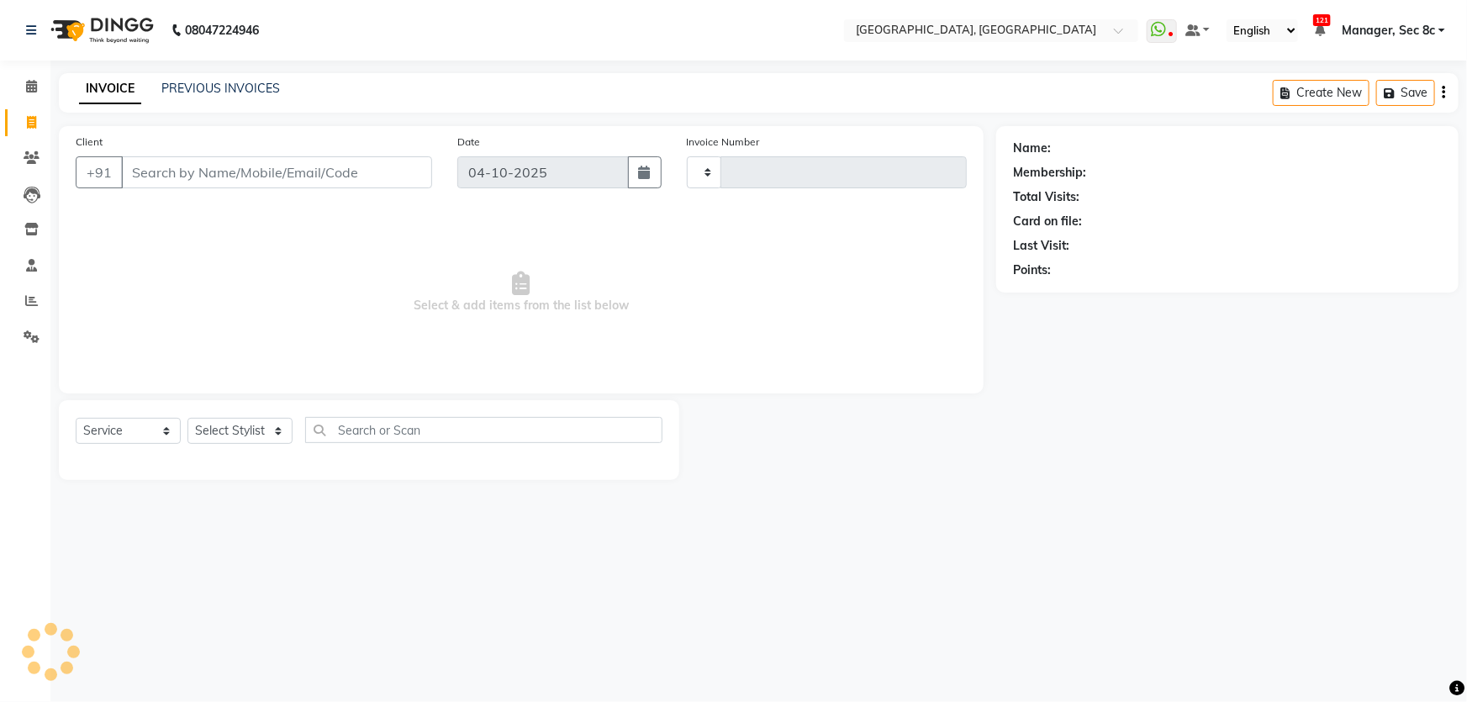
type input "9659"
click at [32, 100] on li "Calendar" at bounding box center [25, 87] width 50 height 36
select select "4281"
click at [32, 91] on icon at bounding box center [31, 86] width 11 height 13
